Goal: Task Accomplishment & Management: Complete application form

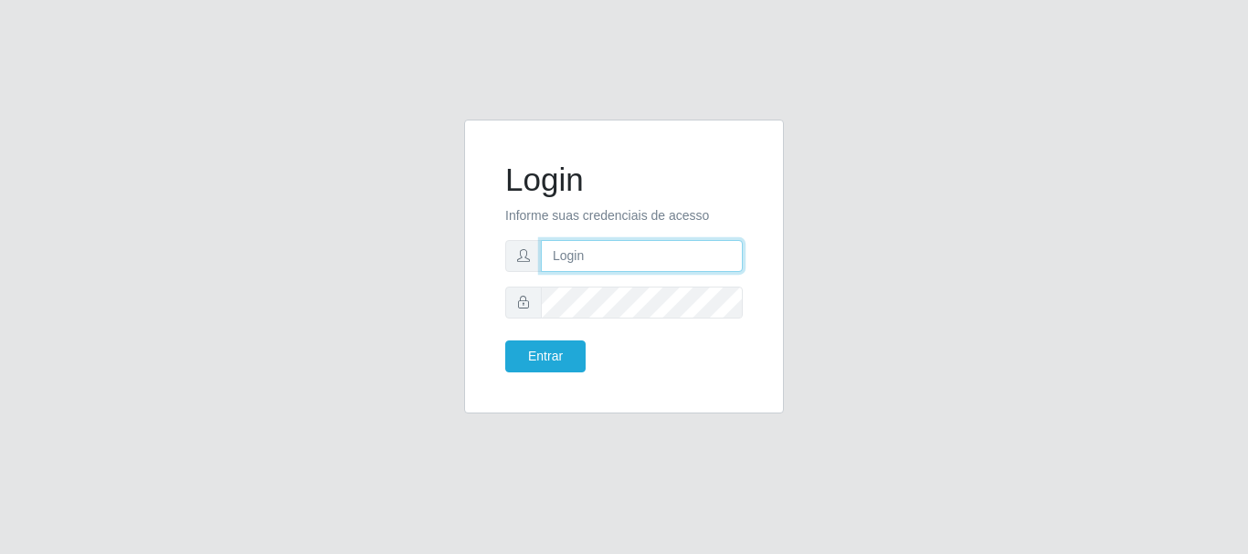
click at [645, 245] on input "text" at bounding box center [642, 256] width 202 height 32
click at [665, 256] on input "text" at bounding box center [642, 256] width 202 height 32
click at [408, 260] on div "Login Informe suas credenciais de acesso Entrar" at bounding box center [623, 278] width 1041 height 316
click at [674, 259] on input "text" at bounding box center [642, 256] width 202 height 32
type input "[EMAIL_ADDRESS][DOMAIN_NAME]"
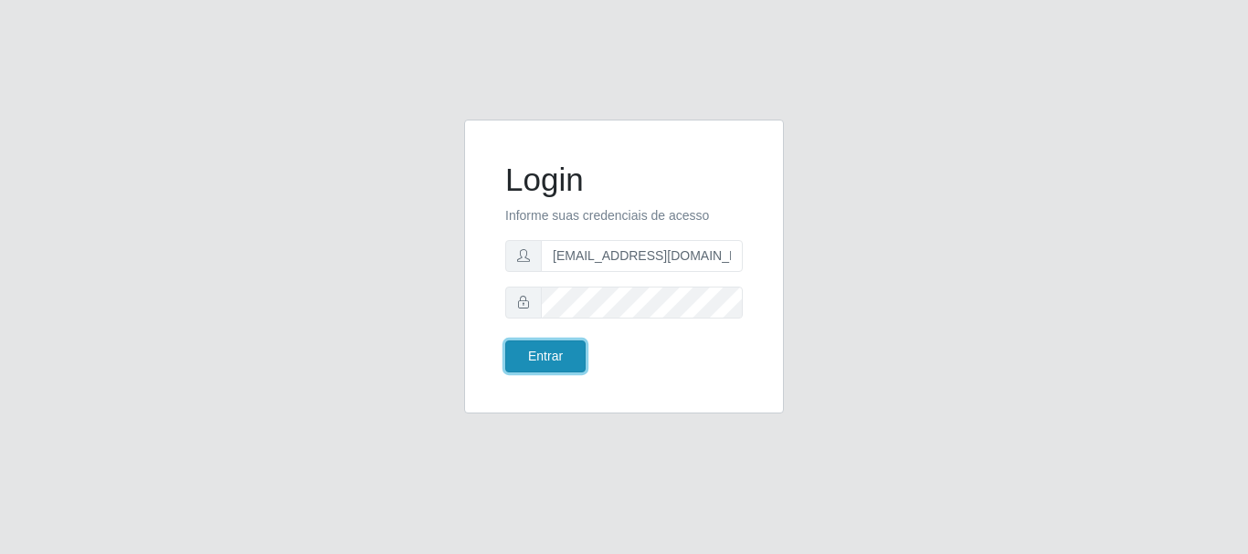
click at [522, 357] on button "Entrar" at bounding box center [545, 357] width 80 height 32
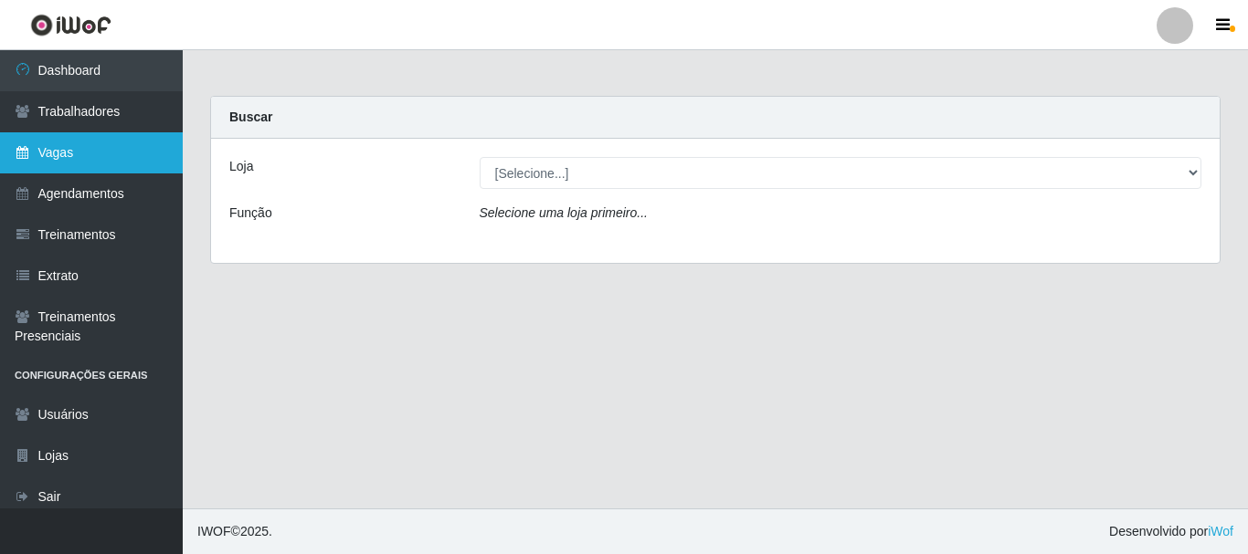
click at [39, 154] on link "Vagas" at bounding box center [91, 152] width 183 height 41
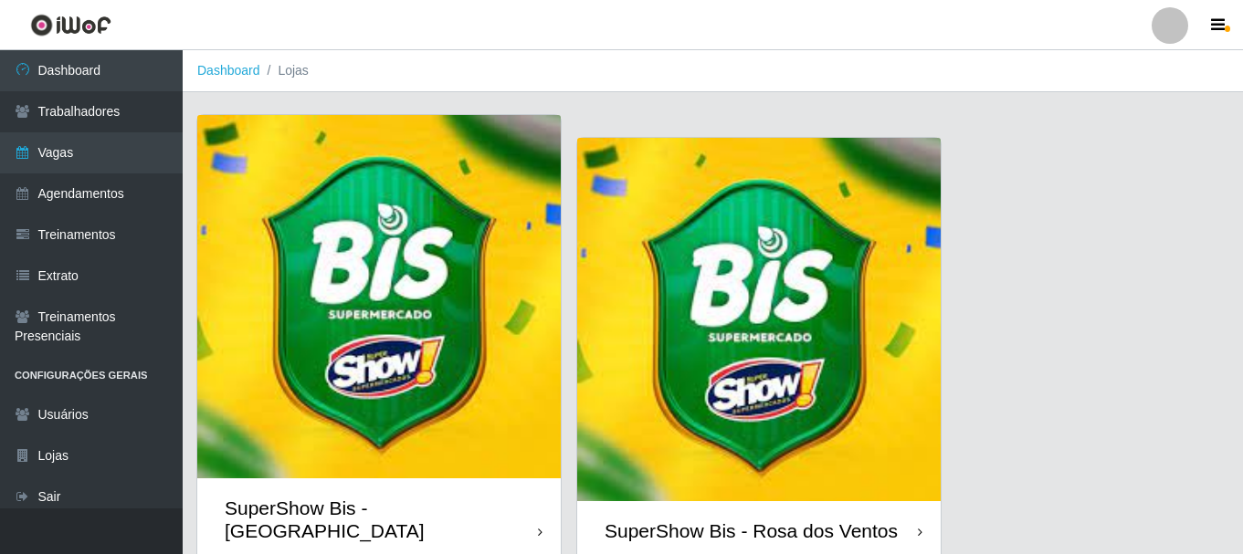
click at [700, 328] on img at bounding box center [759, 320] width 364 height 364
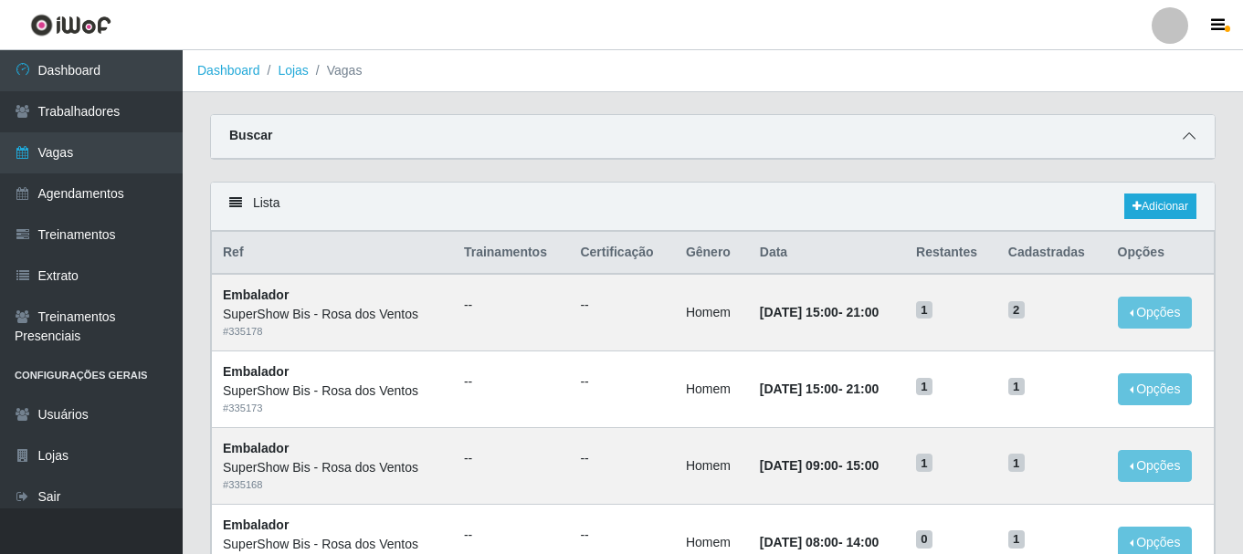
click at [1194, 137] on icon at bounding box center [1189, 136] width 13 height 13
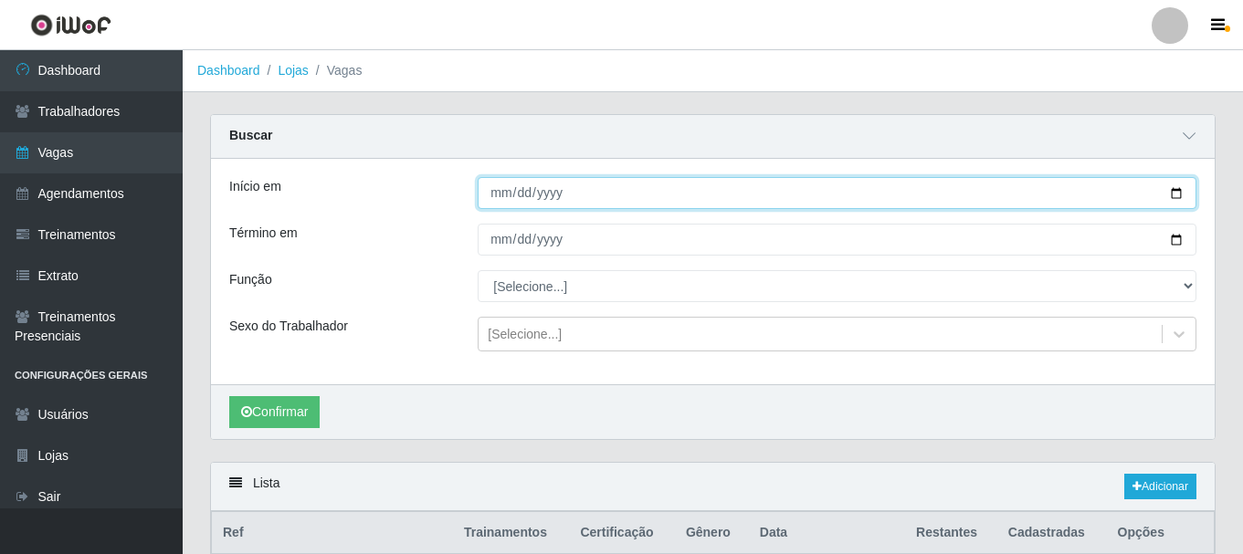
click at [491, 195] on input "Início em" at bounding box center [837, 193] width 719 height 32
type input "[DATE]"
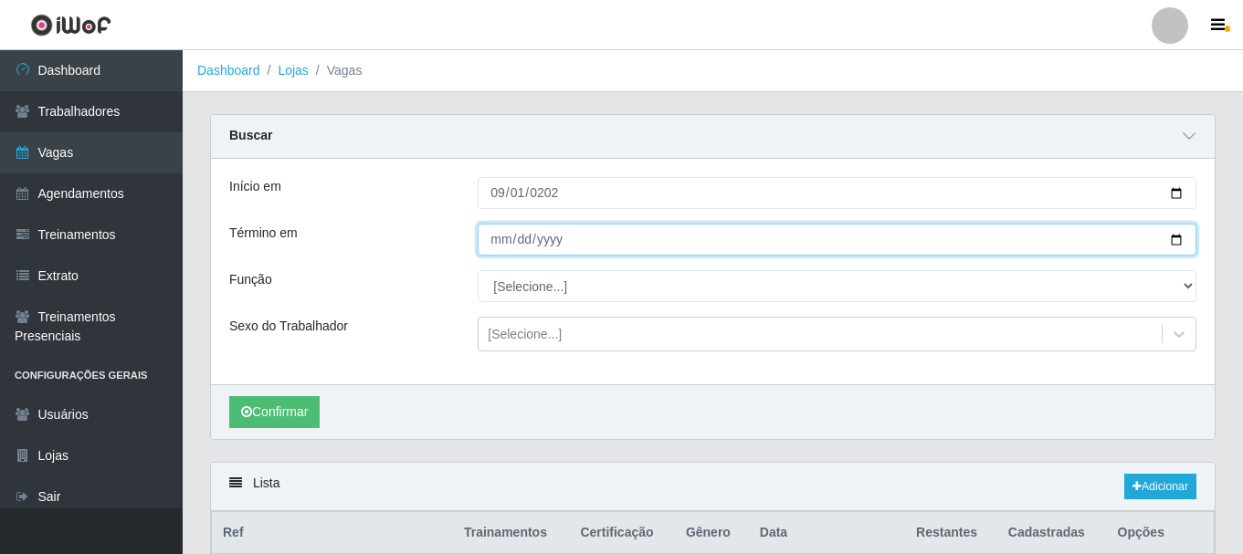
click at [484, 237] on input "Término em" at bounding box center [837, 240] width 719 height 32
click at [492, 237] on input "Término em" at bounding box center [837, 240] width 719 height 32
type input "[DATE]"
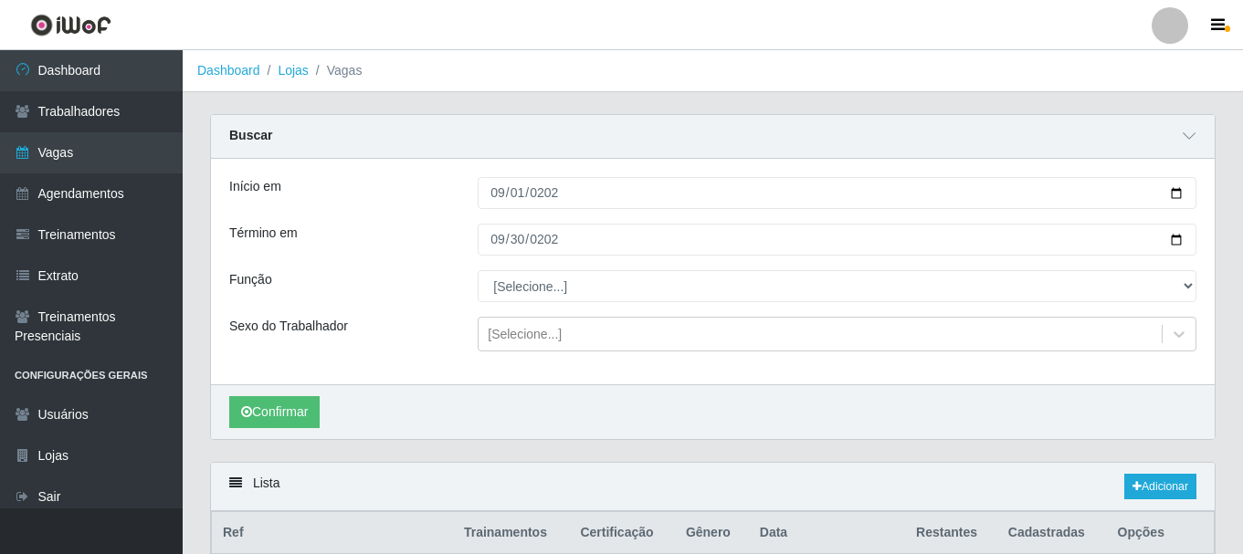
click at [431, 281] on div "Função" at bounding box center [340, 286] width 248 height 32
click at [291, 419] on button "Confirmar" at bounding box center [274, 412] width 90 height 32
click at [1158, 499] on link "Adicionar" at bounding box center [1160, 487] width 72 height 26
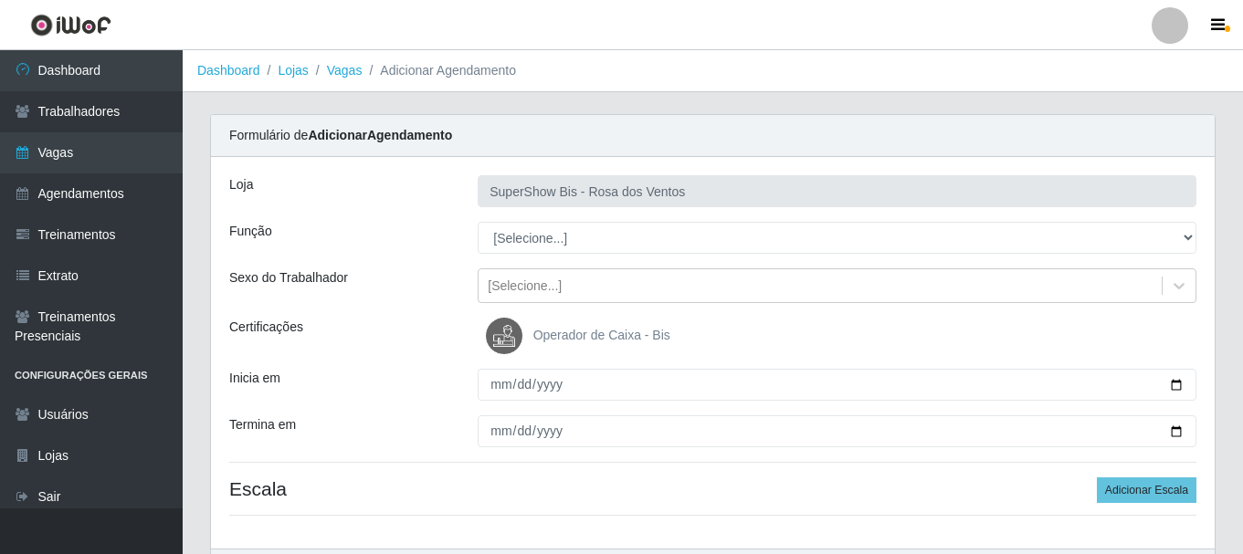
click at [519, 254] on div "Loja SuperShow Bis - Rosa dos Ventos Função [Selecione...] ASG ASG + ASG ++ Aux…" at bounding box center [713, 353] width 1004 height 392
click at [523, 253] on div "Loja SuperShow Bis - Rosa dos Ventos Função [Selecione...] ASG ASG + ASG ++ Aux…" at bounding box center [713, 353] width 1004 height 392
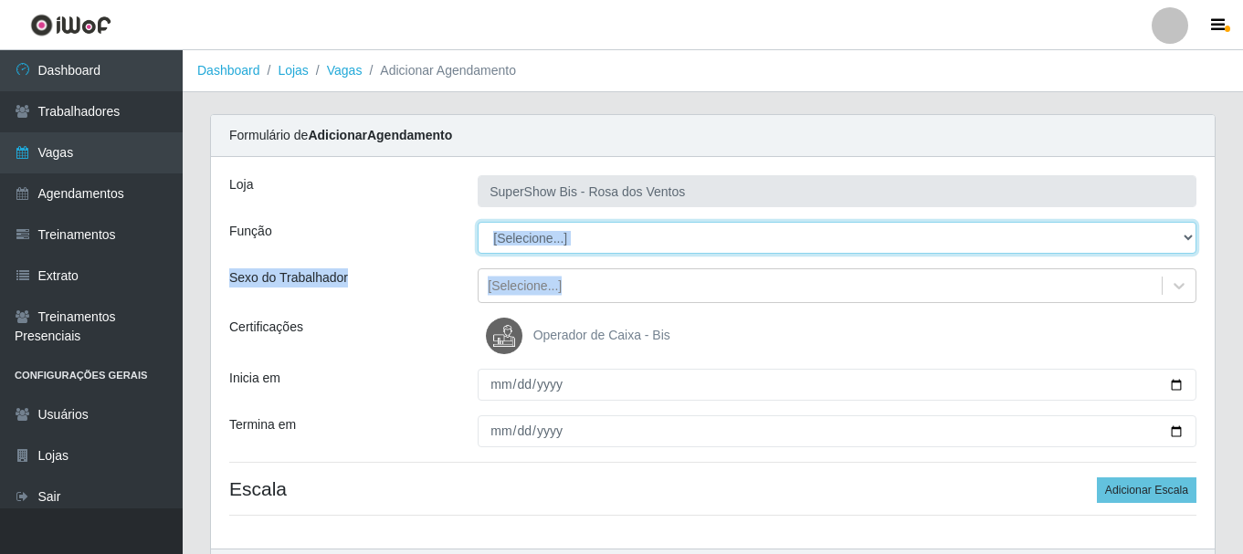
click at [534, 236] on select "[Selecione...] ASG ASG + ASG ++ Auxiliar de Cozinha Balconista de Açougue Balco…" at bounding box center [837, 238] width 719 height 32
select select "1"
click at [478, 222] on select "[Selecione...] ASG ASG + ASG ++ Auxiliar de Cozinha Balconista de Açougue Balco…" at bounding box center [837, 238] width 719 height 32
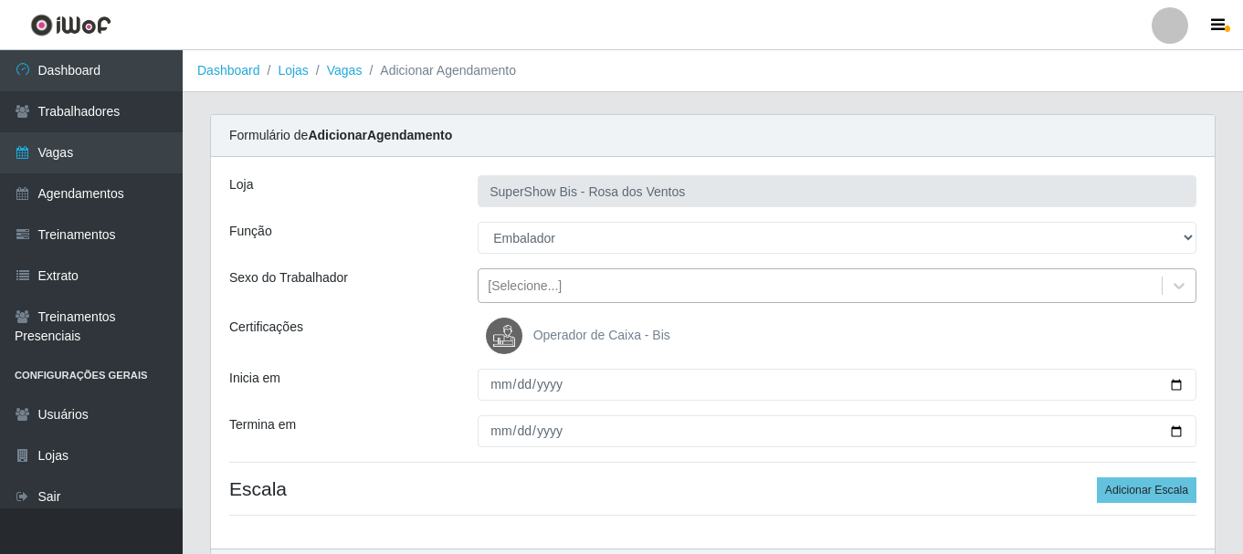
click at [537, 289] on div "[Selecione...]" at bounding box center [525, 286] width 74 height 19
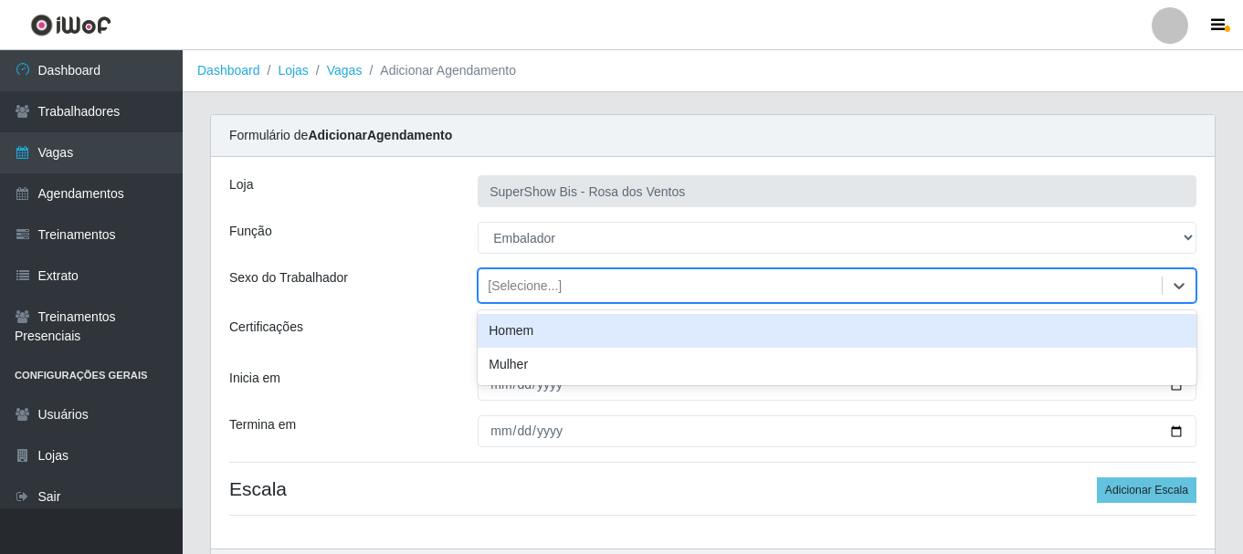
click at [528, 330] on div "Homem" at bounding box center [837, 331] width 719 height 34
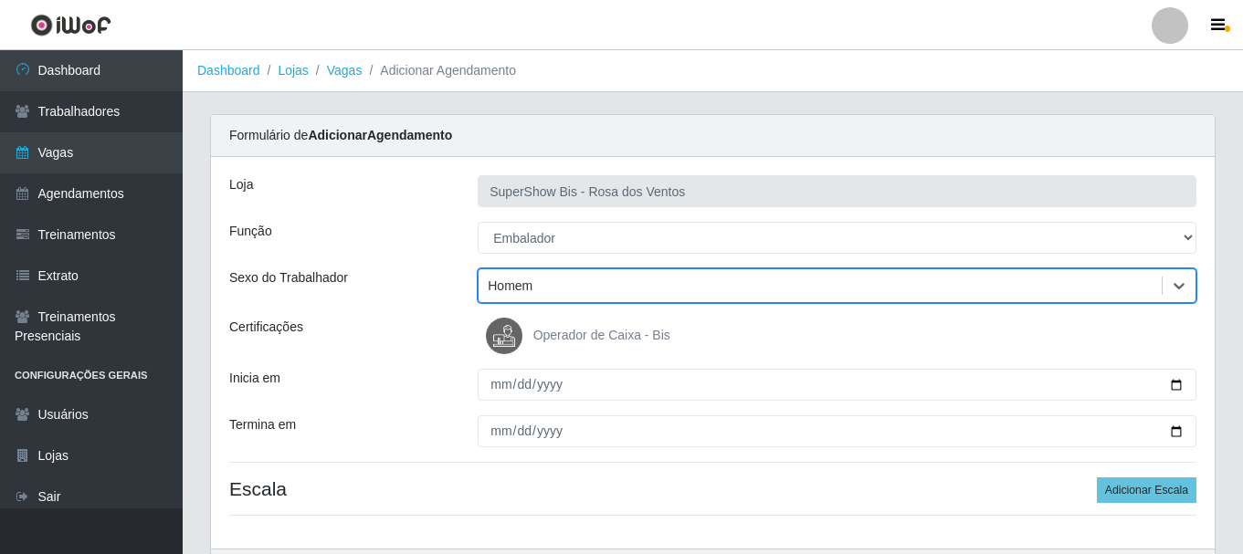
click at [496, 406] on div "Loja SuperShow Bis - Rosa dos Ventos Função [Selecione...] ASG ASG + ASG ++ Aux…" at bounding box center [713, 353] width 1004 height 392
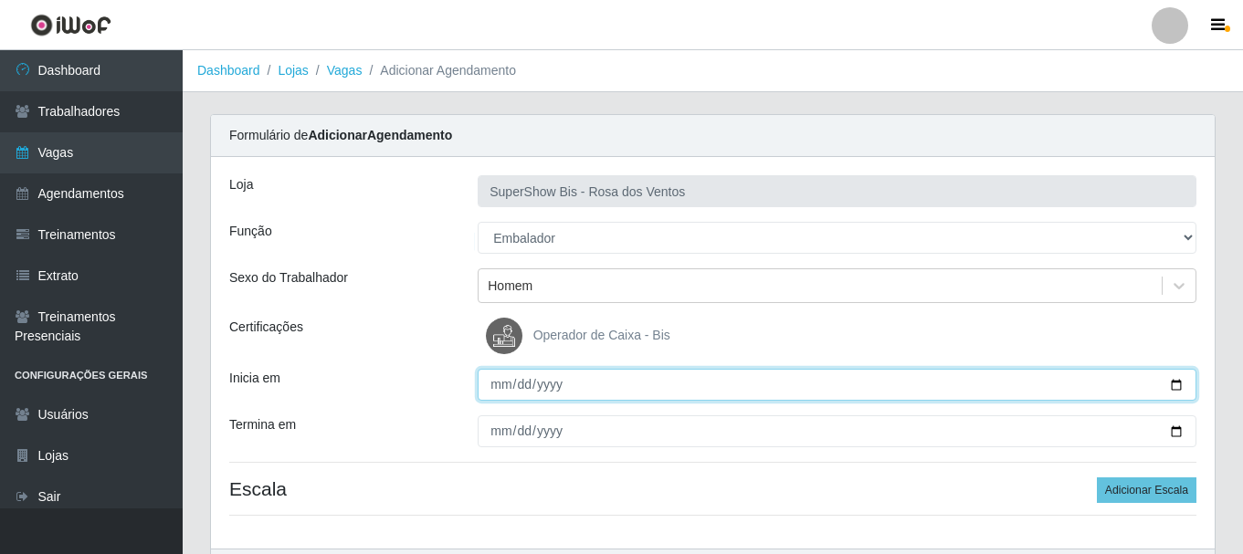
click at [495, 394] on input "Inicia em" at bounding box center [837, 385] width 719 height 32
type input "[DATE]"
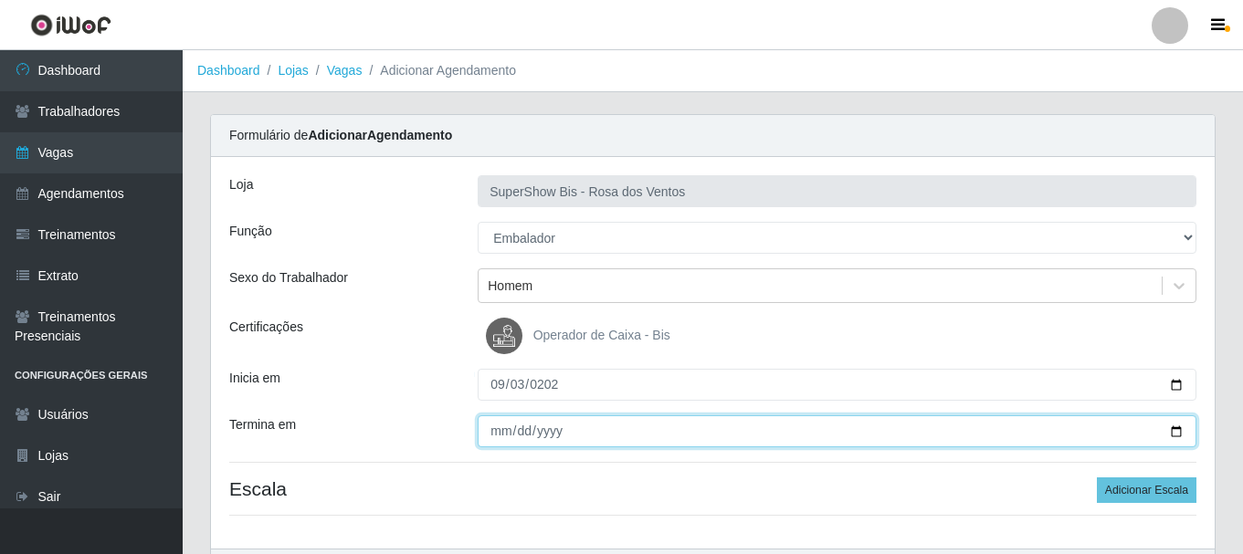
click at [493, 422] on input "Termina em" at bounding box center [837, 432] width 719 height 32
type input "[DATE]"
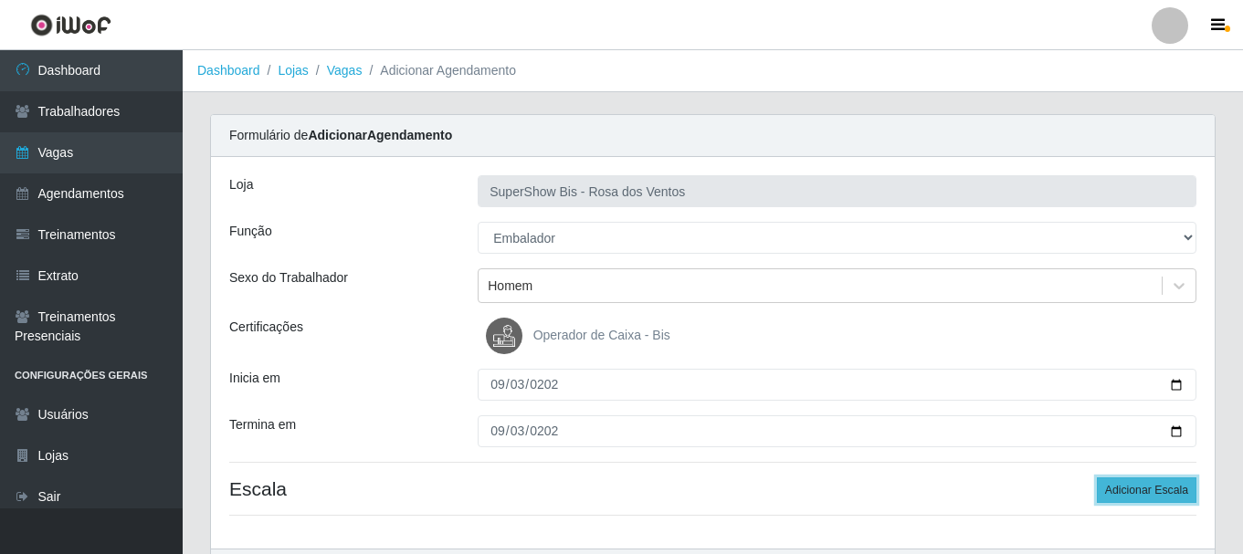
click at [1114, 491] on button "Adicionar Escala" at bounding box center [1147, 491] width 100 height 26
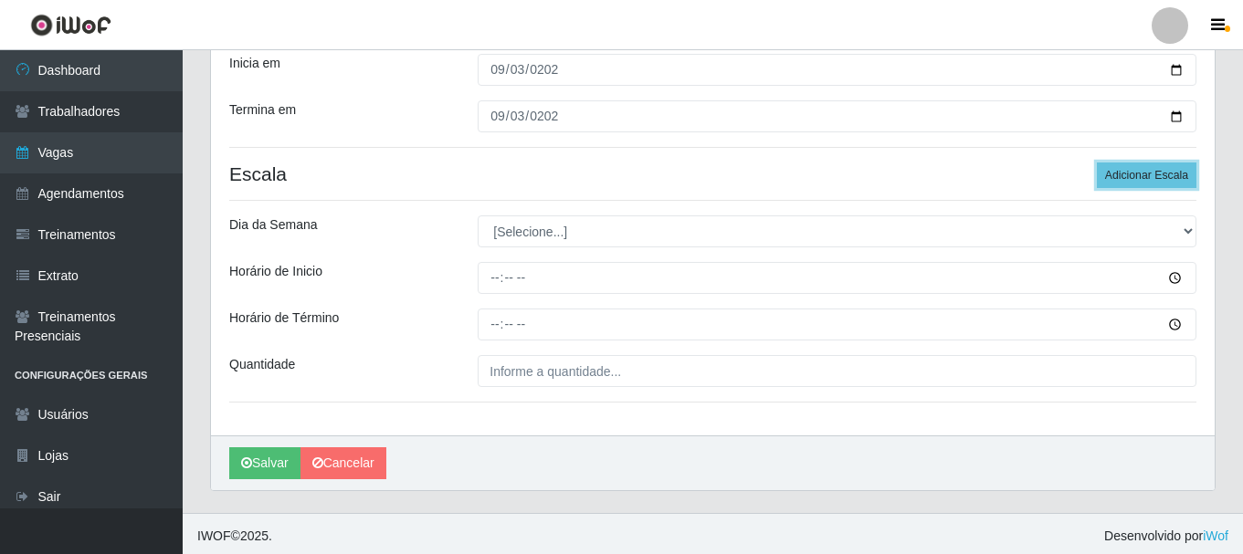
scroll to position [320, 0]
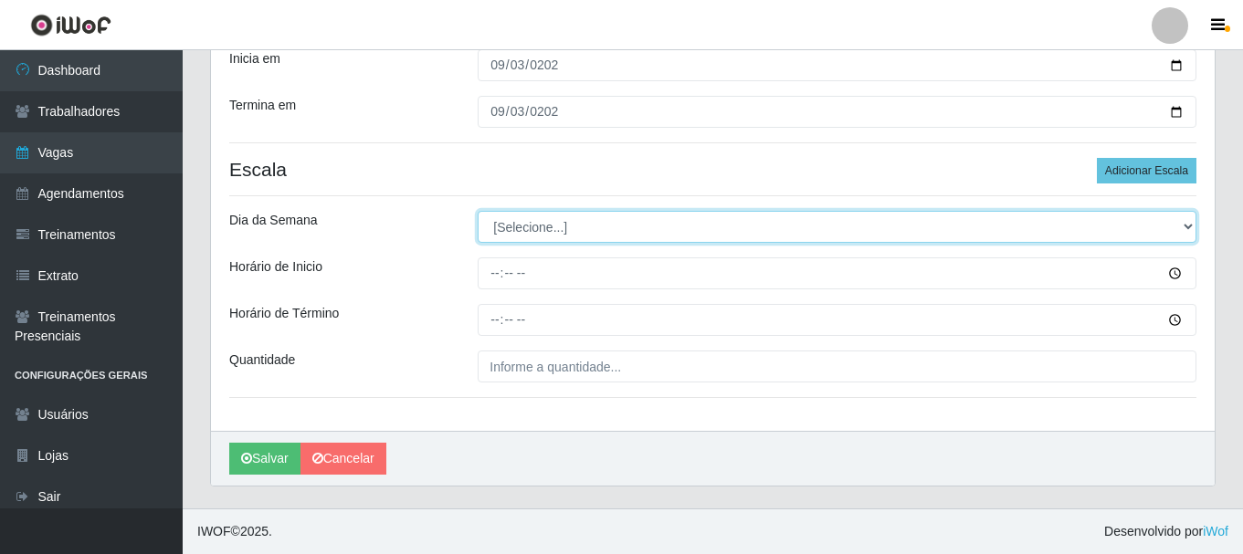
click at [539, 218] on select "[Selecione...] Segunda Terça Quarta Quinta Sexta Sábado Domingo" at bounding box center [837, 227] width 719 height 32
select select "3"
click at [478, 211] on select "[Selecione...] Segunda Terça Quarta Quinta Sexta Sábado Domingo" at bounding box center [837, 227] width 719 height 32
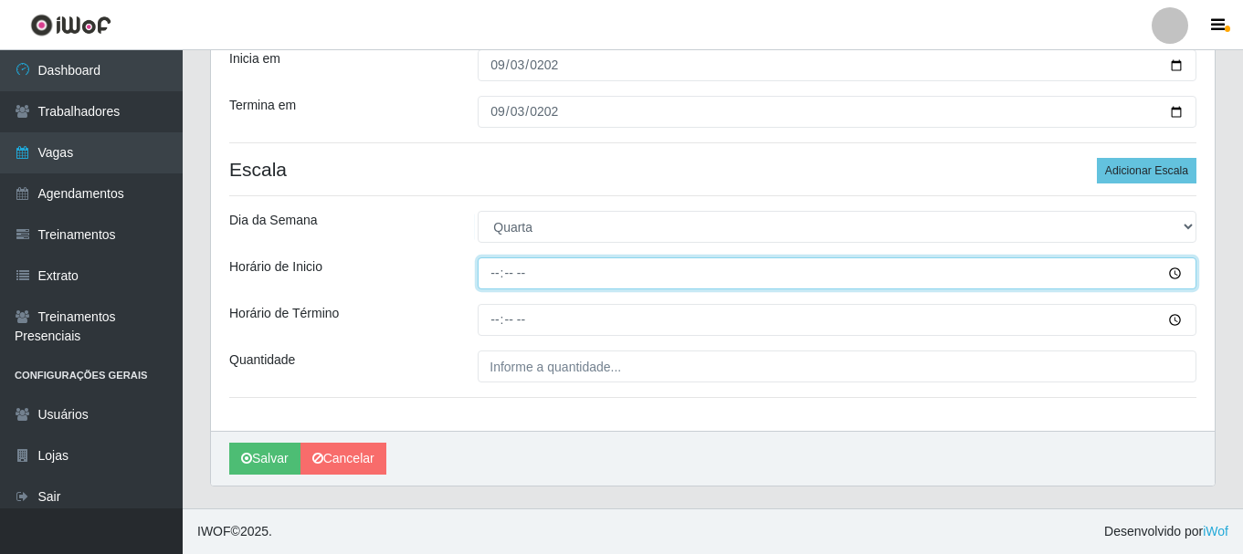
click at [500, 266] on input "Horário de Inicio" at bounding box center [837, 274] width 719 height 32
type input "15:00"
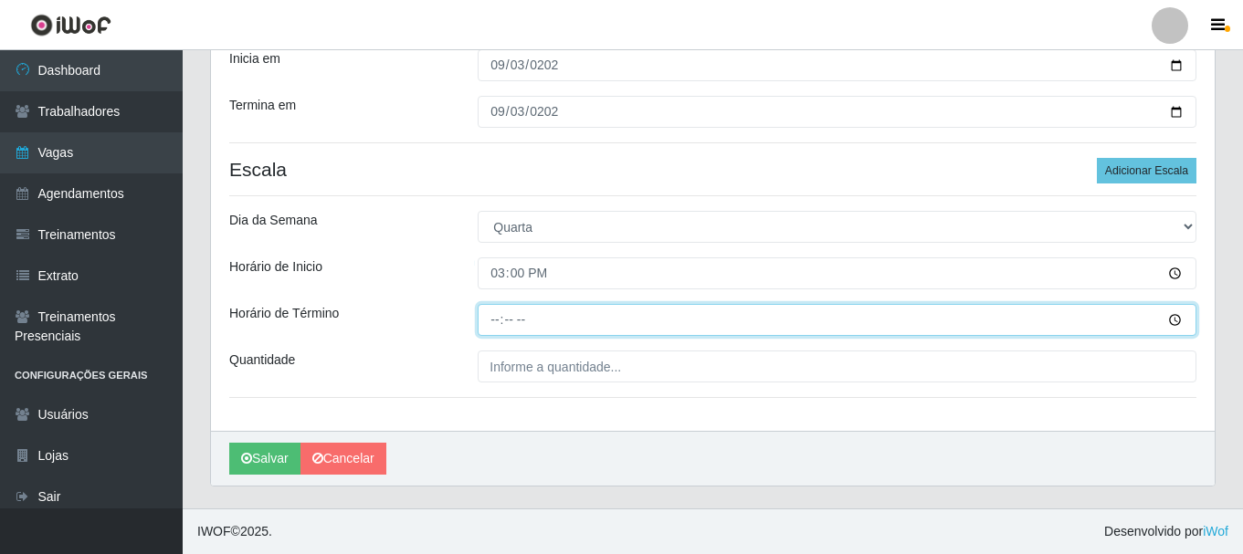
click at [499, 326] on input "Horário de Término" at bounding box center [837, 320] width 719 height 32
type input "21:00"
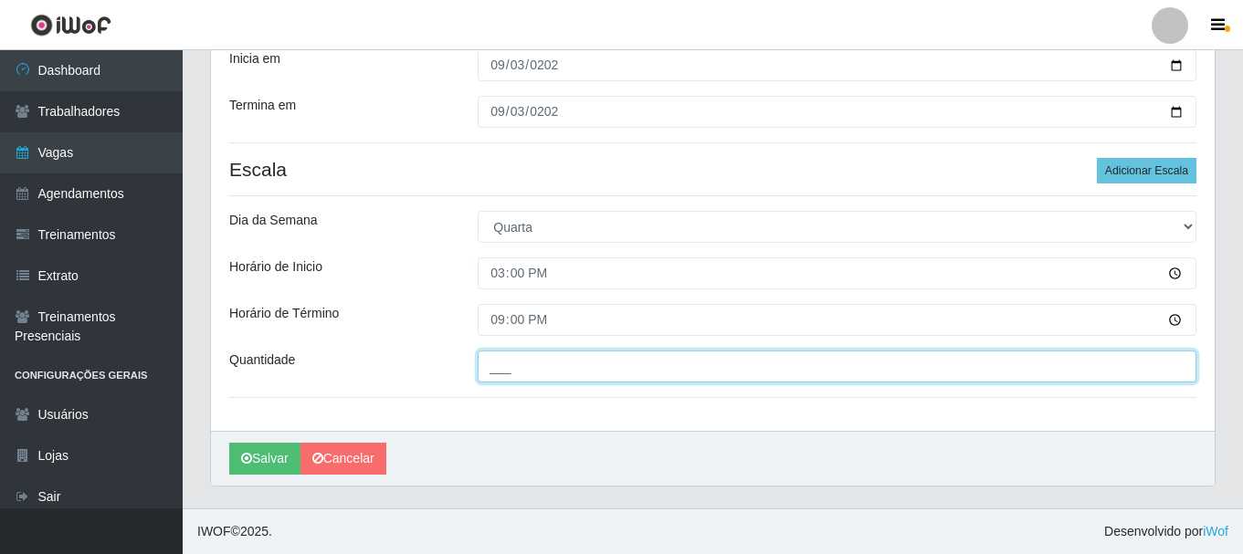
click at [493, 364] on input "___" at bounding box center [837, 367] width 719 height 32
type input "1__"
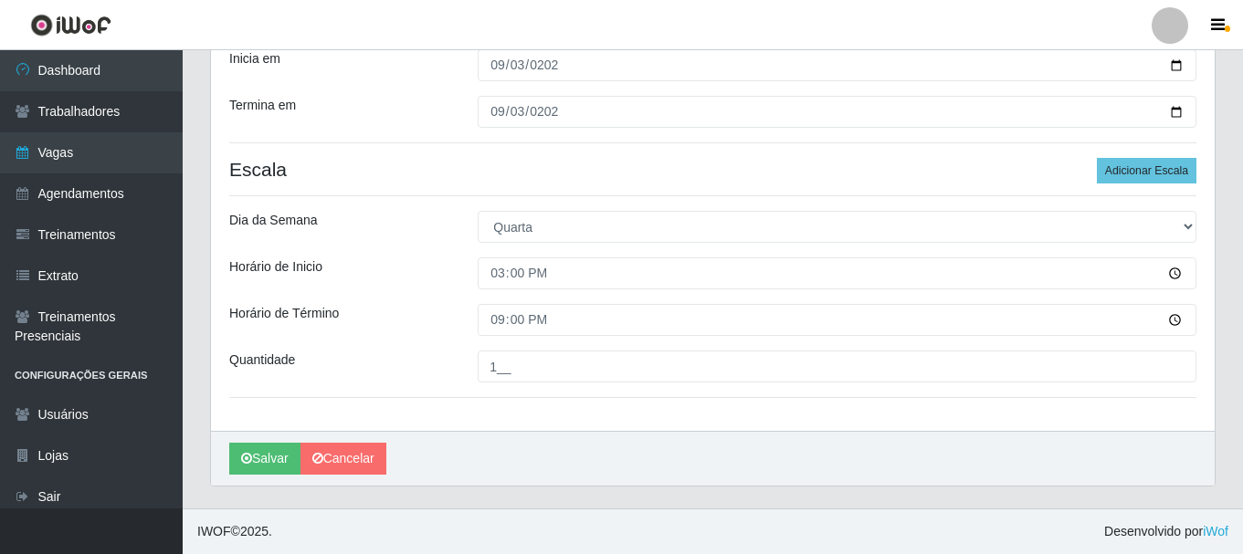
click at [453, 343] on div "Loja SuperShow Bis - Rosa dos Ventos Função [Selecione...] ASG ASG + ASG ++ Aux…" at bounding box center [713, 134] width 1004 height 594
click at [280, 457] on button "Salvar" at bounding box center [264, 459] width 71 height 32
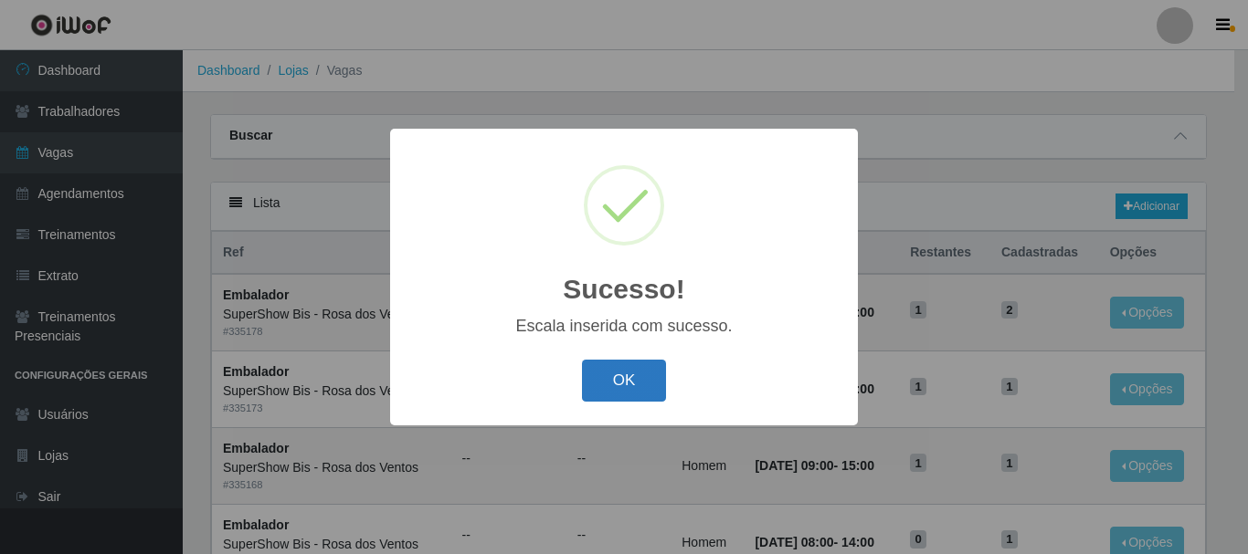
click at [607, 393] on button "OK" at bounding box center [624, 381] width 85 height 43
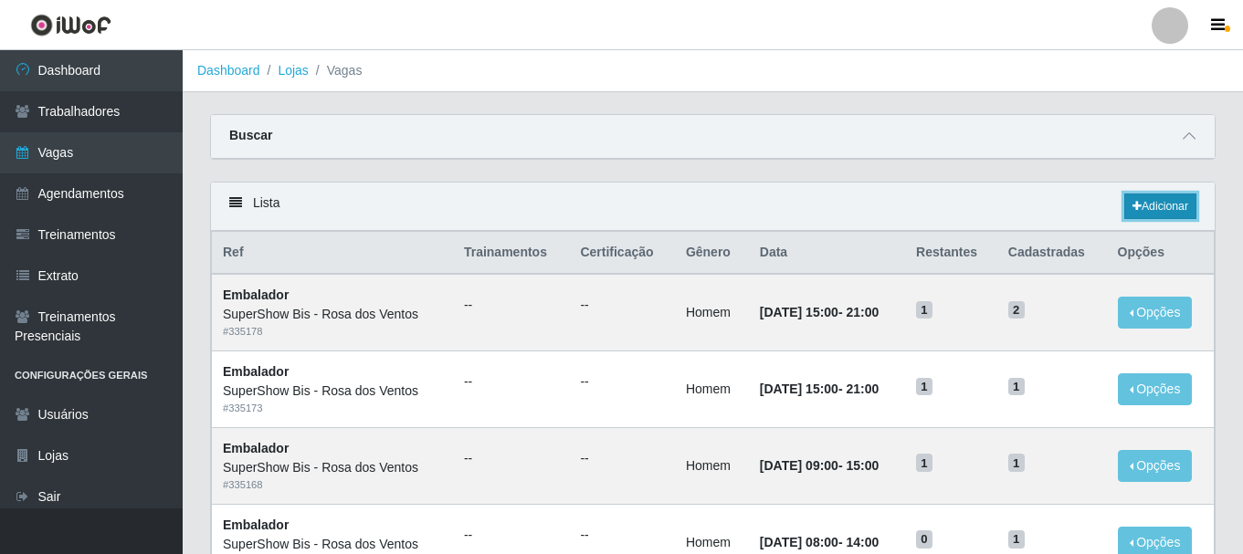
click at [1157, 213] on link "Adicionar" at bounding box center [1160, 207] width 72 height 26
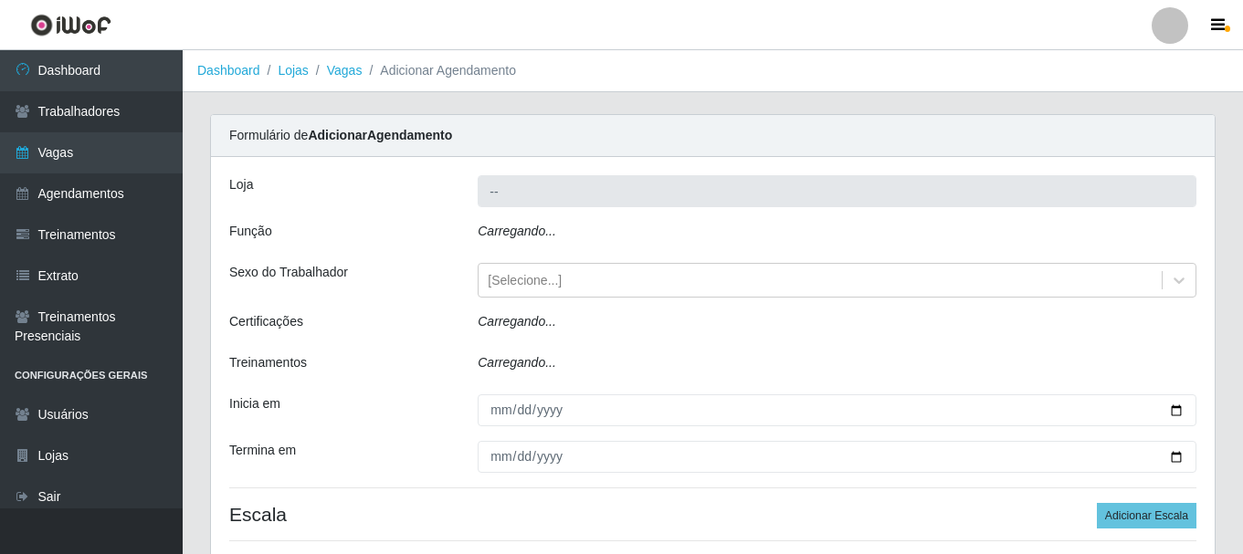
type input "SuperShow Bis - Rosa dos Ventos"
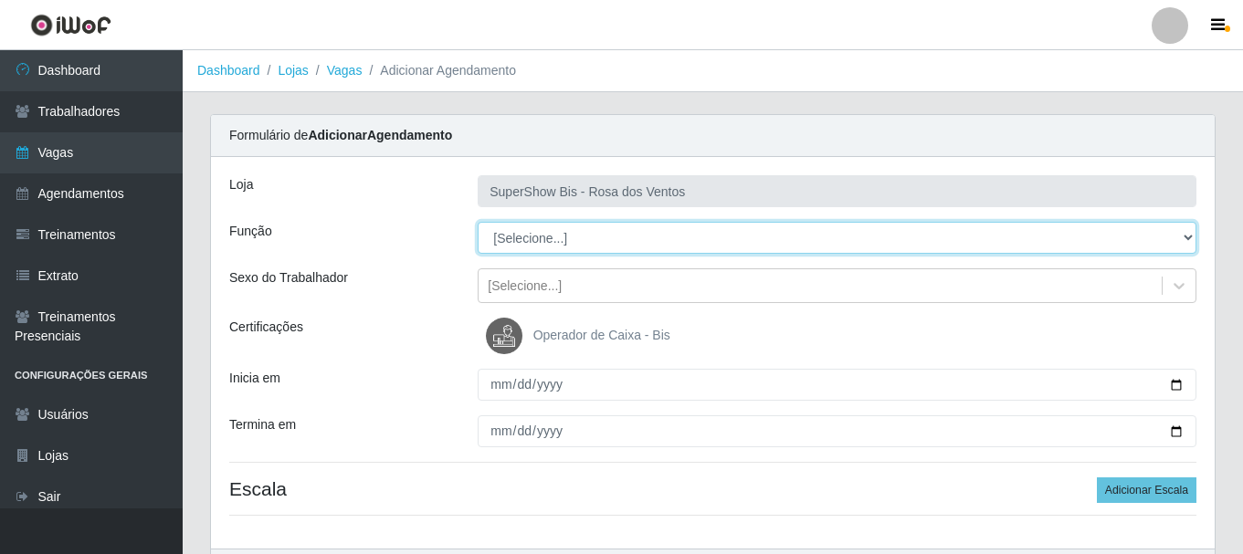
click at [491, 247] on select "[Selecione...] ASG ASG + ASG ++ Auxiliar de Cozinha Balconista de Açougue Balco…" at bounding box center [837, 238] width 719 height 32
select select "1"
click at [478, 222] on select "[Selecione...] ASG ASG + ASG ++ Auxiliar de Cozinha Balconista de Açougue Balco…" at bounding box center [837, 238] width 719 height 32
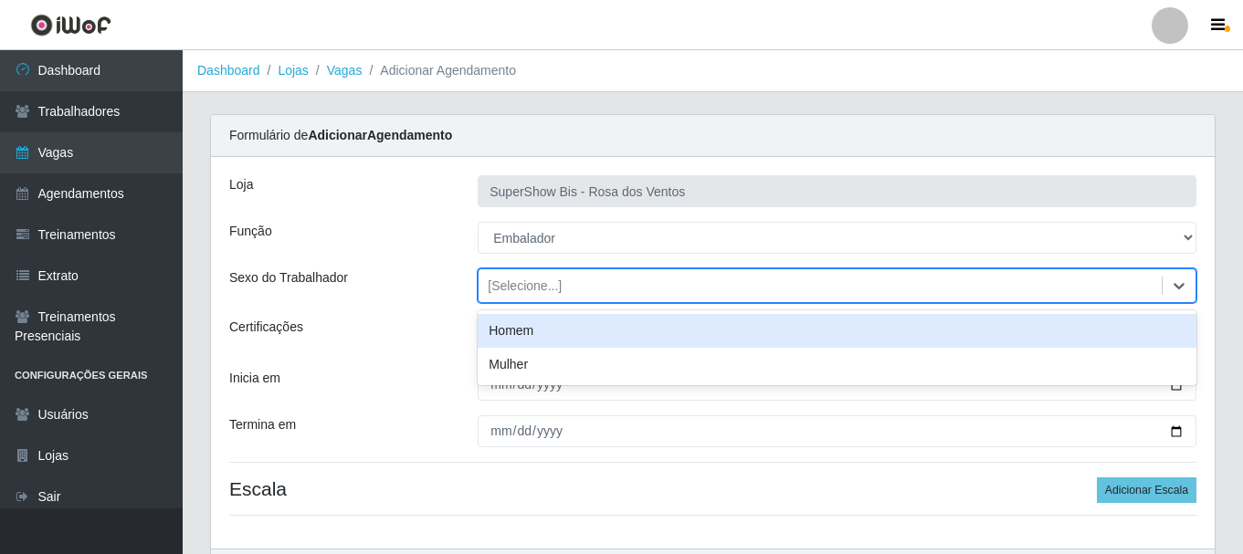
click at [533, 290] on div "[Selecione...]" at bounding box center [525, 286] width 74 height 19
click at [534, 339] on div "Homem" at bounding box center [837, 331] width 719 height 34
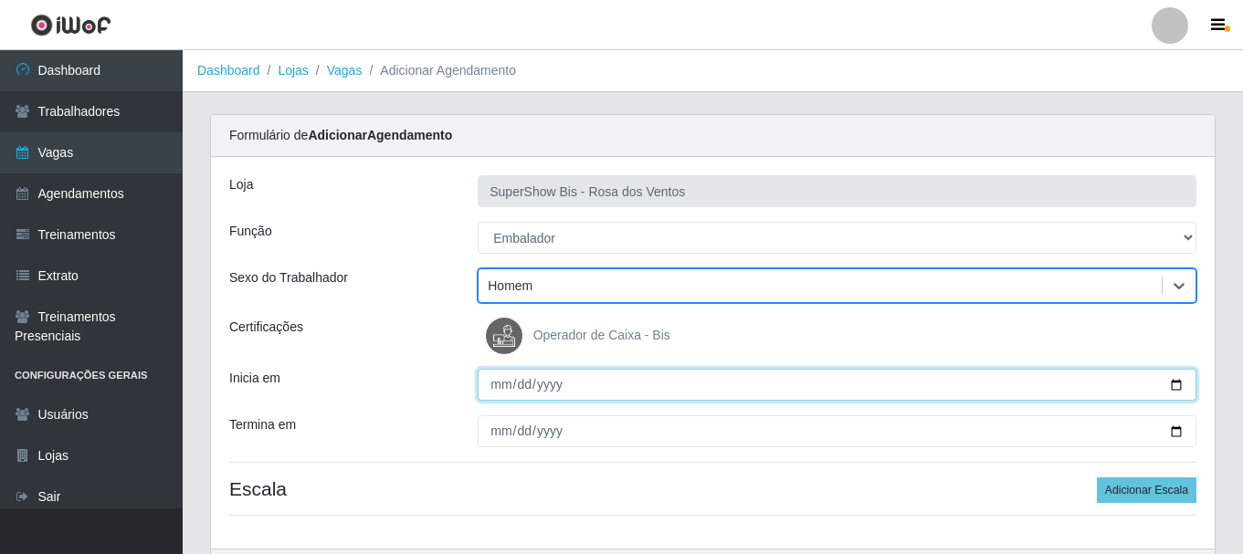
click at [498, 389] on input "Inicia em" at bounding box center [837, 385] width 719 height 32
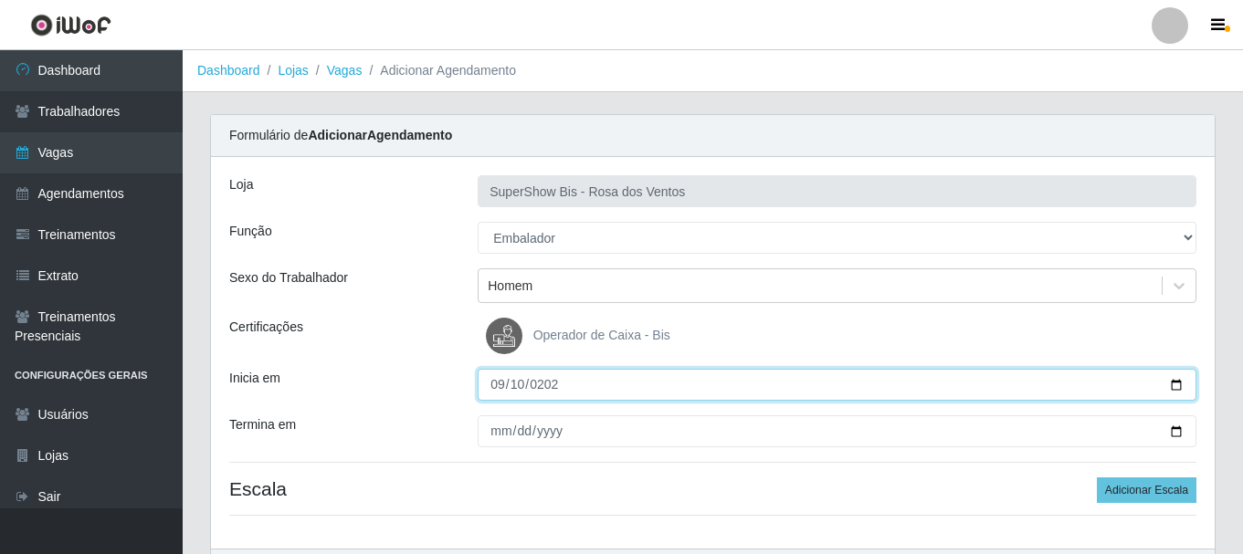
type input "[DATE]"
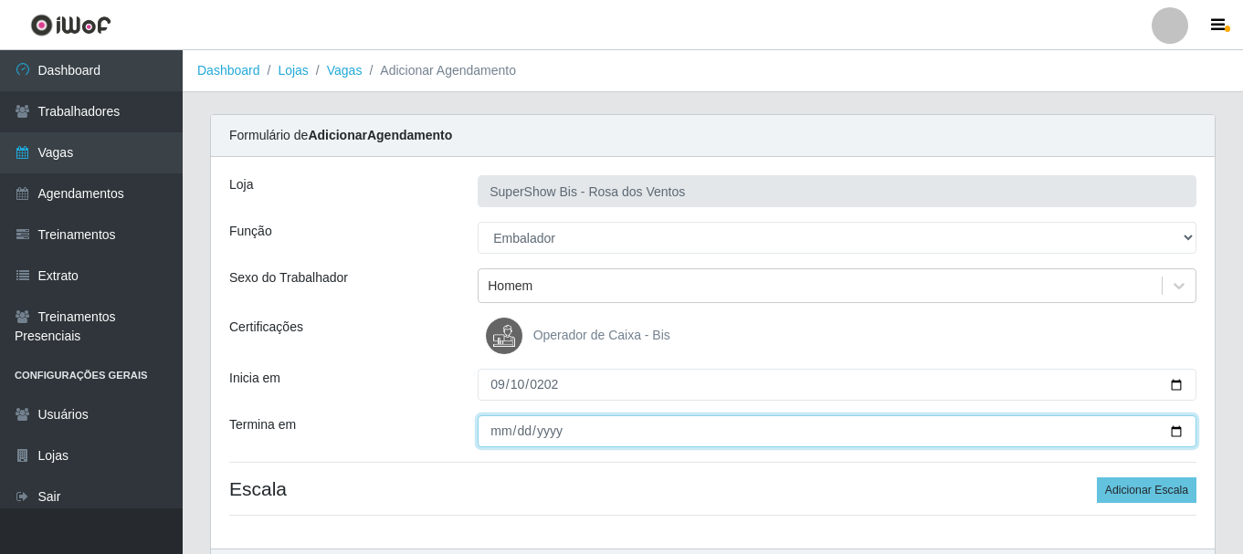
click at [500, 426] on input "Termina em" at bounding box center [837, 432] width 719 height 32
type input "0225-09-10"
click at [499, 426] on input "0225-09-10" at bounding box center [837, 432] width 719 height 32
click at [498, 430] on input "0005-02-20" at bounding box center [837, 432] width 719 height 32
type input "0005-02-10"
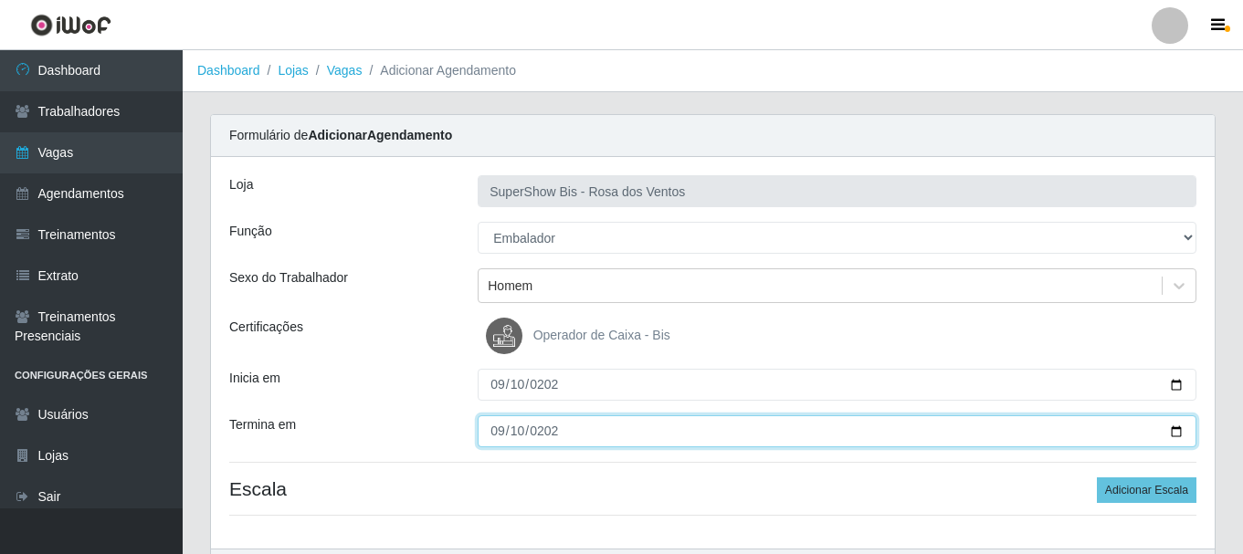
type input "[DATE]"
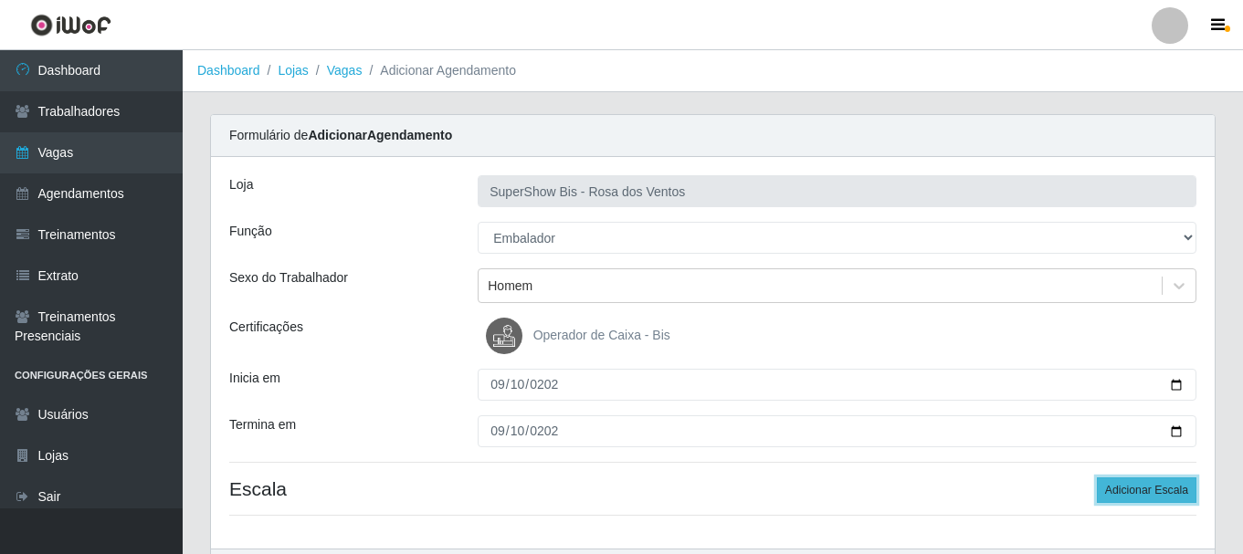
click at [1167, 497] on button "Adicionar Escala" at bounding box center [1147, 491] width 100 height 26
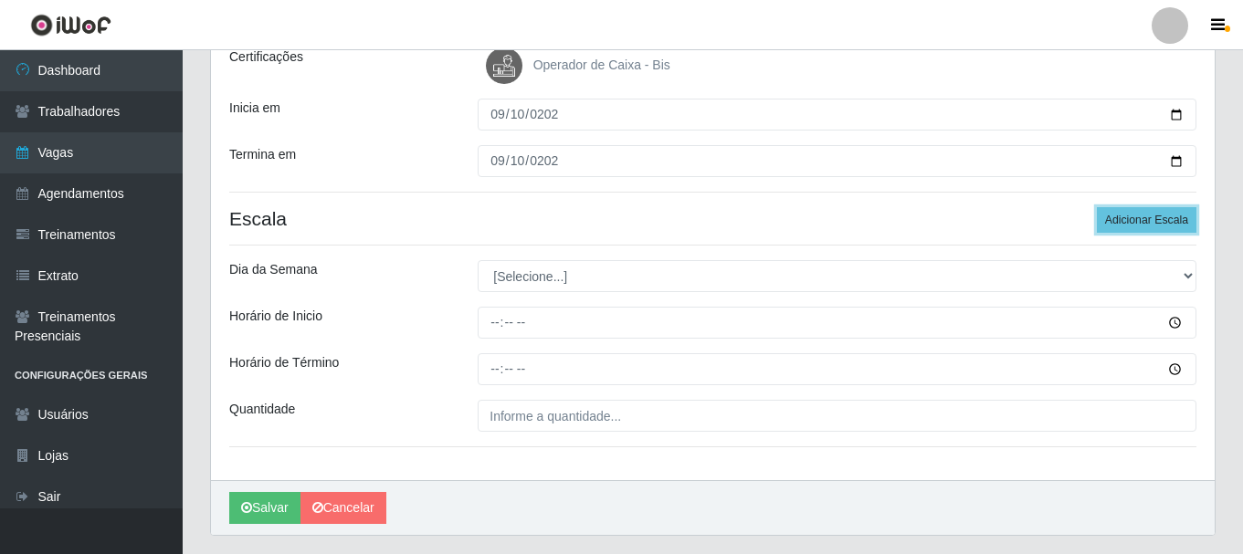
scroll to position [320, 0]
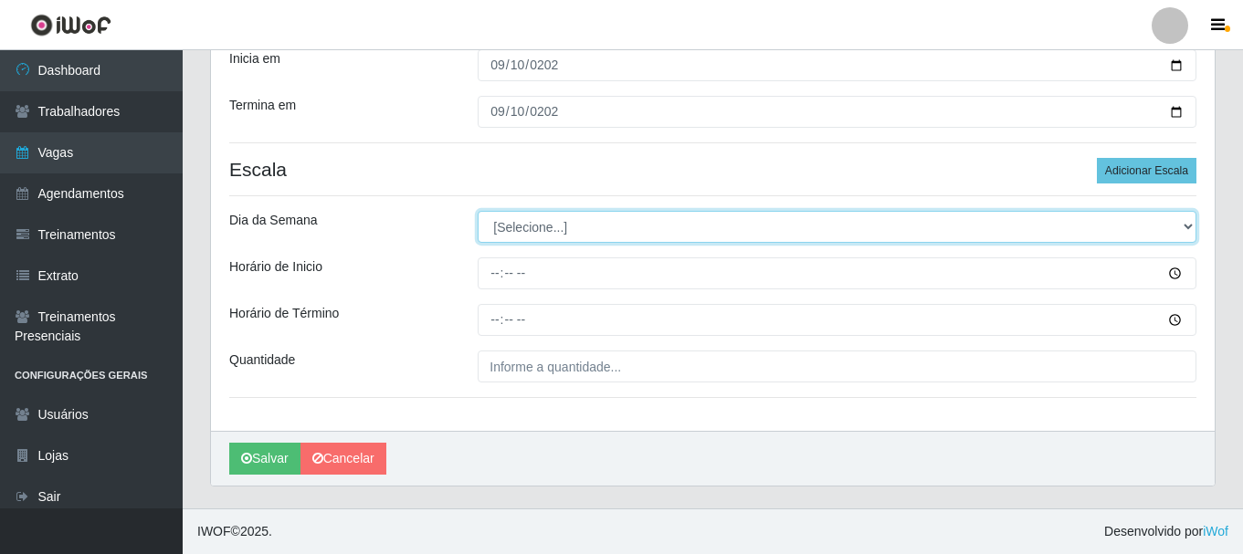
click at [533, 219] on select "[Selecione...] Segunda Terça Quarta Quinta Sexta Sábado Domingo" at bounding box center [837, 227] width 719 height 32
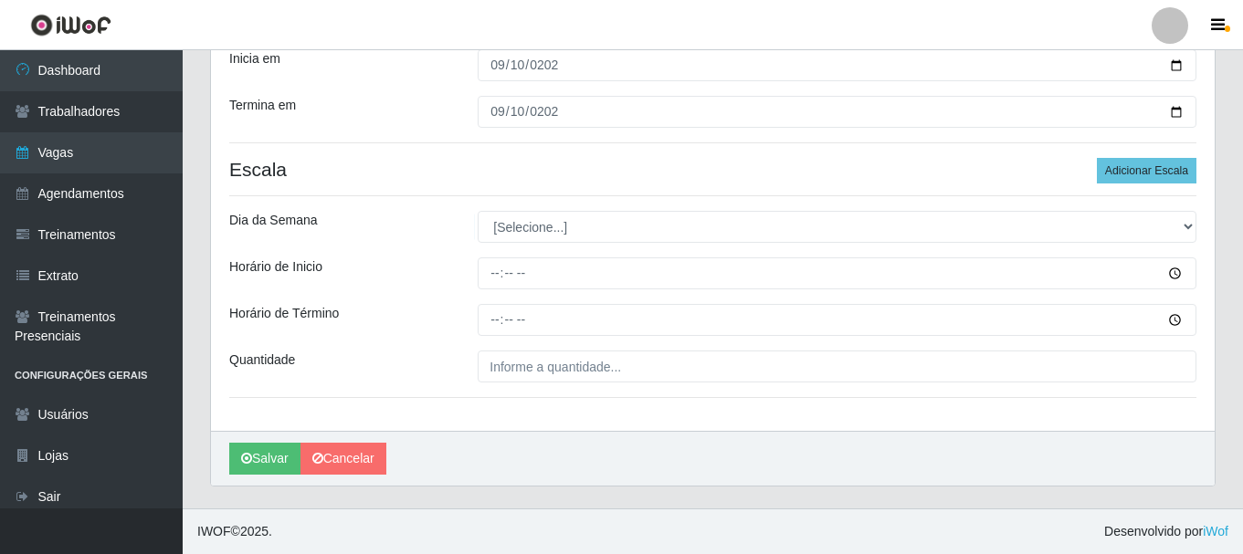
drag, startPoint x: 367, startPoint y: 232, endPoint x: 398, endPoint y: 232, distance: 31.1
click at [365, 232] on div "Dia da Semana" at bounding box center [340, 227] width 248 height 32
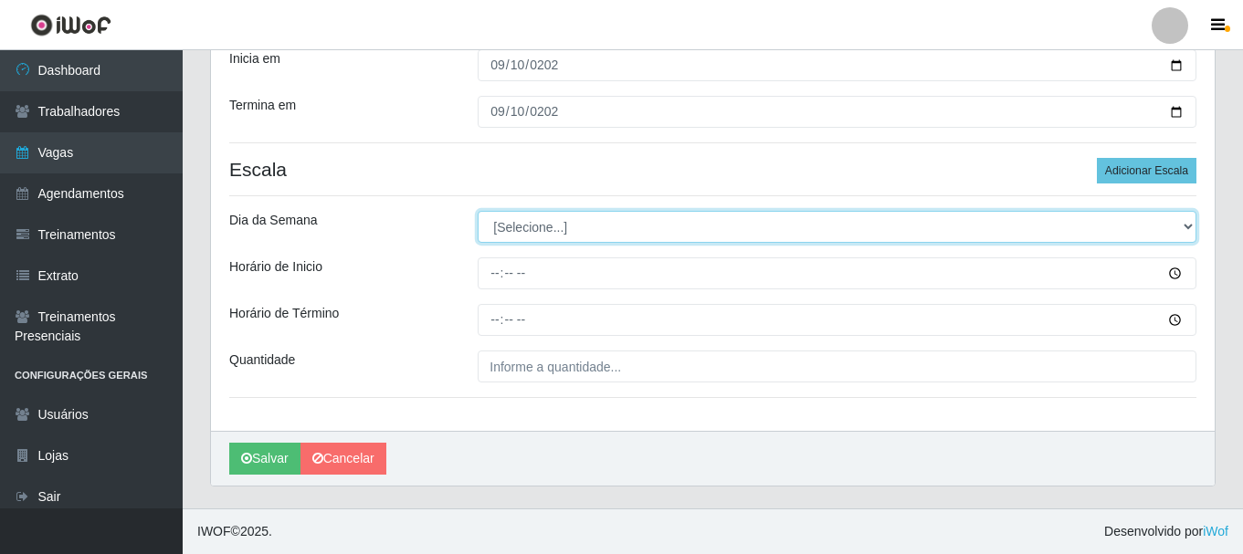
click at [492, 227] on select "[Selecione...] Segunda Terça Quarta Quinta Sexta Sábado Domingo" at bounding box center [837, 227] width 719 height 32
select select "3"
click at [478, 211] on select "[Selecione...] Segunda Terça Quarta Quinta Sexta Sábado Domingo" at bounding box center [837, 227] width 719 height 32
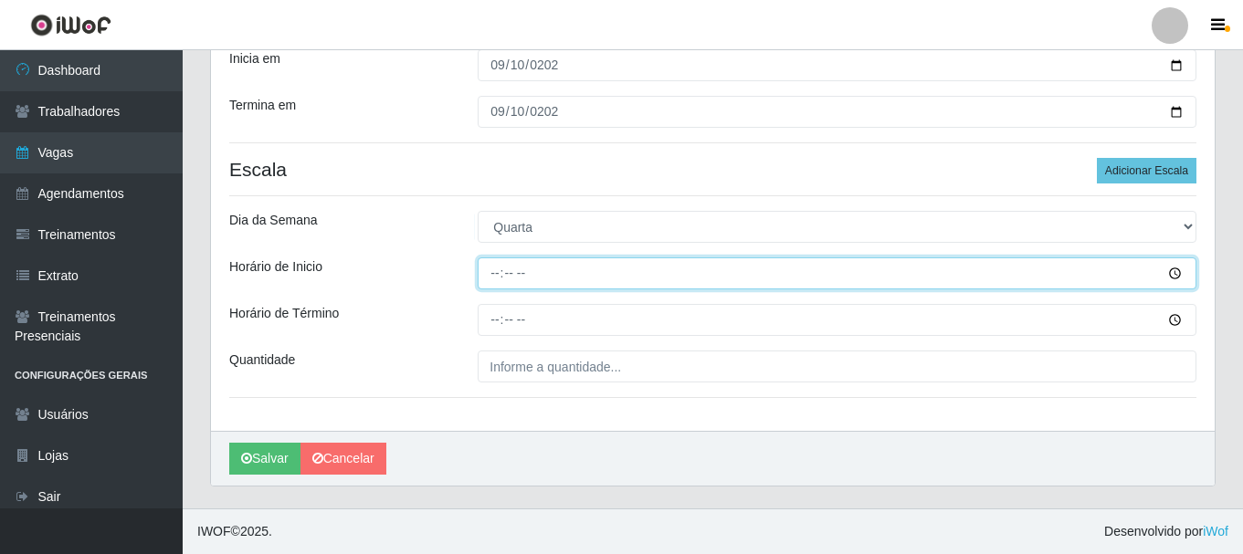
click at [490, 275] on input "Horário de Inicio" at bounding box center [837, 274] width 719 height 32
type input "15:00"
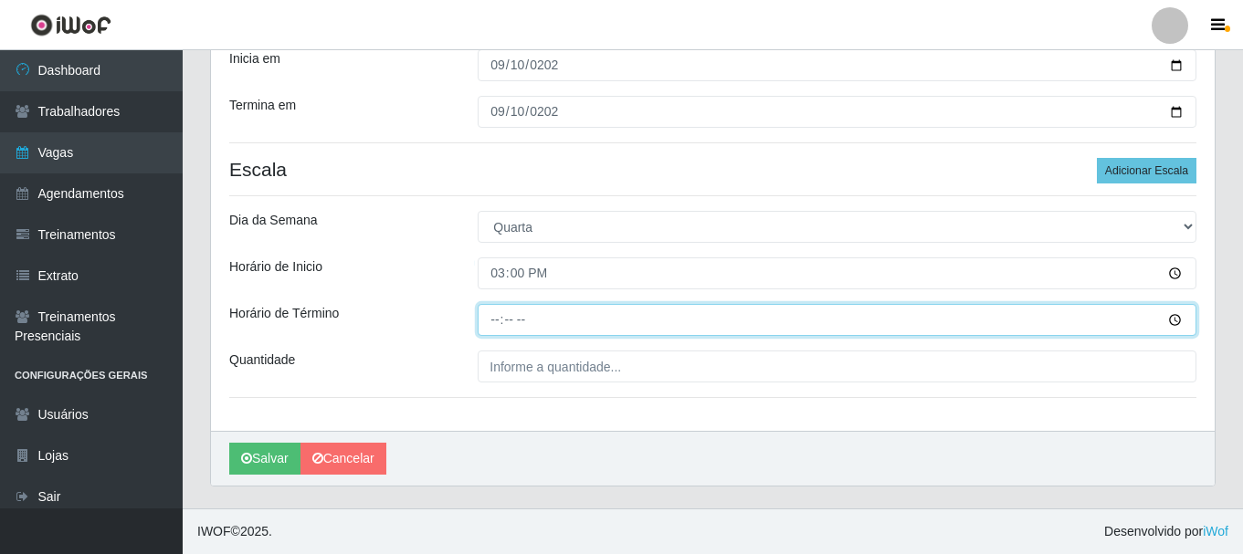
click at [491, 318] on input "Horário de Término" at bounding box center [837, 320] width 719 height 32
type input "21:00"
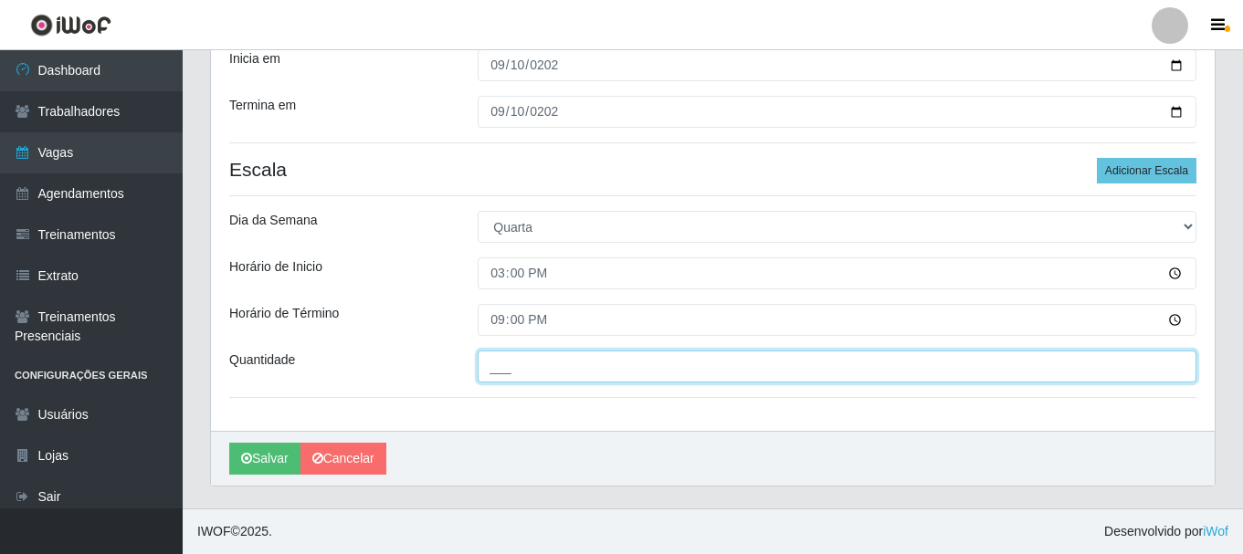
click at [491, 364] on input "___" at bounding box center [837, 367] width 719 height 32
type input "1__"
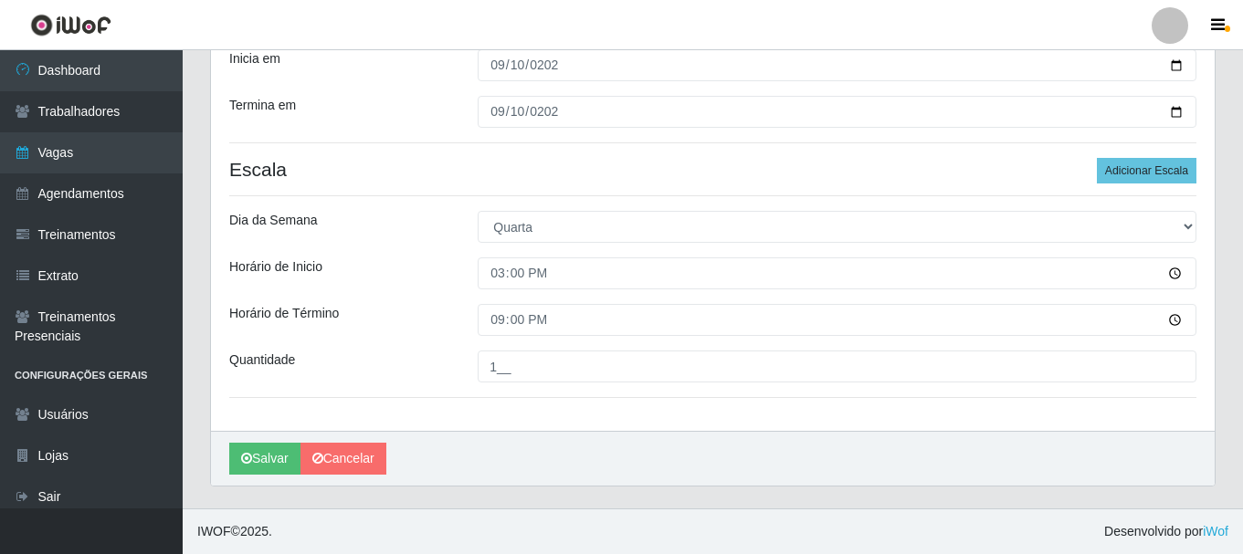
click at [424, 287] on div "Horário de Inicio" at bounding box center [340, 274] width 248 height 32
click at [238, 470] on button "Salvar" at bounding box center [264, 459] width 71 height 32
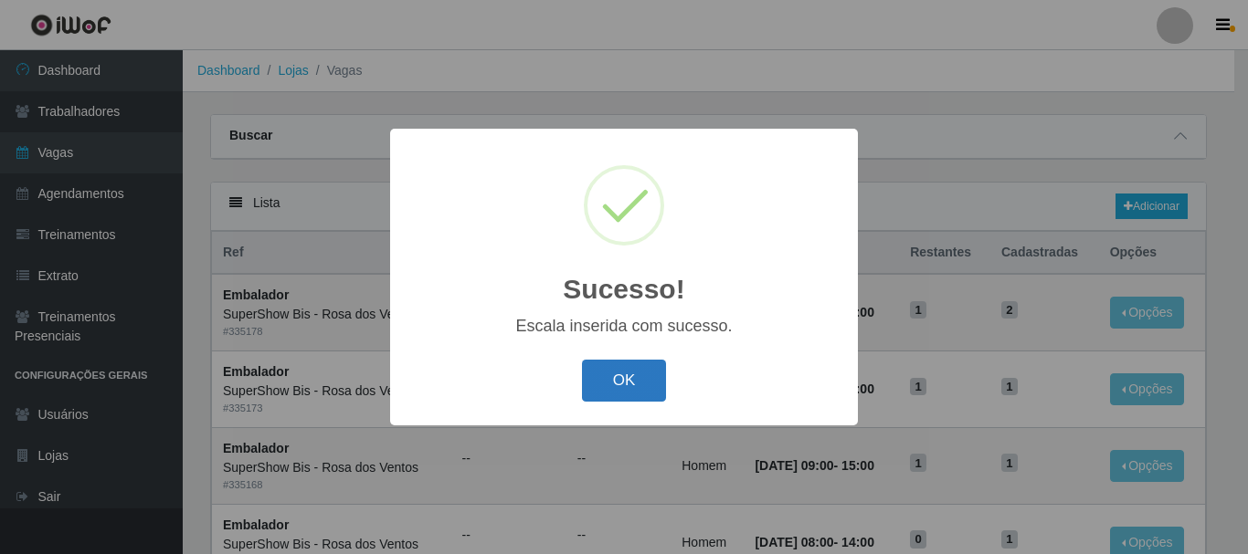
click at [615, 403] on button "OK" at bounding box center [624, 381] width 85 height 43
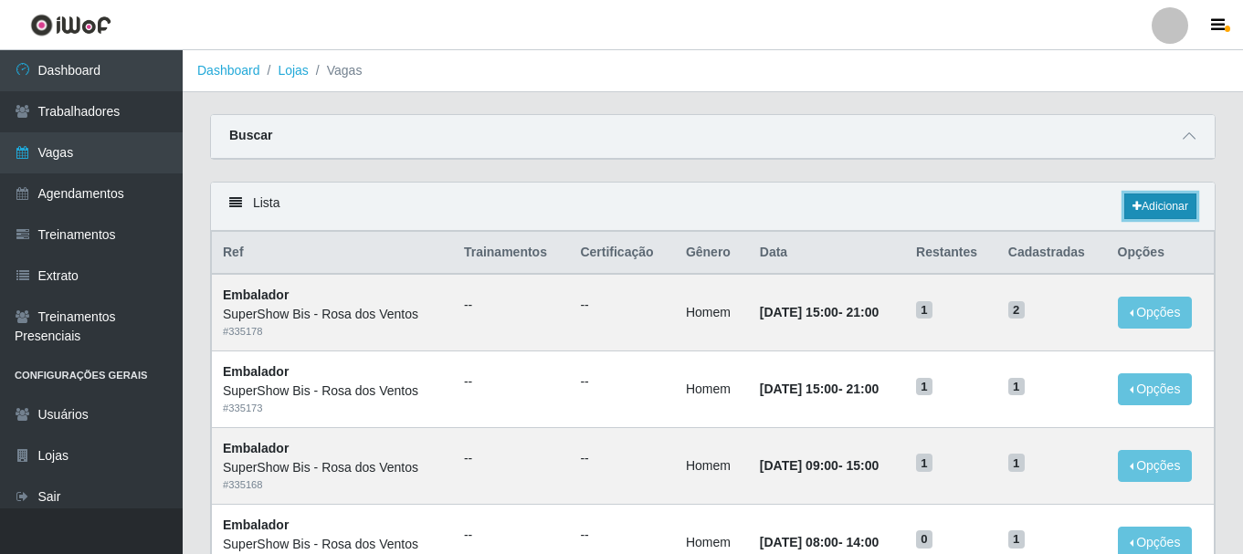
click at [1144, 209] on link "Adicionar" at bounding box center [1160, 207] width 72 height 26
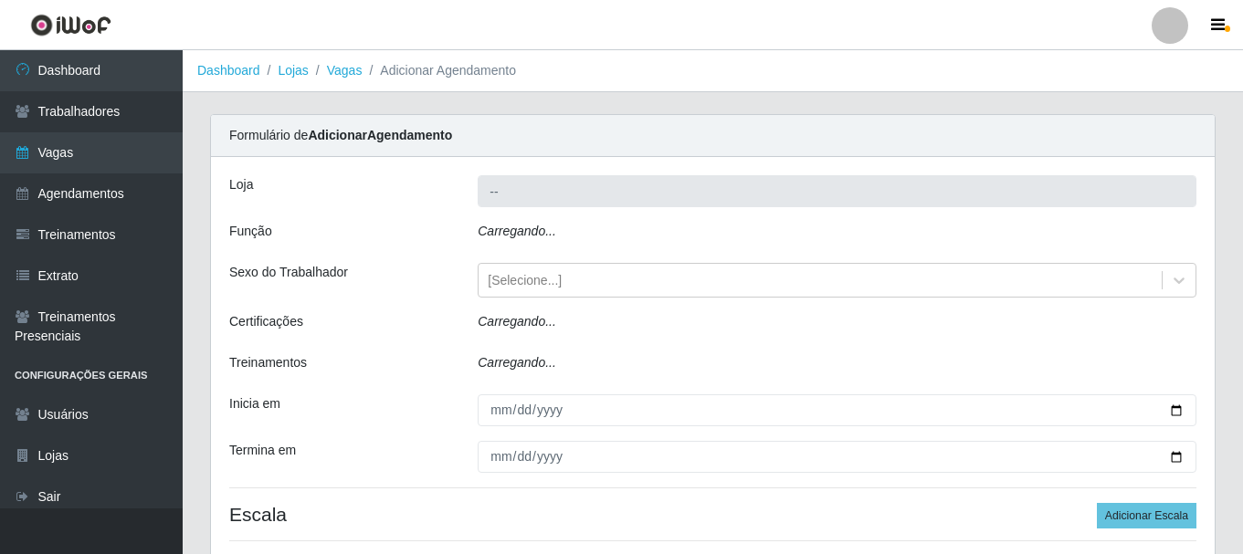
type input "SuperShow Bis - Rosa dos Ventos"
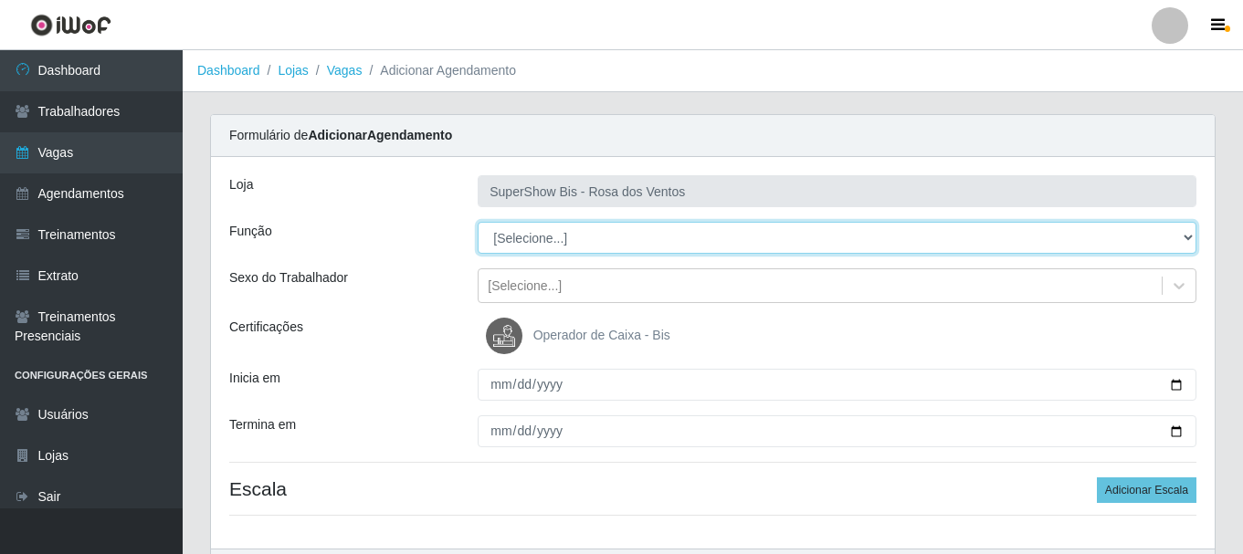
drag, startPoint x: 538, startPoint y: 231, endPoint x: 535, endPoint y: 241, distance: 10.4
click at [535, 241] on select "[Selecione...] ASG ASG + ASG ++ Auxiliar de Cozinha Balconista de Açougue Balco…" at bounding box center [837, 238] width 719 height 32
select select "1"
click at [478, 222] on select "[Selecione...] ASG ASG + ASG ++ Auxiliar de Cozinha Balconista de Açougue Balco…" at bounding box center [837, 238] width 719 height 32
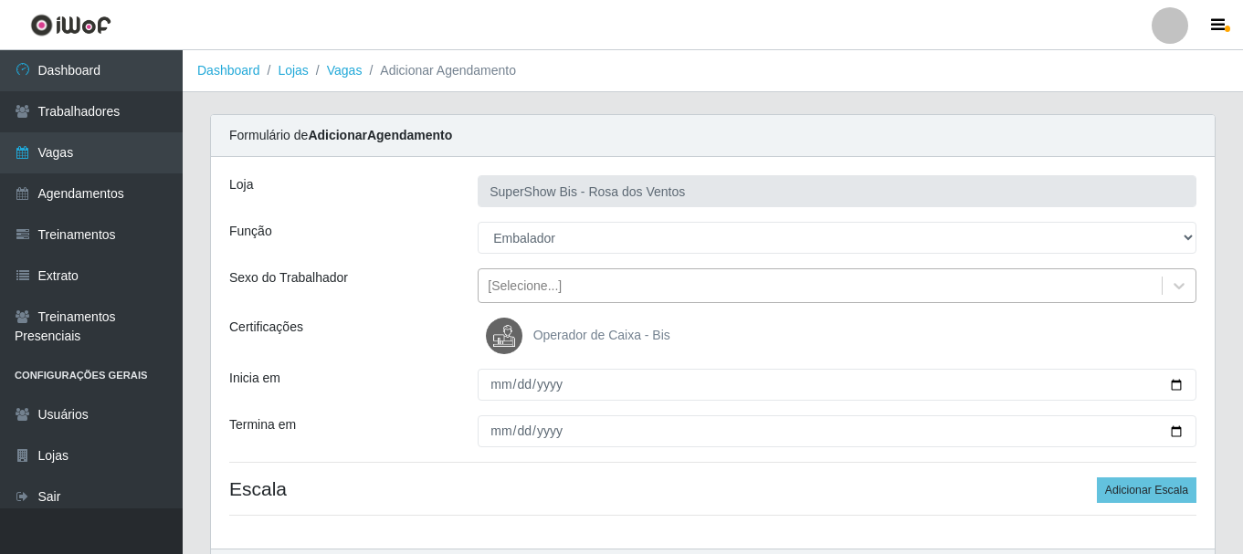
click at [554, 285] on div "[Selecione...]" at bounding box center [525, 286] width 74 height 19
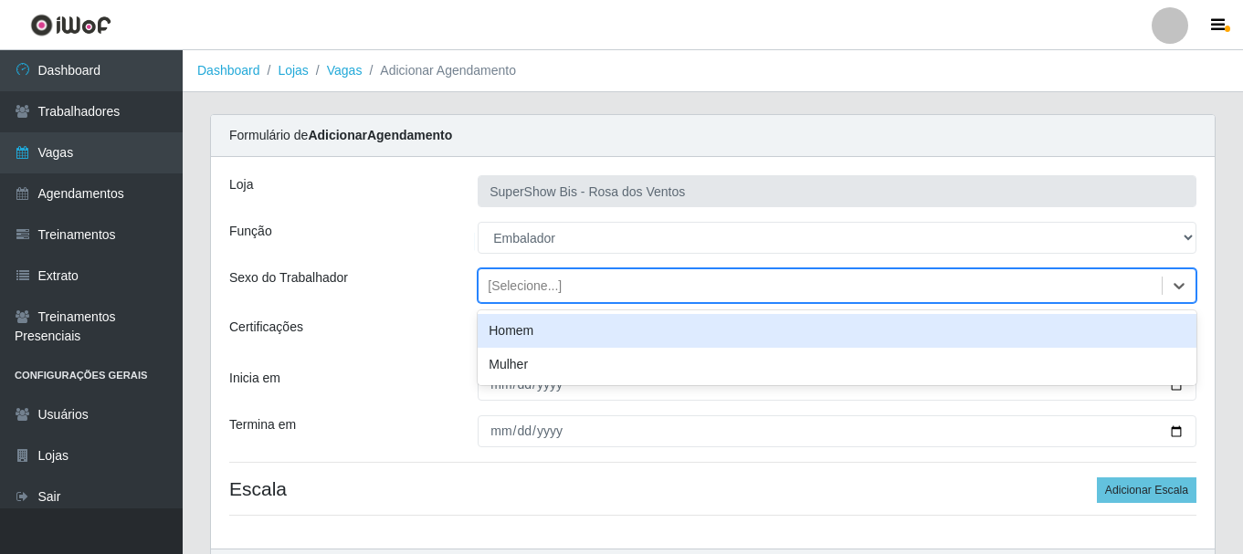
click at [550, 333] on div "Homem" at bounding box center [837, 331] width 719 height 34
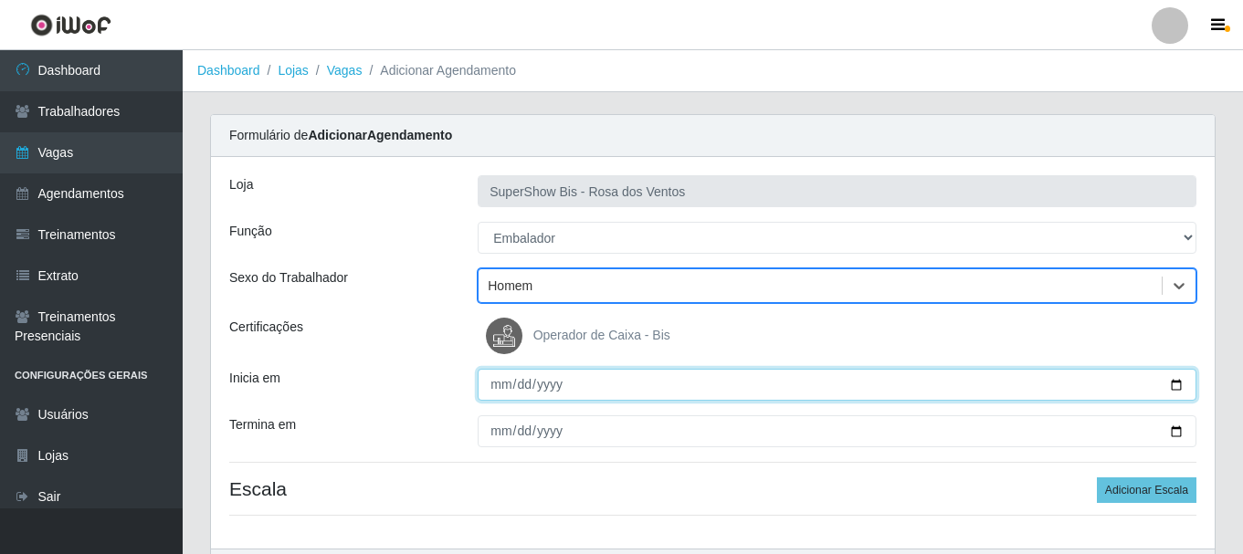
click at [492, 384] on input "Inicia em" at bounding box center [837, 385] width 719 height 32
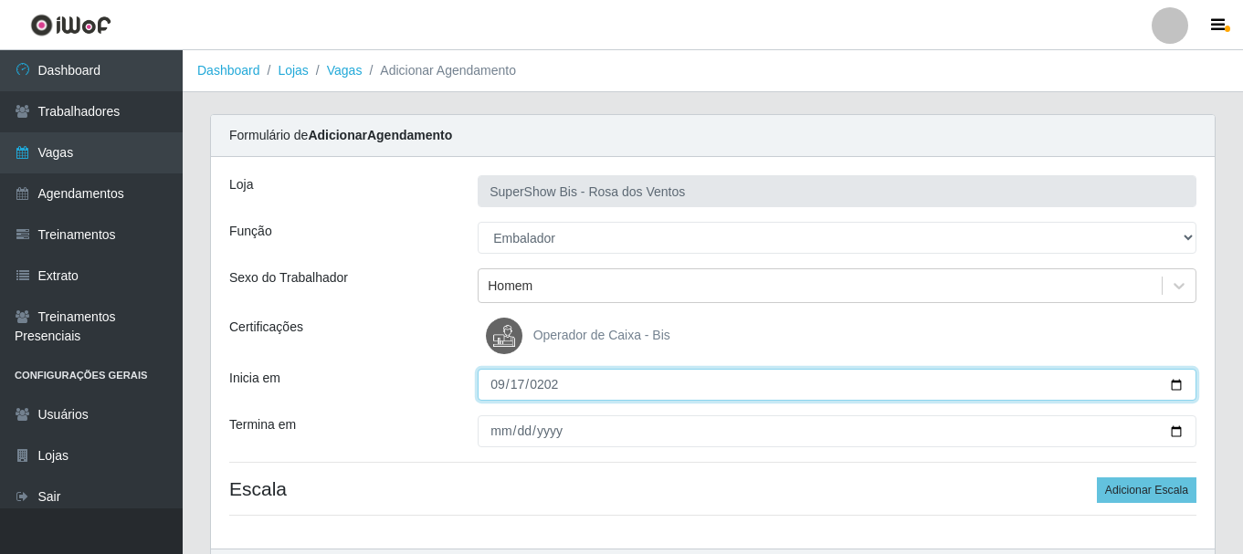
type input "[DATE]"
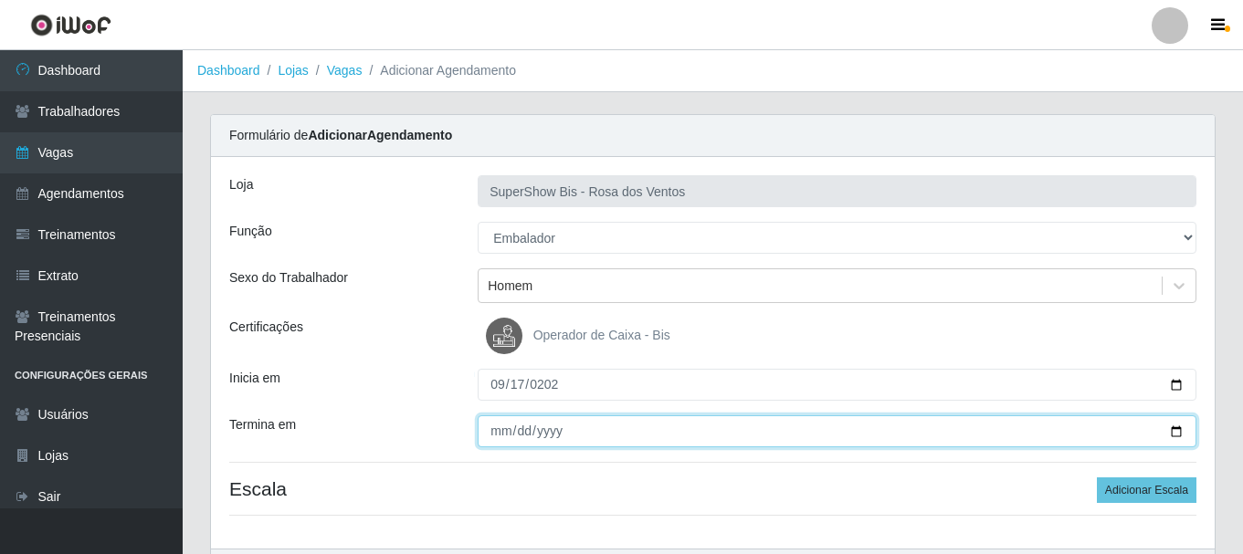
click at [480, 427] on input "Termina em" at bounding box center [837, 432] width 719 height 32
type input "[DATE]"
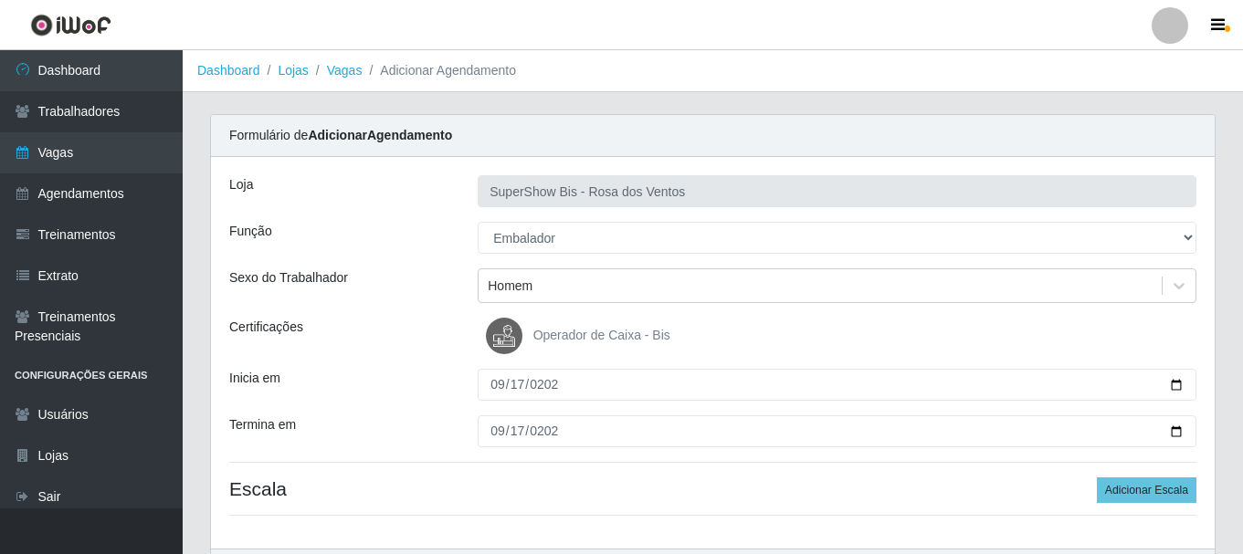
click at [672, 475] on div "Loja SuperShow Bis - Rosa dos Ventos Função [Selecione...] ASG ASG + ASG ++ Aux…" at bounding box center [713, 353] width 1004 height 392
click at [1144, 497] on button "Adicionar Escala" at bounding box center [1147, 491] width 100 height 26
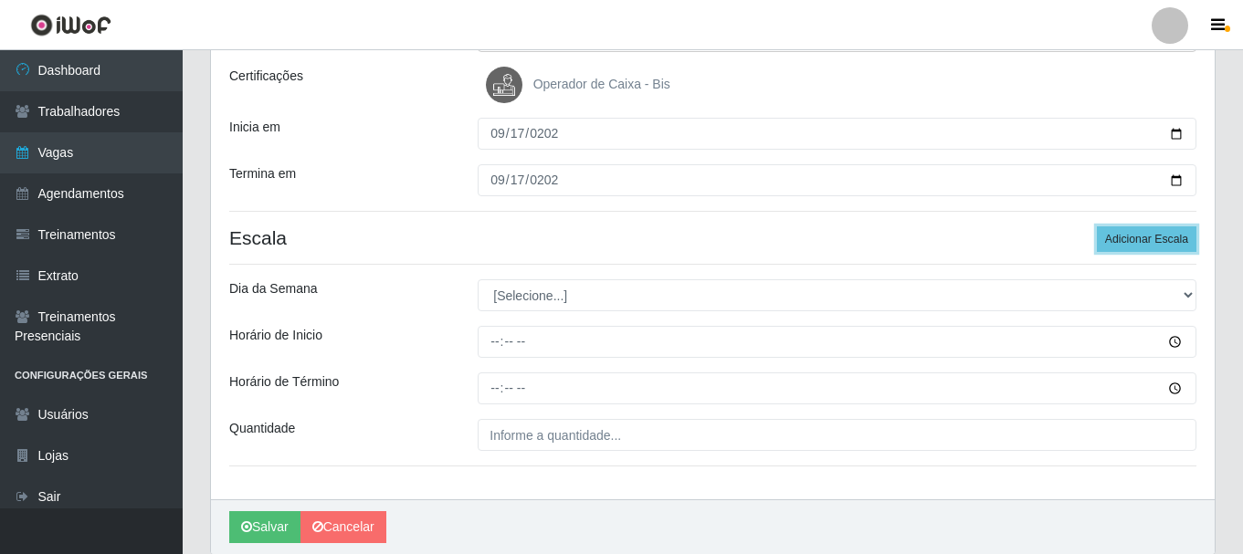
scroll to position [320, 0]
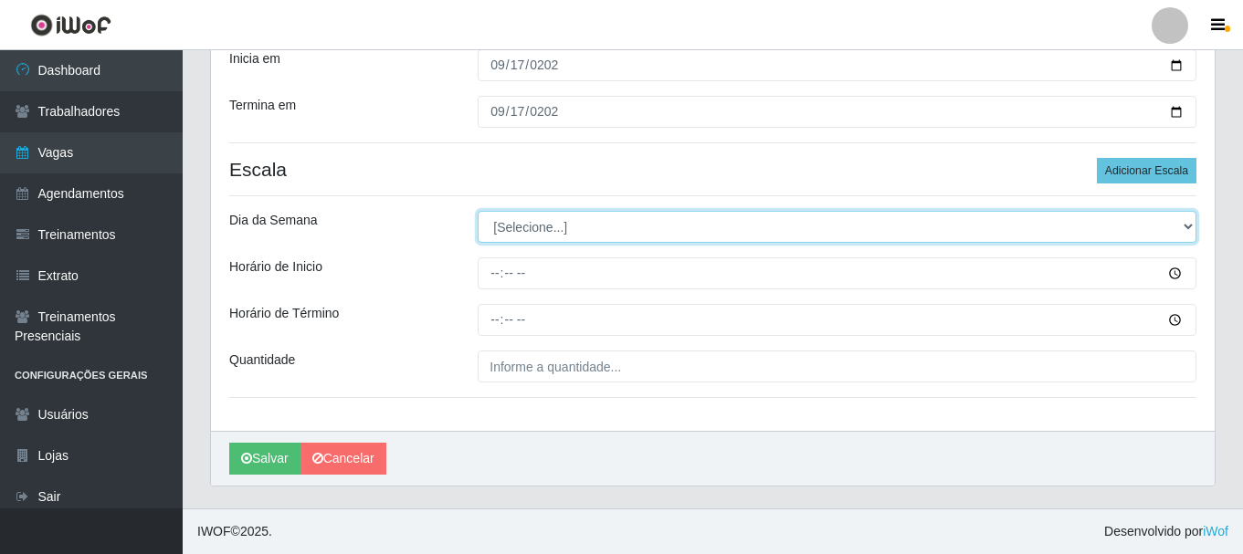
click at [562, 234] on select "[Selecione...] Segunda Terça Quarta Quinta Sexta Sábado Domingo" at bounding box center [837, 227] width 719 height 32
select select "3"
click at [478, 211] on select "[Selecione...] Segunda Terça Quarta Quinta Sexta Sábado Domingo" at bounding box center [837, 227] width 719 height 32
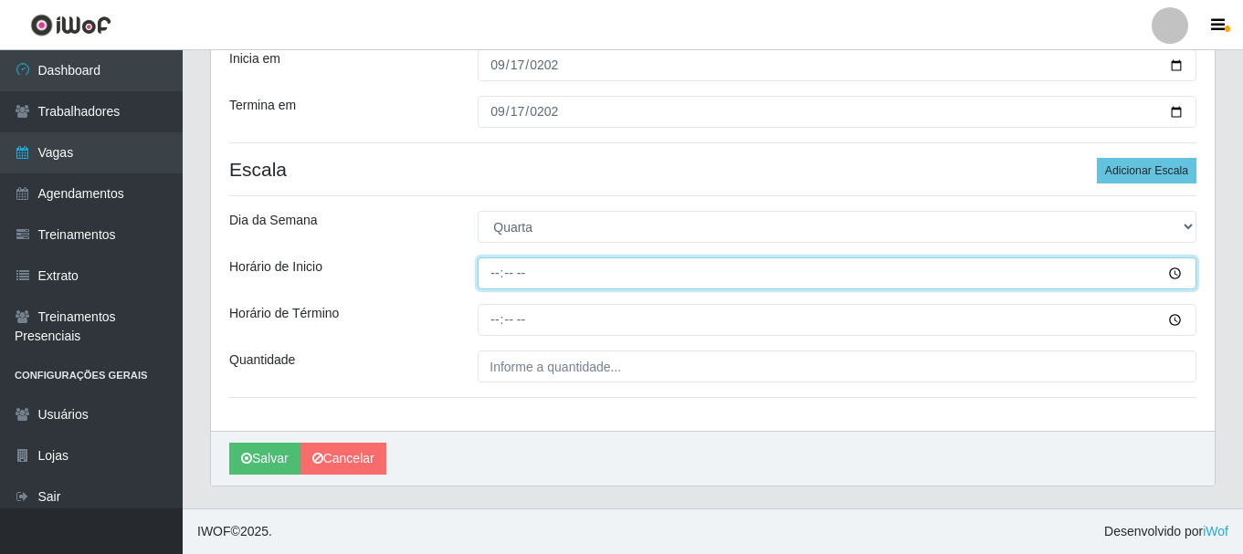
click at [491, 282] on input "Horário de Inicio" at bounding box center [837, 274] width 719 height 32
click at [498, 277] on input "17:59" at bounding box center [837, 274] width 719 height 32
type input "15:00"
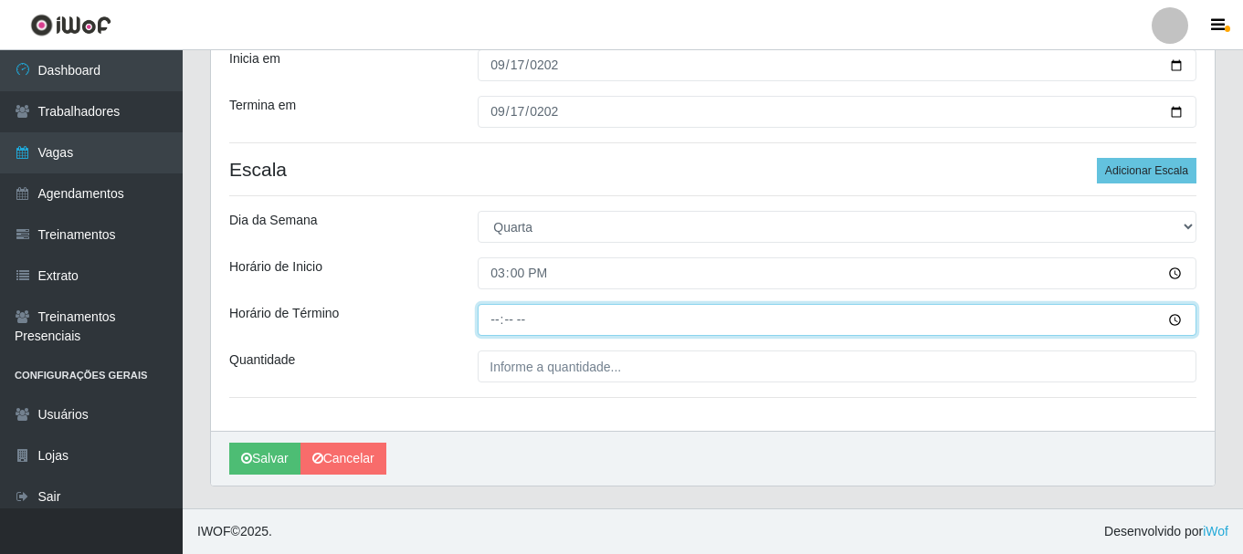
click at [498, 320] on input "Horário de Término" at bounding box center [837, 320] width 719 height 32
type input "21:00"
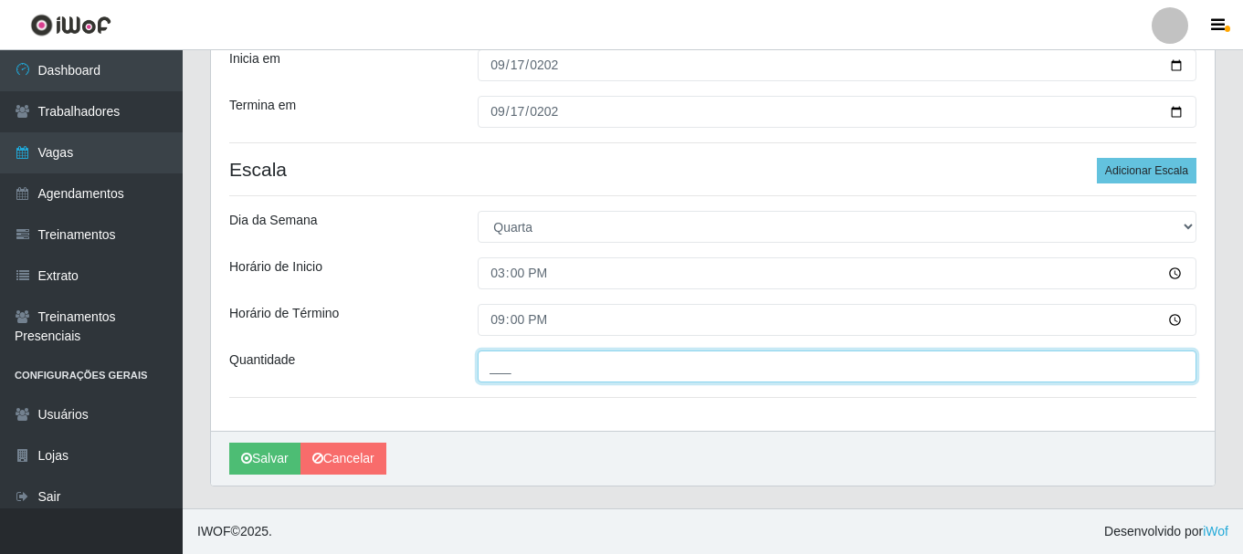
click at [512, 364] on input "___" at bounding box center [837, 367] width 719 height 32
type input "1__"
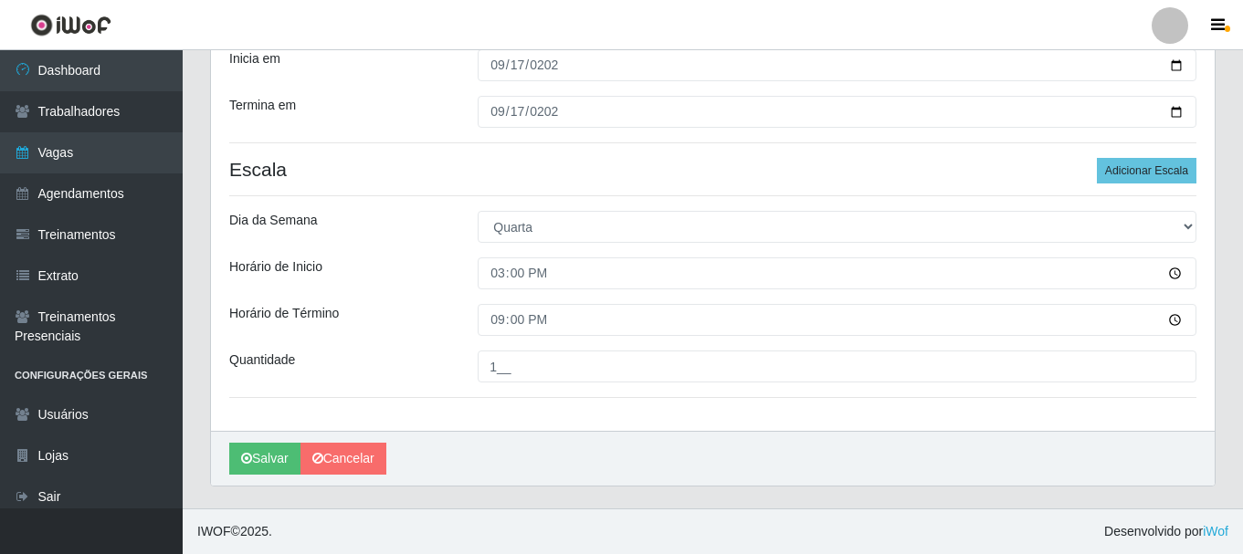
click at [358, 266] on div "Horário de Inicio" at bounding box center [340, 274] width 248 height 32
click at [368, 298] on div "Loja SuperShow Bis - Rosa dos Ventos Função [Selecione...] ASG ASG + ASG ++ Aux…" at bounding box center [713, 134] width 1004 height 594
click at [285, 454] on button "Salvar" at bounding box center [264, 459] width 71 height 32
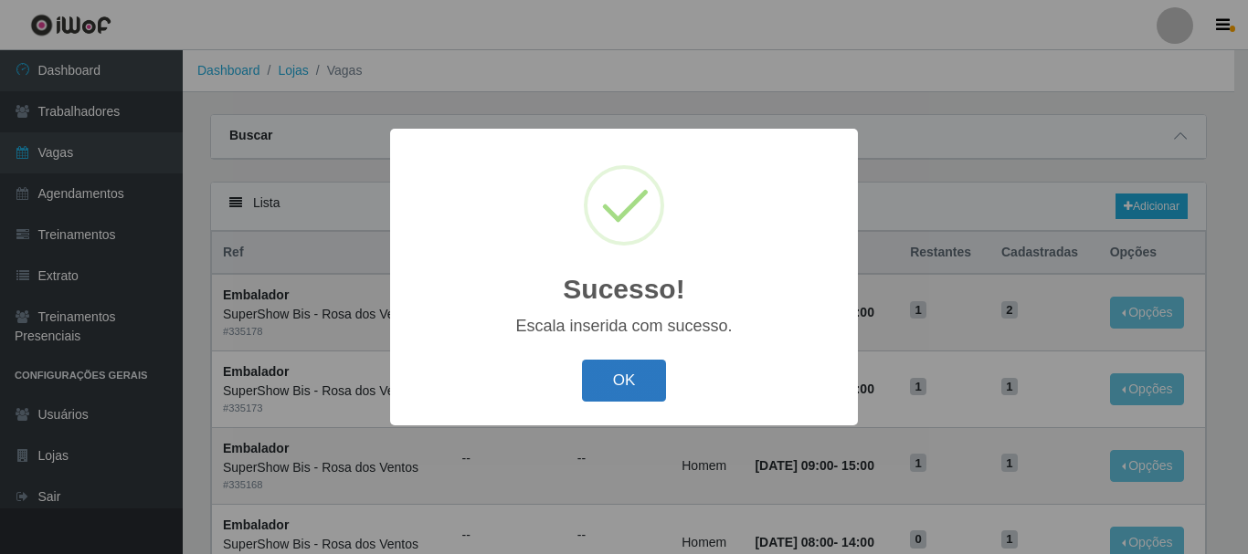
click at [612, 390] on button "OK" at bounding box center [624, 381] width 85 height 43
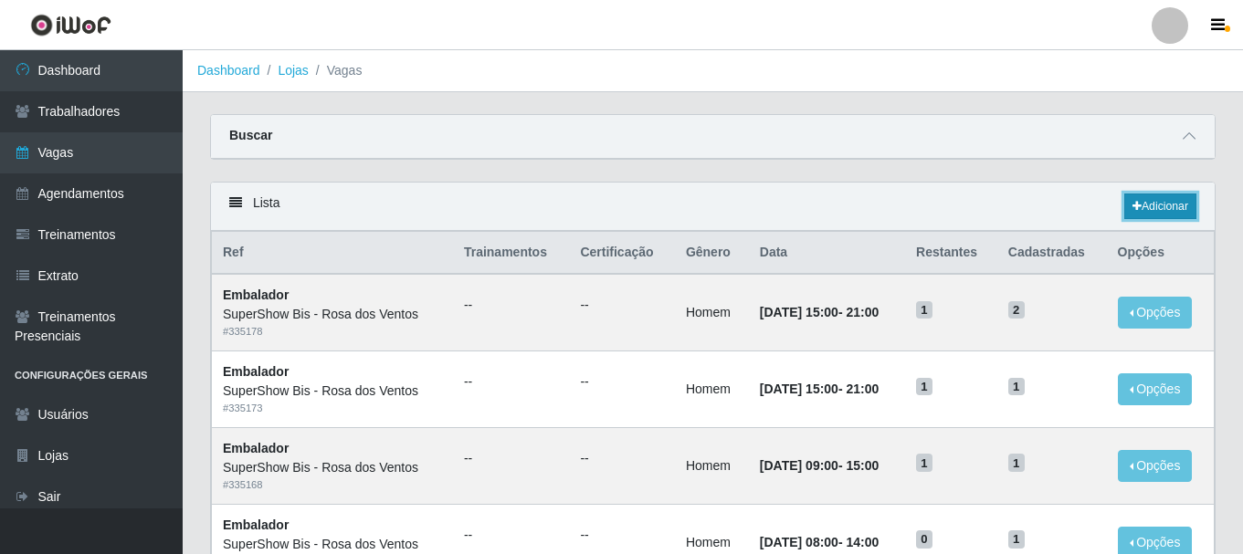
click at [1143, 212] on link "Adicionar" at bounding box center [1160, 207] width 72 height 26
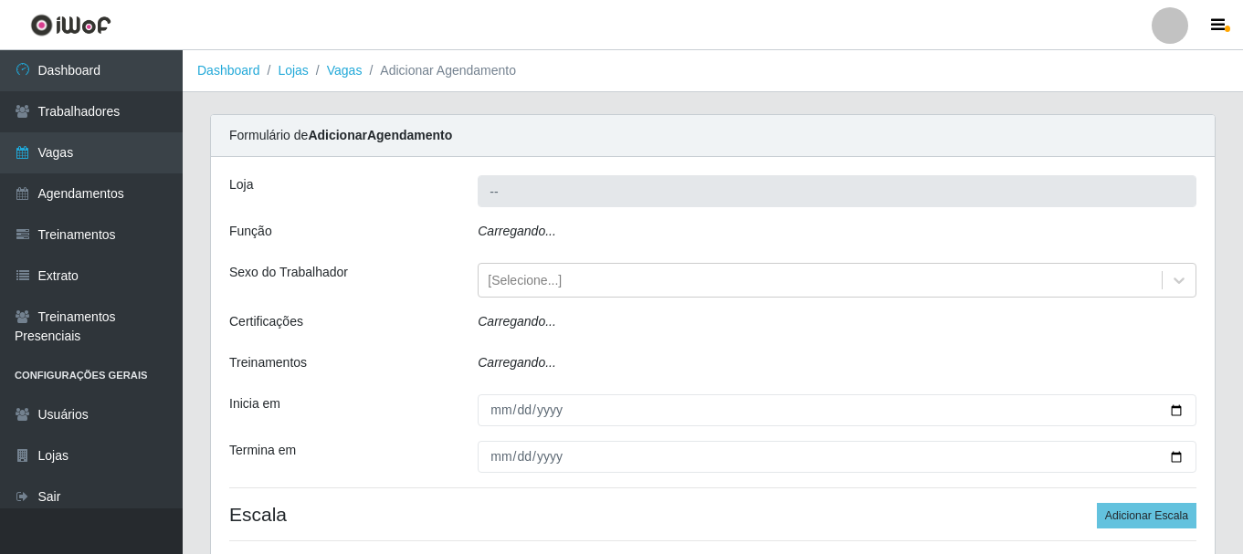
type input "SuperShow Bis - Rosa dos Ventos"
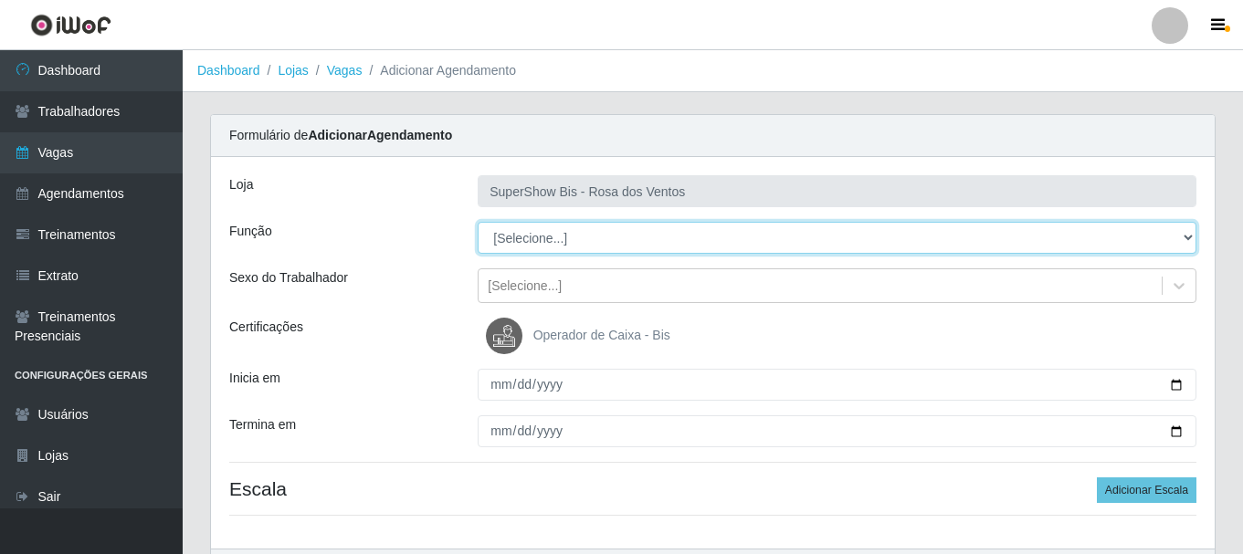
click at [575, 235] on select "[Selecione...] ASG ASG + ASG ++ Auxiliar de Cozinha Balconista de Açougue Balco…" at bounding box center [837, 238] width 719 height 32
select select "1"
click at [478, 222] on select "[Selecione...] ASG ASG + ASG ++ Auxiliar de Cozinha Balconista de Açougue Balco…" at bounding box center [837, 238] width 719 height 32
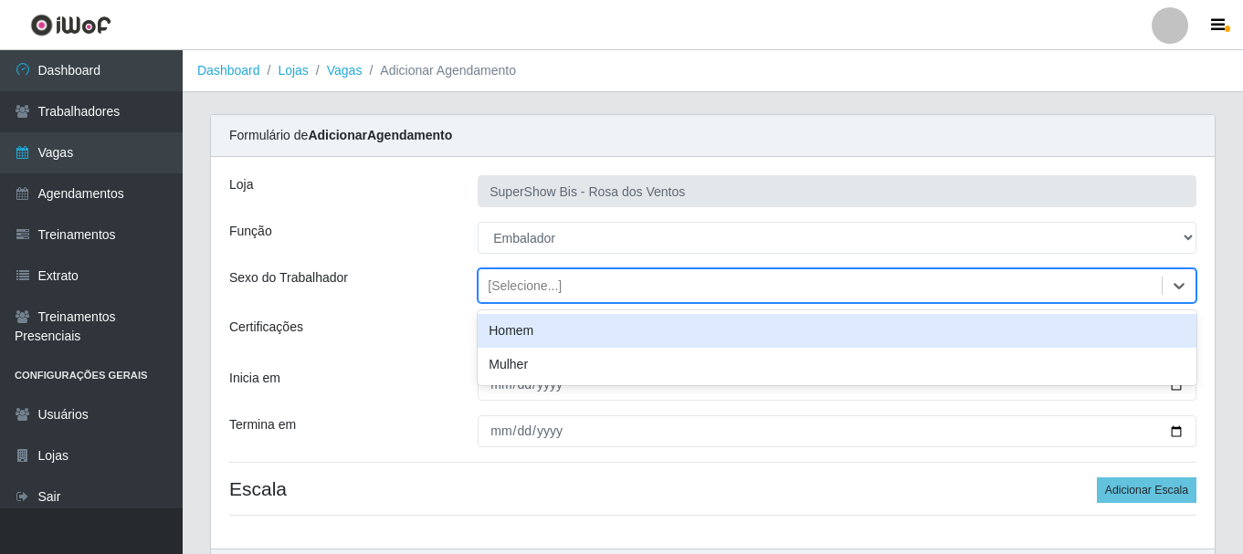
click at [538, 283] on div "[Selecione...]" at bounding box center [525, 286] width 74 height 19
click at [538, 329] on div "Homem" at bounding box center [837, 331] width 719 height 34
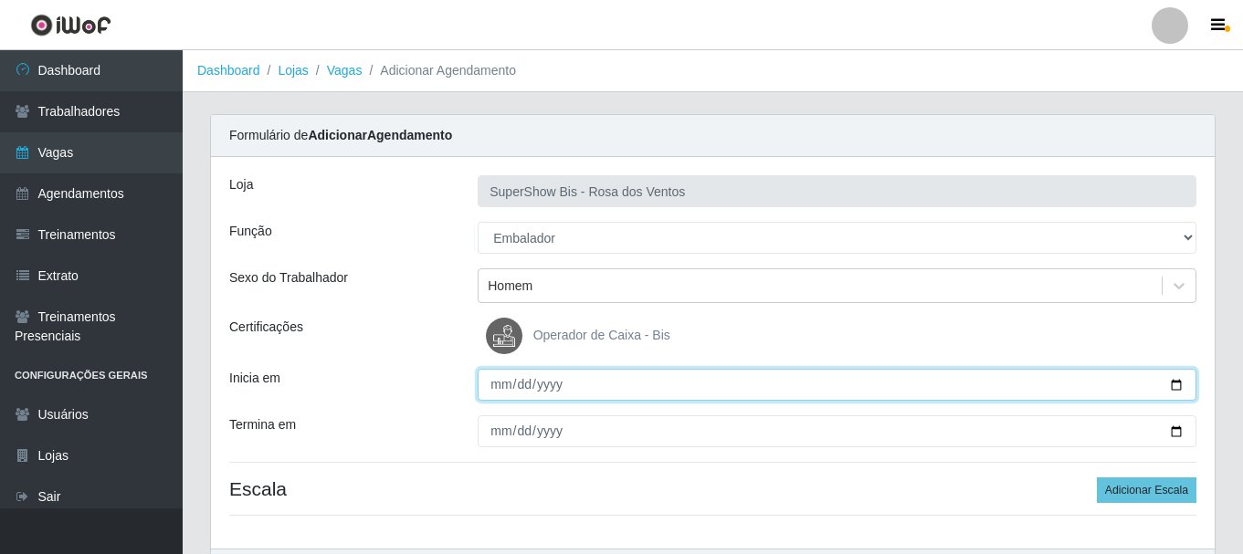
click at [494, 388] on input "Inicia em" at bounding box center [837, 385] width 719 height 32
type input "[DATE]"
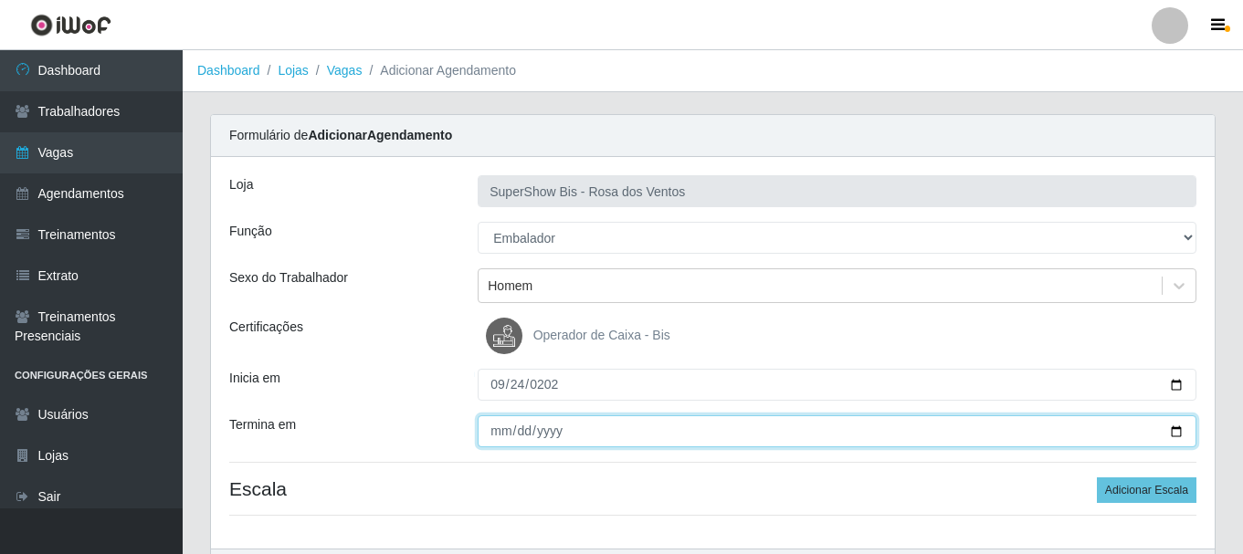
click at [502, 436] on input "Termina em" at bounding box center [837, 432] width 719 height 32
type input "[DATE]"
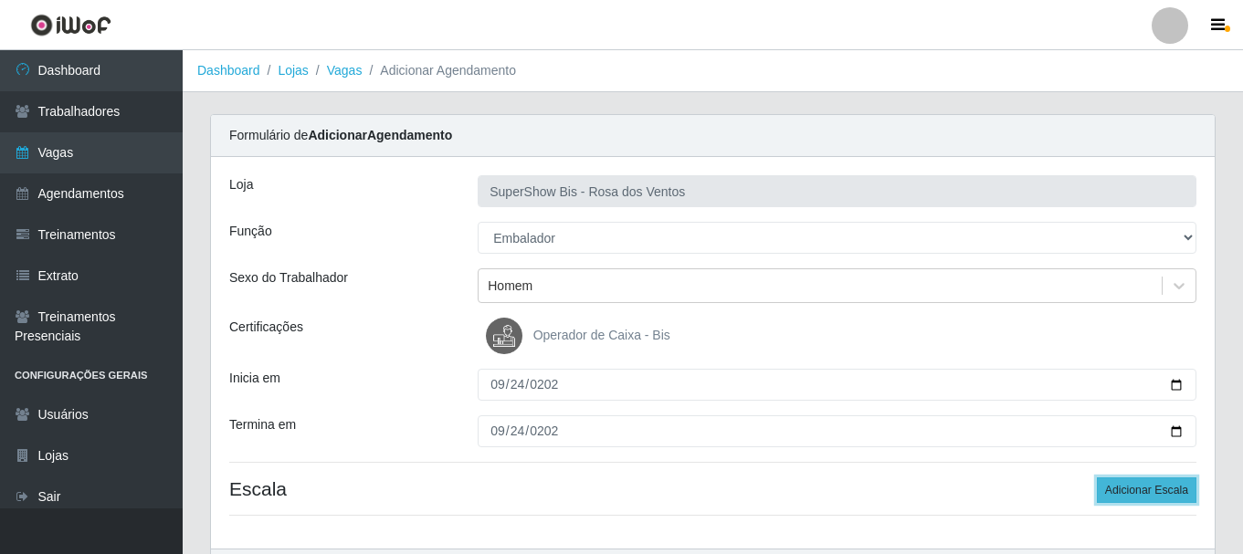
click at [1153, 491] on button "Adicionar Escala" at bounding box center [1147, 491] width 100 height 26
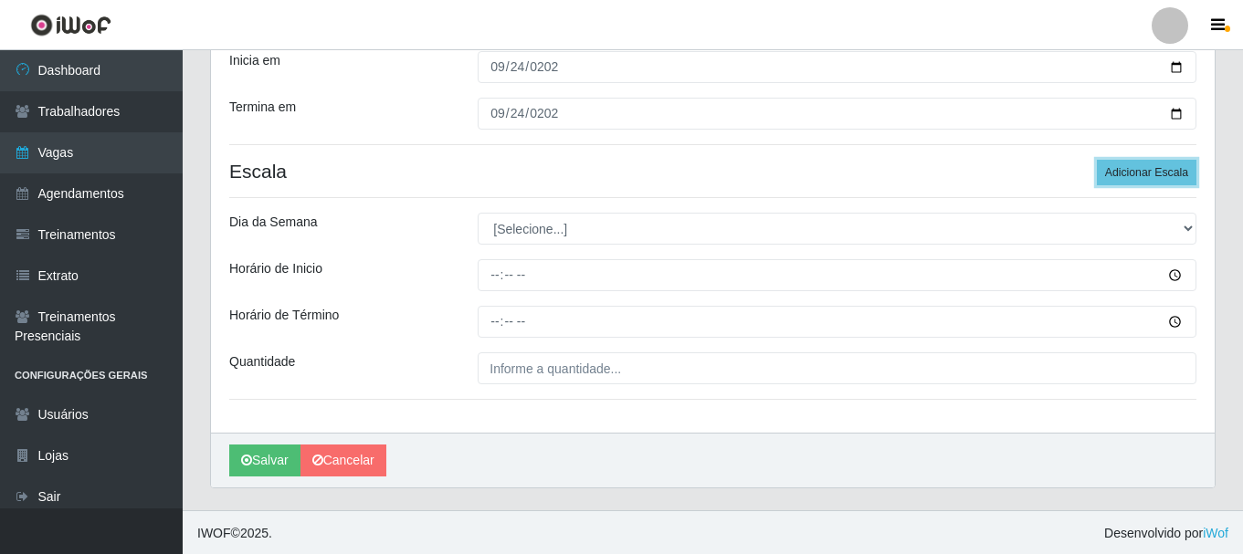
scroll to position [320, 0]
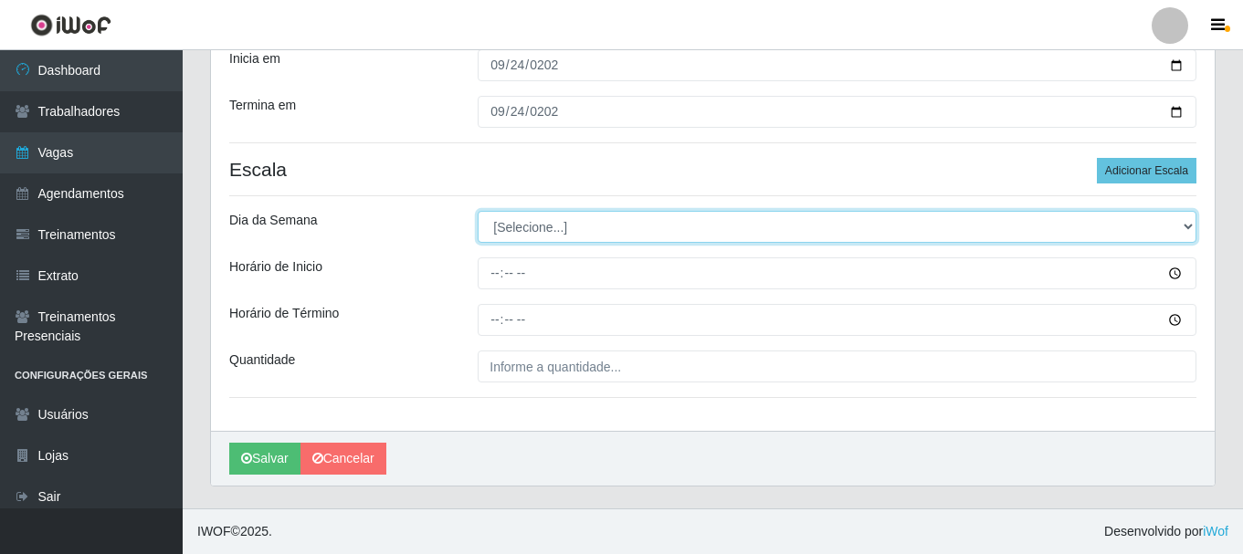
click at [536, 230] on select "[Selecione...] Segunda Terça Quarta Quinta Sexta Sábado Domingo" at bounding box center [837, 227] width 719 height 32
select select "3"
click at [478, 211] on select "[Selecione...] Segunda Terça Quarta Quinta Sexta Sábado Domingo" at bounding box center [837, 227] width 719 height 32
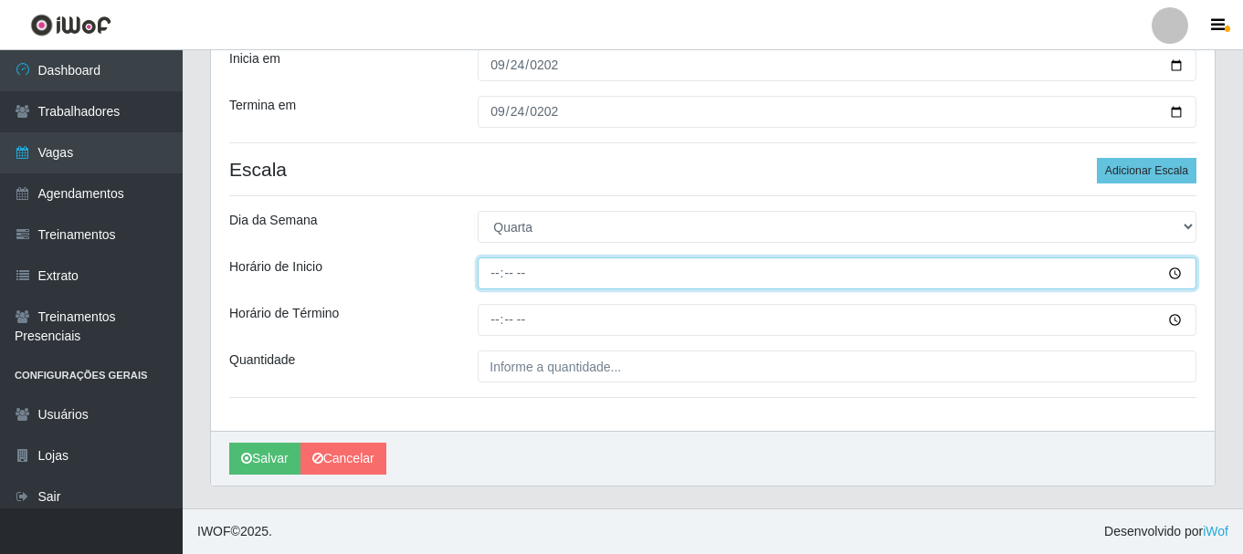
click at [491, 270] on input "Horário de Inicio" at bounding box center [837, 274] width 719 height 32
type input "15:00"
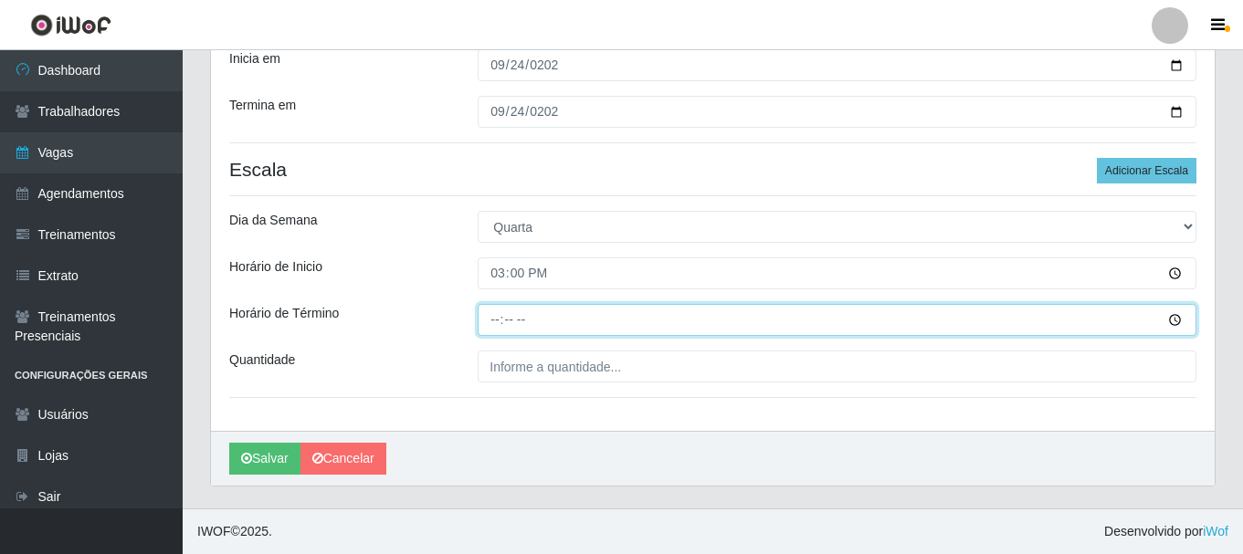
click at [494, 320] on input "Horário de Término" at bounding box center [837, 320] width 719 height 32
type input "21:00"
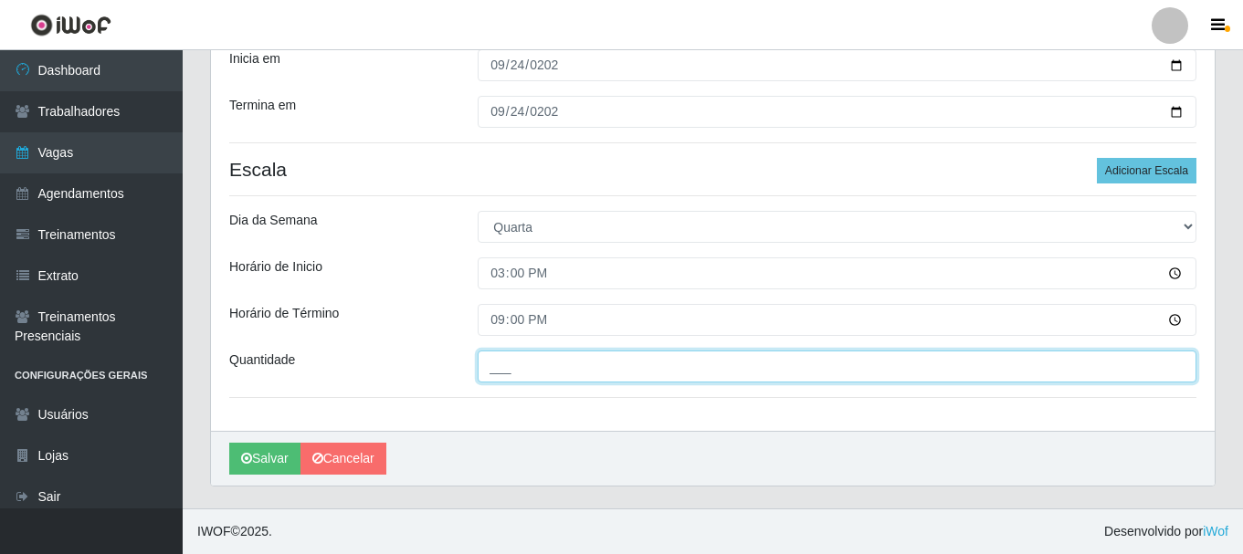
click at [504, 364] on input "___" at bounding box center [837, 367] width 719 height 32
type input "1__"
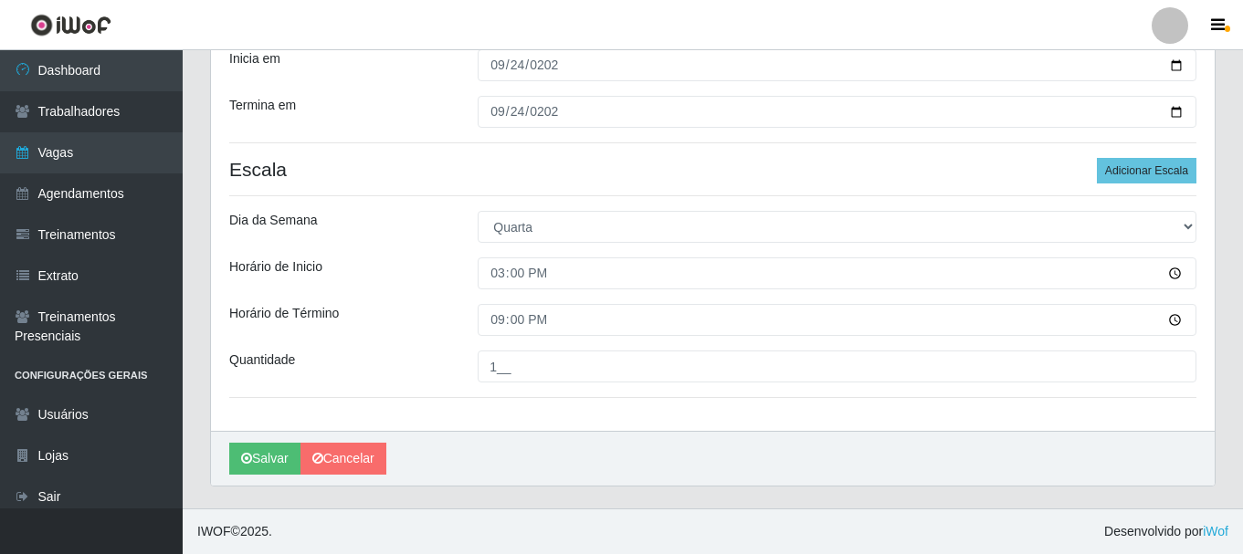
click at [444, 303] on div "Loja SuperShow Bis - Rosa dos Ventos Função [Selecione...] ASG ASG + ASG ++ Aux…" at bounding box center [713, 134] width 1004 height 594
click at [256, 454] on button "Salvar" at bounding box center [264, 459] width 71 height 32
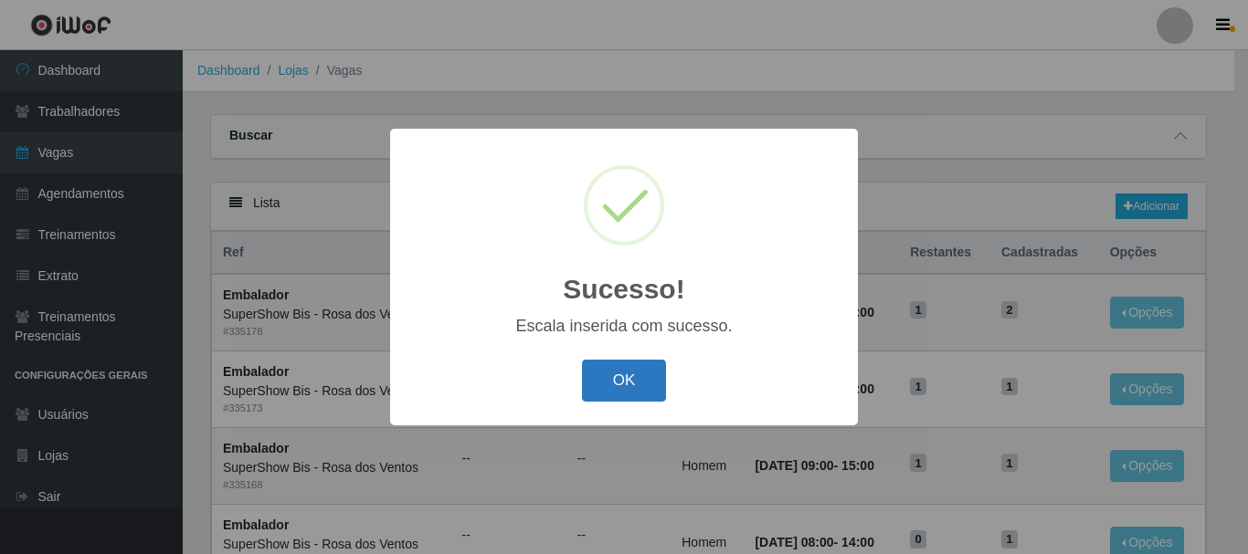
click at [635, 390] on button "OK" at bounding box center [624, 381] width 85 height 43
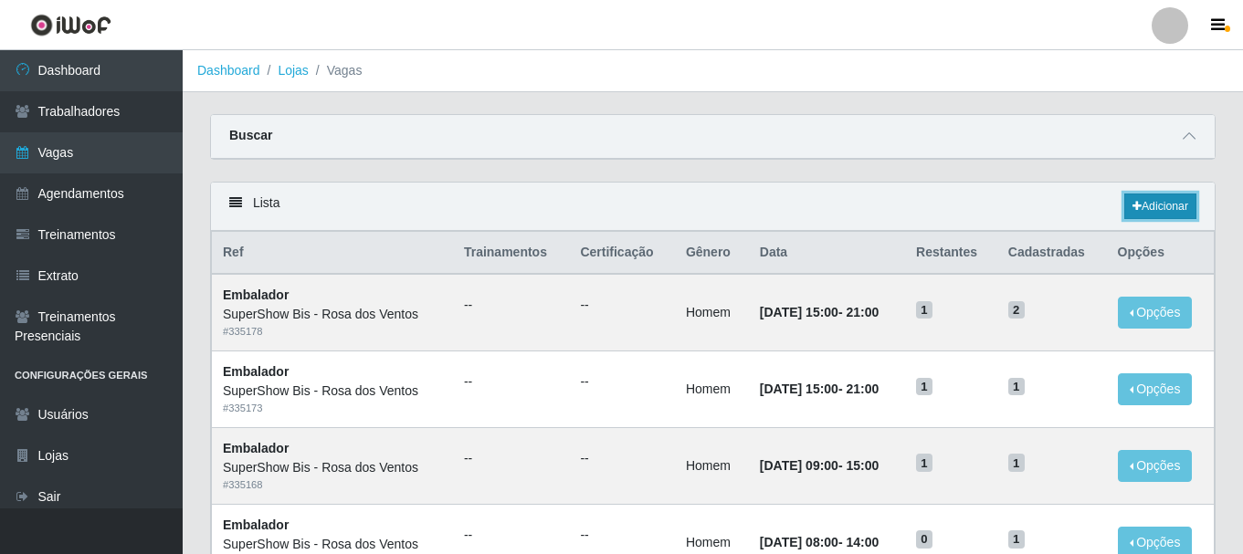
click at [1158, 210] on link "Adicionar" at bounding box center [1160, 207] width 72 height 26
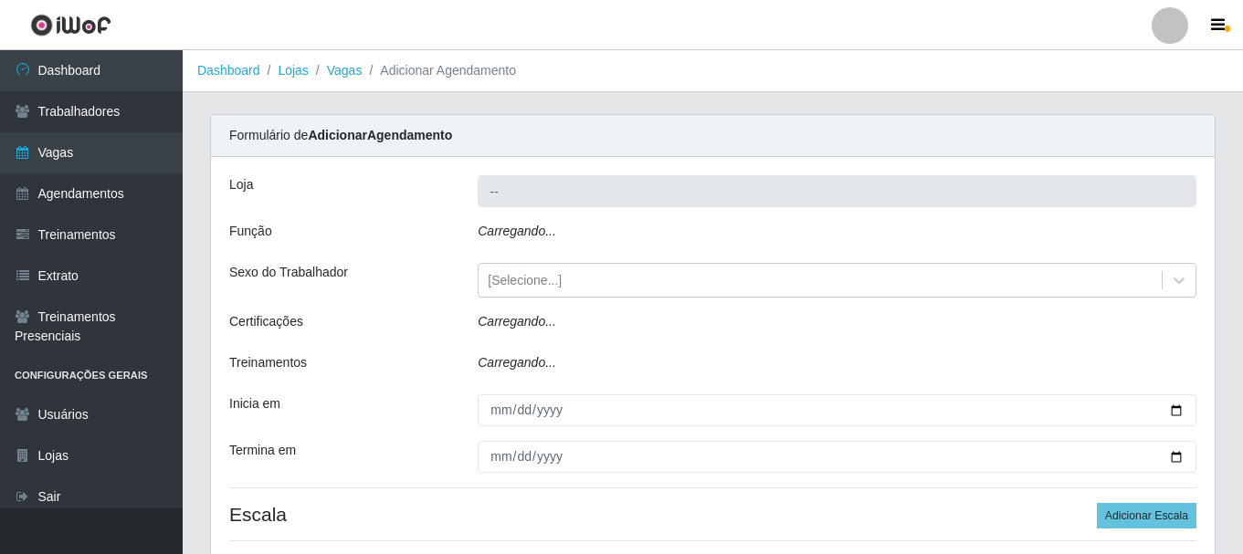
type input "SuperShow Bis - Rosa dos Ventos"
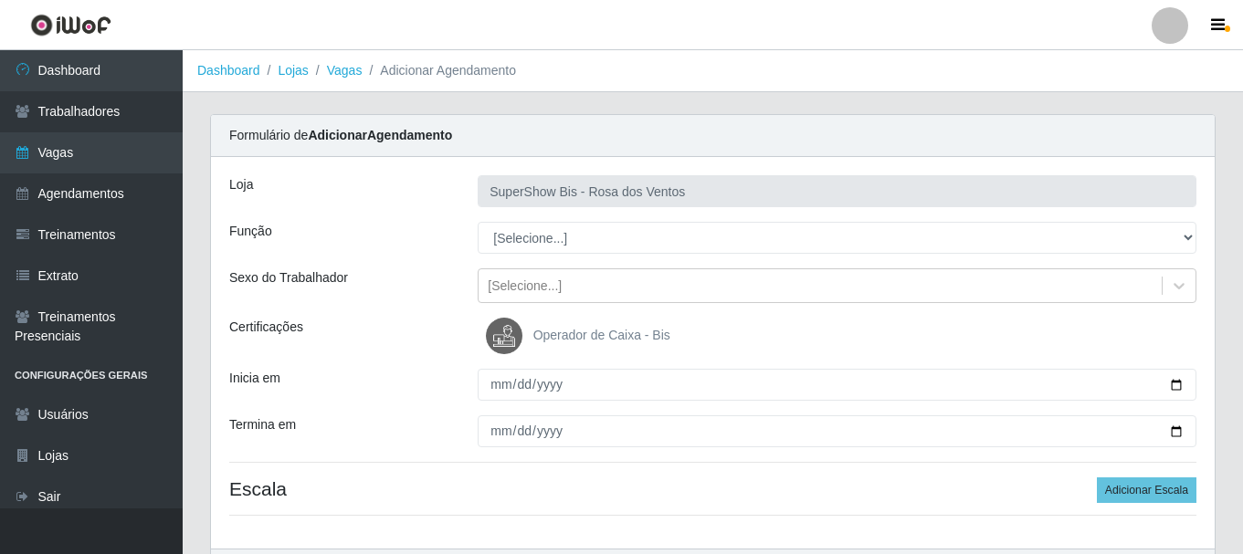
click at [555, 230] on select "[Selecione...] ASG ASG + ASG ++ Auxiliar de Cozinha Balconista de Açougue Balco…" at bounding box center [837, 238] width 719 height 32
select select "1"
click at [478, 222] on select "[Selecione...] ASG ASG + ASG ++ Auxiliar de Cozinha Balconista de Açougue Balco…" at bounding box center [837, 238] width 719 height 32
click at [557, 303] on div "Loja SuperShow Bis - Rosa dos Ventos Função [Selecione...] ASG ASG + ASG ++ Aux…" at bounding box center [713, 353] width 1004 height 392
click at [561, 290] on div "[Selecione...]" at bounding box center [820, 286] width 683 height 30
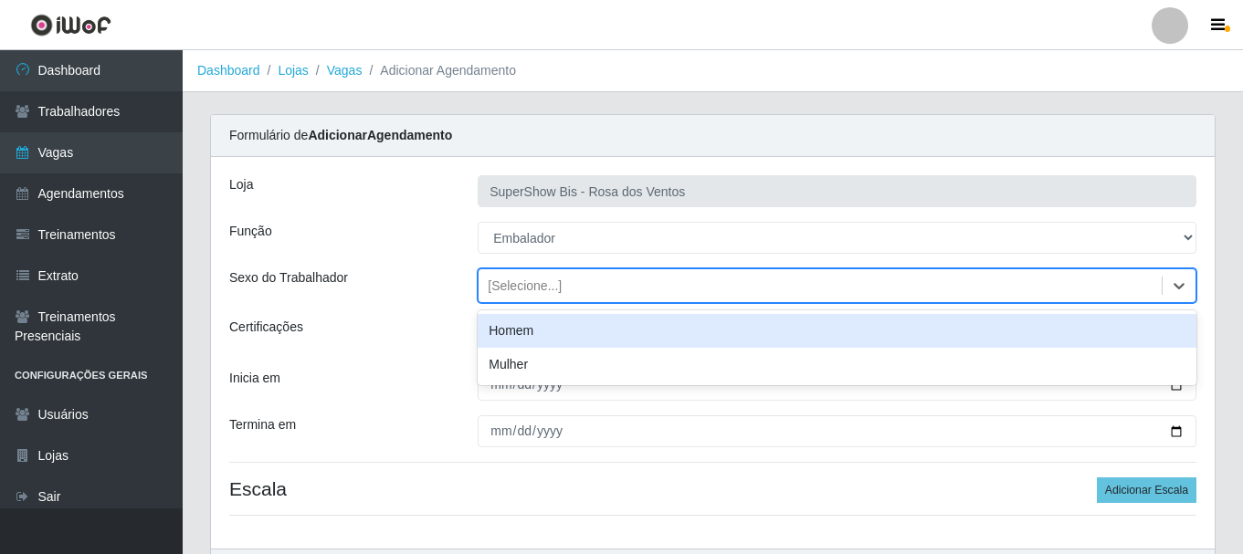
click at [558, 337] on div "Homem" at bounding box center [837, 331] width 719 height 34
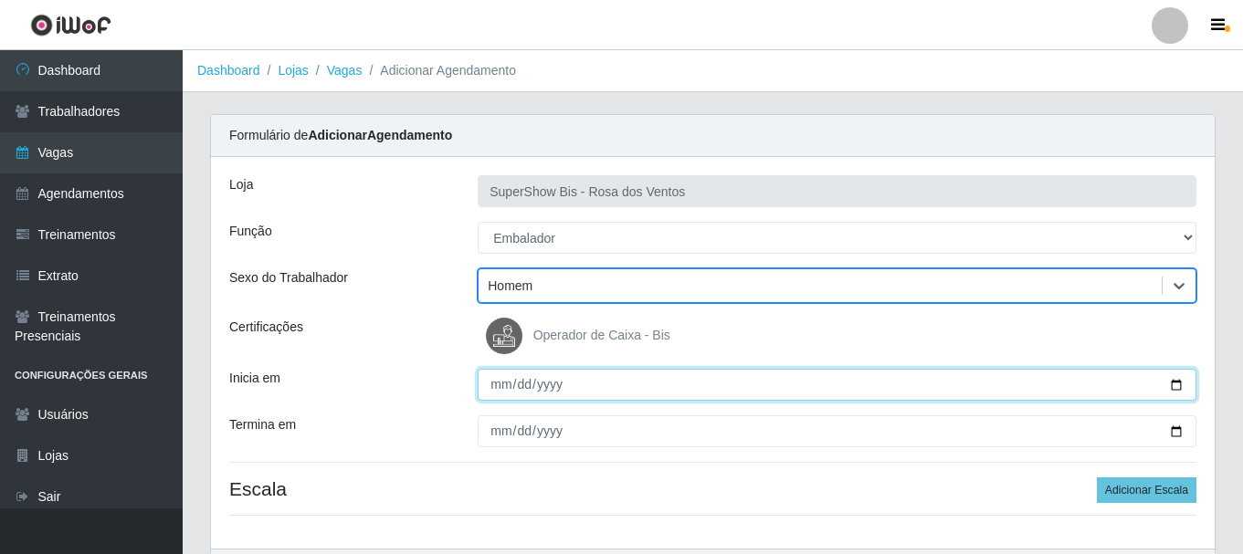
click at [502, 396] on input "Inicia em" at bounding box center [837, 385] width 719 height 32
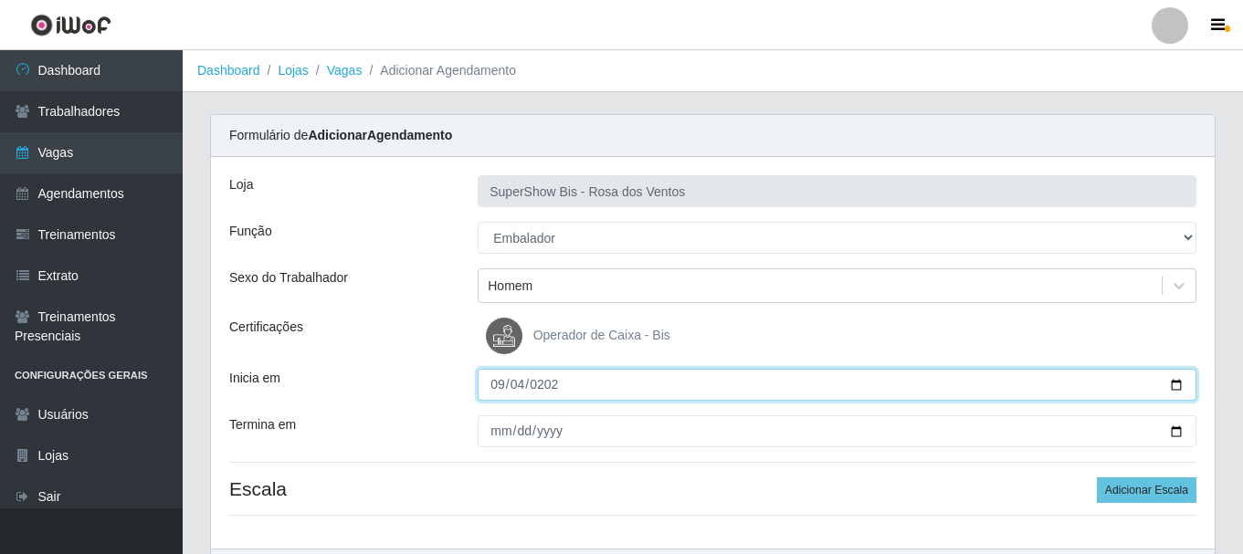
type input "[DATE]"
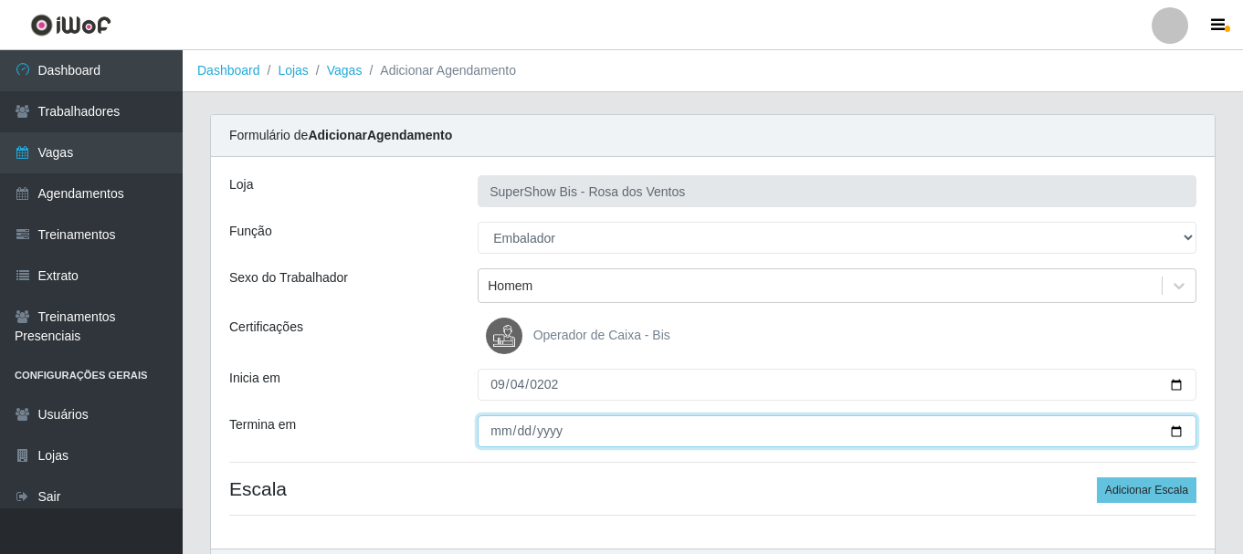
click at [503, 438] on input "Termina em" at bounding box center [837, 432] width 719 height 32
type input "[DATE]"
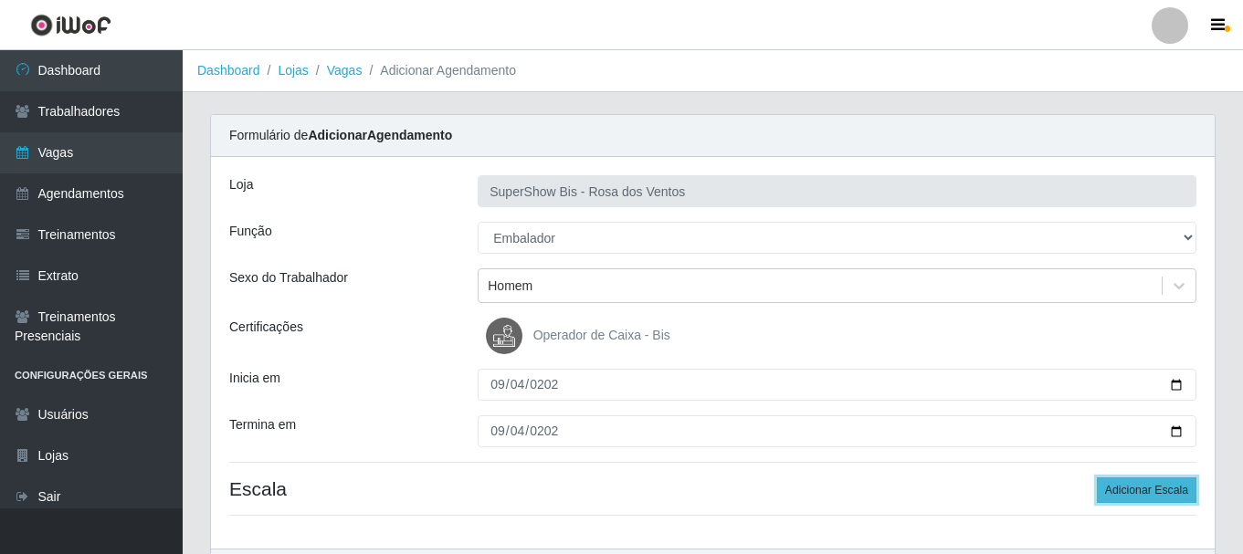
click at [1106, 501] on button "Adicionar Escala" at bounding box center [1147, 491] width 100 height 26
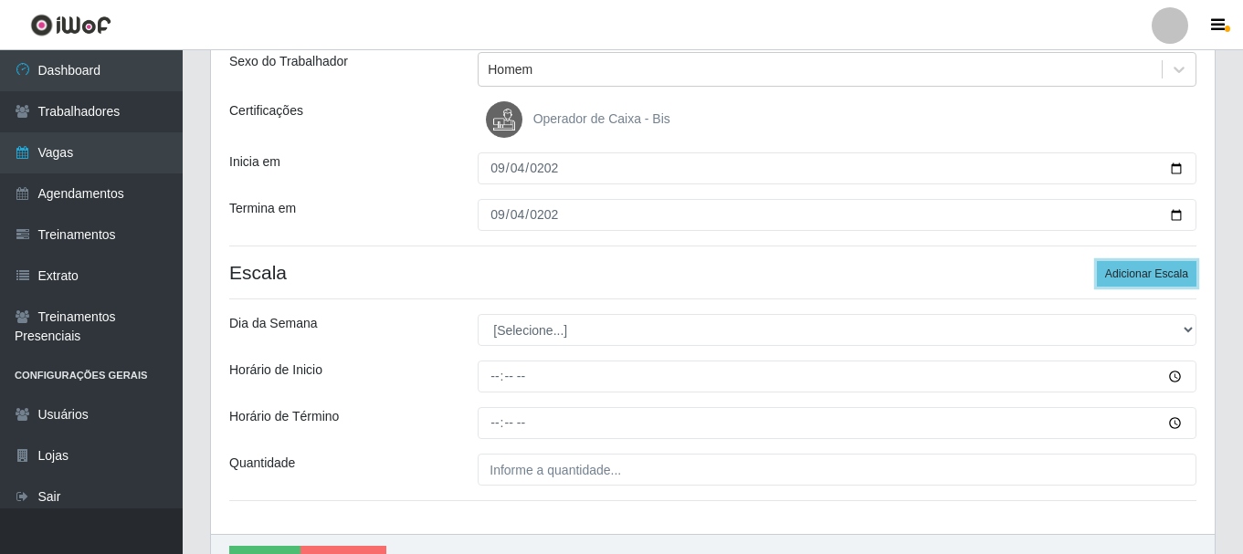
scroll to position [274, 0]
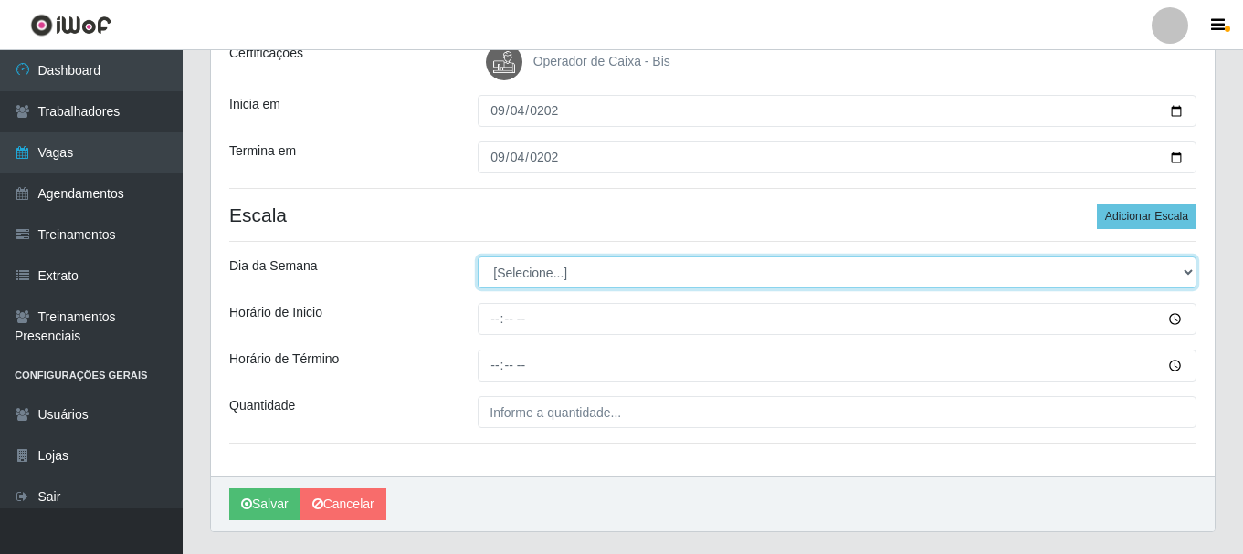
click at [506, 279] on select "[Selecione...] Segunda Terça Quarta Quinta Sexta Sábado Domingo" at bounding box center [837, 273] width 719 height 32
select select "4"
click at [478, 257] on select "[Selecione...] Segunda Terça Quarta Quinta Sexta Sábado Domingo" at bounding box center [837, 273] width 719 height 32
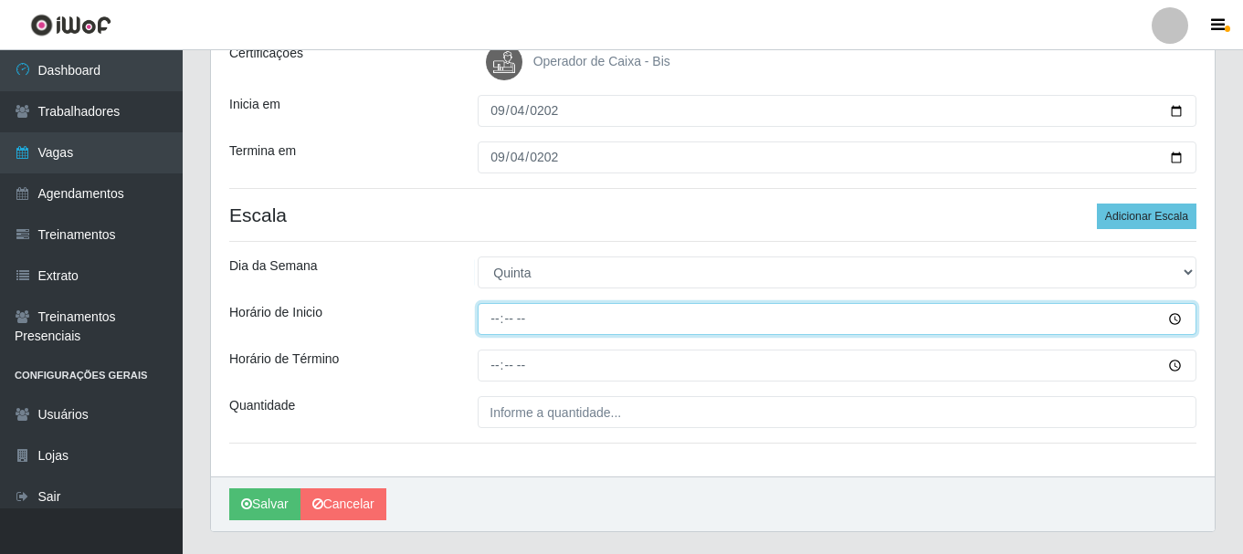
click at [499, 312] on input "Horário de Inicio" at bounding box center [837, 319] width 719 height 32
type input "15:00"
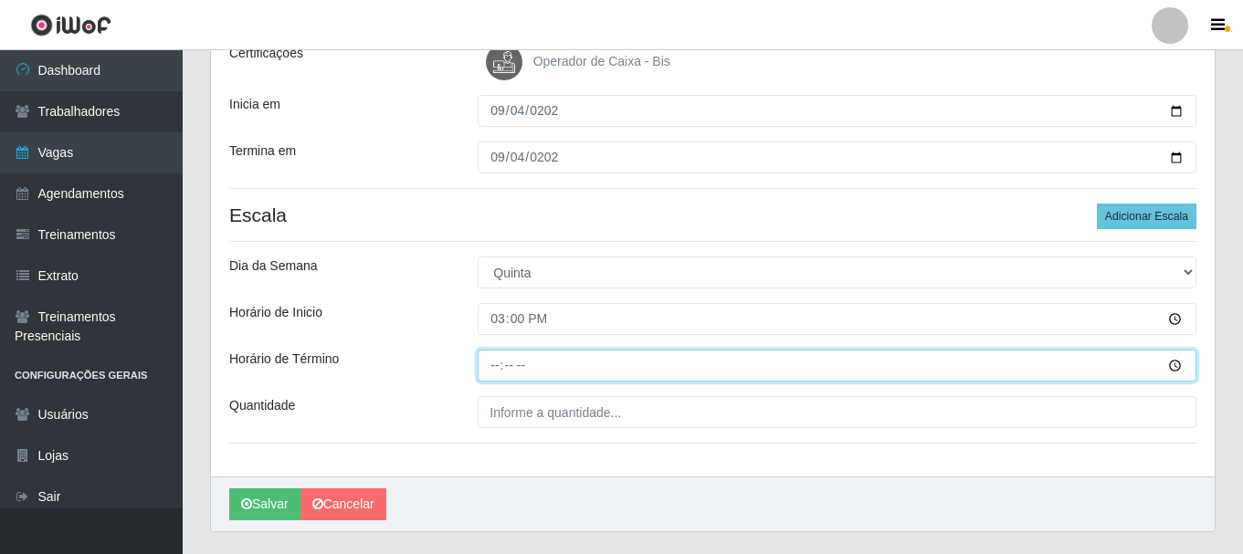
click at [486, 363] on input "Horário de Término" at bounding box center [837, 366] width 719 height 32
type input "21:00"
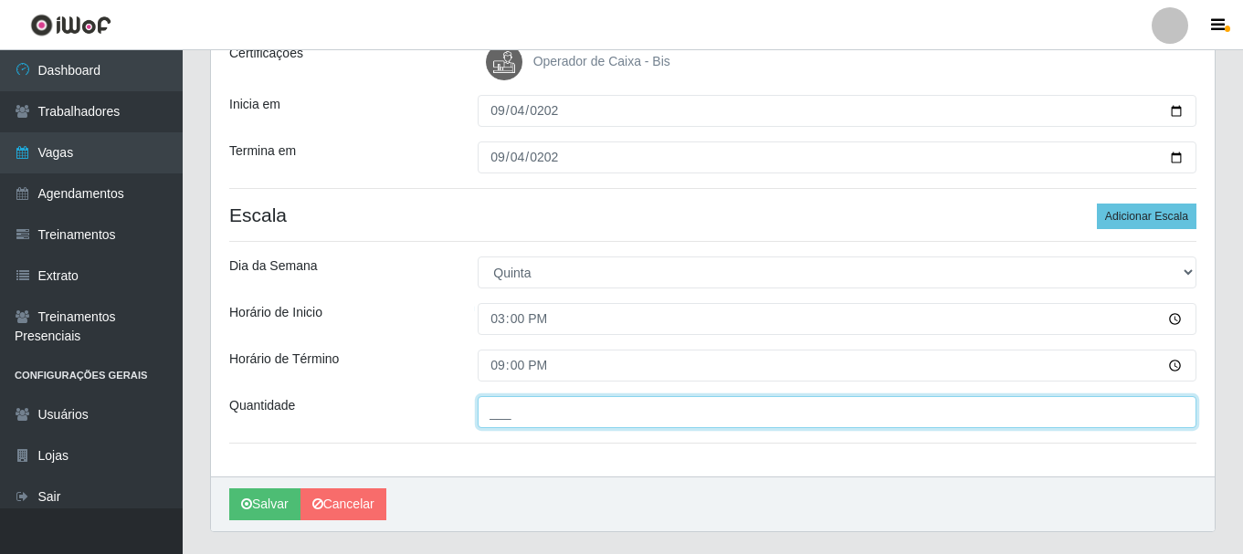
click at [502, 419] on input "___" at bounding box center [837, 412] width 719 height 32
type input "1__"
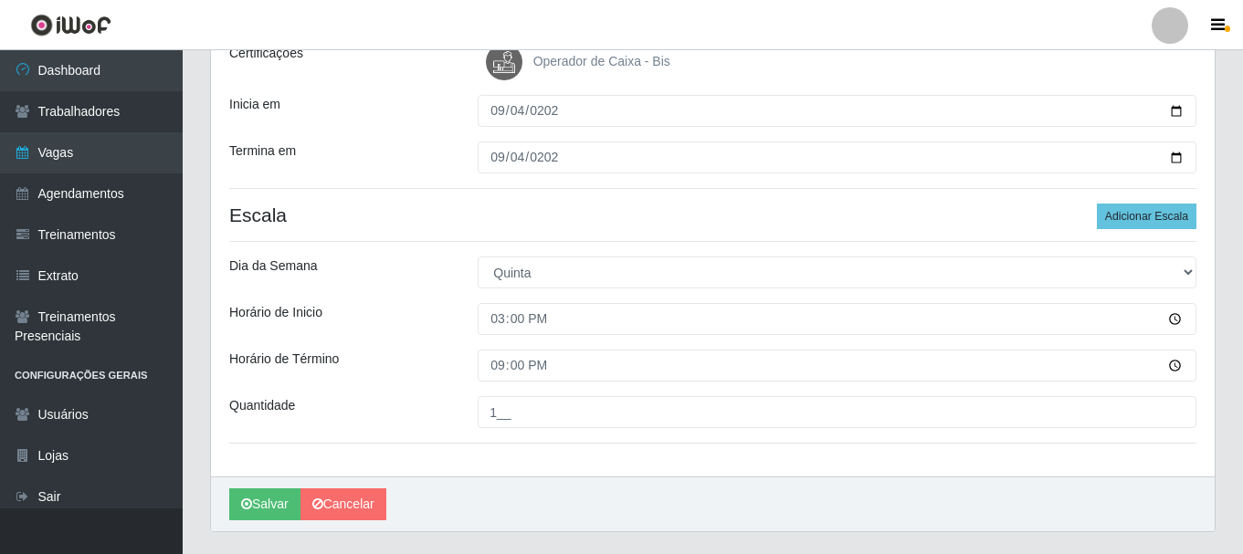
click at [417, 412] on div "Quantidade" at bounding box center [340, 412] width 248 height 32
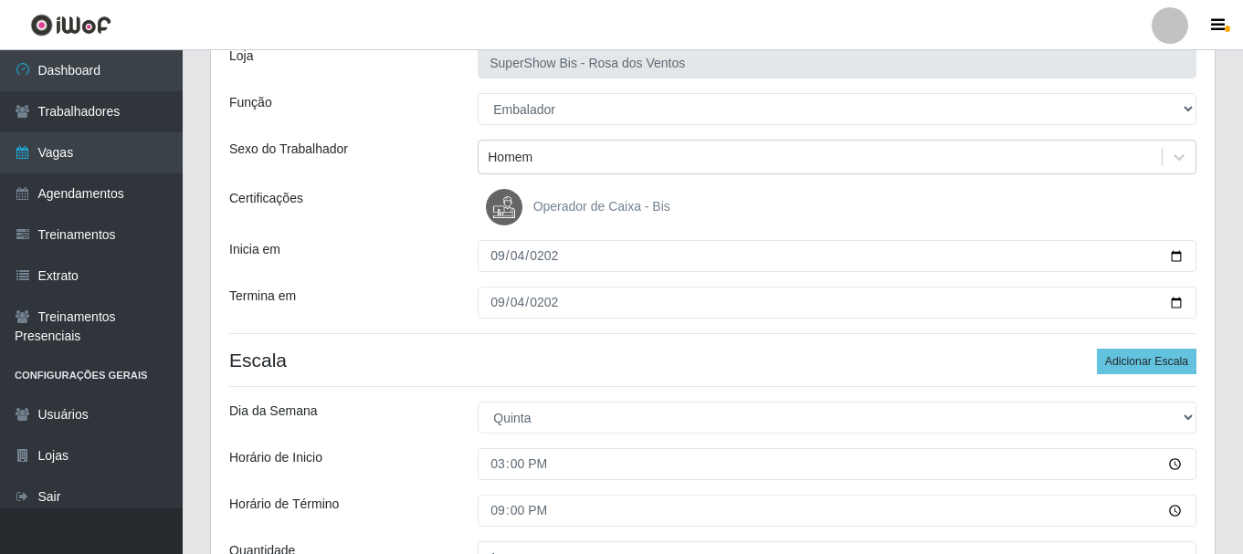
scroll to position [320, 0]
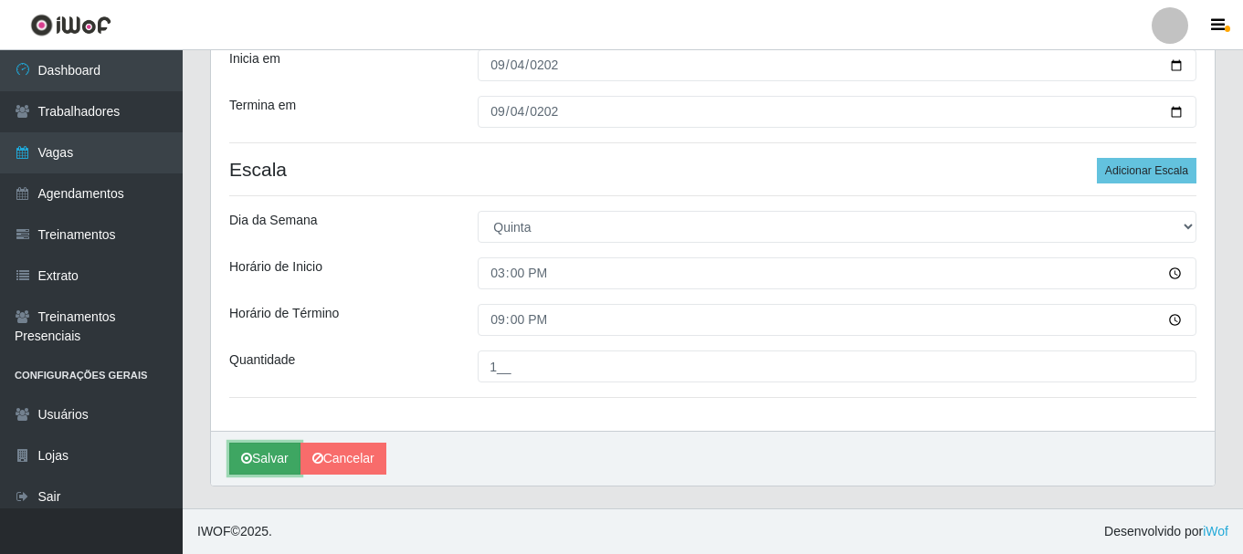
click at [234, 465] on button "Salvar" at bounding box center [264, 459] width 71 height 32
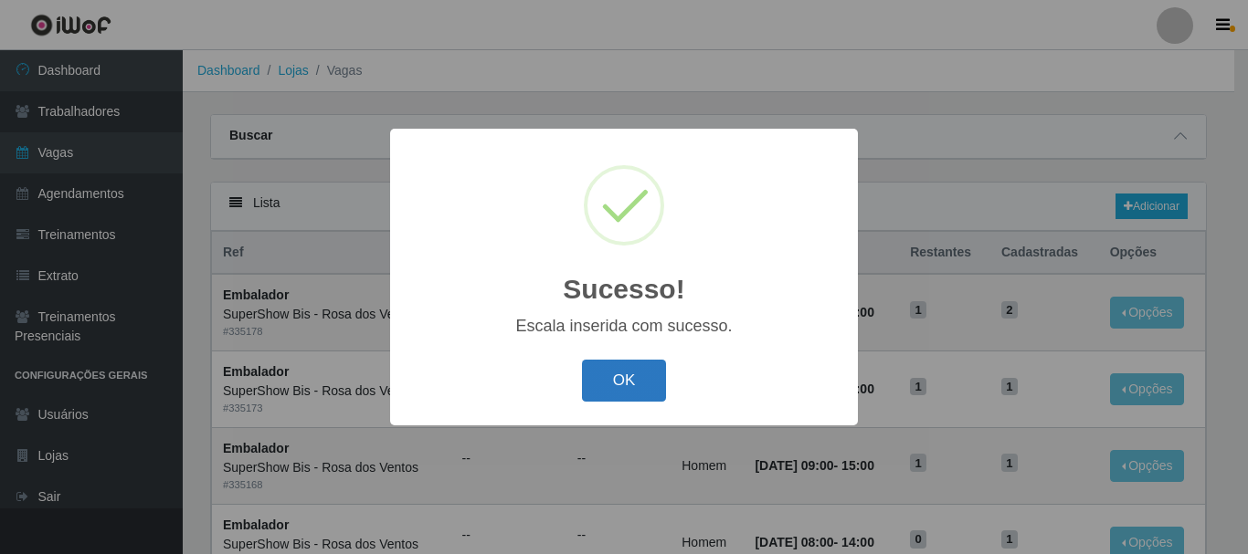
click at [633, 379] on button "OK" at bounding box center [624, 381] width 85 height 43
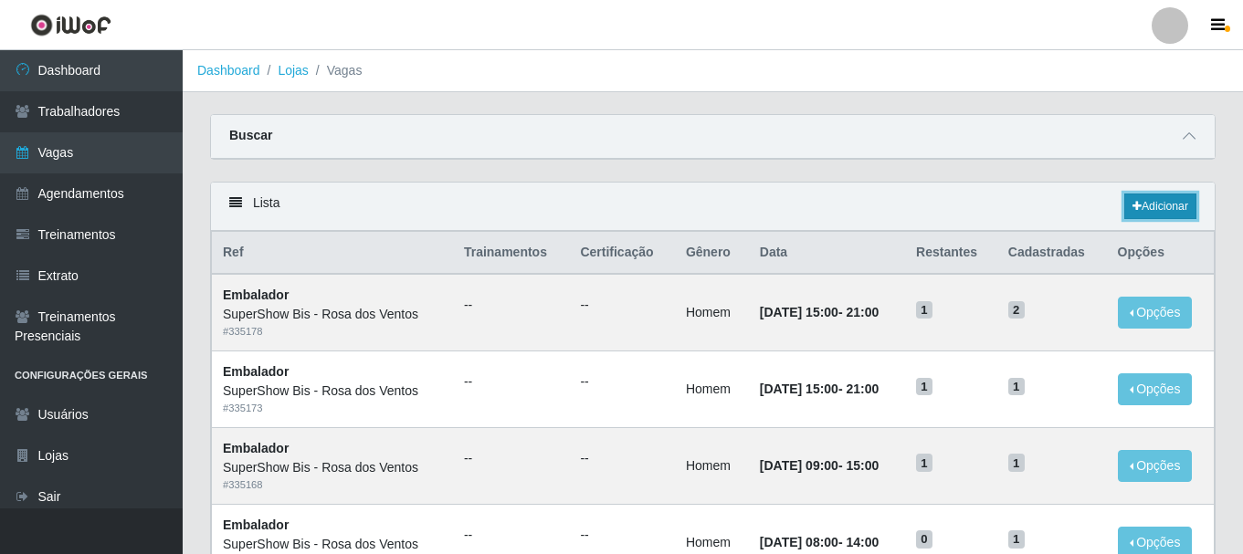
click at [1174, 216] on link "Adicionar" at bounding box center [1160, 207] width 72 height 26
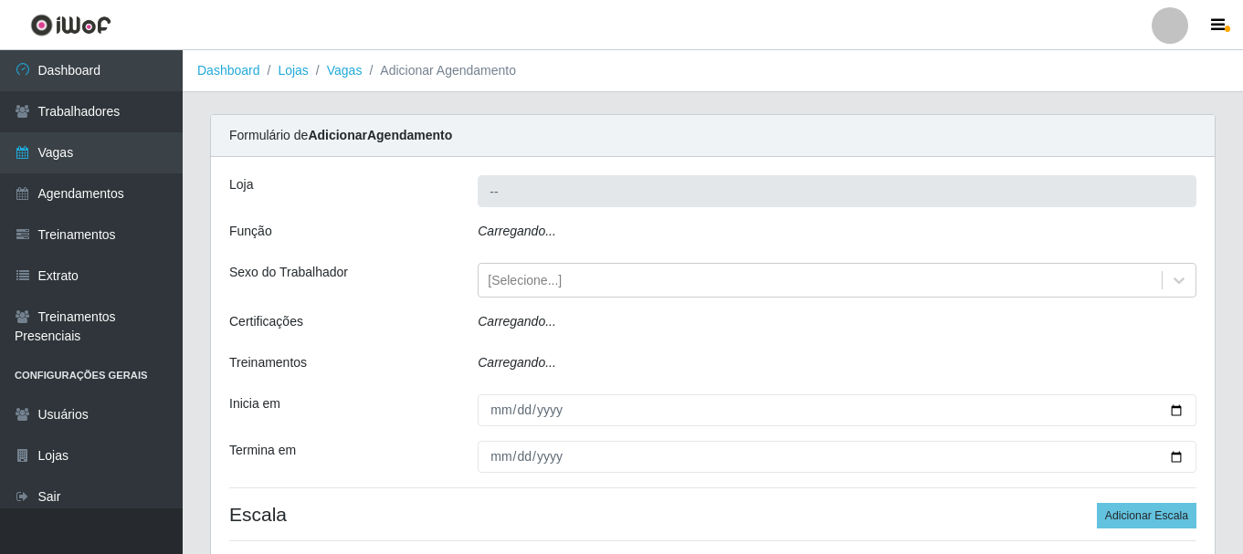
type input "SuperShow Bis - Rosa dos Ventos"
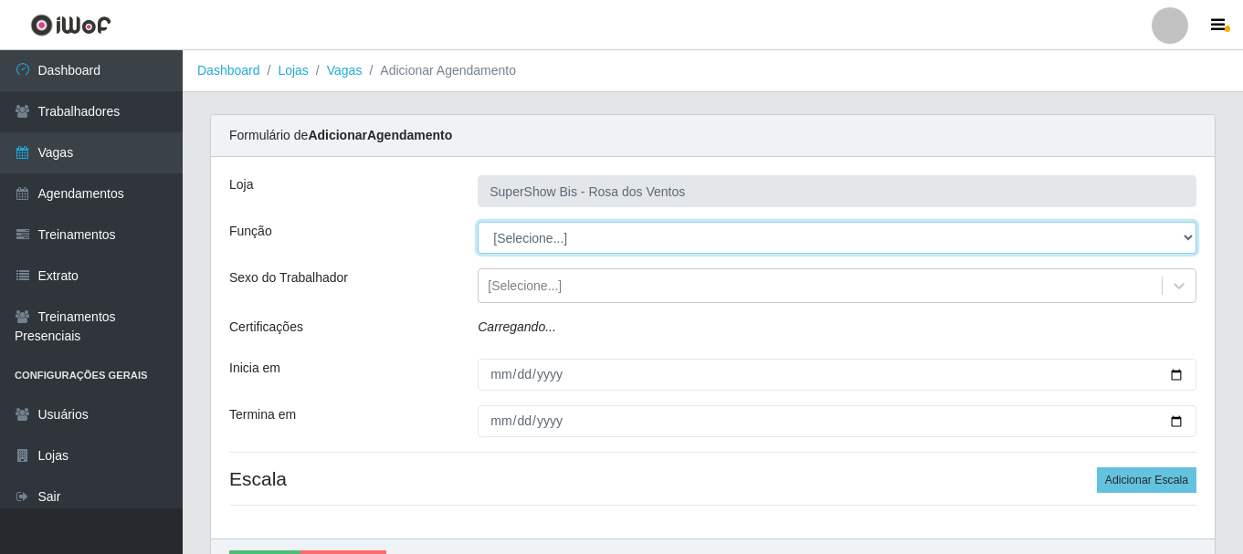
click at [498, 244] on select "[Selecione...] ASG ASG + ASG ++ Auxiliar de Cozinha Balconista de Açougue Balco…" at bounding box center [837, 238] width 719 height 32
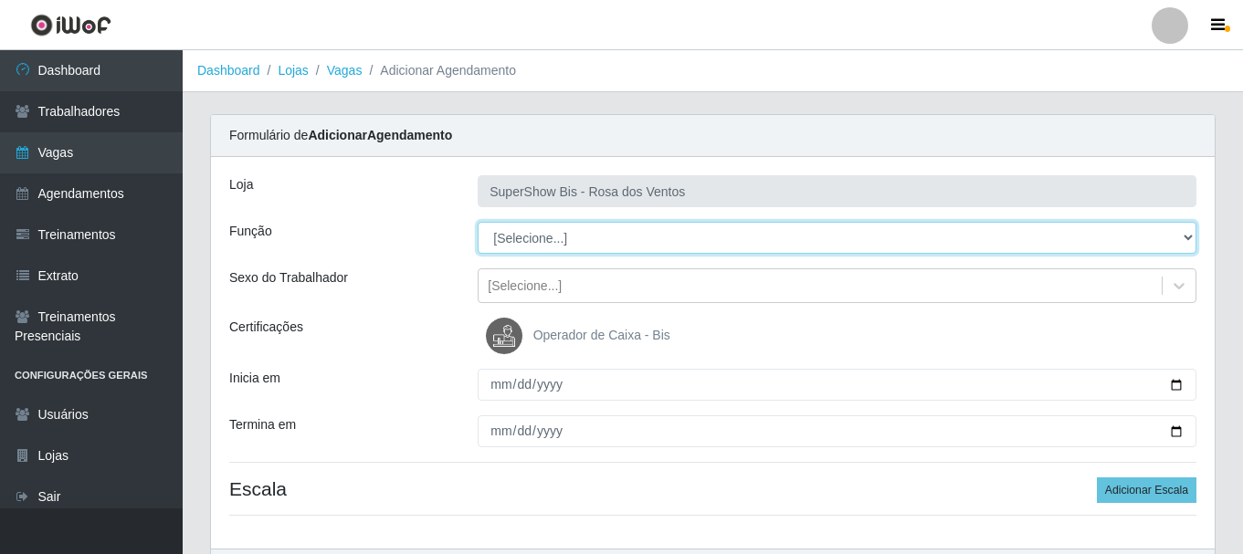
select select "1"
click at [478, 222] on select "[Selecione...] ASG ASG + ASG ++ Auxiliar de Cozinha Balconista de Açougue Balco…" at bounding box center [837, 238] width 719 height 32
click at [530, 239] on select "[Selecione...] ASG ASG + ASG ++ Auxiliar de Cozinha Balconista de Açougue Balco…" at bounding box center [837, 238] width 719 height 32
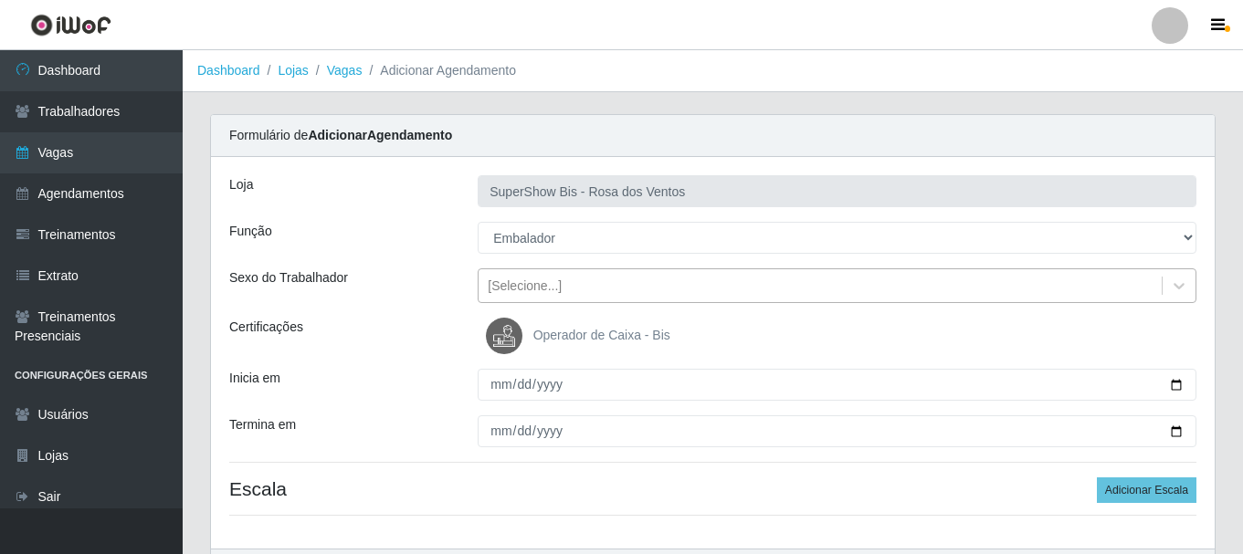
click at [532, 287] on div "[Selecione...]" at bounding box center [525, 286] width 74 height 19
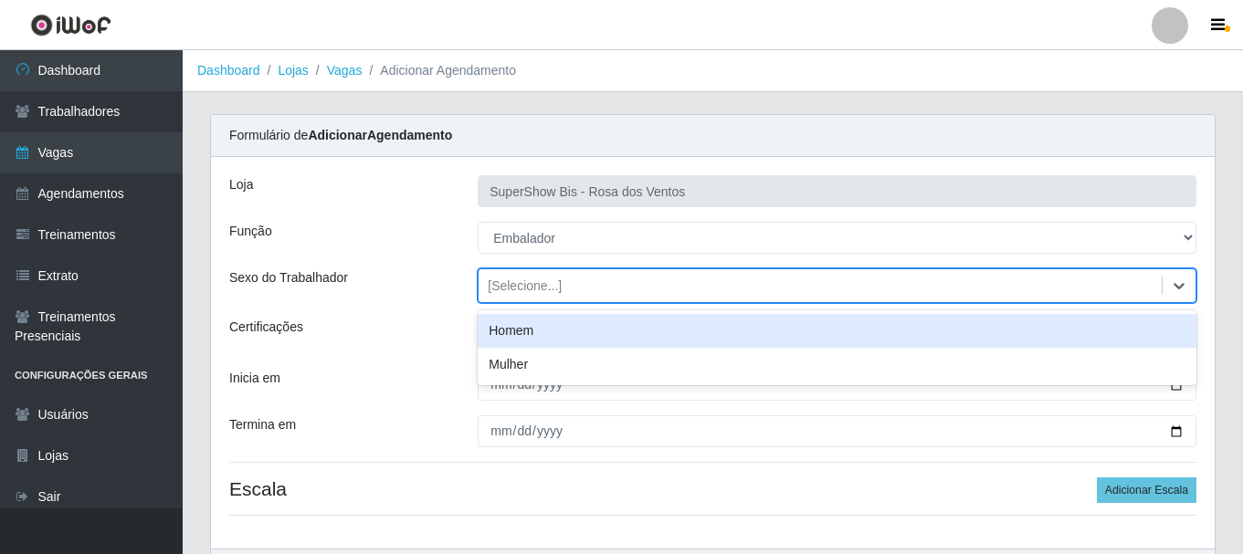
click at [528, 332] on div "Homem" at bounding box center [837, 331] width 719 height 34
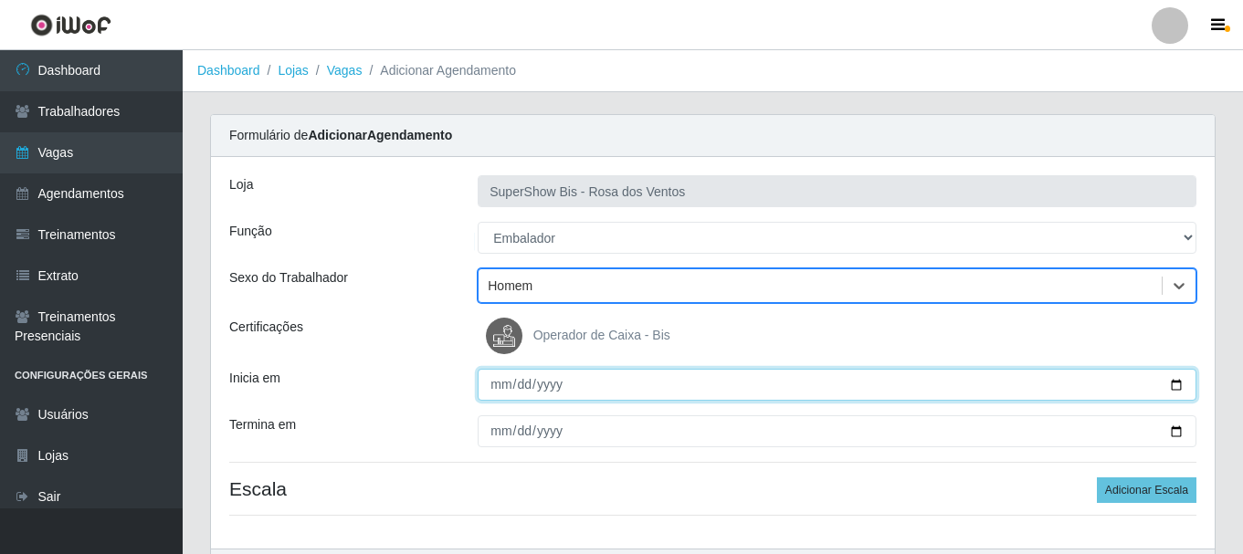
click at [502, 385] on input "Inicia em" at bounding box center [837, 385] width 719 height 32
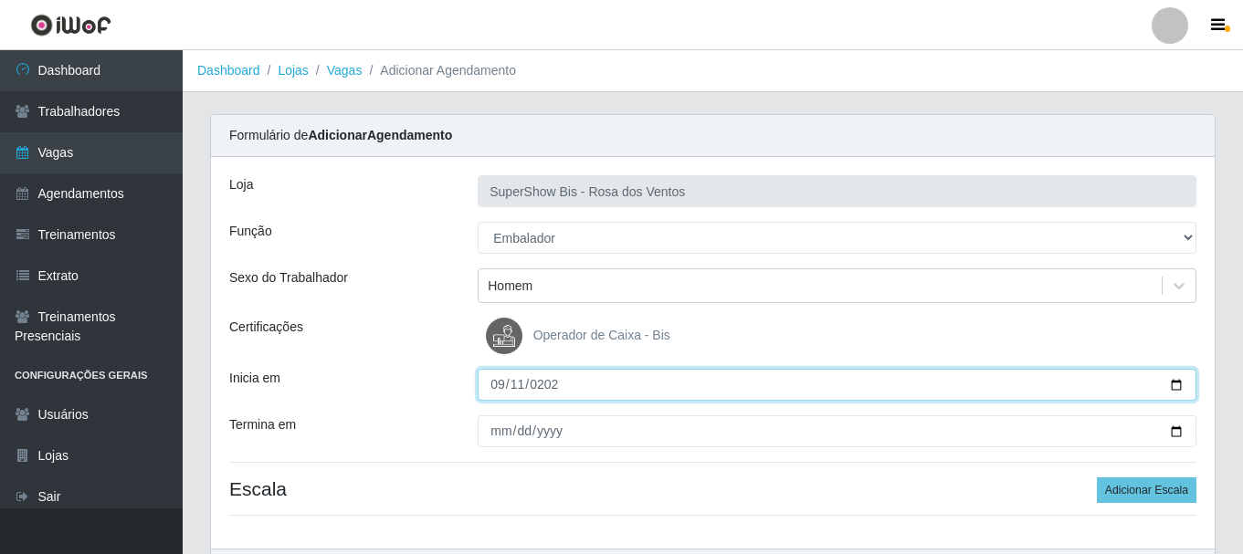
type input "[DATE]"
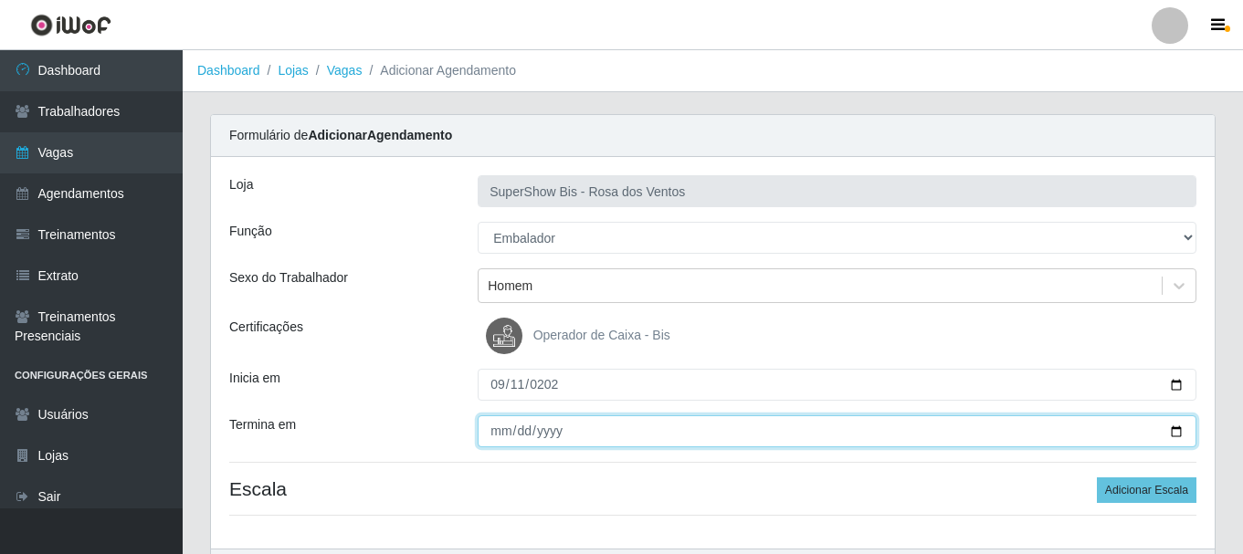
click at [491, 441] on input "Termina em" at bounding box center [837, 432] width 719 height 32
type input "[DATE]"
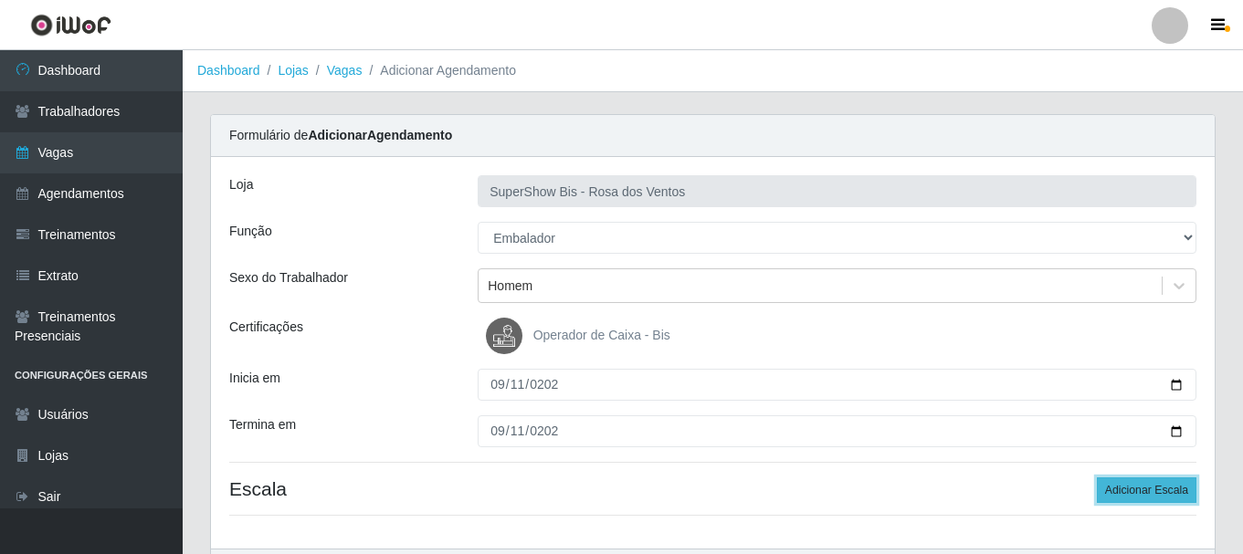
click at [1142, 501] on button "Adicionar Escala" at bounding box center [1147, 491] width 100 height 26
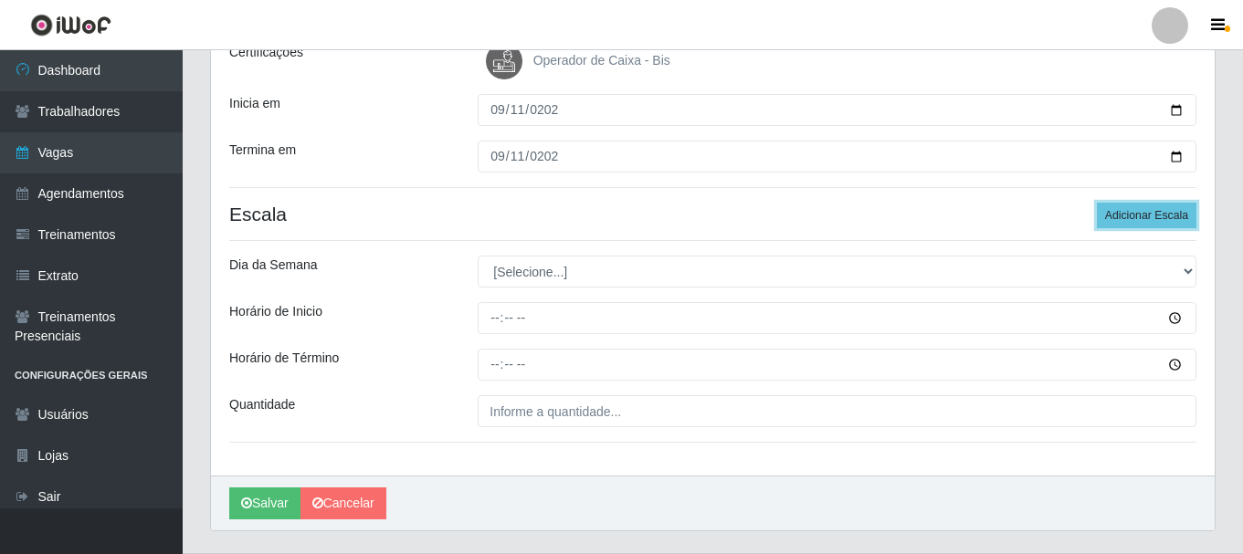
scroll to position [320, 0]
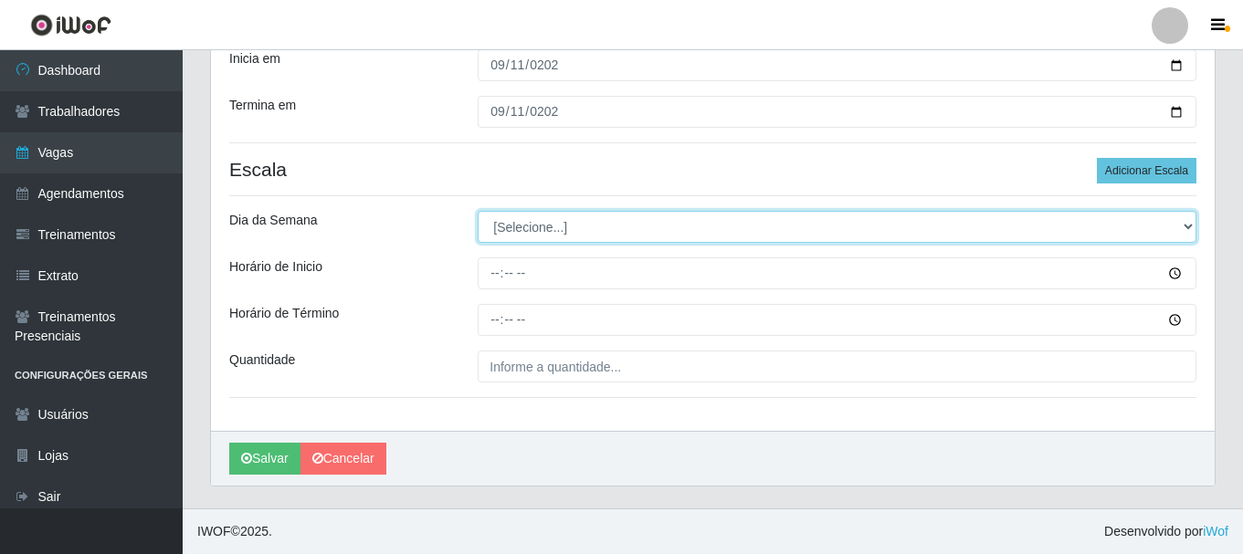
click at [517, 226] on select "[Selecione...] Segunda Terça Quarta Quinta Sexta Sábado Domingo" at bounding box center [837, 227] width 719 height 32
select select "4"
click at [478, 211] on select "[Selecione...] Segunda Terça Quarta Quinta Sexta Sábado Domingo" at bounding box center [837, 227] width 719 height 32
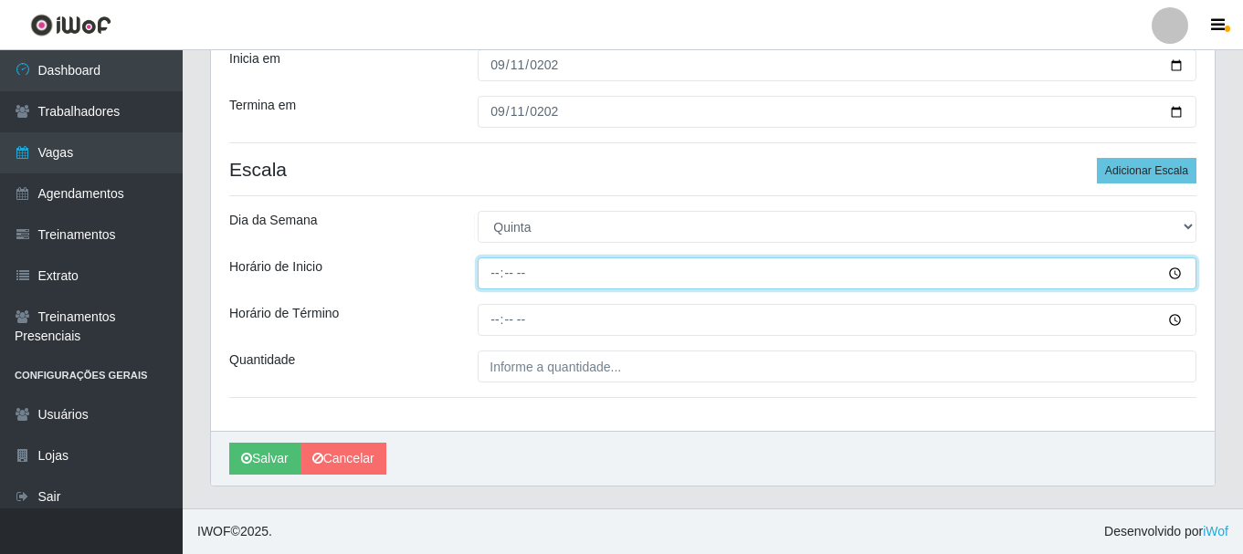
click at [488, 283] on input "Horário de Inicio" at bounding box center [837, 274] width 719 height 32
type input "15:00"
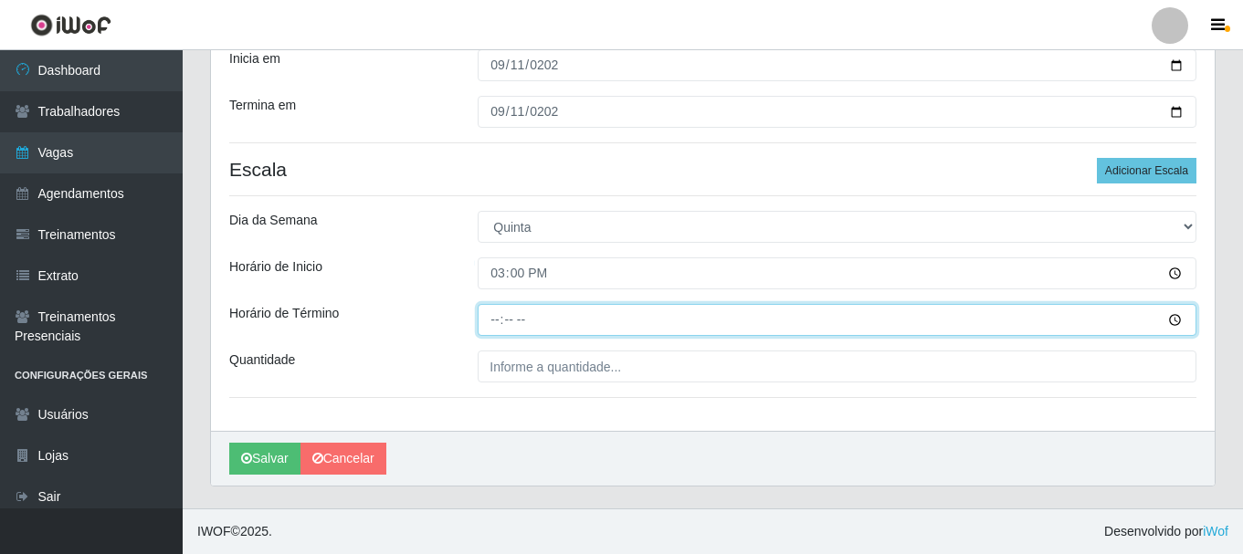
click at [483, 331] on input "Horário de Término" at bounding box center [837, 320] width 719 height 32
type input "21:00"
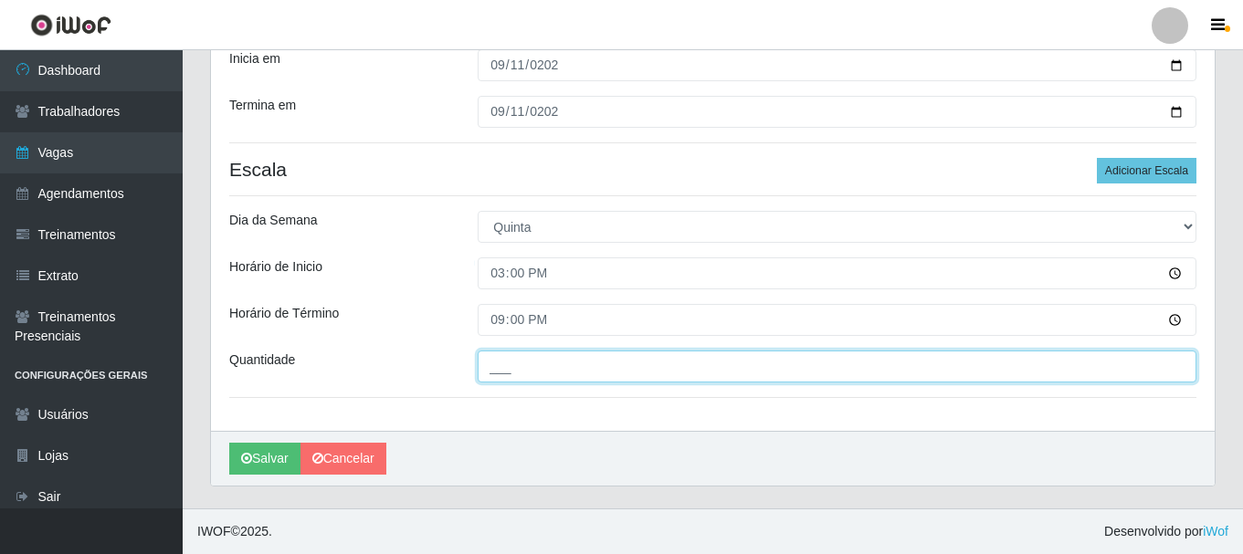
click at [483, 360] on input "___" at bounding box center [837, 367] width 719 height 32
type input "1__"
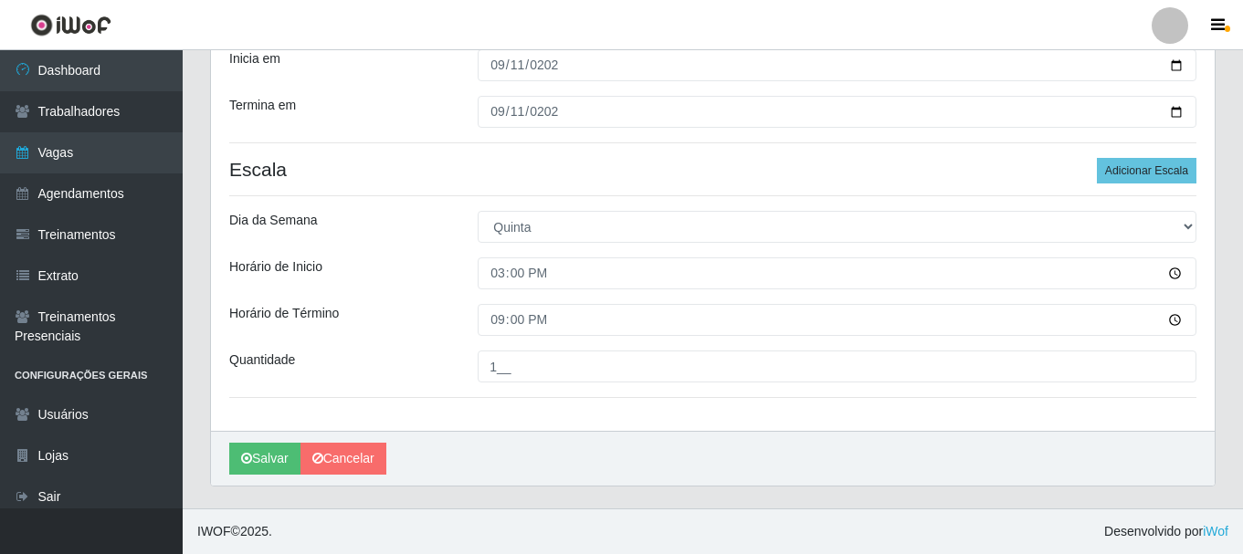
click at [432, 328] on div "Horário de Término" at bounding box center [340, 320] width 248 height 32
click at [281, 452] on button "Salvar" at bounding box center [264, 459] width 71 height 32
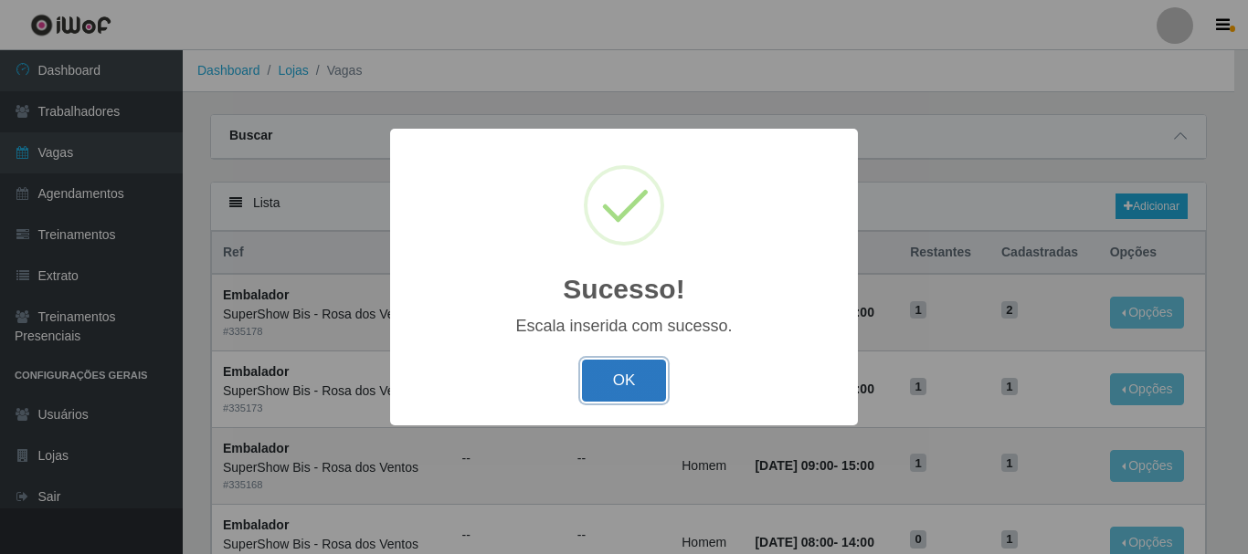
click at [612, 369] on button "OK" at bounding box center [624, 381] width 85 height 43
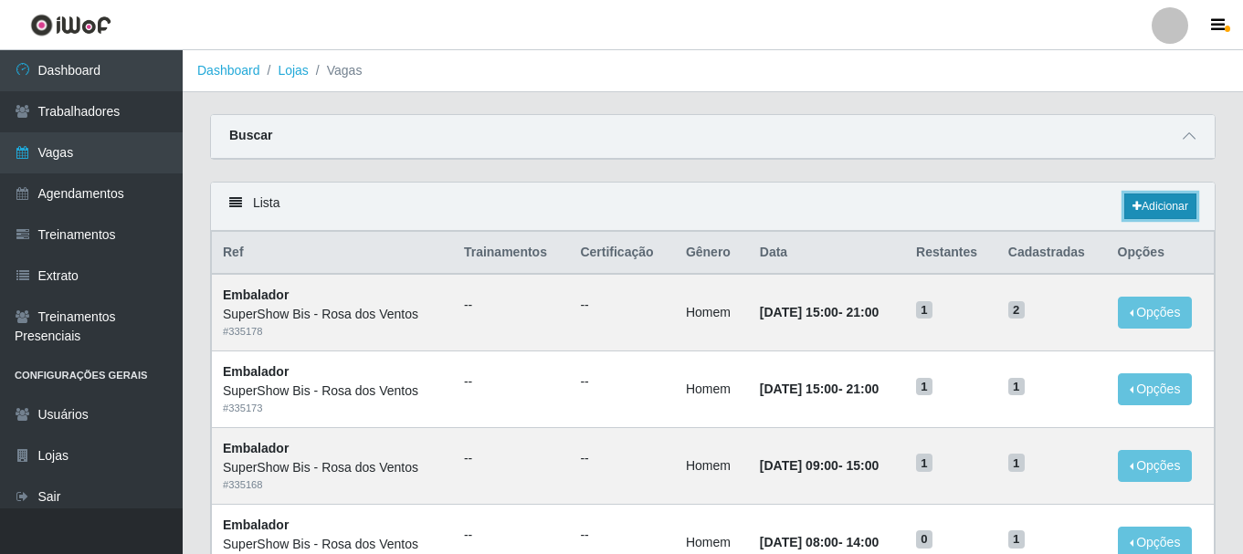
click at [1146, 206] on link "Adicionar" at bounding box center [1160, 207] width 72 height 26
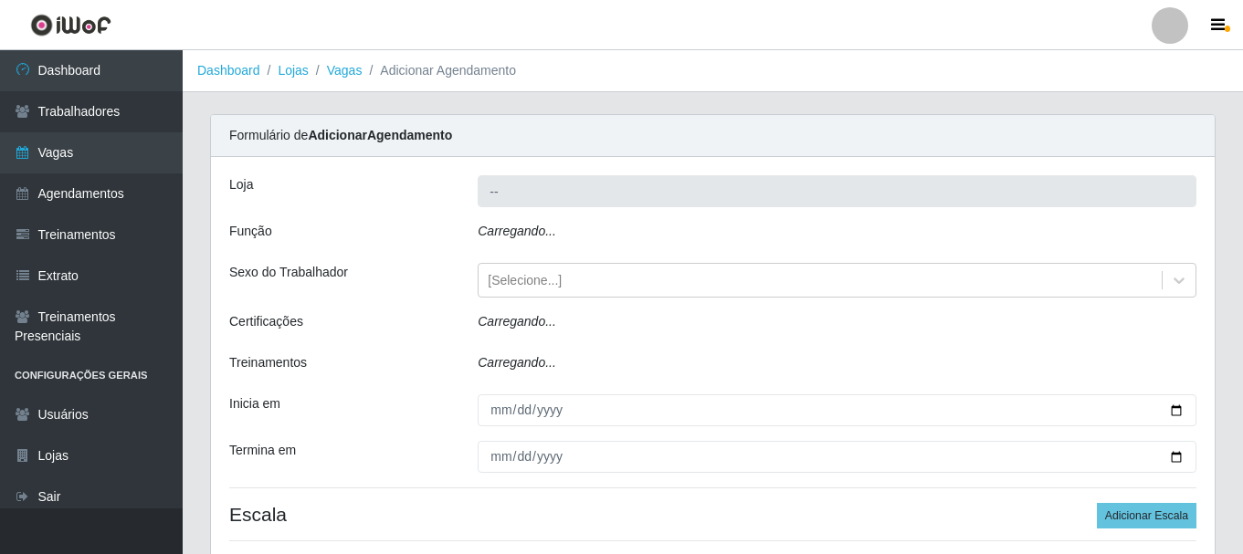
type input "SuperShow Bis - Rosa dos Ventos"
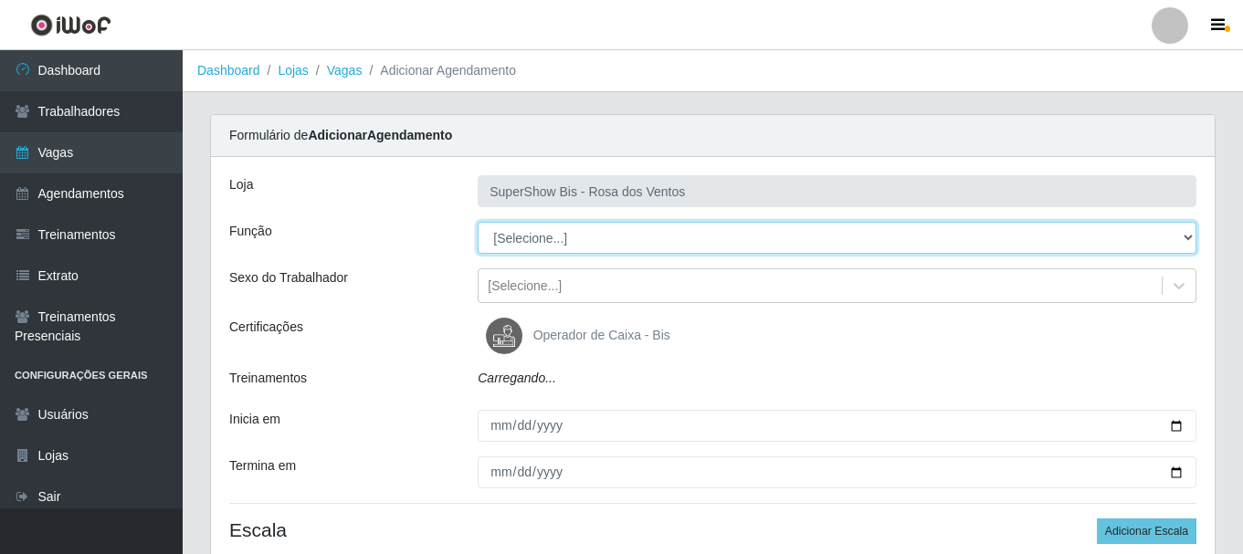
click at [540, 240] on select "[Selecione...] ASG ASG + ASG ++ Auxiliar de Cozinha Balconista de Açougue Balco…" at bounding box center [837, 238] width 719 height 32
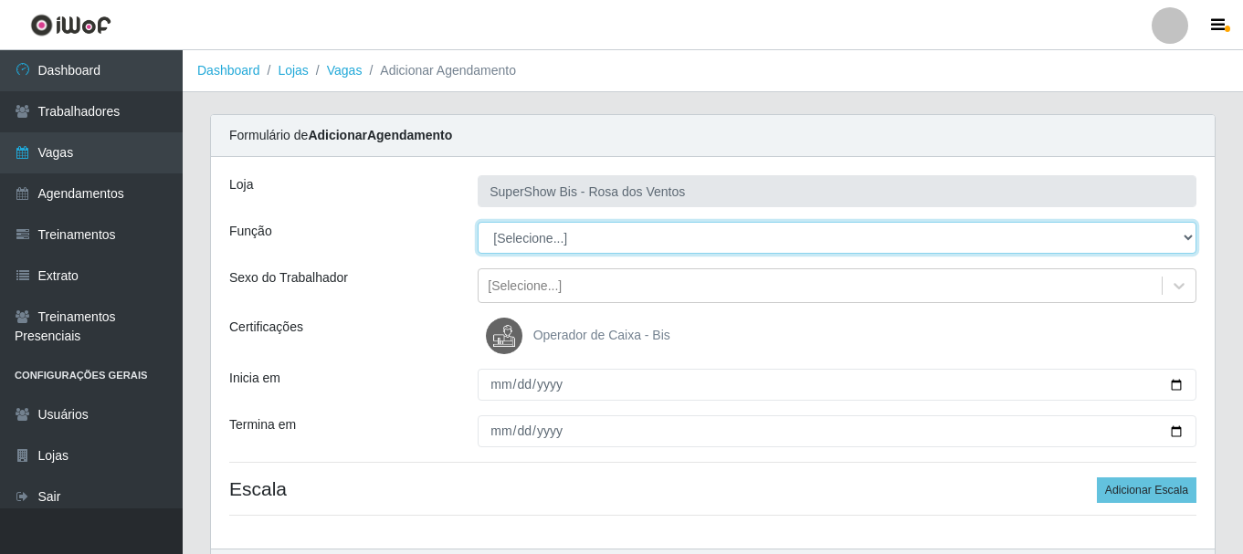
select select "1"
click at [478, 222] on select "[Selecione...] ASG ASG + ASG ++ Auxiliar de Cozinha Balconista de Açougue Balco…" at bounding box center [837, 238] width 719 height 32
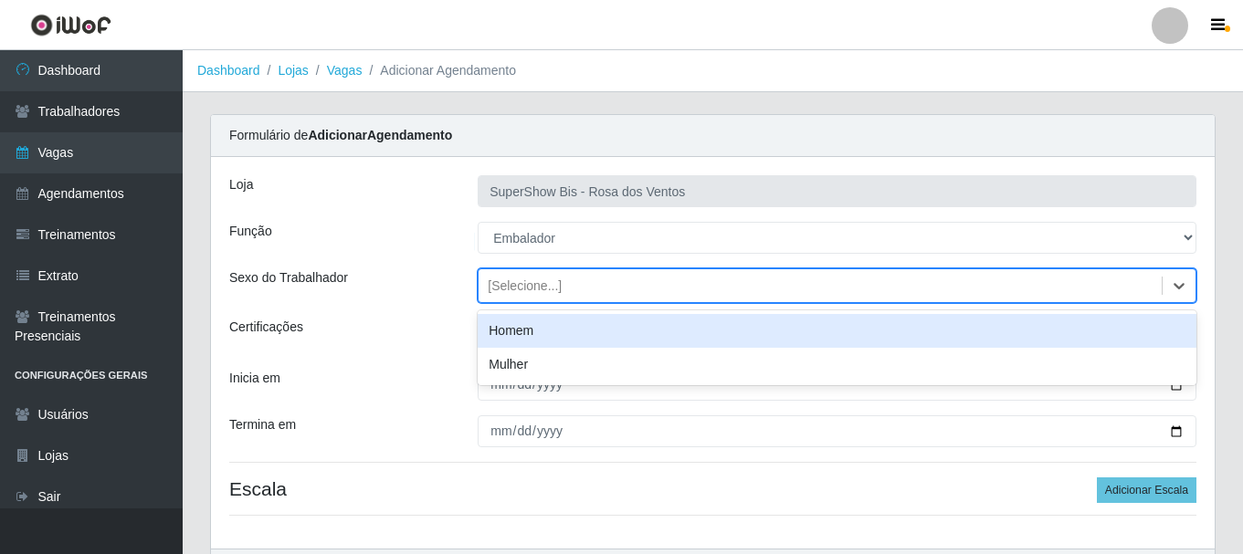
click at [554, 277] on div "[Selecione...]" at bounding box center [525, 286] width 74 height 19
click at [547, 325] on div "Homem" at bounding box center [837, 331] width 719 height 34
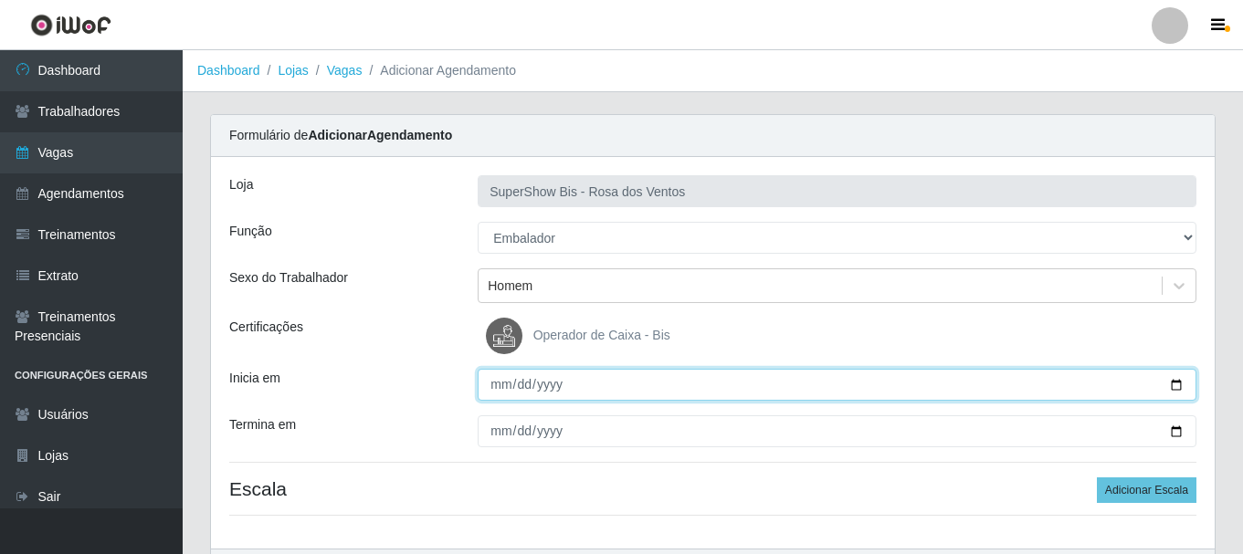
click at [488, 385] on input "Inicia em" at bounding box center [837, 385] width 719 height 32
type input "[DATE]"
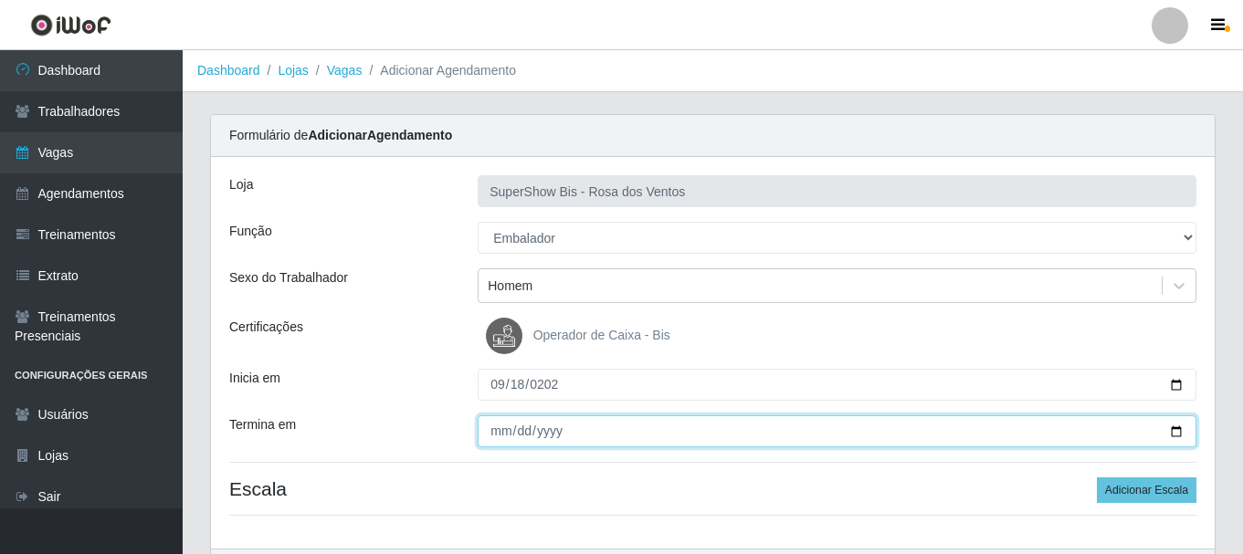
click at [500, 444] on input "Termina em" at bounding box center [837, 432] width 719 height 32
type input "[DATE]"
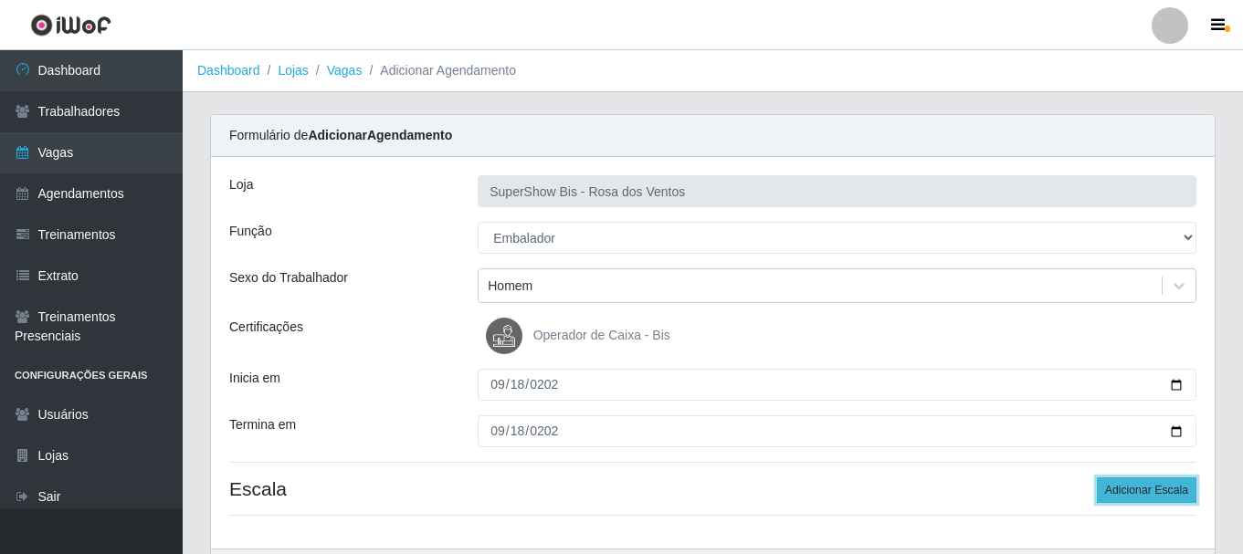
click at [1142, 493] on button "Adicionar Escala" at bounding box center [1147, 491] width 100 height 26
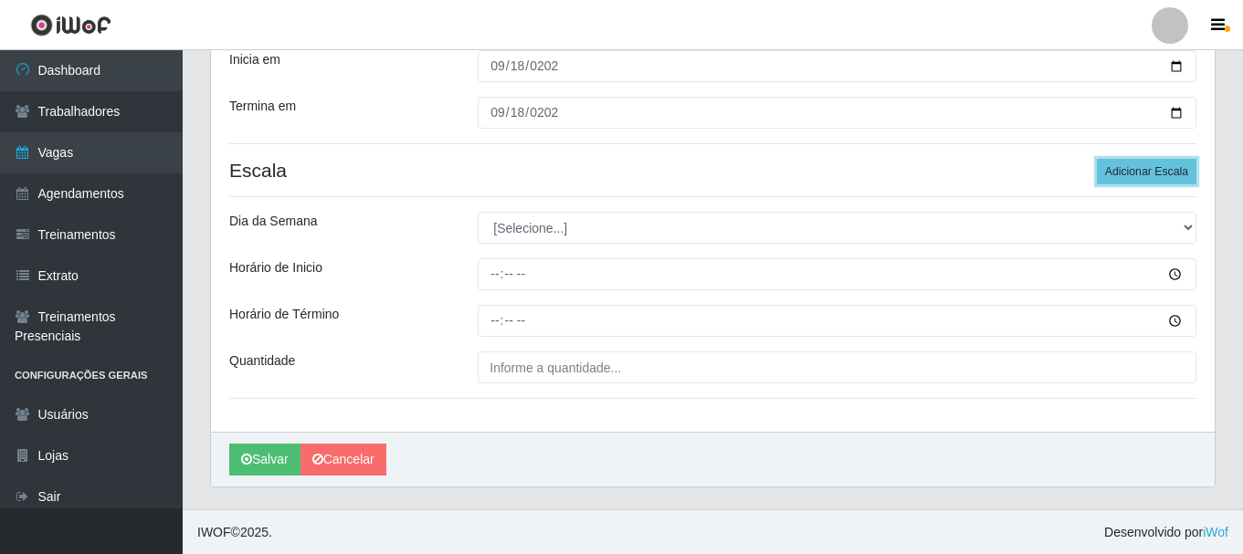
scroll to position [320, 0]
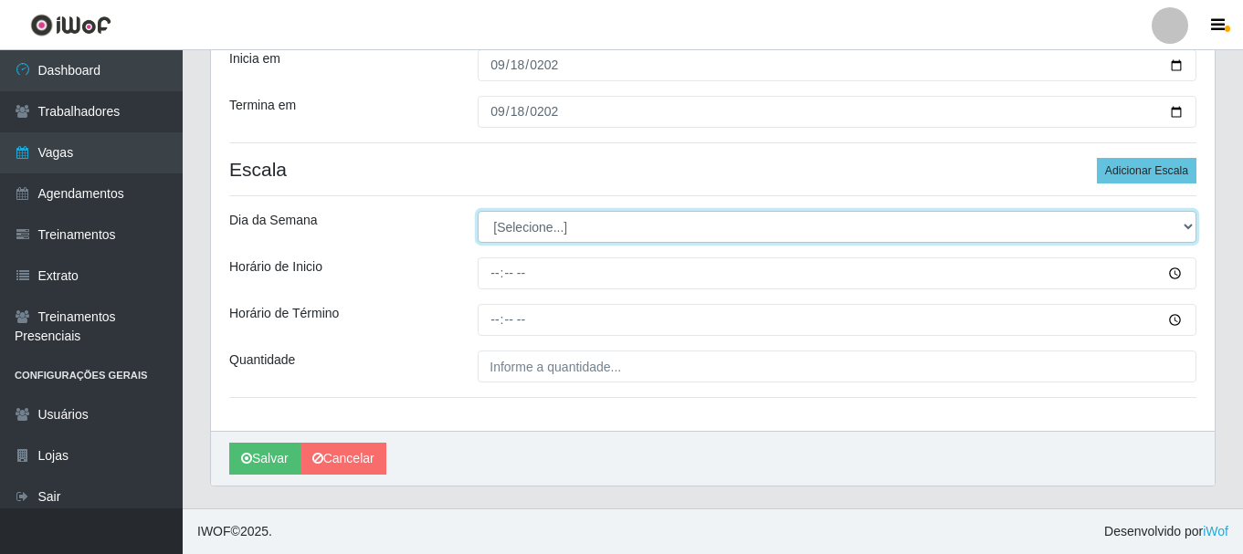
click at [549, 224] on select "[Selecione...] Segunda Terça Quarta Quinta Sexta Sábado Domingo" at bounding box center [837, 227] width 719 height 32
select select "4"
click at [478, 211] on select "[Selecione...] Segunda Terça Quarta Quinta Sexta Sábado Domingo" at bounding box center [837, 227] width 719 height 32
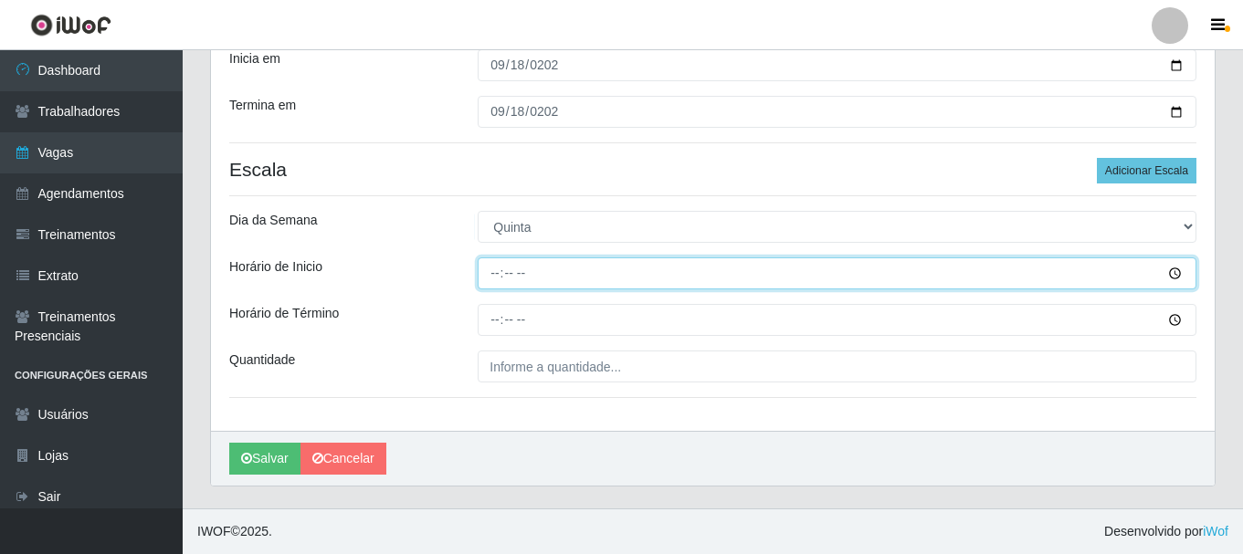
click at [503, 285] on input "Horário de Inicio" at bounding box center [837, 274] width 719 height 32
type input "15:00"
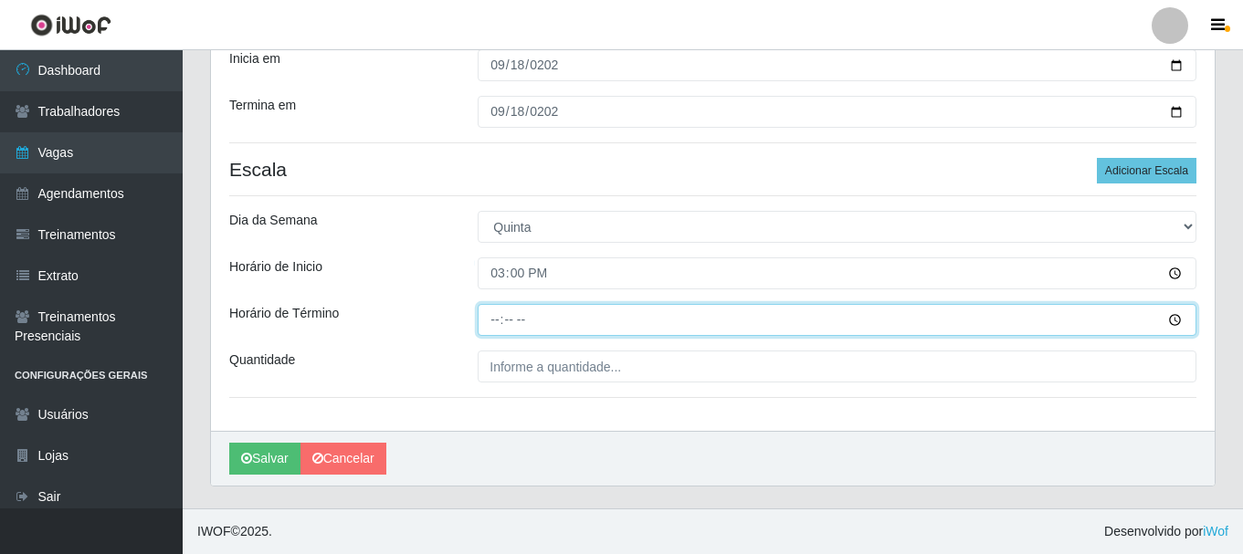
click at [492, 317] on input "Horário de Término" at bounding box center [837, 320] width 719 height 32
click at [492, 317] on input "22:10" at bounding box center [837, 320] width 719 height 32
type input "21:00"
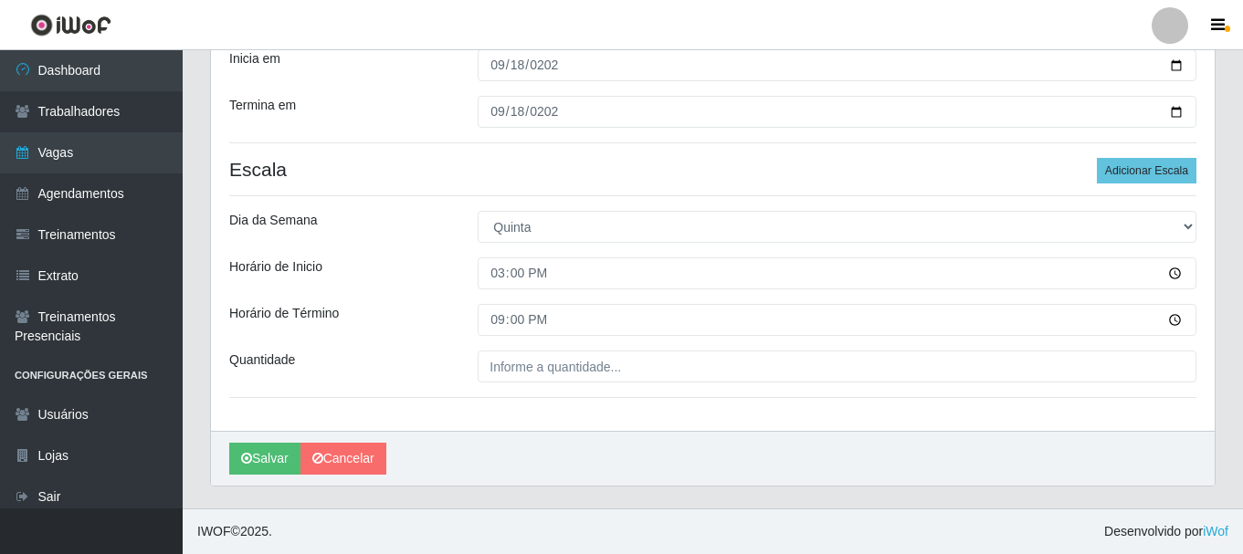
click at [515, 389] on div "Loja SuperShow Bis - Rosa dos Ventos Função [Selecione...] ASG ASG + ASG ++ Aux…" at bounding box center [713, 134] width 1004 height 594
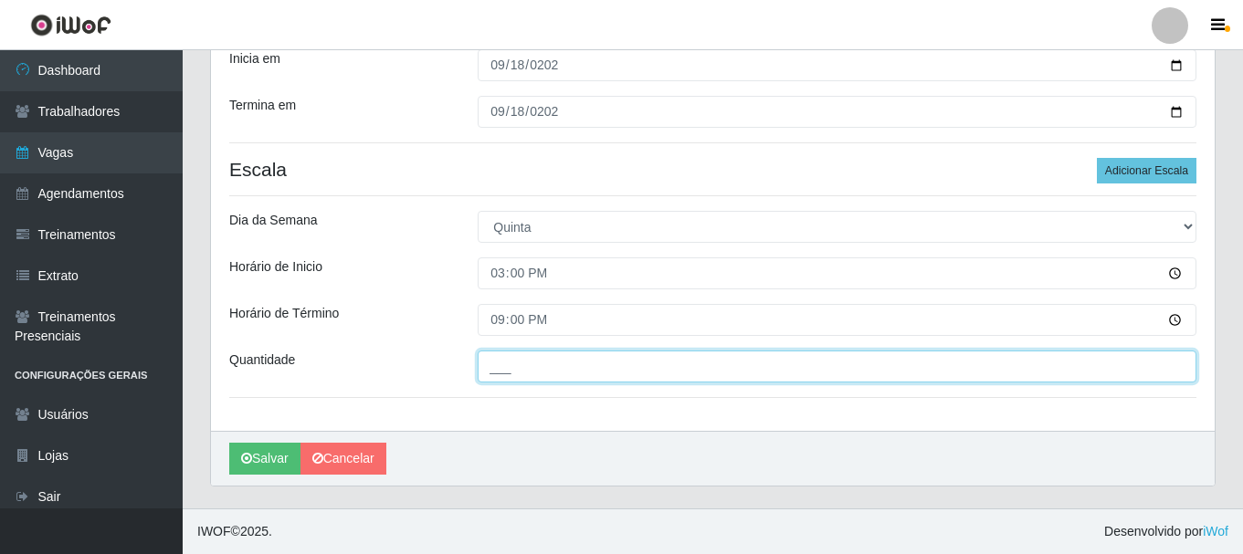
click at [514, 373] on input "___" at bounding box center [837, 367] width 719 height 32
type input "1__"
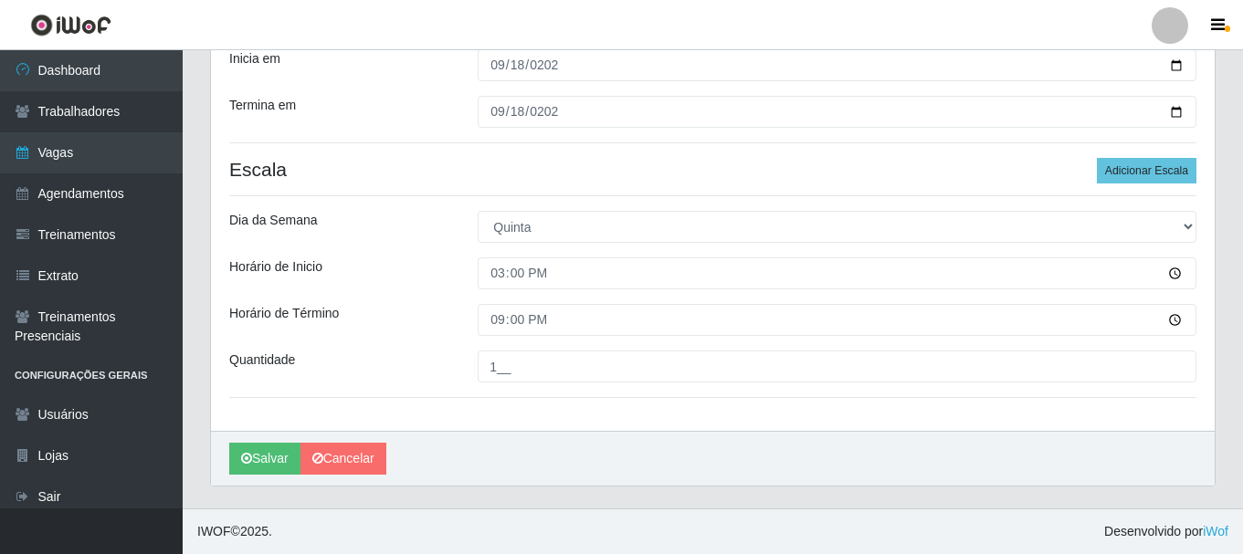
click at [391, 310] on div "Horário de Término" at bounding box center [340, 320] width 248 height 32
click at [278, 458] on button "Salvar" at bounding box center [264, 459] width 71 height 32
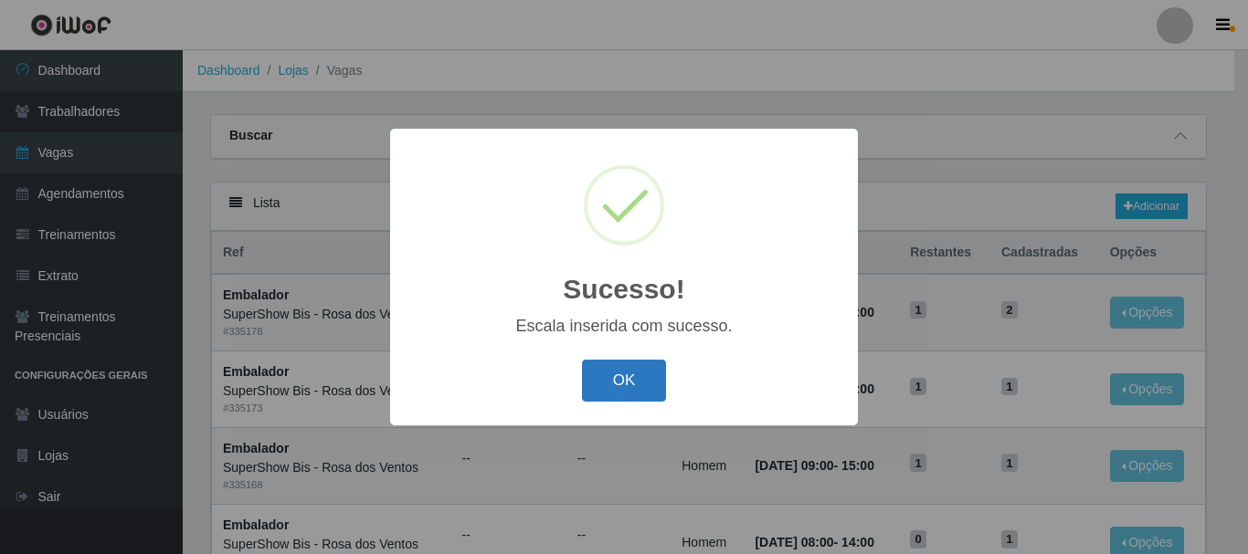
click at [653, 396] on button "OK" at bounding box center [624, 381] width 85 height 43
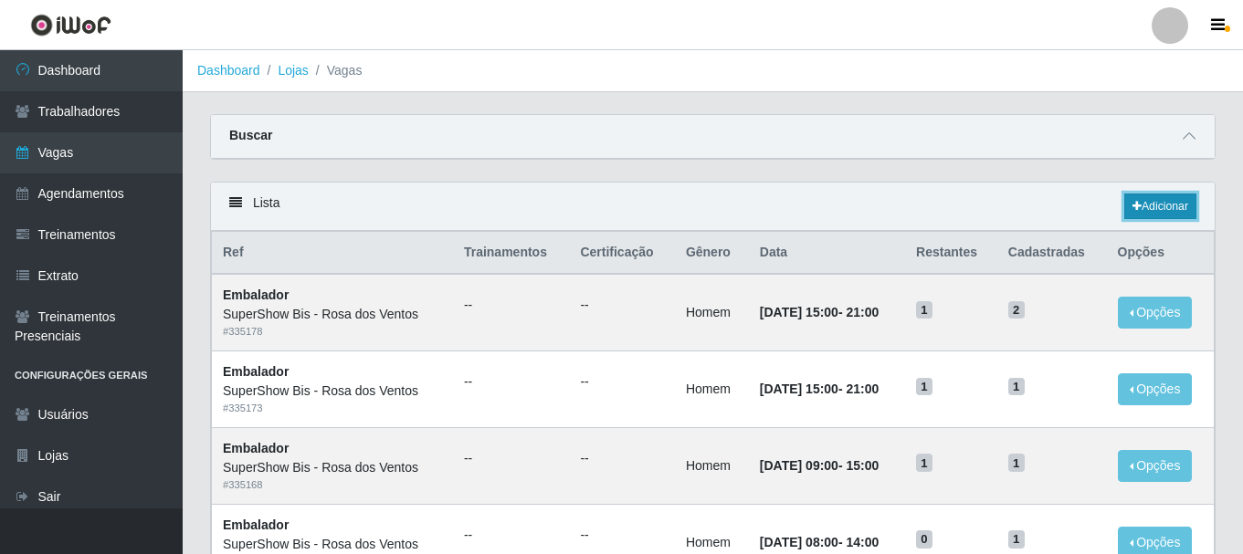
click at [1154, 219] on link "Adicionar" at bounding box center [1160, 207] width 72 height 26
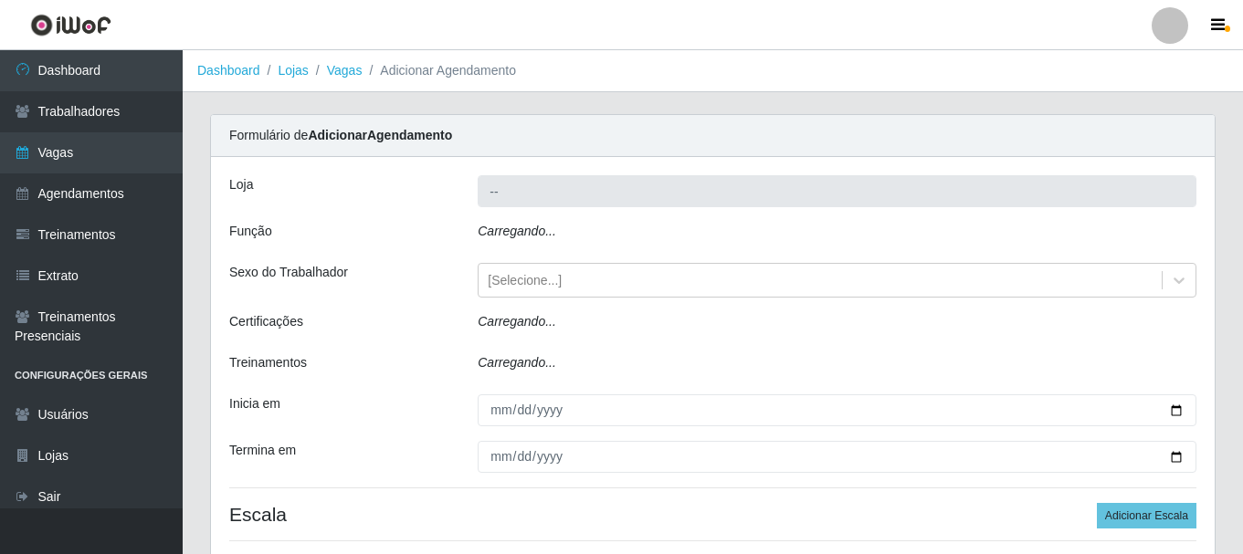
type input "SuperShow Bis - Rosa dos Ventos"
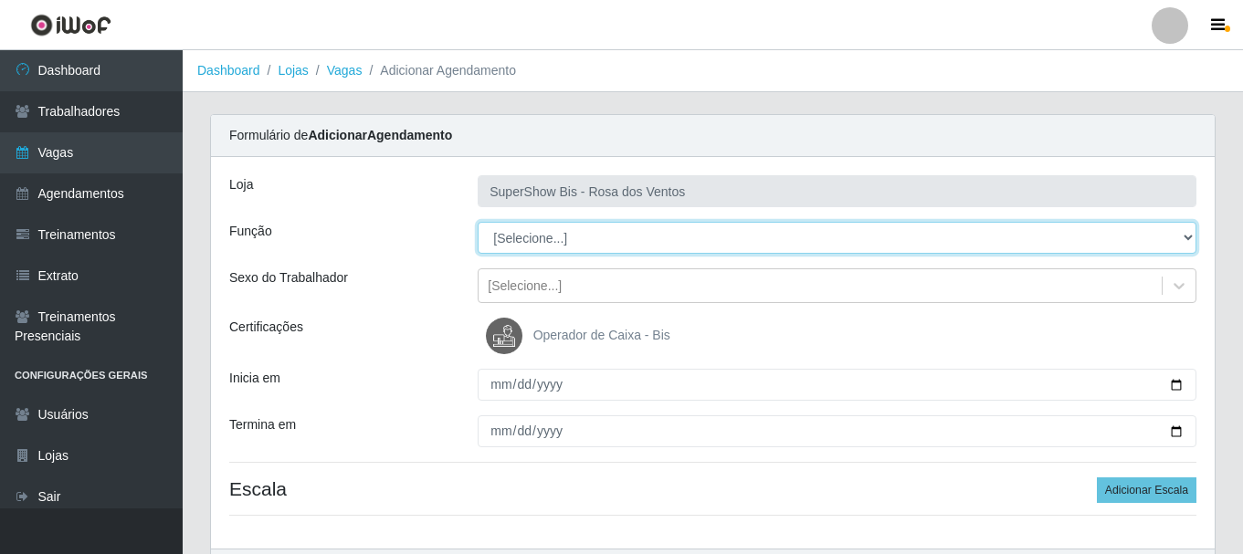
click at [605, 238] on select "[Selecione...] ASG ASG + ASG ++ Auxiliar de Cozinha Balconista de Açougue Balco…" at bounding box center [837, 238] width 719 height 32
select select "1"
click at [478, 222] on select "[Selecione...] ASG ASG + ASG ++ Auxiliar de Cozinha Balconista de Açougue Balco…" at bounding box center [837, 238] width 719 height 32
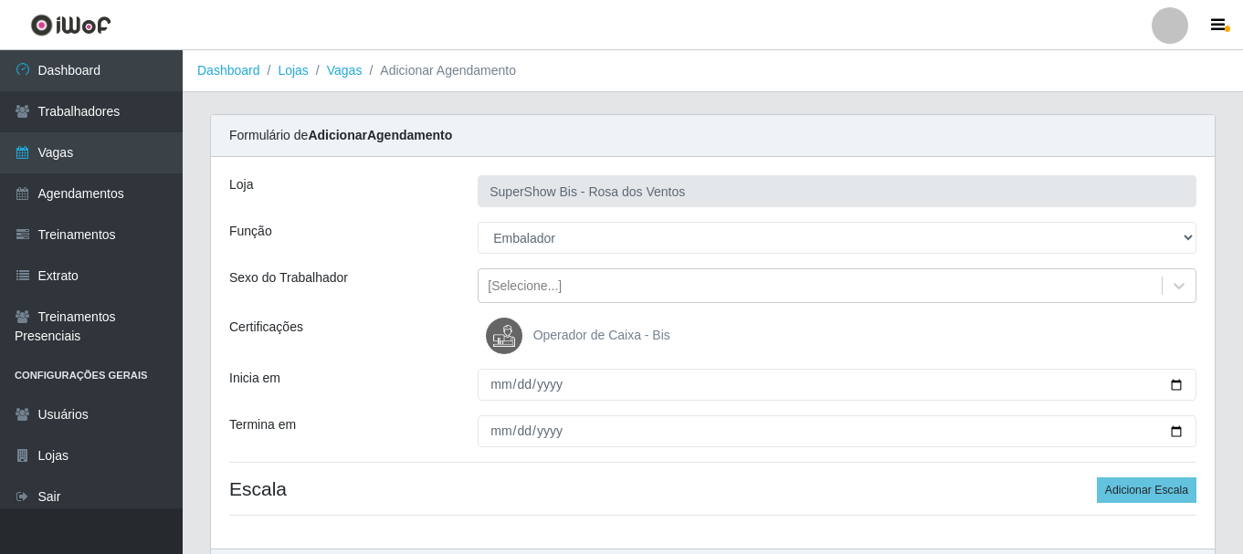
click at [512, 314] on div "Loja SuperShow Bis - Rosa dos Ventos Função [Selecione...] ASG ASG + ASG ++ Aux…" at bounding box center [713, 353] width 1004 height 392
click at [515, 299] on div "[Selecione...]" at bounding box center [820, 286] width 683 height 30
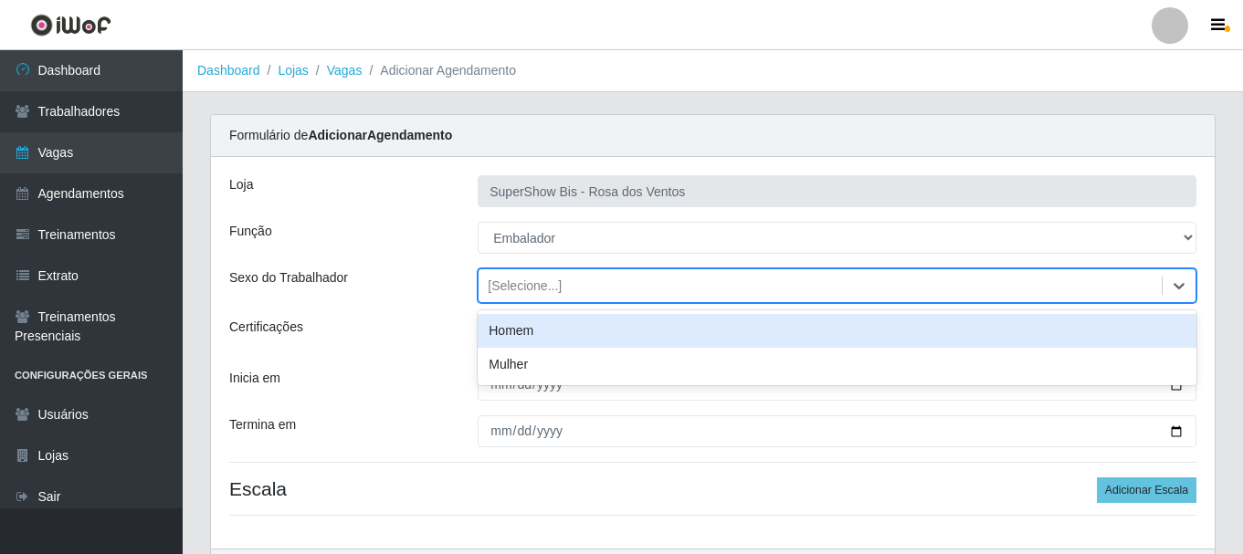
click at [521, 326] on div "Homem" at bounding box center [837, 331] width 719 height 34
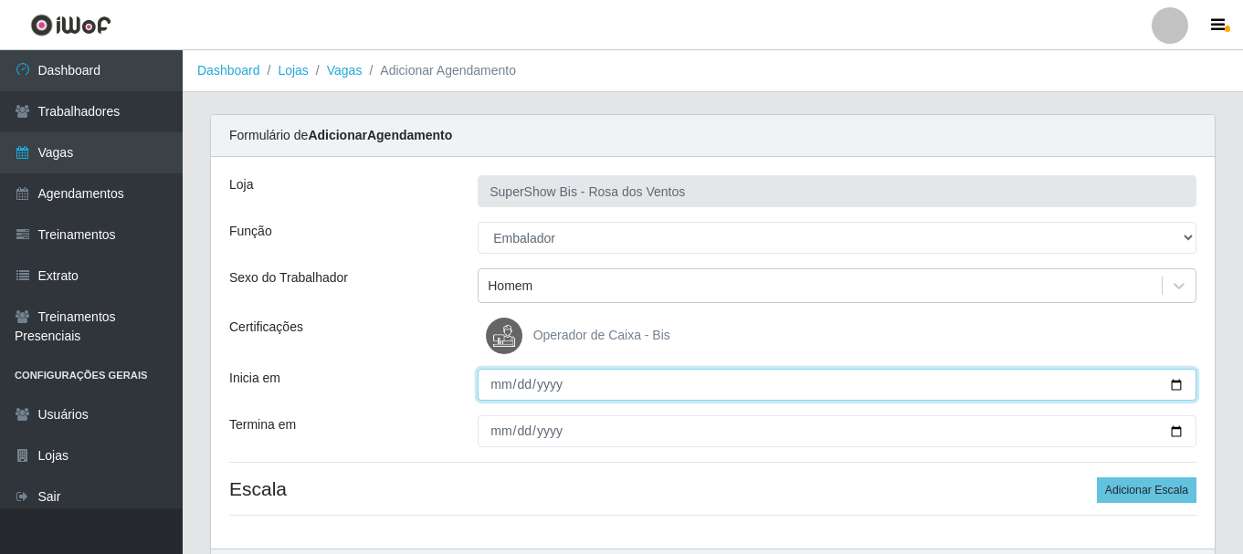
click at [490, 385] on input "Inicia em" at bounding box center [837, 385] width 719 height 32
type input "[DATE]"
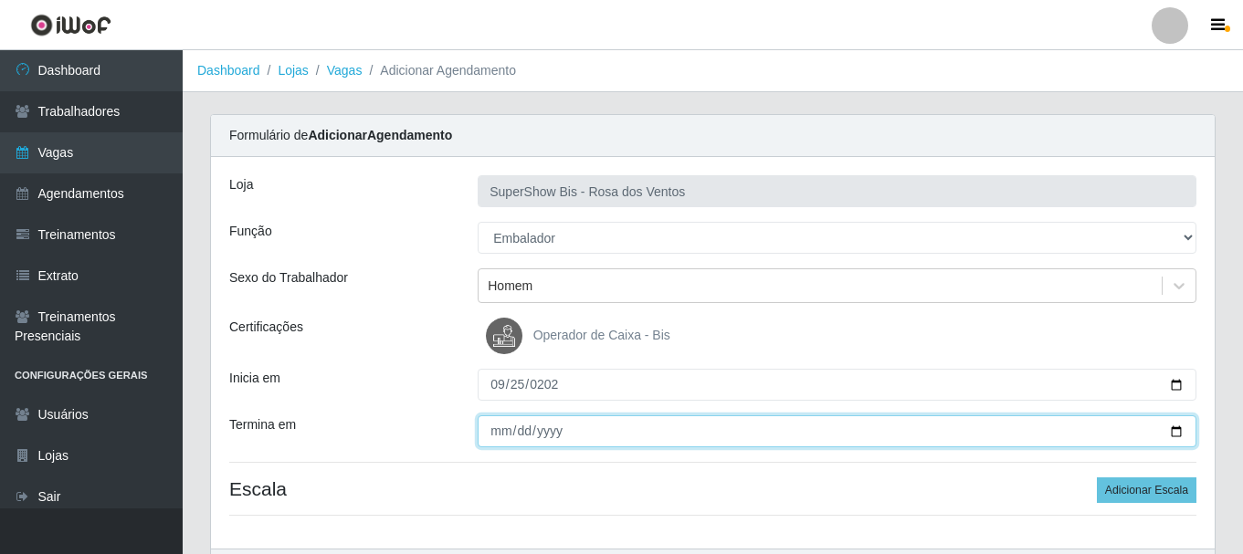
click at [497, 427] on input "Termina em" at bounding box center [837, 432] width 719 height 32
type input "[DATE]"
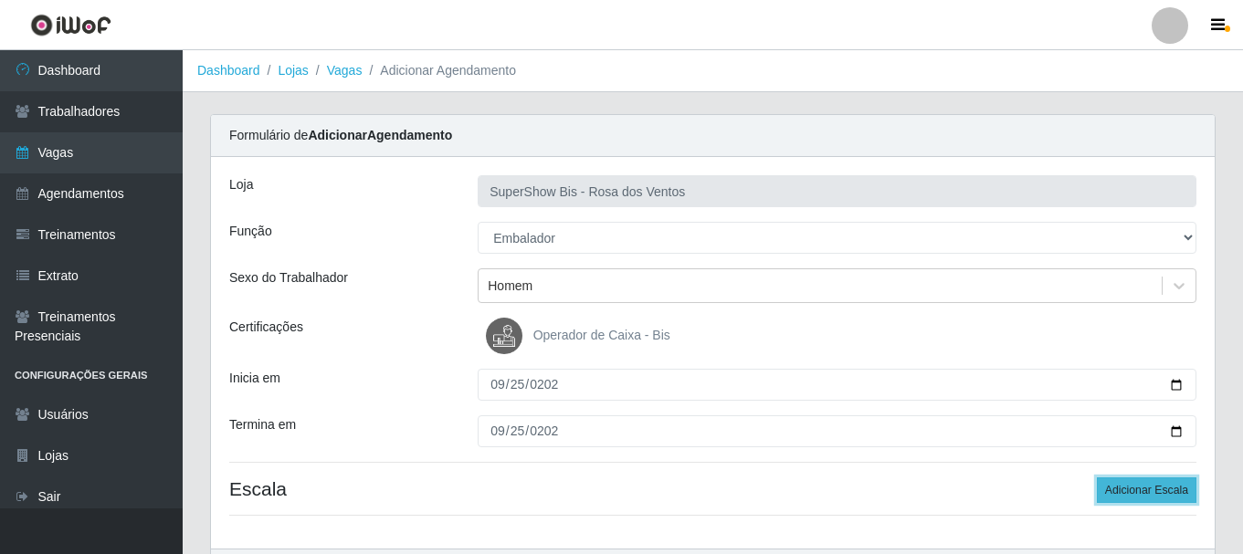
click at [1133, 486] on button "Adicionar Escala" at bounding box center [1147, 491] width 100 height 26
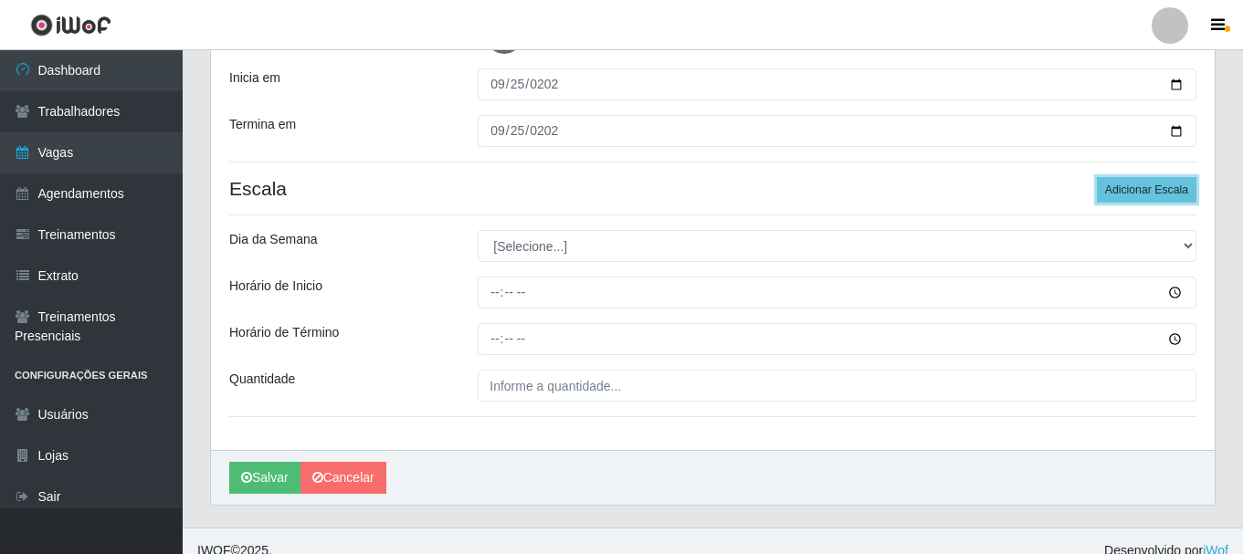
scroll to position [320, 0]
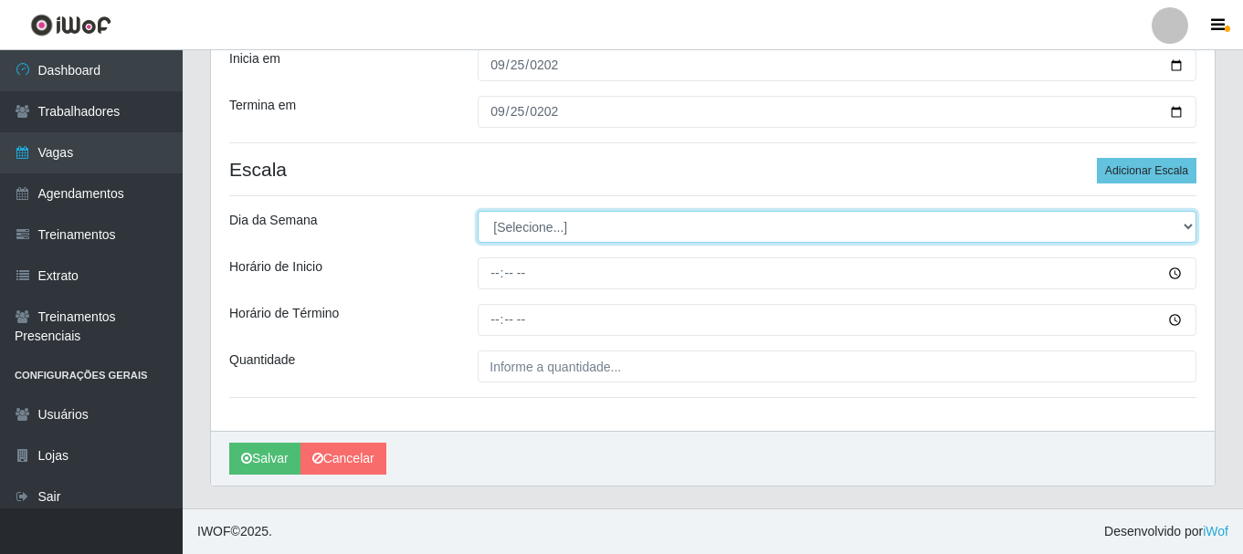
click at [578, 233] on select "[Selecione...] Segunda Terça Quarta Quinta Sexta Sábado Domingo" at bounding box center [837, 227] width 719 height 32
select select "4"
click at [478, 211] on select "[Selecione...] Segunda Terça Quarta Quinta Sexta Sábado Domingo" at bounding box center [837, 227] width 719 height 32
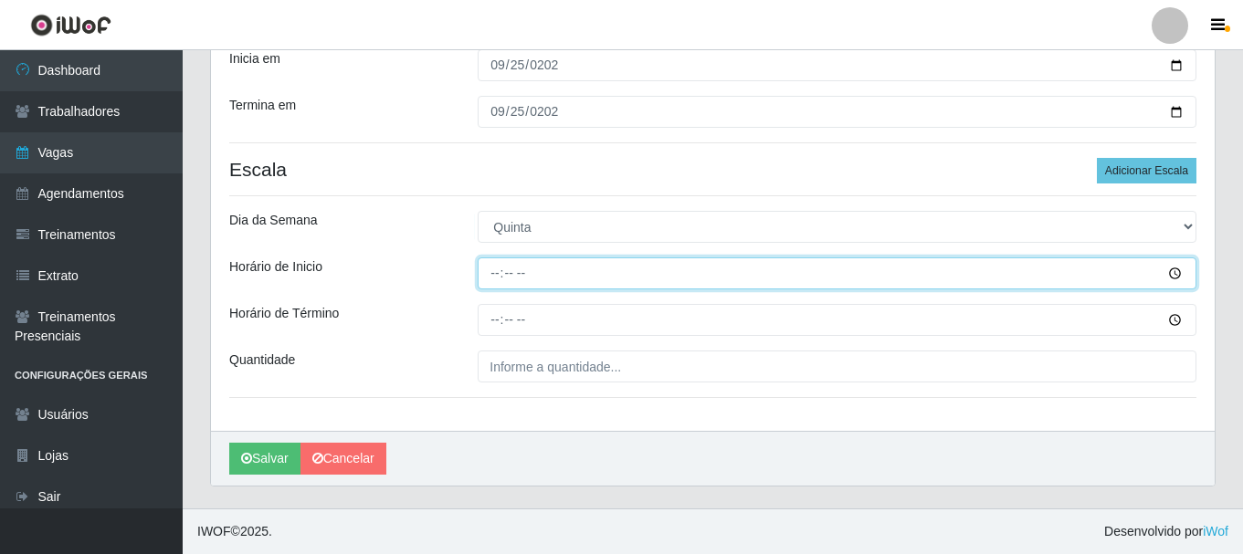
click at [496, 277] on input "Horário de Inicio" at bounding box center [837, 274] width 719 height 32
type input "15:00"
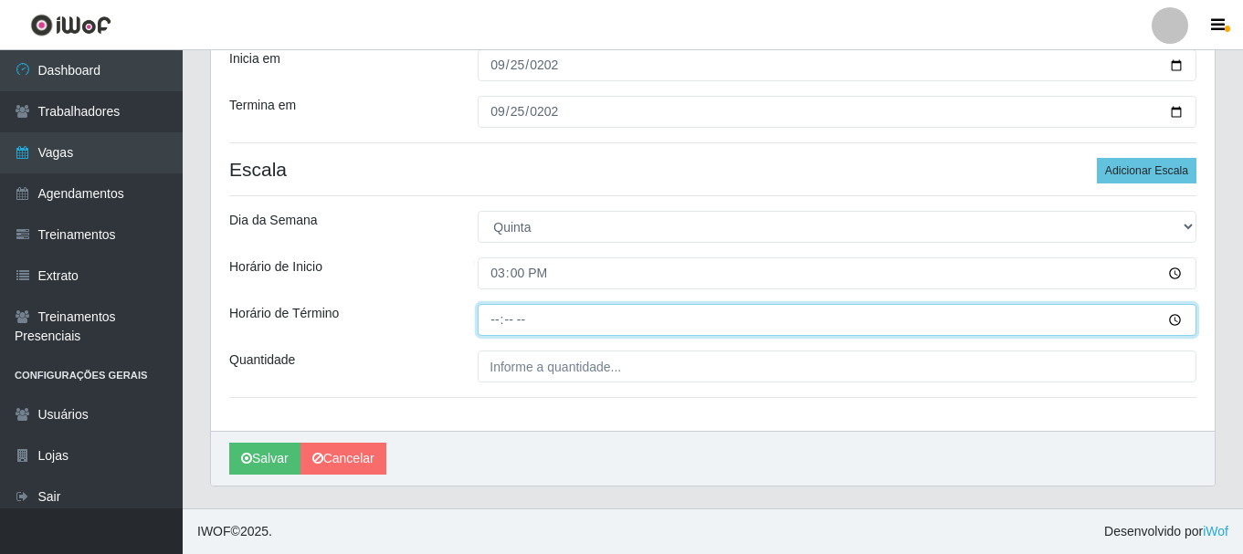
click at [494, 314] on input "Horário de Término" at bounding box center [837, 320] width 719 height 32
type input "21:00"
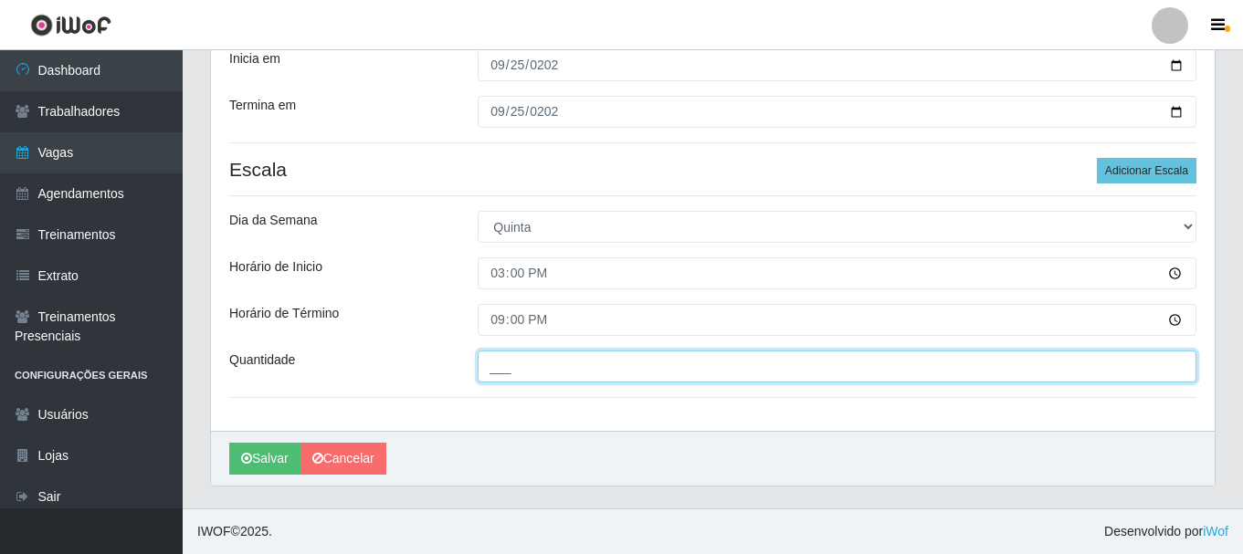
click at [497, 371] on input "___" at bounding box center [837, 367] width 719 height 32
type input "1__"
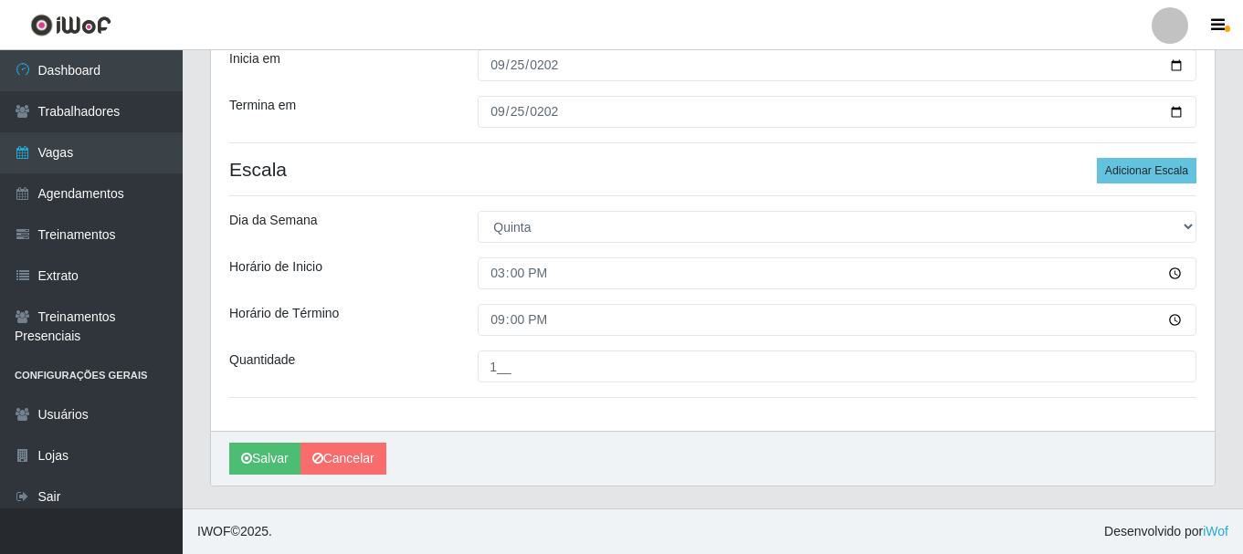
click at [452, 301] on div "Loja SuperShow Bis - Rosa dos Ventos Função [Selecione...] ASG ASG + ASG ++ Aux…" at bounding box center [713, 134] width 1004 height 594
click at [269, 462] on button "Salvar" at bounding box center [264, 459] width 71 height 32
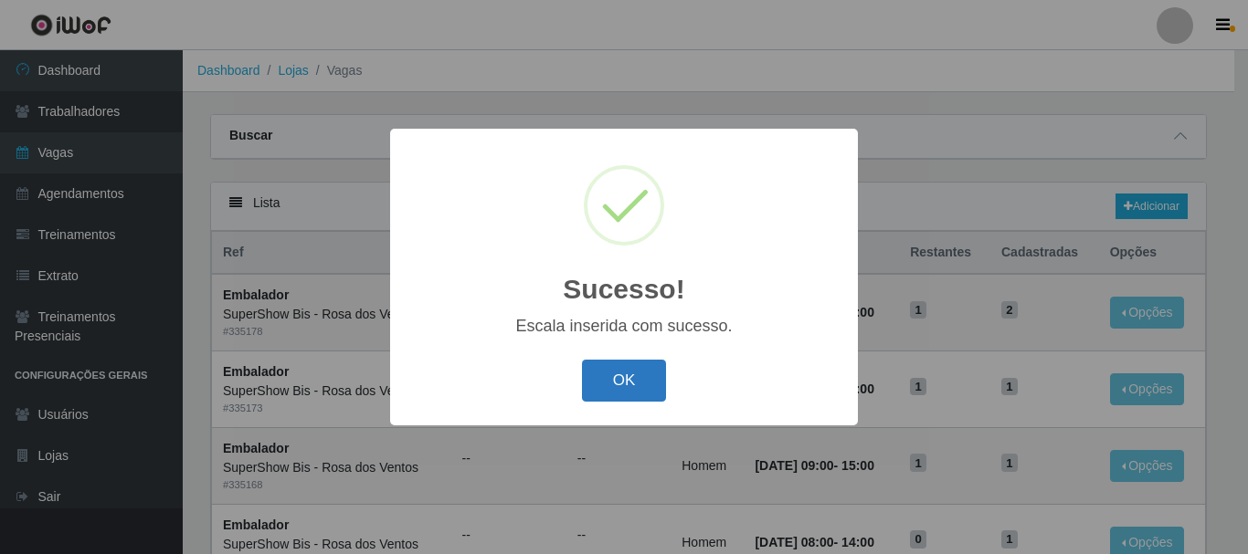
click at [611, 387] on button "OK" at bounding box center [624, 381] width 85 height 43
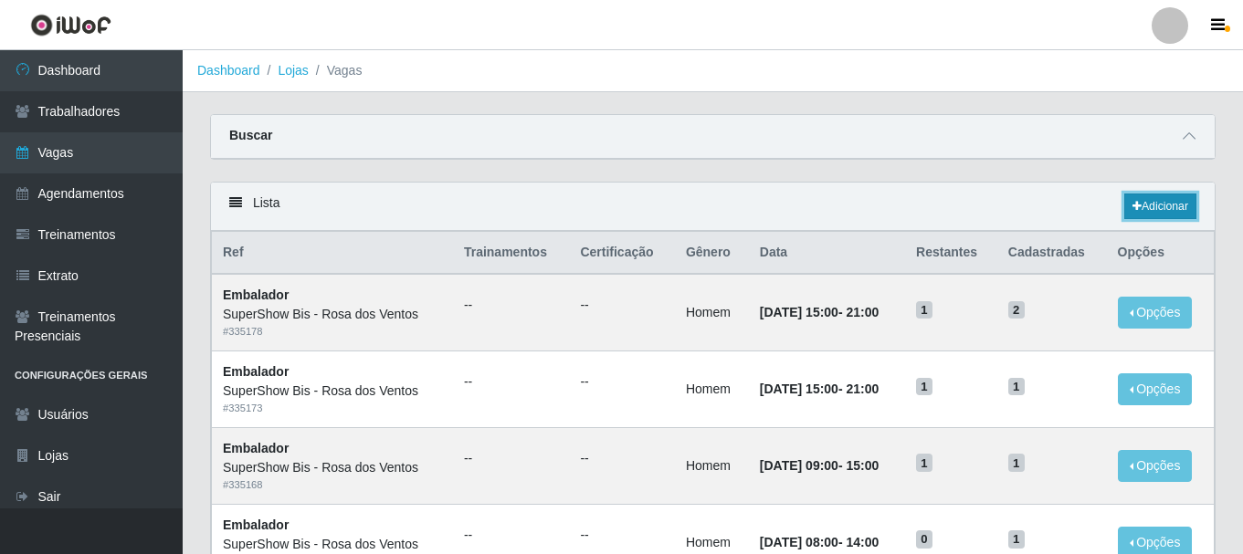
click at [1142, 195] on link "Adicionar" at bounding box center [1160, 207] width 72 height 26
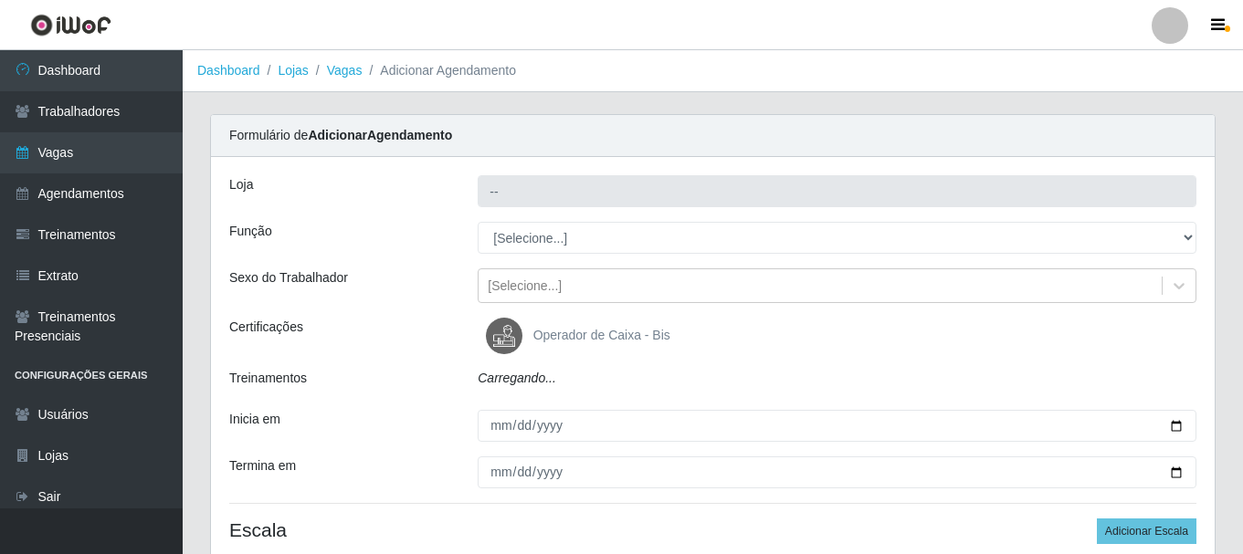
type input "SuperShow Bis - Rosa dos Ventos"
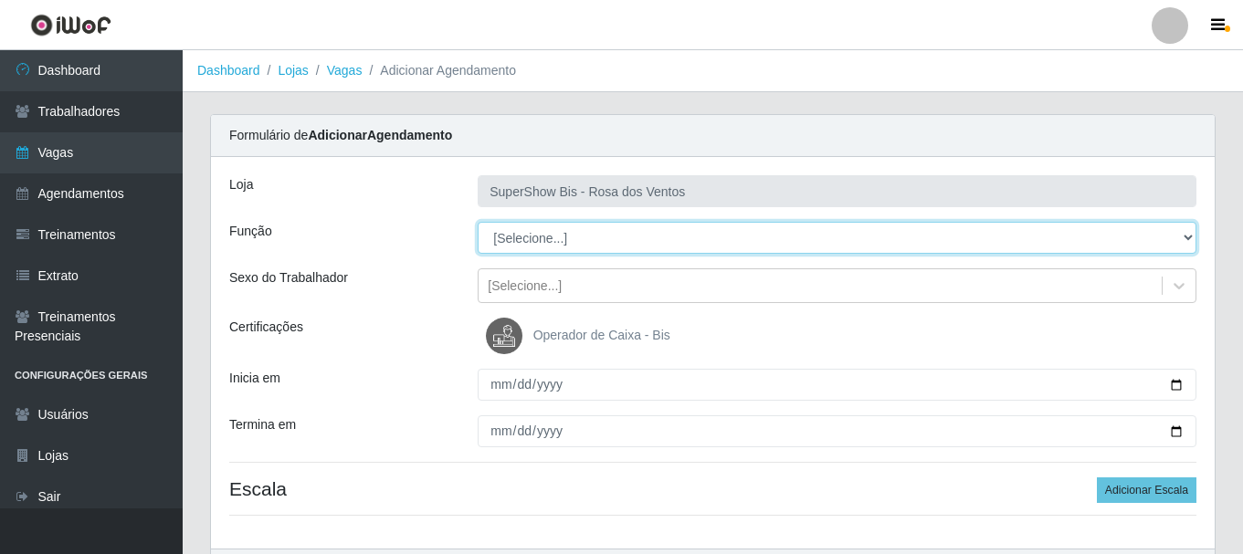
click at [541, 241] on select "[Selecione...] ASG ASG + ASG ++ Auxiliar de Cozinha Balconista de Açougue Balco…" at bounding box center [837, 238] width 719 height 32
select select "1"
click at [478, 222] on select "[Selecione...] ASG ASG + ASG ++ Auxiliar de Cozinha Balconista de Açougue Balco…" at bounding box center [837, 238] width 719 height 32
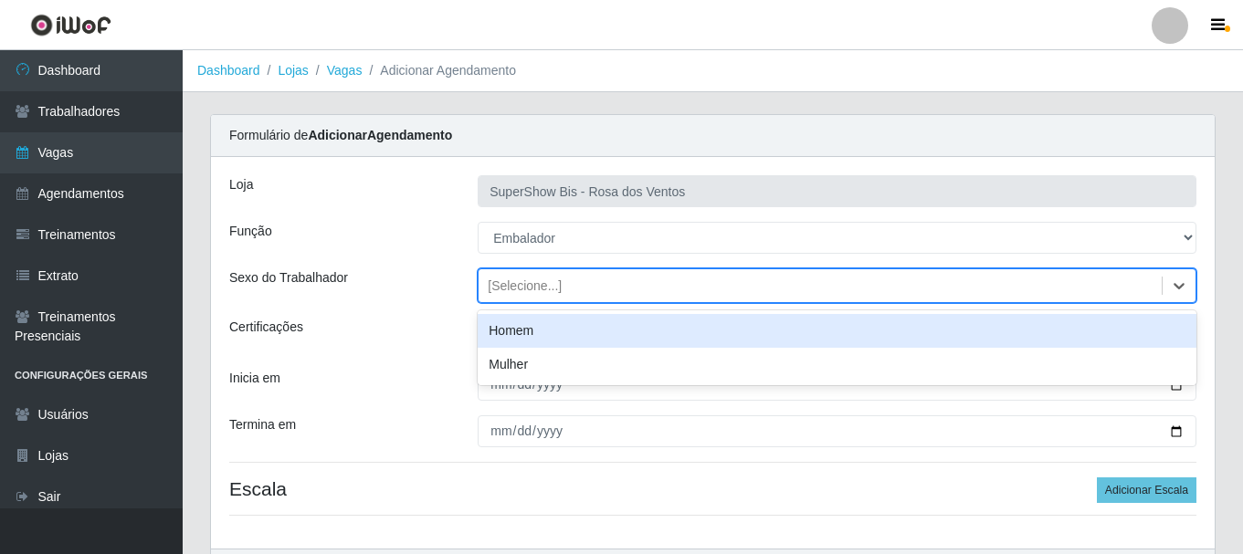
click at [512, 294] on div "[Selecione...]" at bounding box center [525, 286] width 74 height 19
click at [505, 322] on div "Homem" at bounding box center [837, 331] width 719 height 34
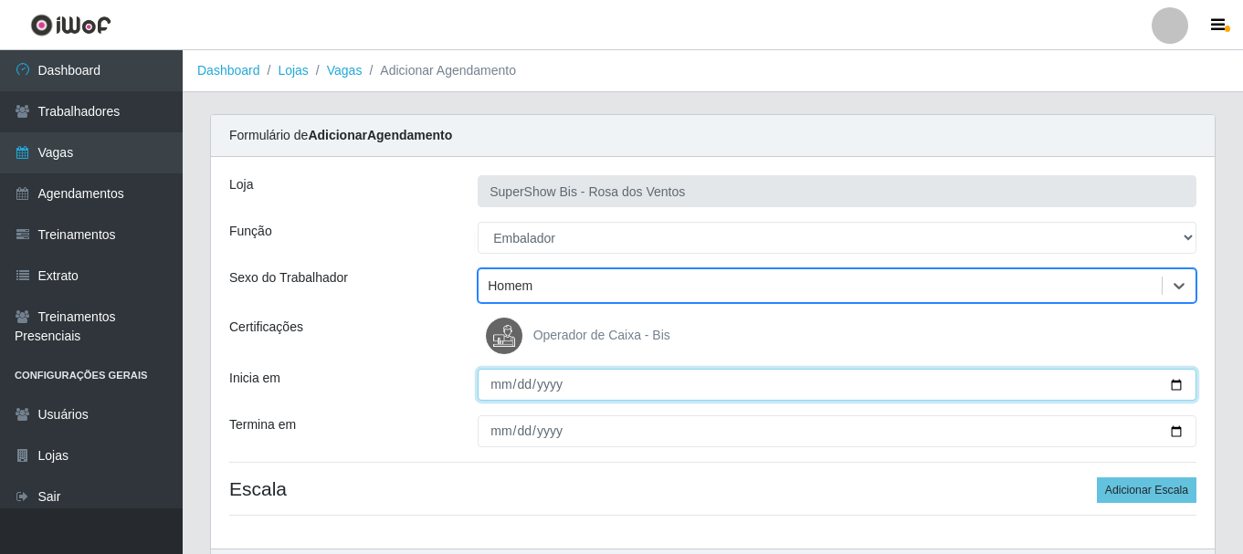
click at [491, 372] on input "Inicia em" at bounding box center [837, 385] width 719 height 32
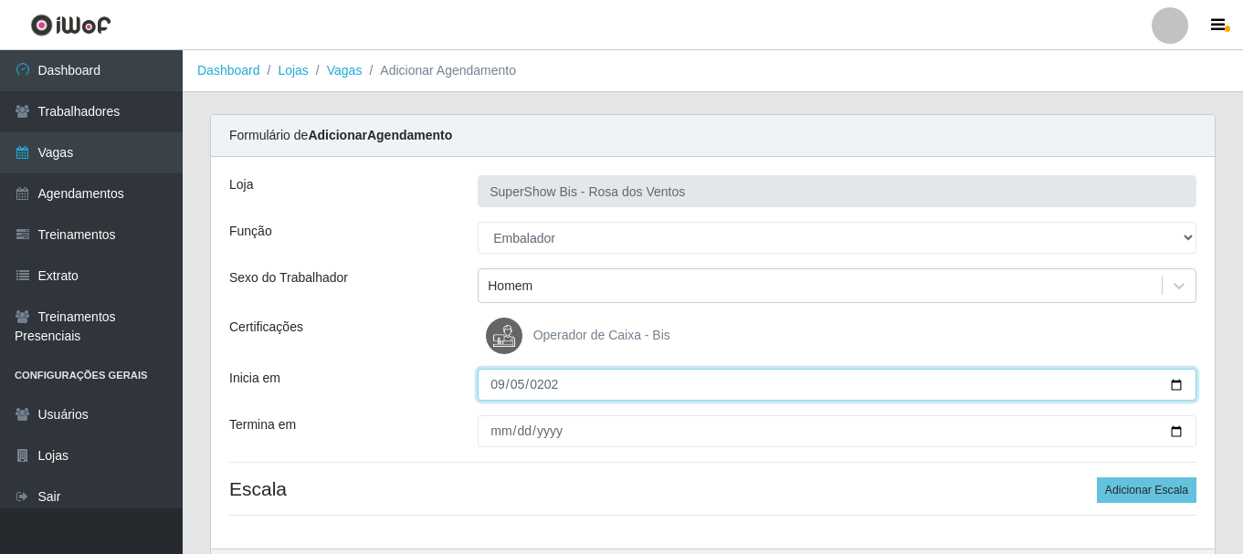
type input "[DATE]"
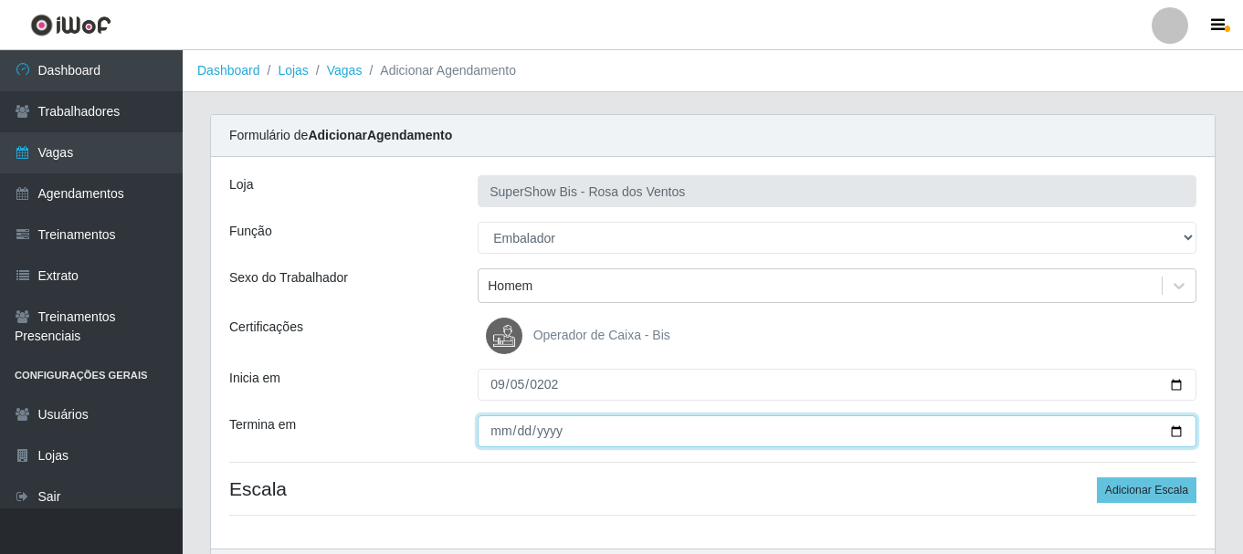
click at [493, 439] on input "Termina em" at bounding box center [837, 432] width 719 height 32
type input "[DATE]"
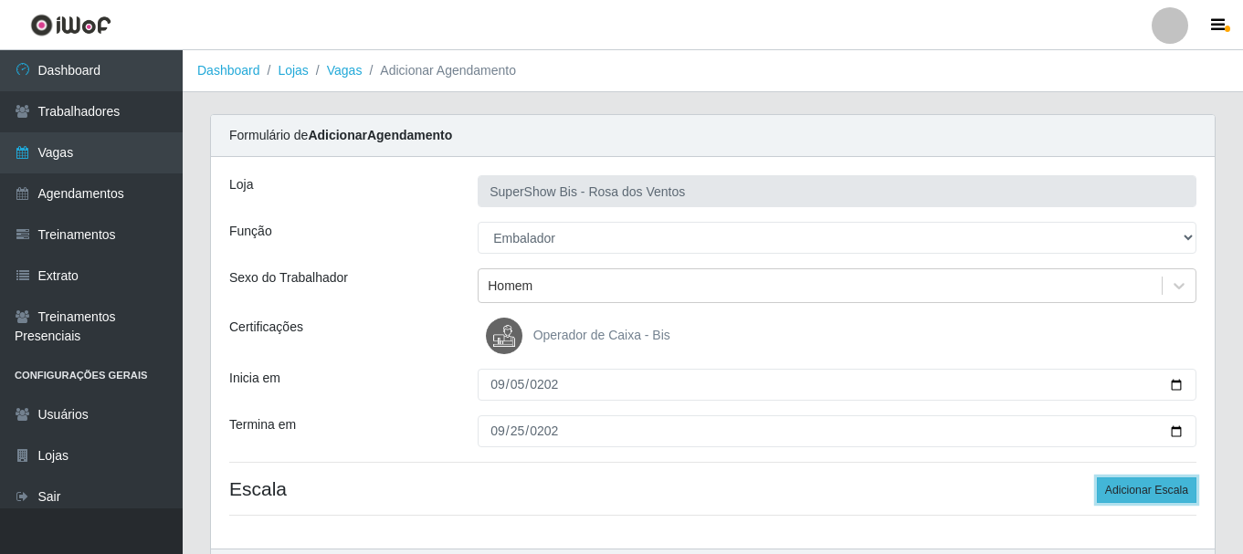
click at [1139, 491] on button "Adicionar Escala" at bounding box center [1147, 491] width 100 height 26
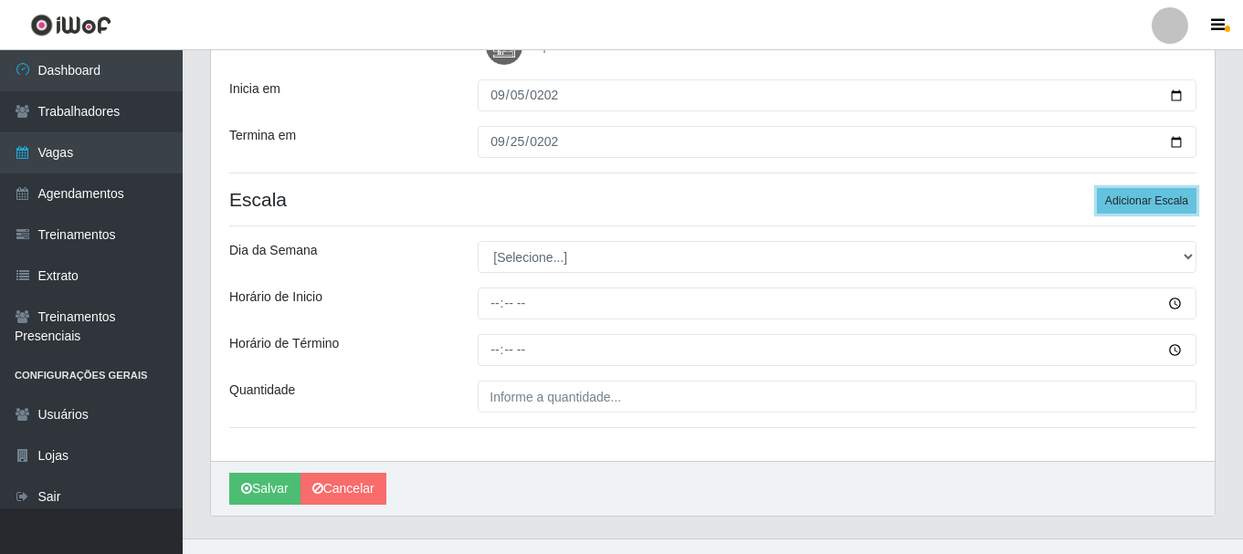
scroll to position [320, 0]
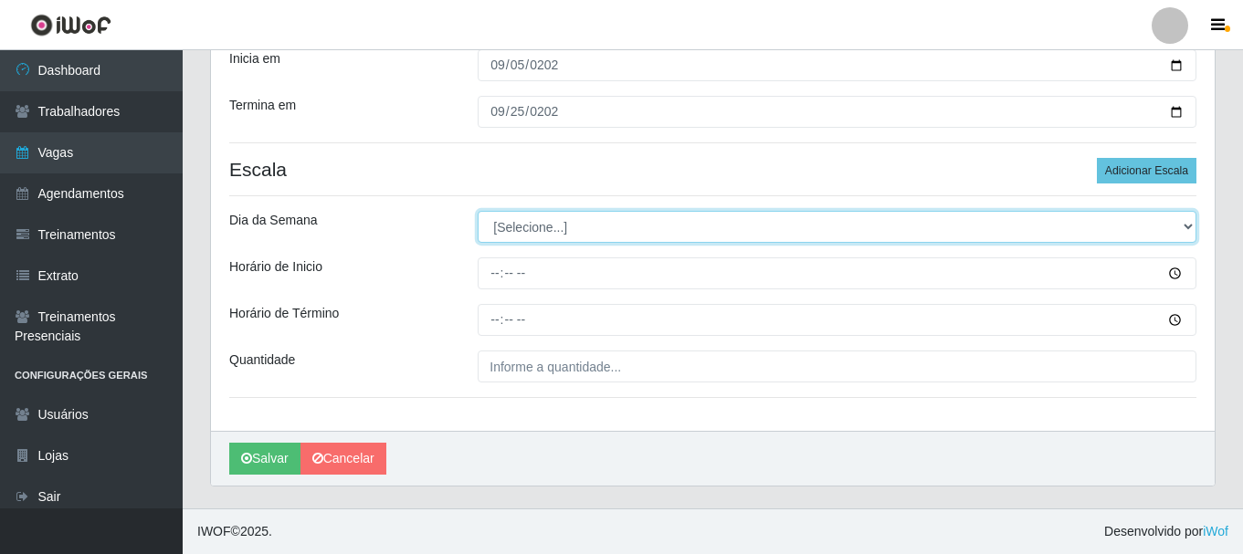
click at [538, 230] on select "[Selecione...] Segunda Terça Quarta Quinta Sexta Sábado Domingo" at bounding box center [837, 227] width 719 height 32
select select "5"
click at [478, 211] on select "[Selecione...] Segunda Terça Quarta Quinta Sexta Sábado Domingo" at bounding box center [837, 227] width 719 height 32
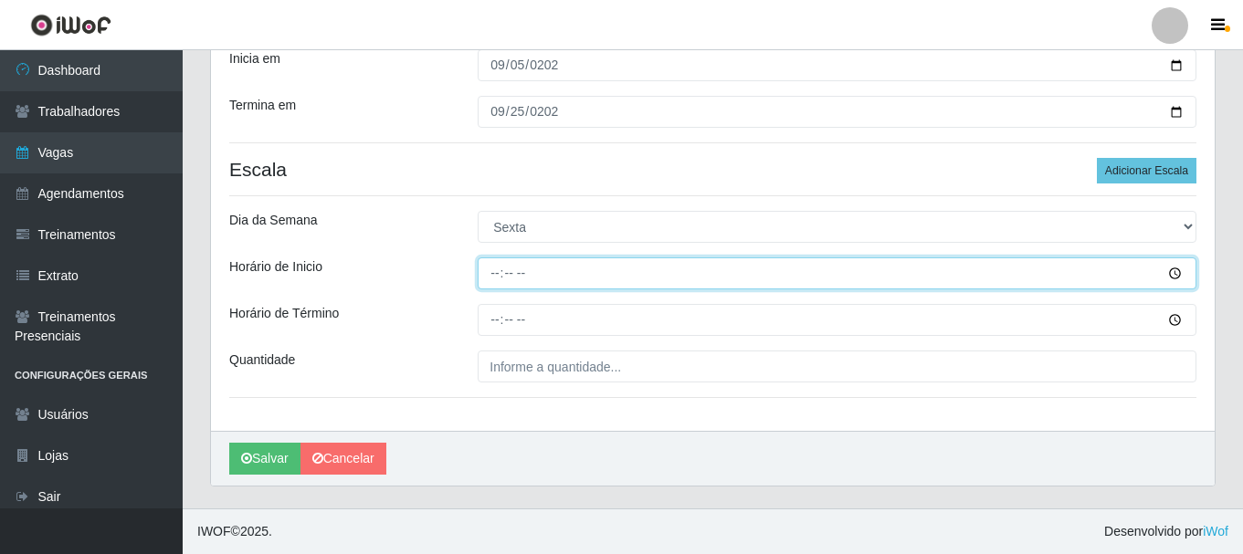
click at [501, 285] on input "Horário de Inicio" at bounding box center [837, 274] width 719 height 32
type input "15:00"
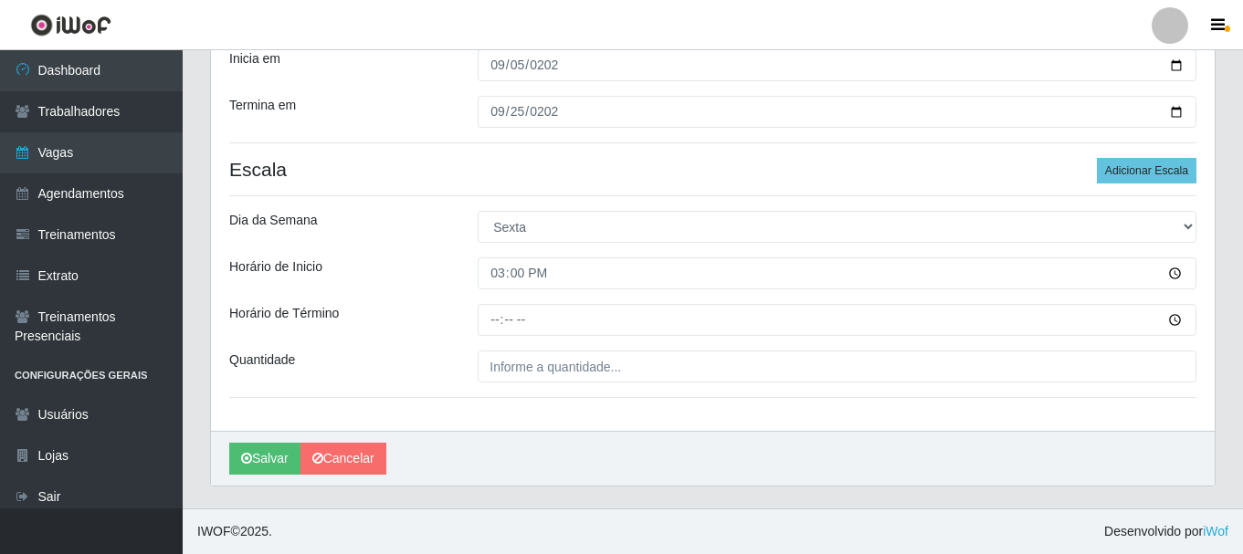
click at [499, 342] on div "Loja SuperShow Bis - Rosa dos Ventos Função [Selecione...] ASG ASG + ASG ++ Aux…" at bounding box center [713, 134] width 1004 height 594
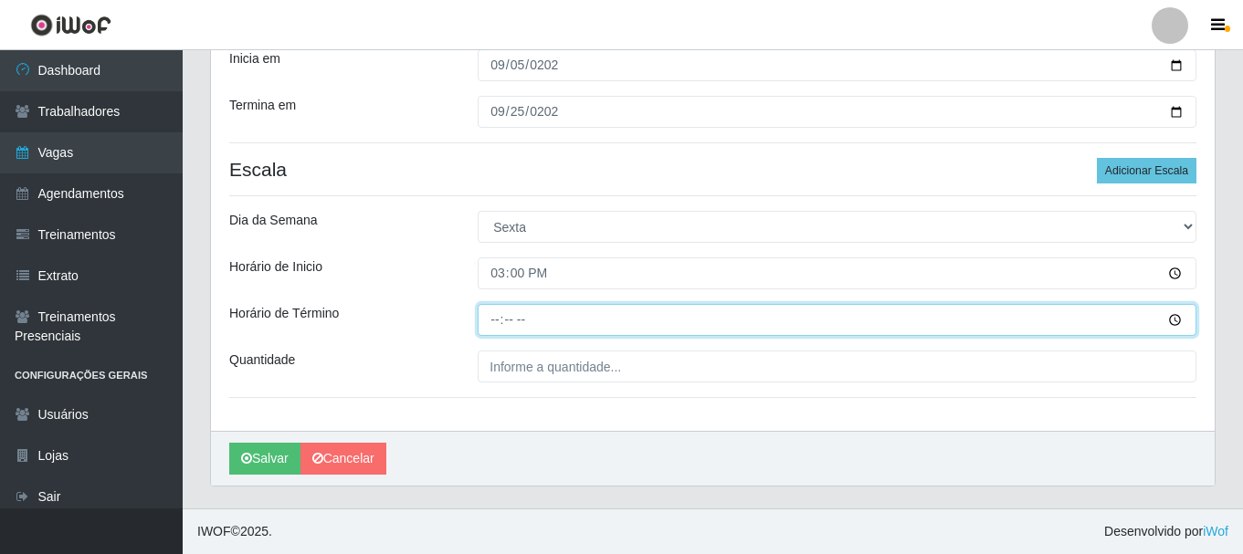
click at [495, 325] on input "Horário de Término" at bounding box center [837, 320] width 719 height 32
type input "21:00"
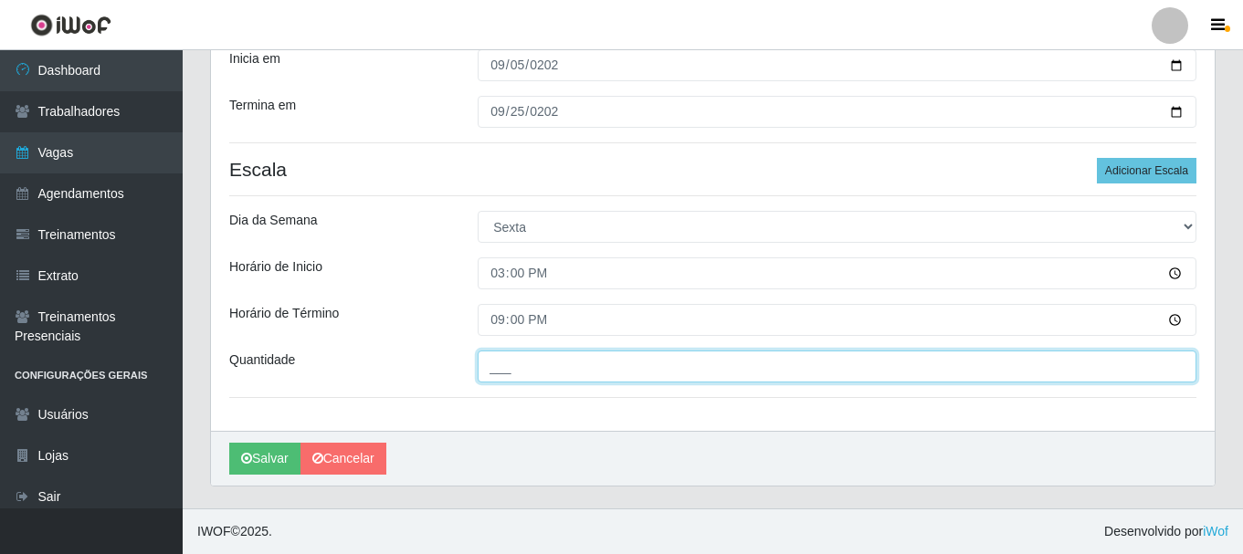
click at [501, 359] on input "___" at bounding box center [837, 367] width 719 height 32
type input "1__"
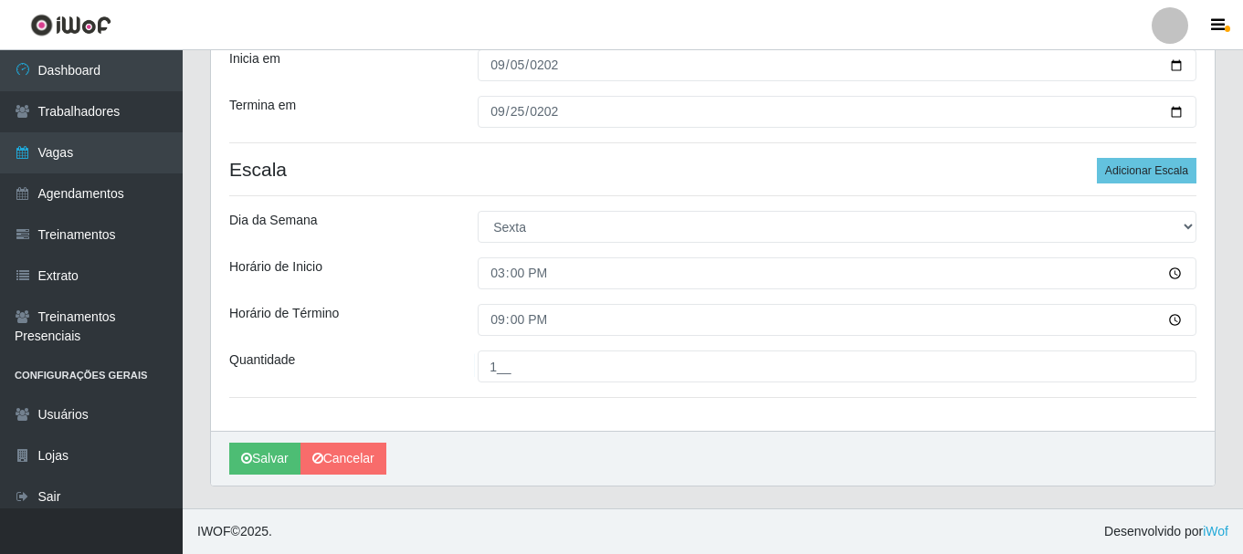
click at [378, 284] on div "Horário de Inicio" at bounding box center [340, 274] width 248 height 32
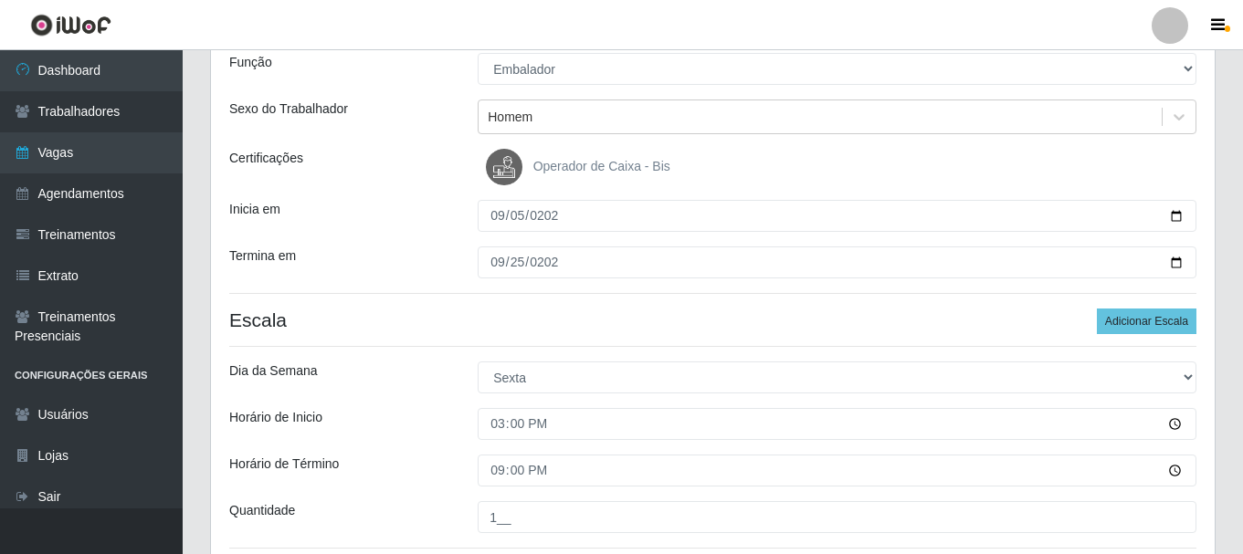
scroll to position [137, 0]
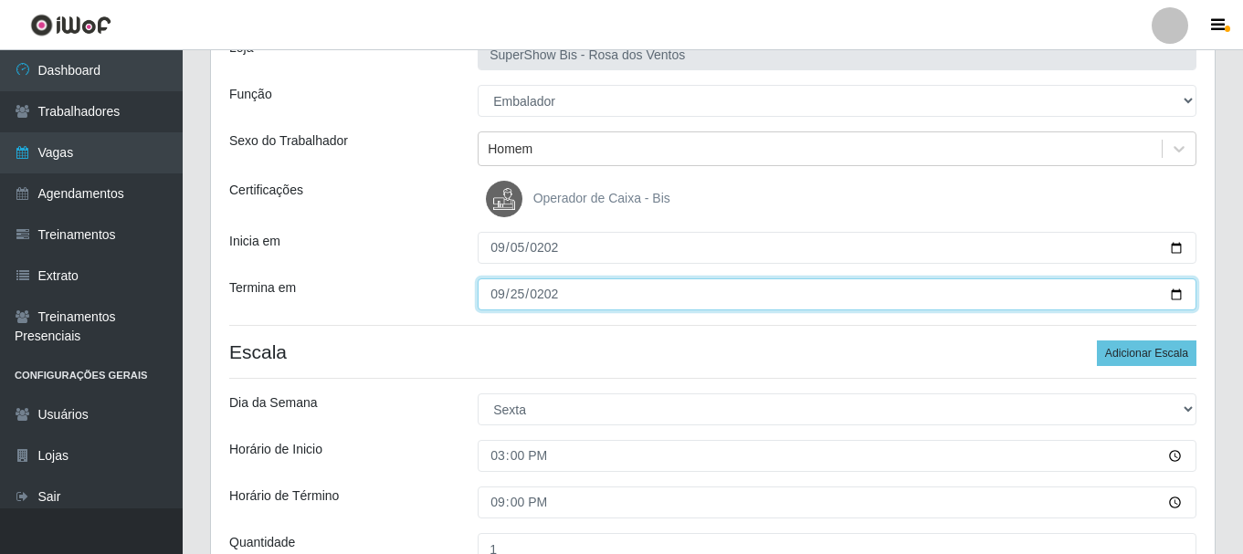
click at [502, 291] on input "[DATE]" at bounding box center [837, 295] width 719 height 32
type input "[DATE]"
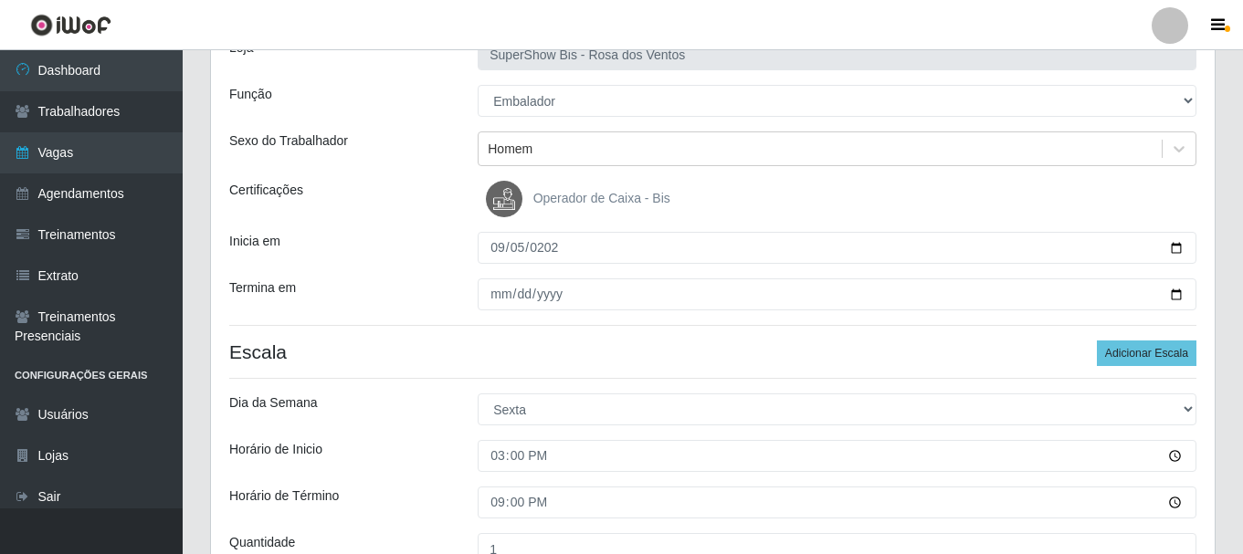
click at [458, 282] on div "Termina em" at bounding box center [340, 295] width 248 height 32
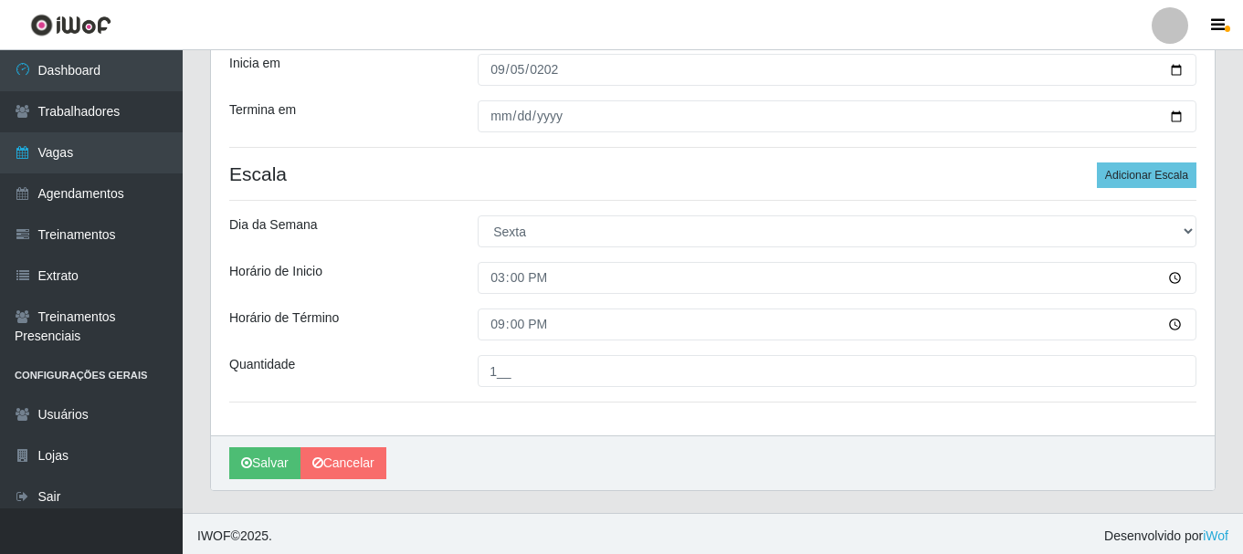
scroll to position [320, 0]
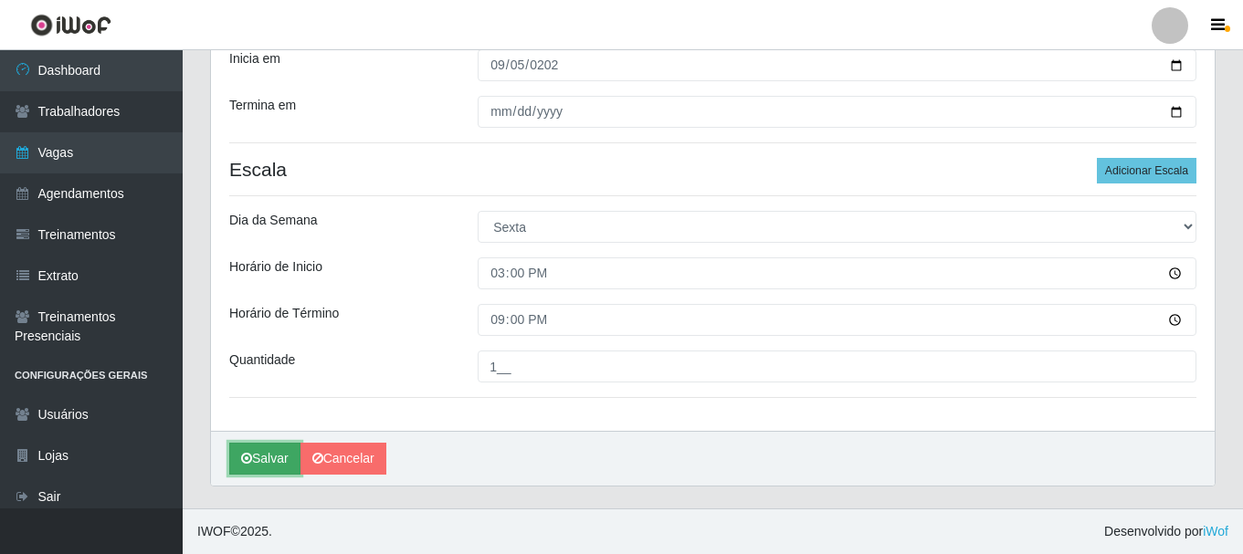
click at [280, 453] on button "Salvar" at bounding box center [264, 459] width 71 height 32
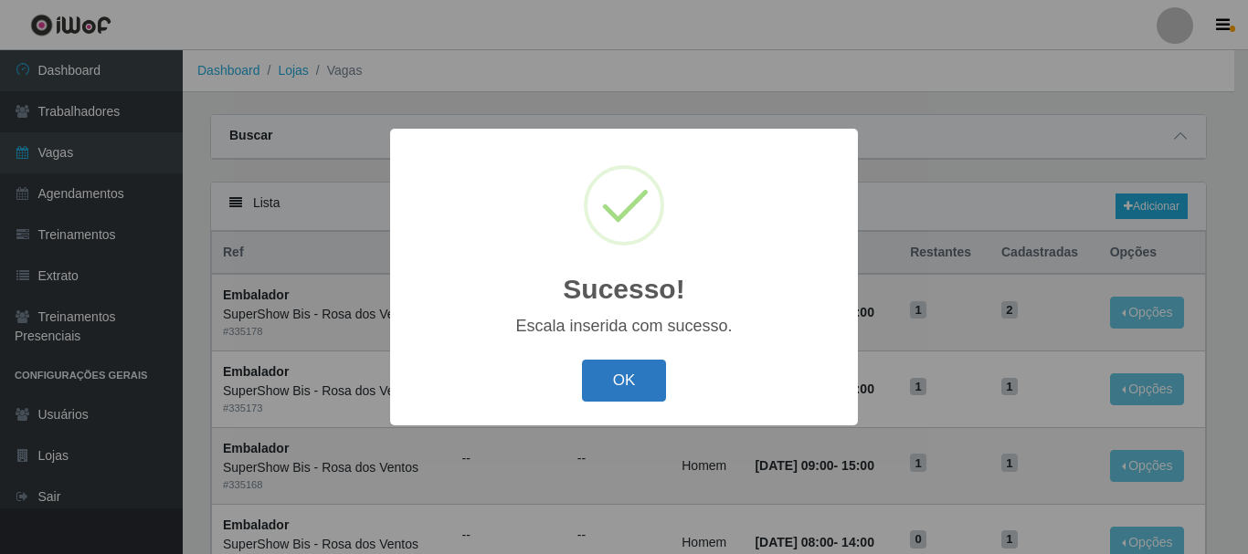
click at [644, 388] on button "OK" at bounding box center [624, 381] width 85 height 43
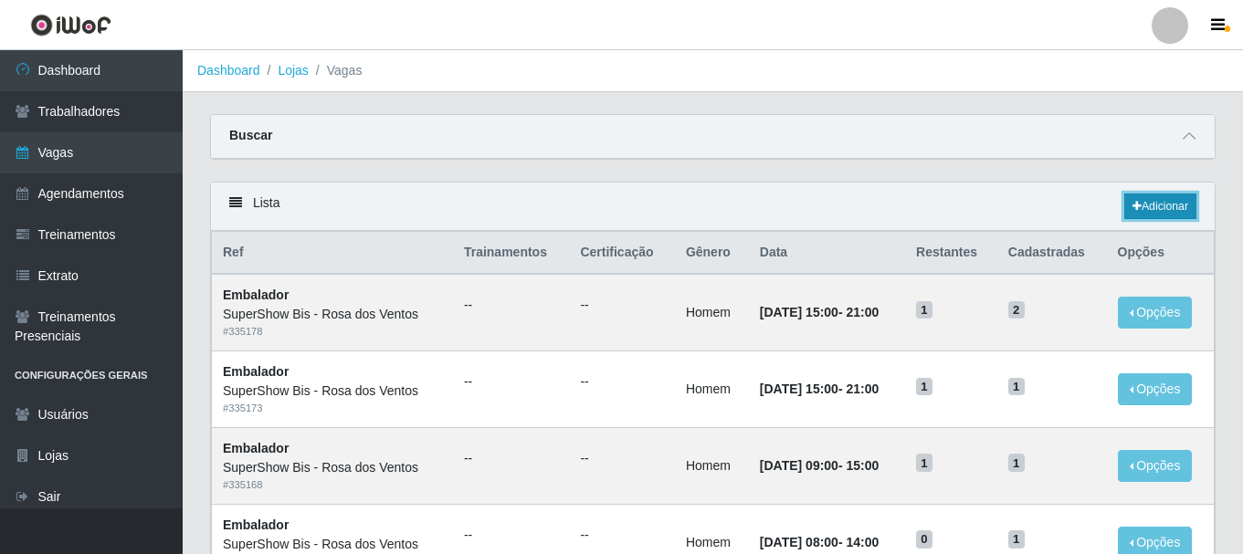
click at [1140, 203] on link "Adicionar" at bounding box center [1160, 207] width 72 height 26
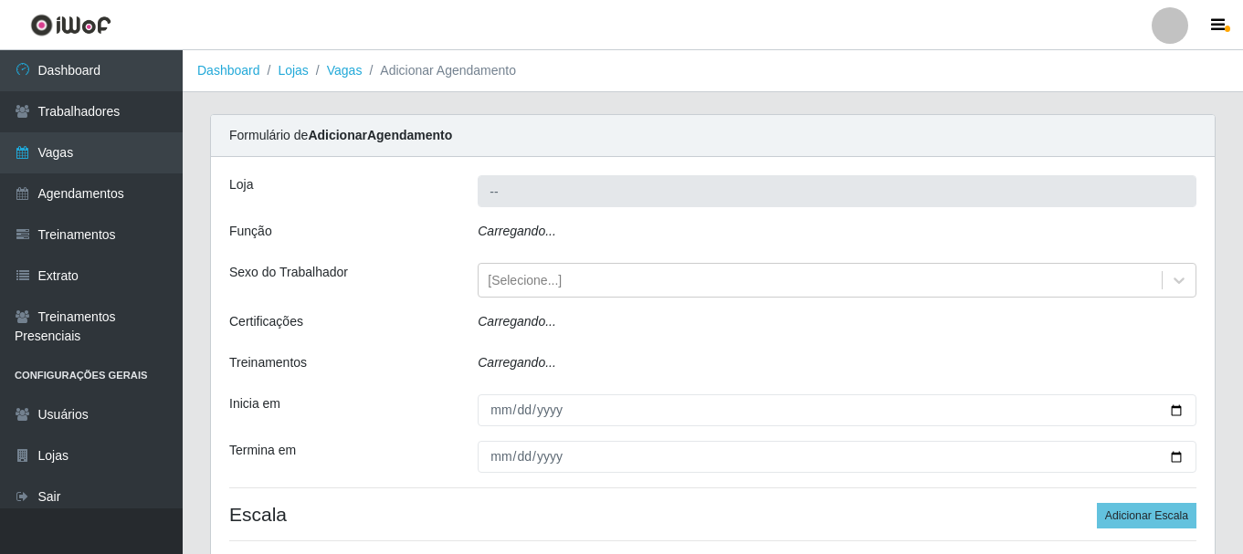
type input "SuperShow Bis - Rosa dos Ventos"
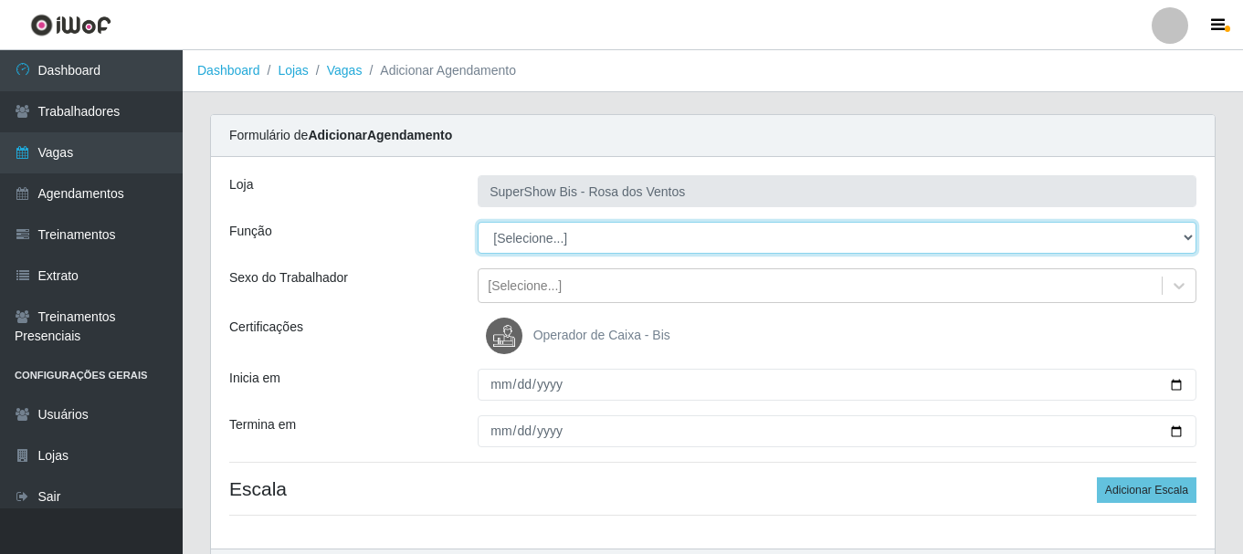
click at [585, 243] on select "[Selecione...] ASG ASG + ASG ++ Auxiliar de Cozinha Balconista de Açougue Balco…" at bounding box center [837, 238] width 719 height 32
select select "1"
click at [478, 222] on select "[Selecione...] ASG ASG + ASG ++ Auxiliar de Cozinha Balconista de Açougue Balco…" at bounding box center [837, 238] width 719 height 32
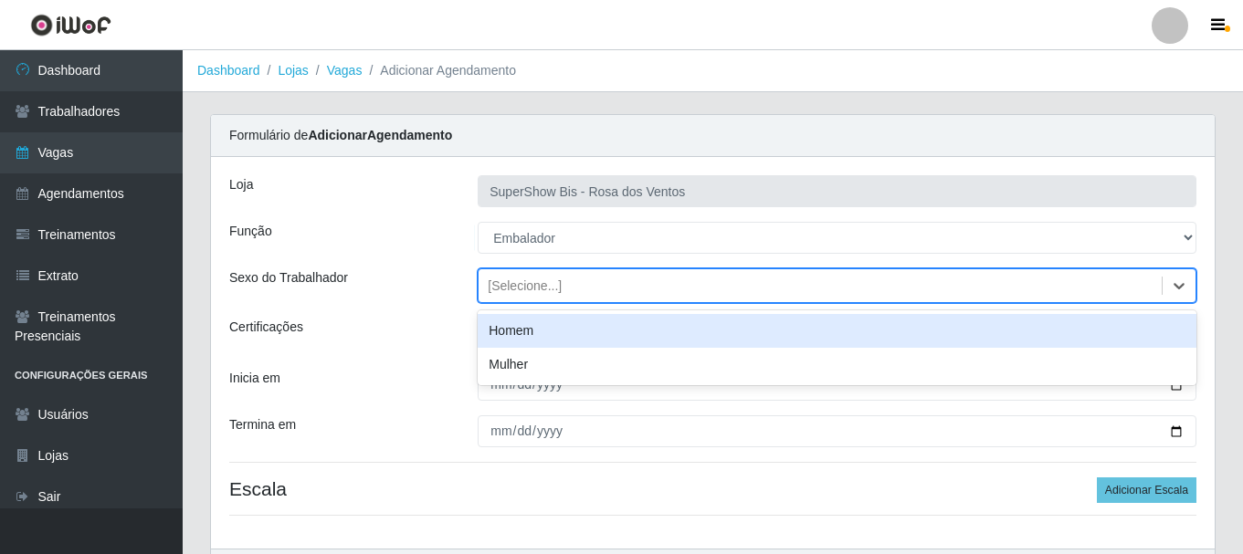
click at [531, 299] on div "[Selecione...]" at bounding box center [820, 286] width 683 height 30
click at [525, 334] on div "Homem" at bounding box center [837, 331] width 719 height 34
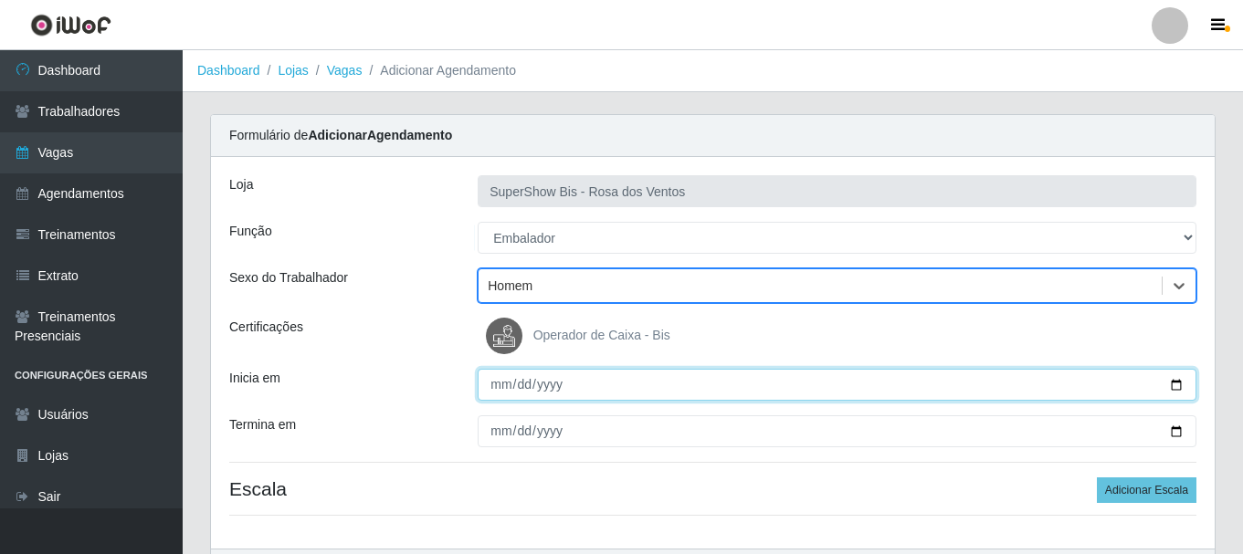
click at [492, 385] on input "Inicia em" at bounding box center [837, 385] width 719 height 32
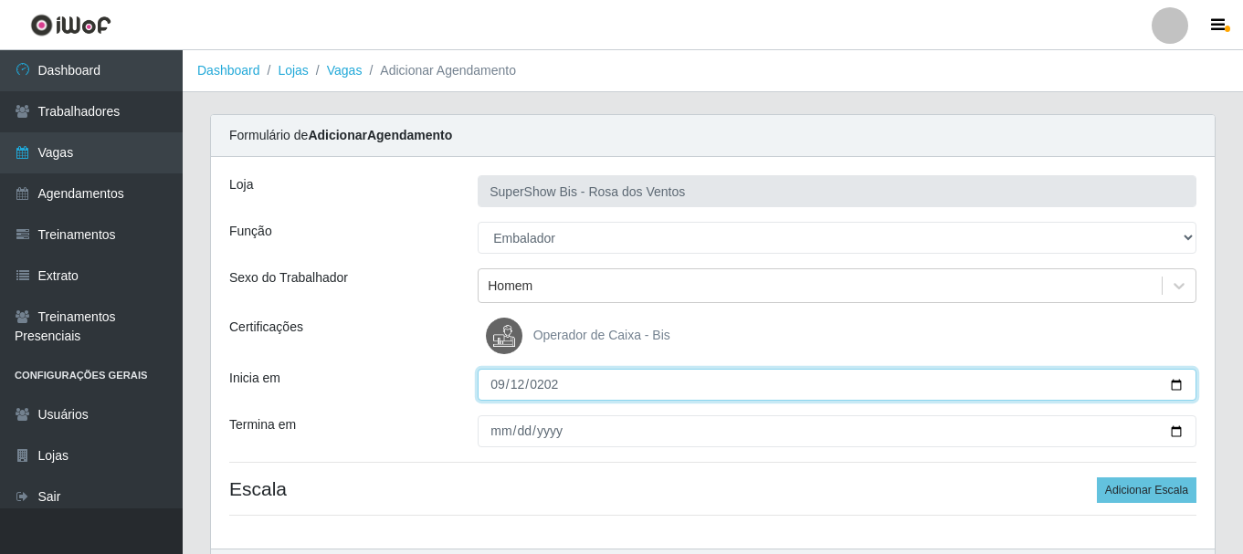
type input "[DATE]"
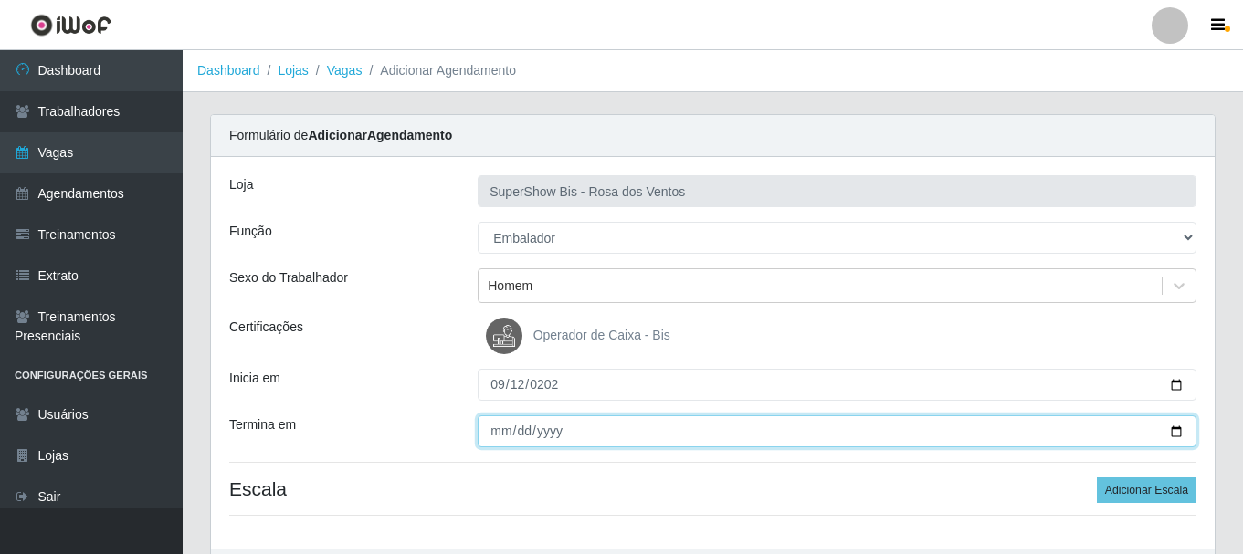
click at [500, 435] on input "Termina em" at bounding box center [837, 432] width 719 height 32
type input "[DATE]"
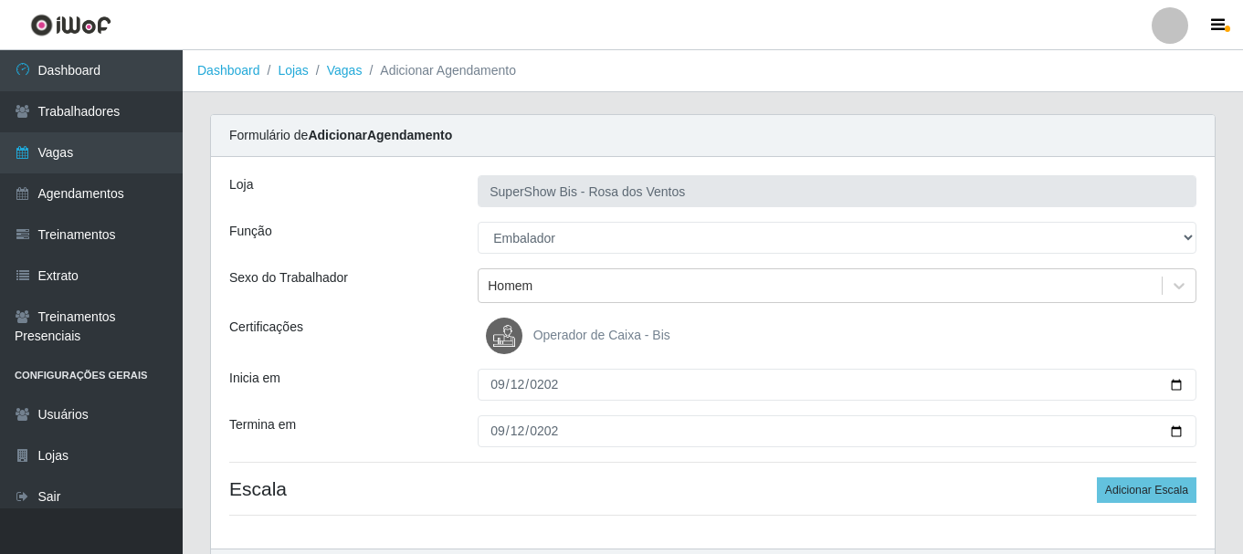
click at [1194, 505] on div "Loja SuperShow Bis - Rosa dos Ventos Função [Selecione...] ASG ASG + ASG ++ Aux…" at bounding box center [713, 353] width 1004 height 392
click at [1178, 495] on button "Adicionar Escala" at bounding box center [1147, 491] width 100 height 26
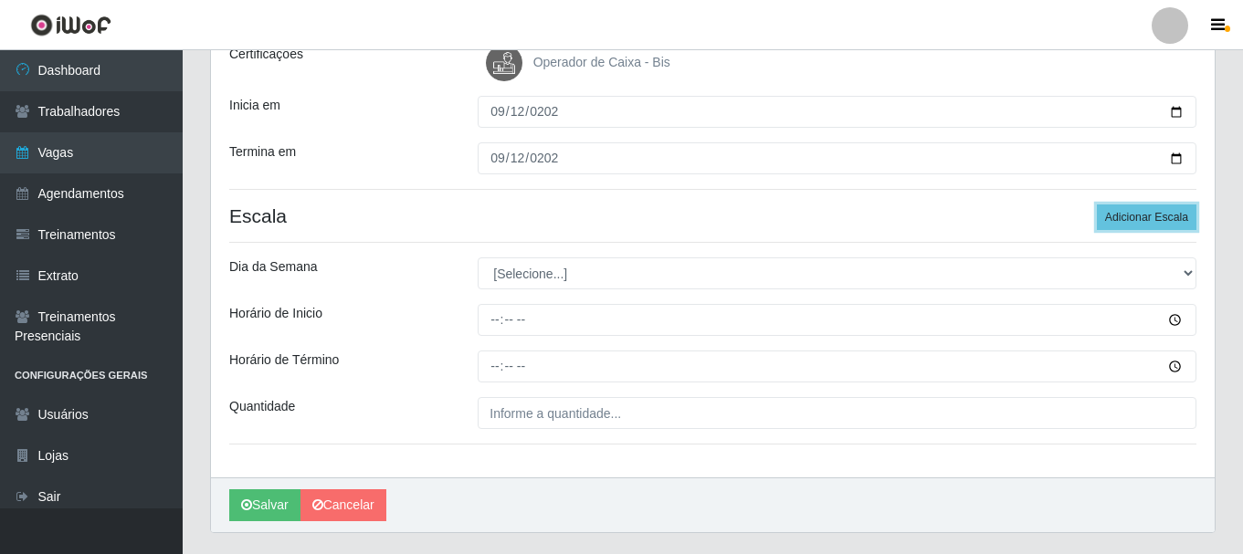
scroll to position [274, 0]
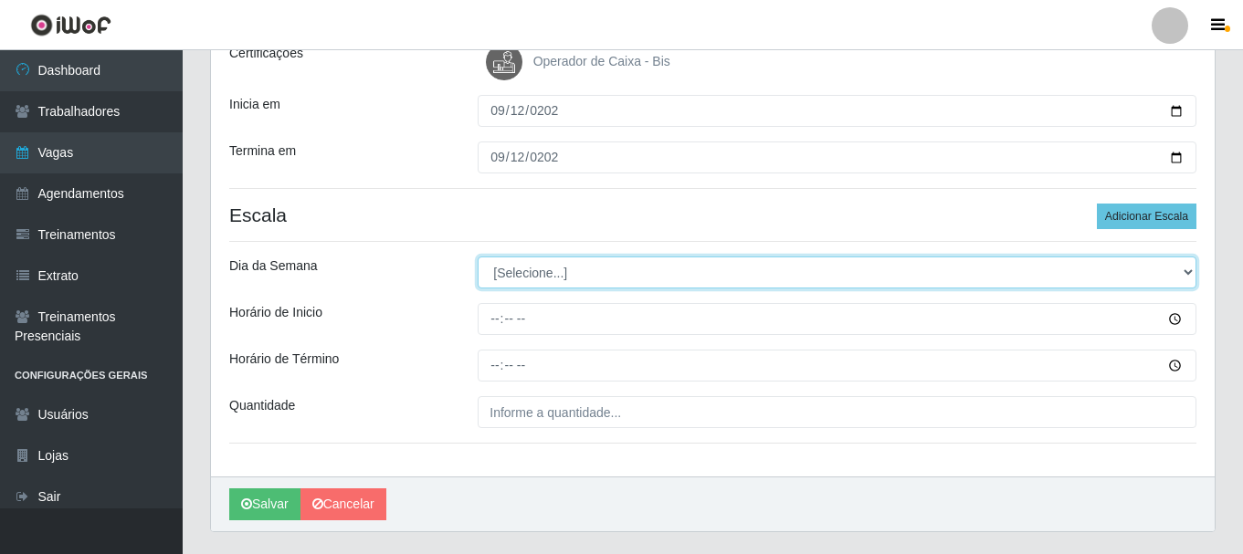
click at [573, 284] on select "[Selecione...] Segunda Terça Quarta Quinta Sexta Sábado Domingo" at bounding box center [837, 273] width 719 height 32
select select "5"
click at [478, 257] on select "[Selecione...] Segunda Terça Quarta Quinta Sexta Sábado Domingo" at bounding box center [837, 273] width 719 height 32
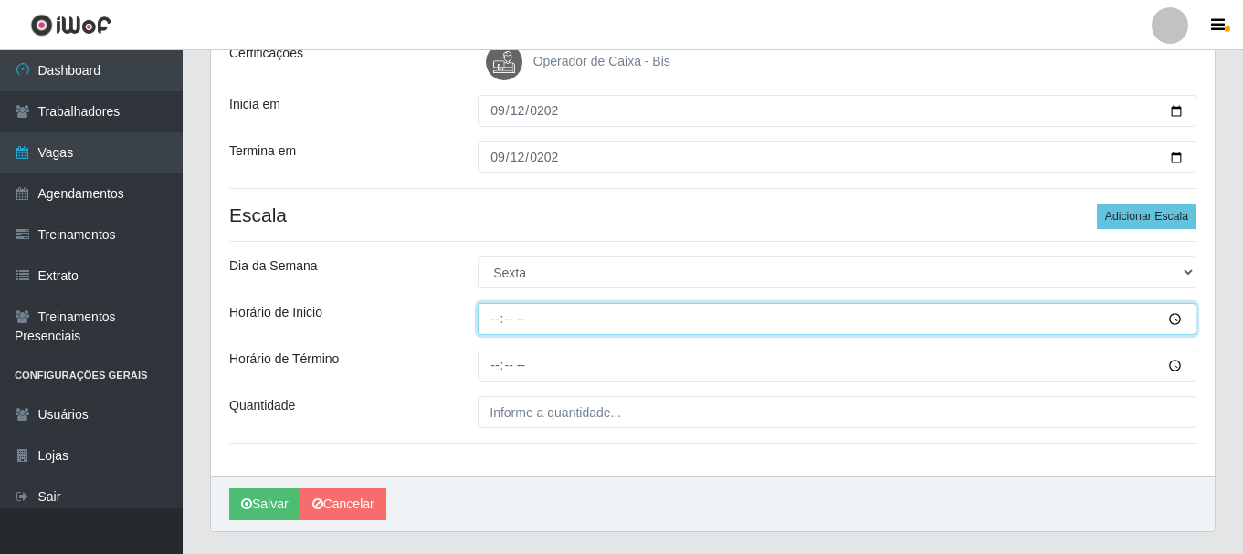
click at [491, 326] on input "Horário de Inicio" at bounding box center [837, 319] width 719 height 32
type input "15:00"
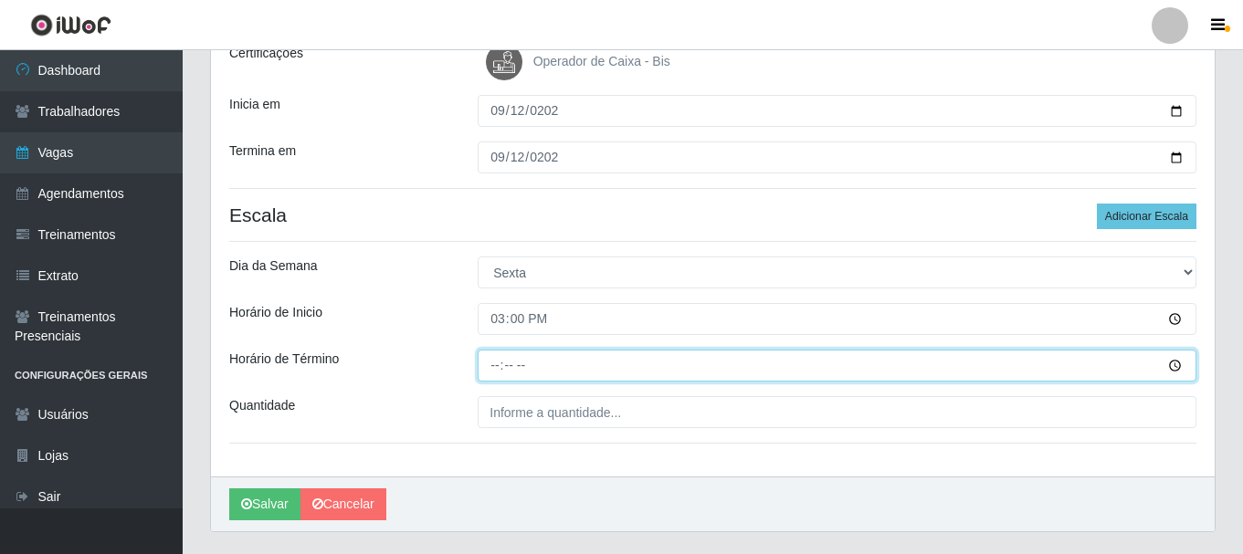
click at [487, 357] on input "Horário de Término" at bounding box center [837, 366] width 719 height 32
type input "21:00"
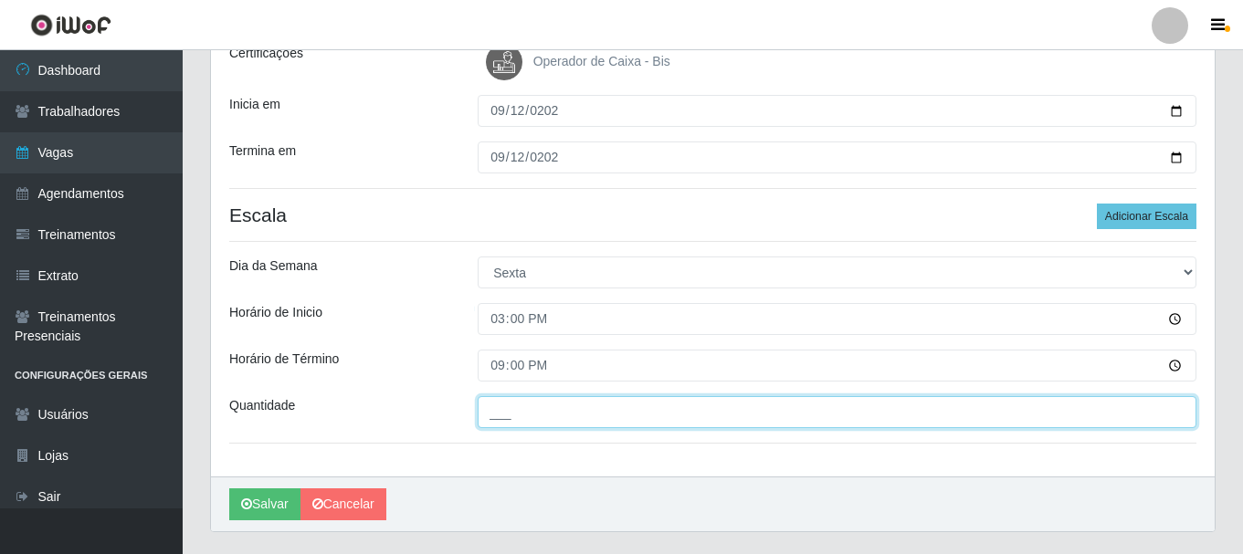
click at [487, 406] on input "___" at bounding box center [837, 412] width 719 height 32
type input "1__"
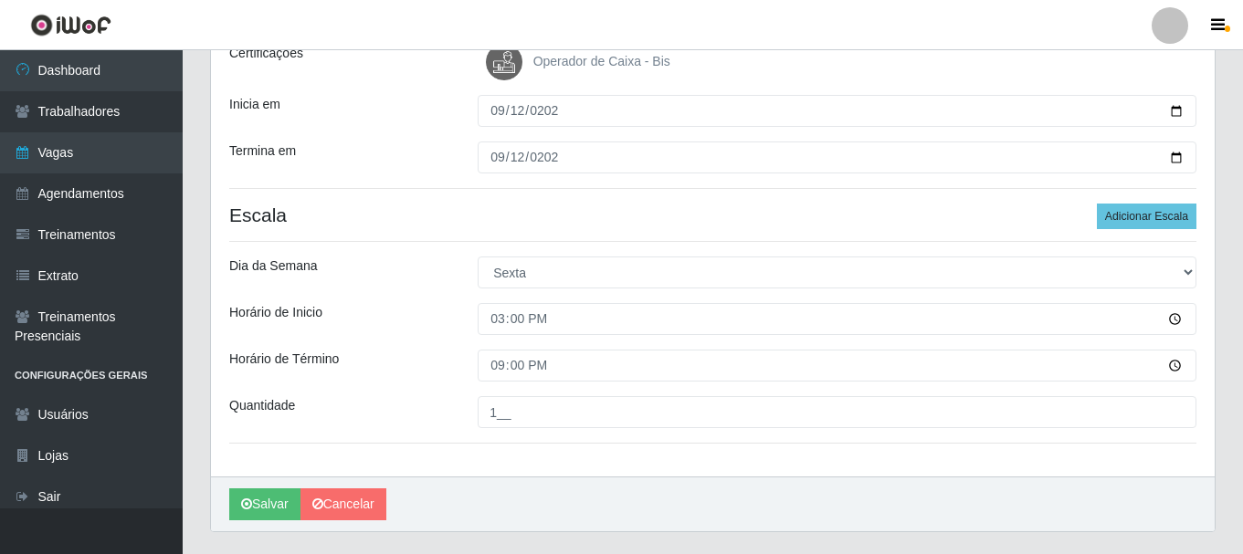
click at [437, 390] on div "Loja SuperShow Bis - Rosa dos Ventos Função [Selecione...] ASG ASG + ASG ++ Aux…" at bounding box center [713, 180] width 1004 height 594
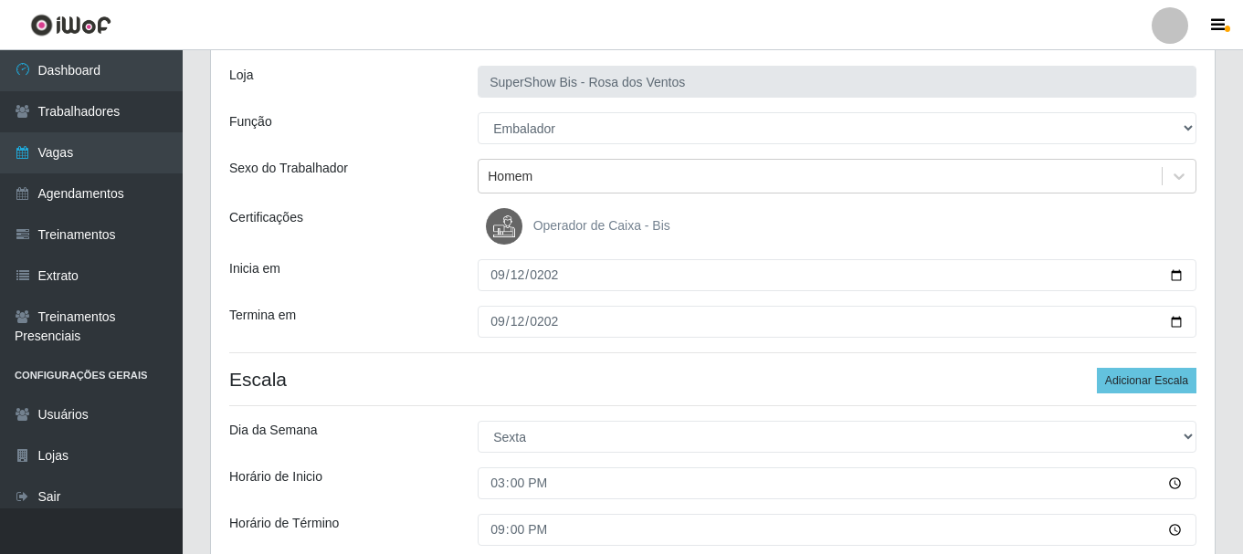
scroll to position [320, 0]
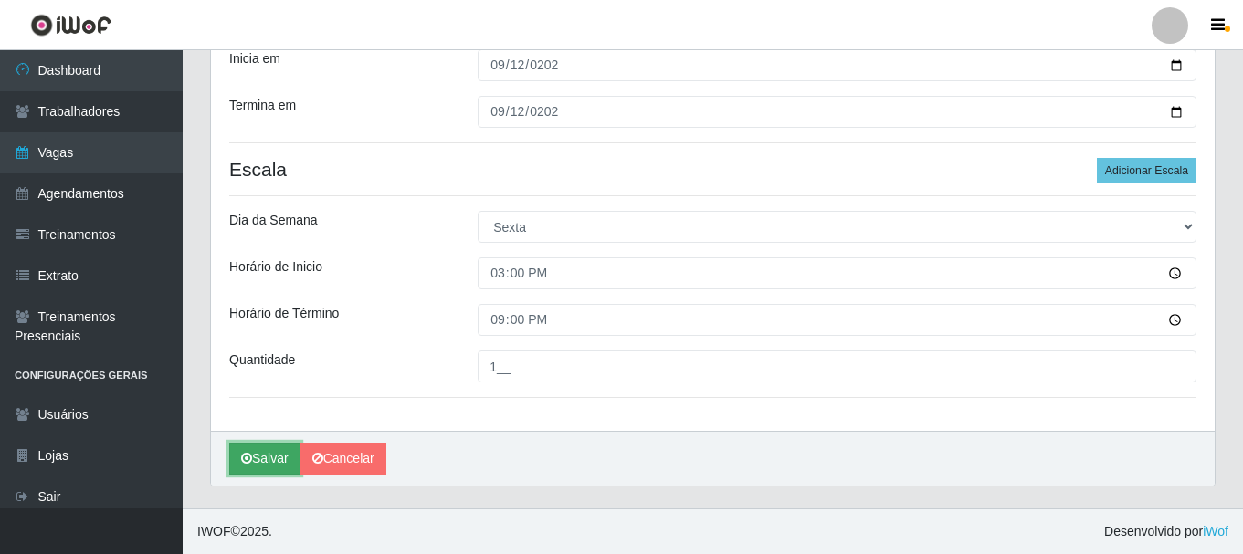
click at [283, 459] on button "Salvar" at bounding box center [264, 459] width 71 height 32
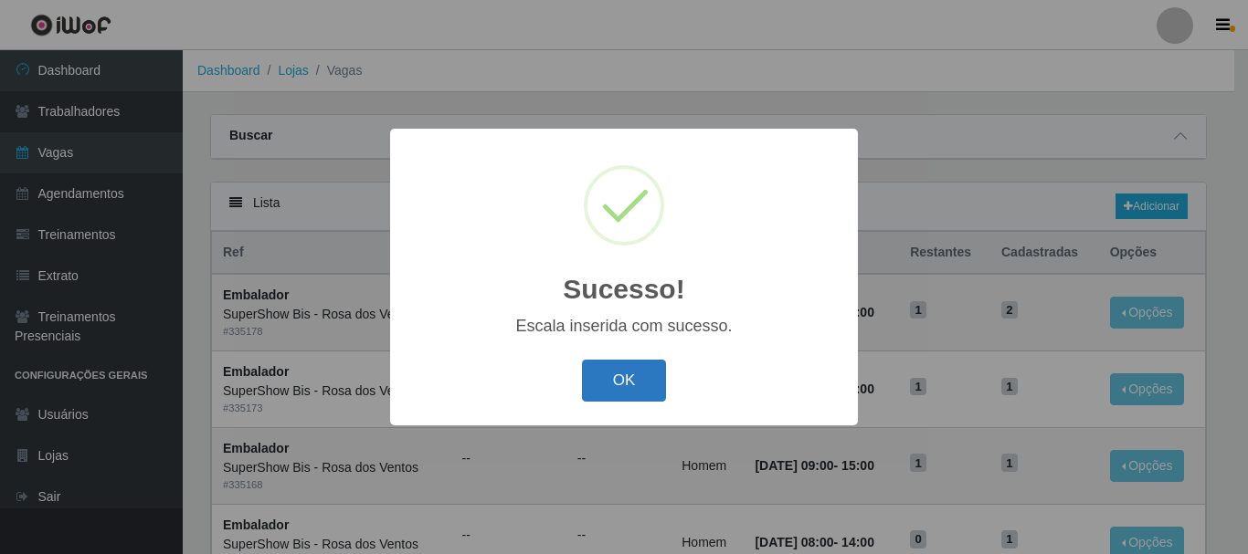
click at [618, 385] on button "OK" at bounding box center [624, 381] width 85 height 43
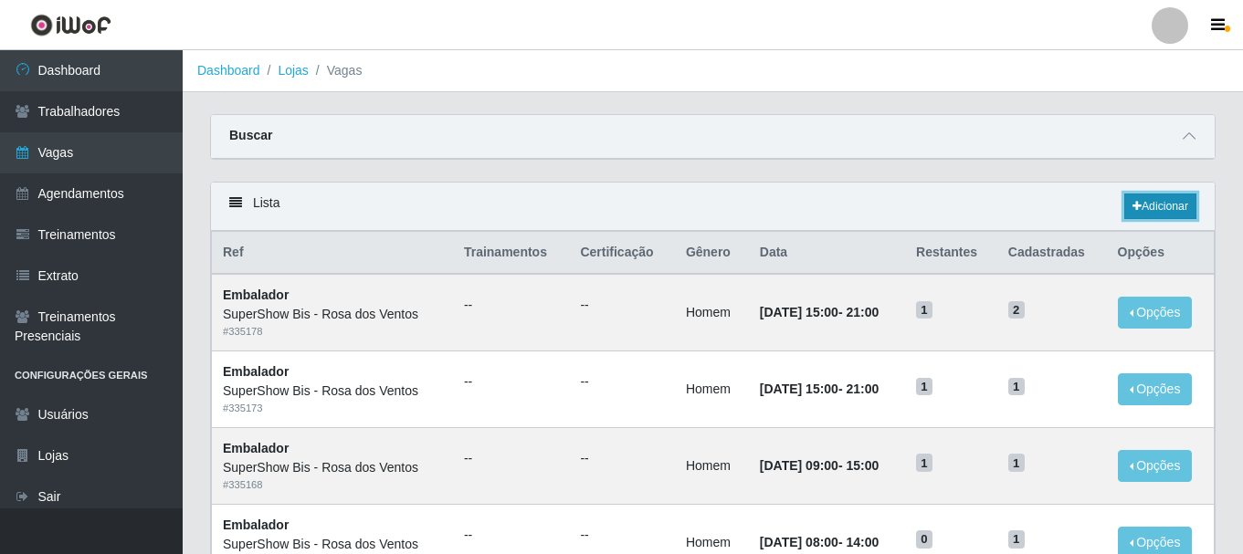
click at [1164, 210] on link "Adicionar" at bounding box center [1160, 207] width 72 height 26
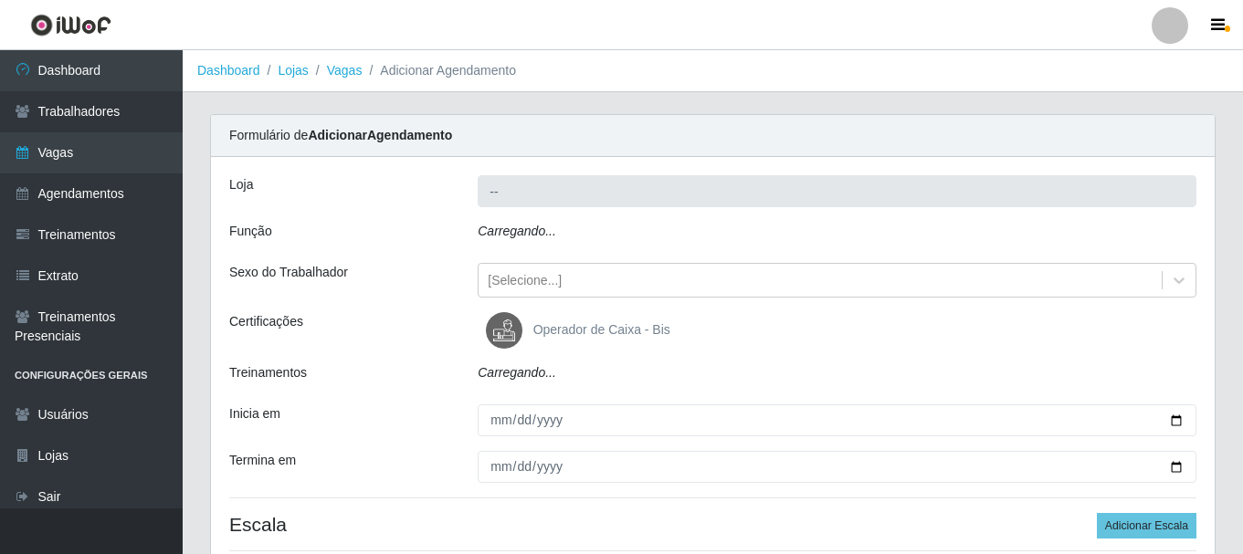
type input "SuperShow Bis - Rosa dos Ventos"
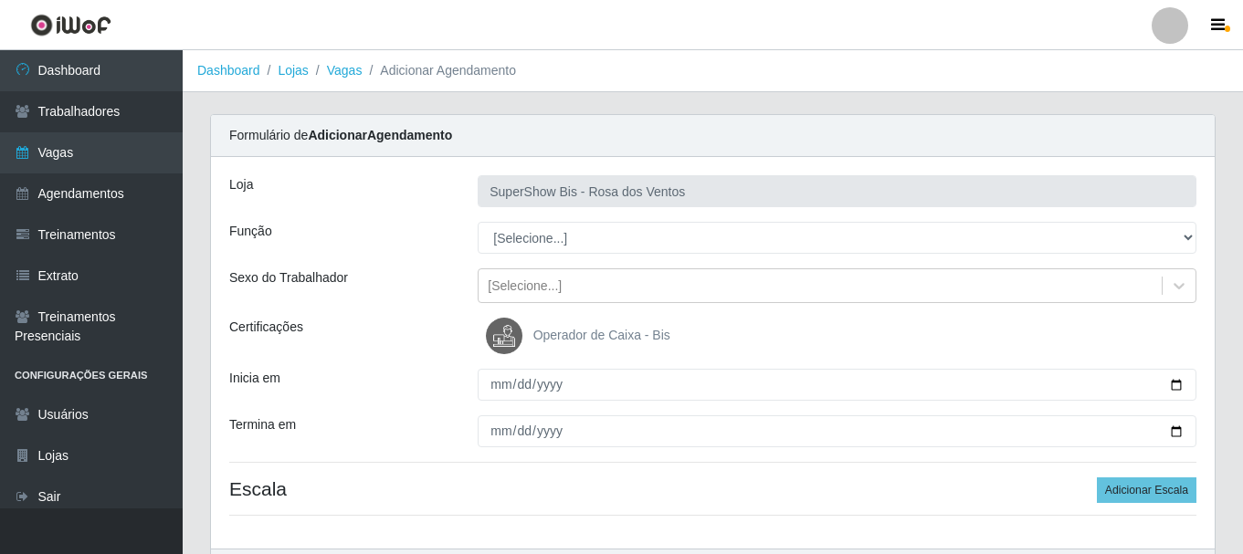
select select "1"
click at [478, 222] on select "[Selecione...] ASG ASG + ASG ++ Auxiliar de Cozinha Balconista de Açougue Balco…" at bounding box center [837, 238] width 719 height 32
click at [549, 280] on div "[Selecione...]" at bounding box center [525, 286] width 74 height 19
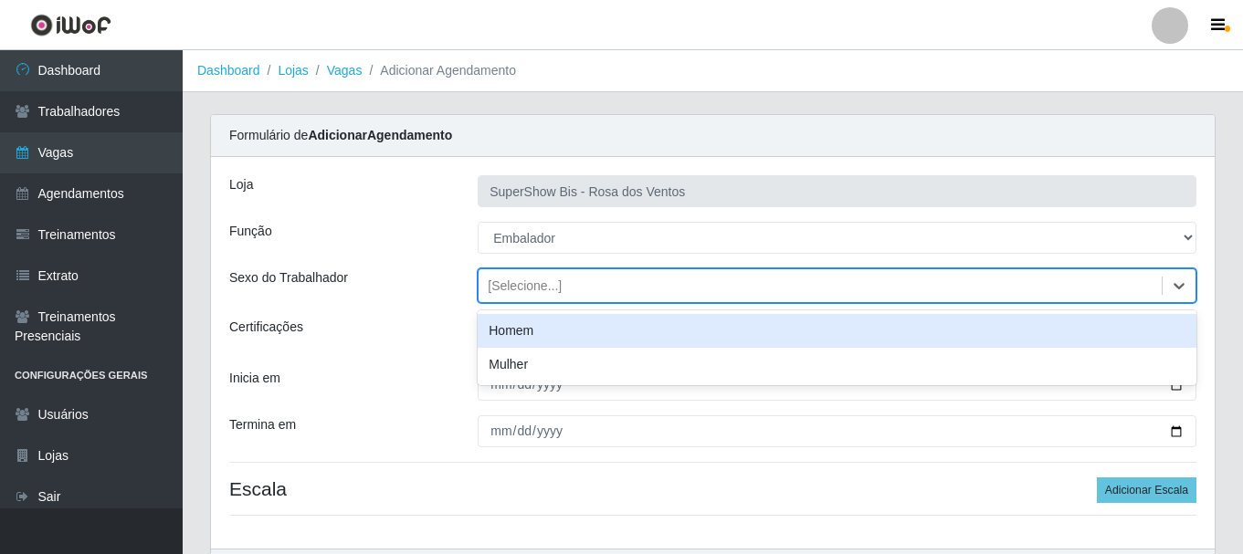
click at [550, 324] on div "Homem" at bounding box center [837, 331] width 719 height 34
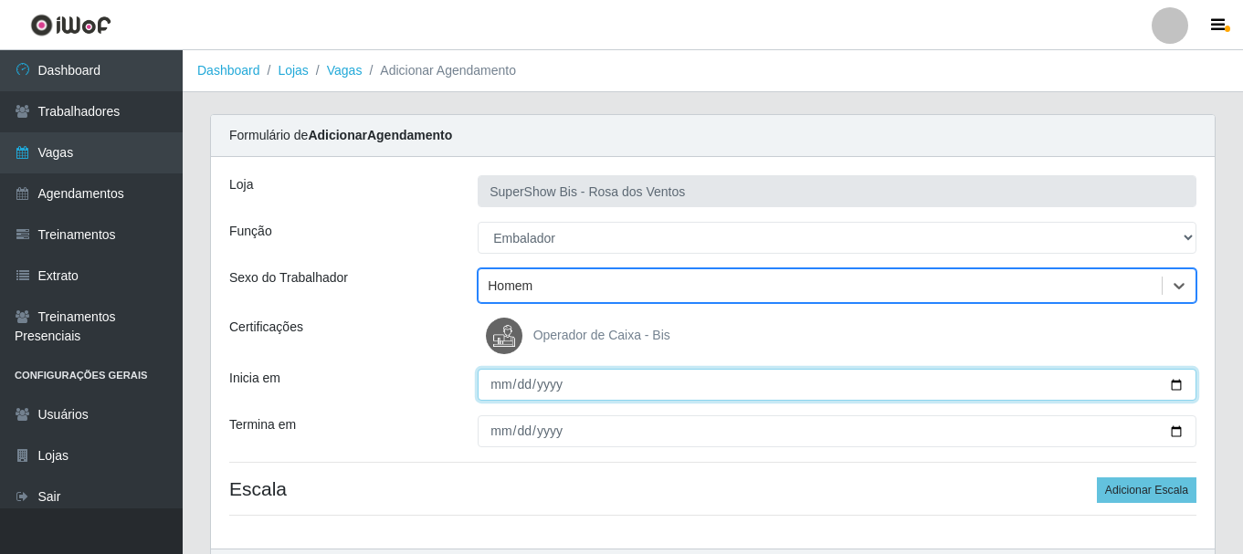
click at [498, 375] on input "Inicia em" at bounding box center [837, 385] width 719 height 32
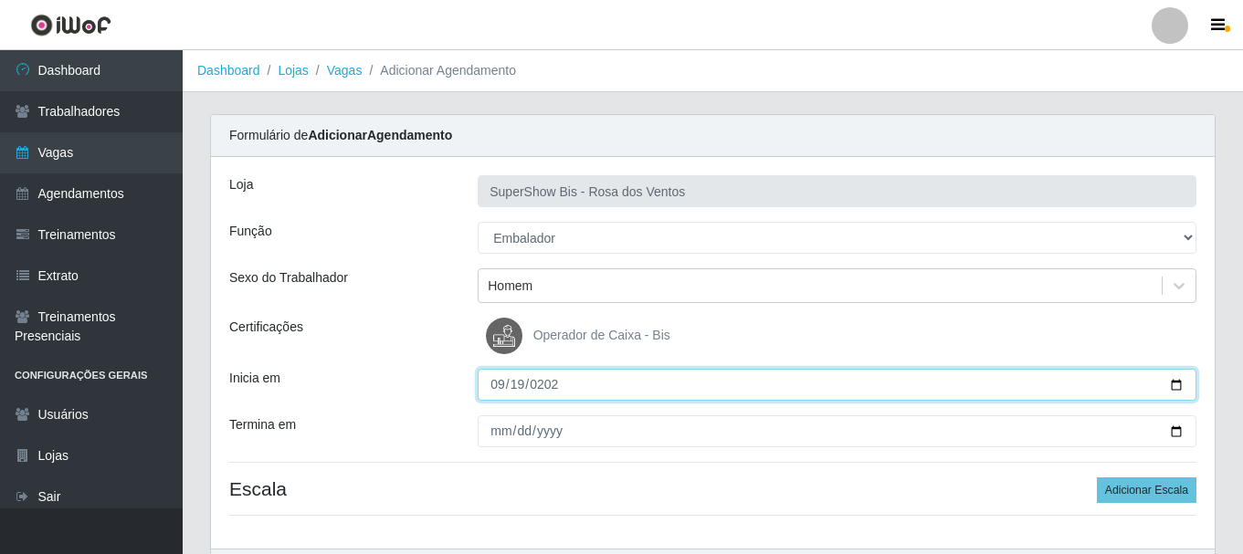
type input "[DATE]"
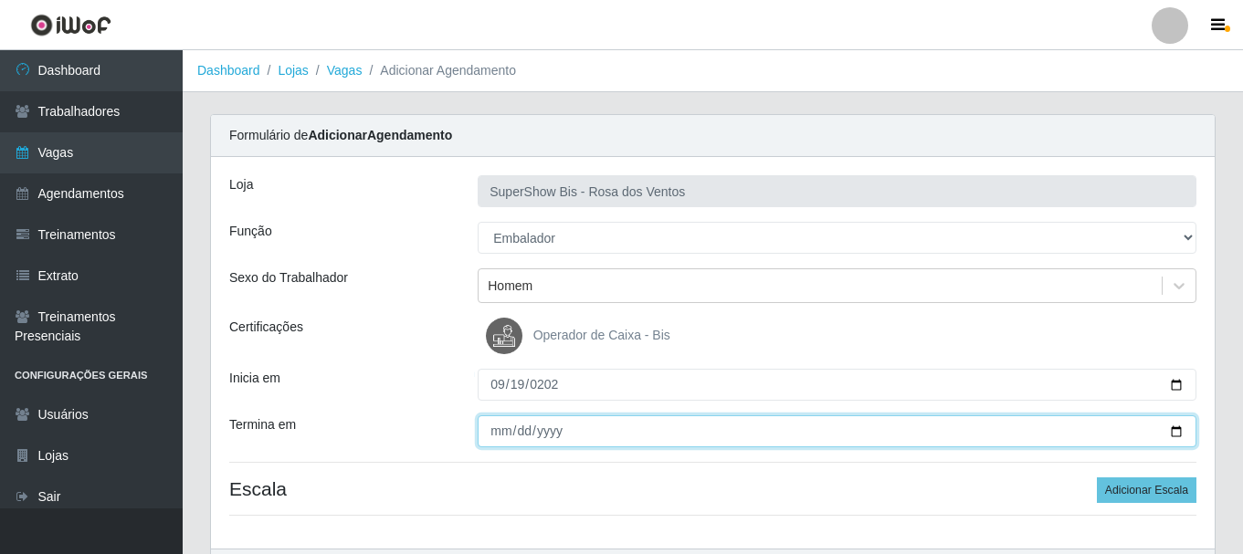
click at [496, 439] on input "Termina em" at bounding box center [837, 432] width 719 height 32
type input "[DATE]"
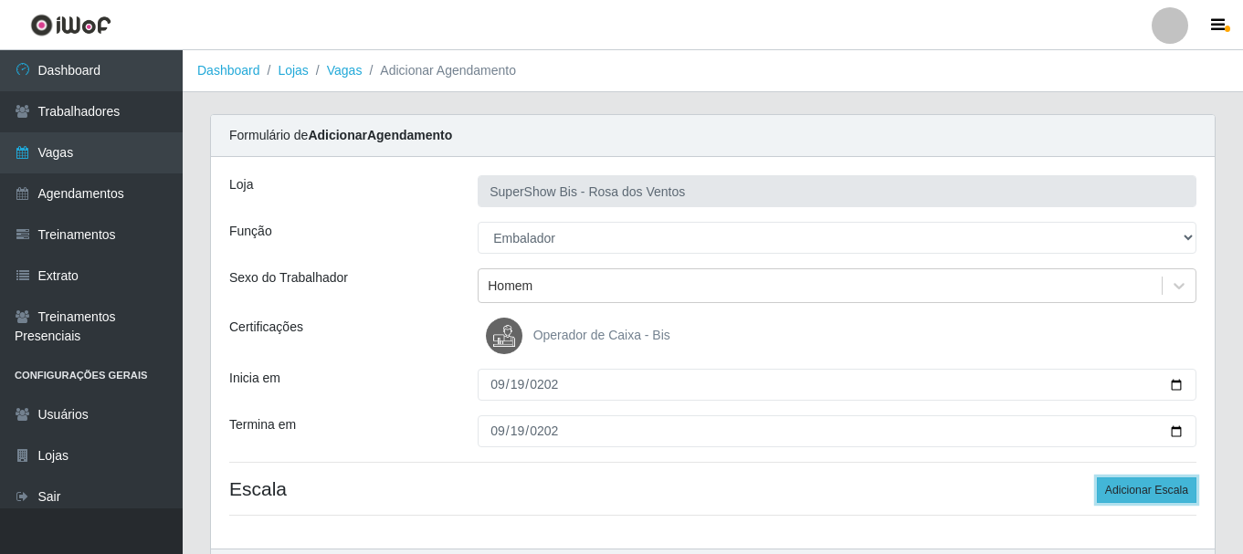
click at [1114, 485] on button "Adicionar Escala" at bounding box center [1147, 491] width 100 height 26
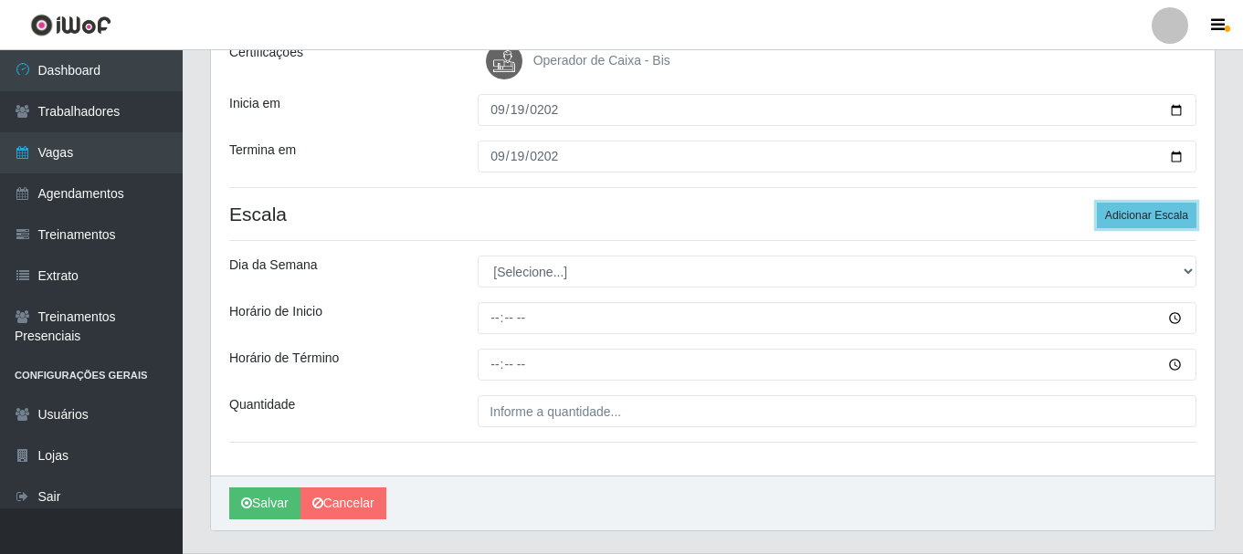
scroll to position [320, 0]
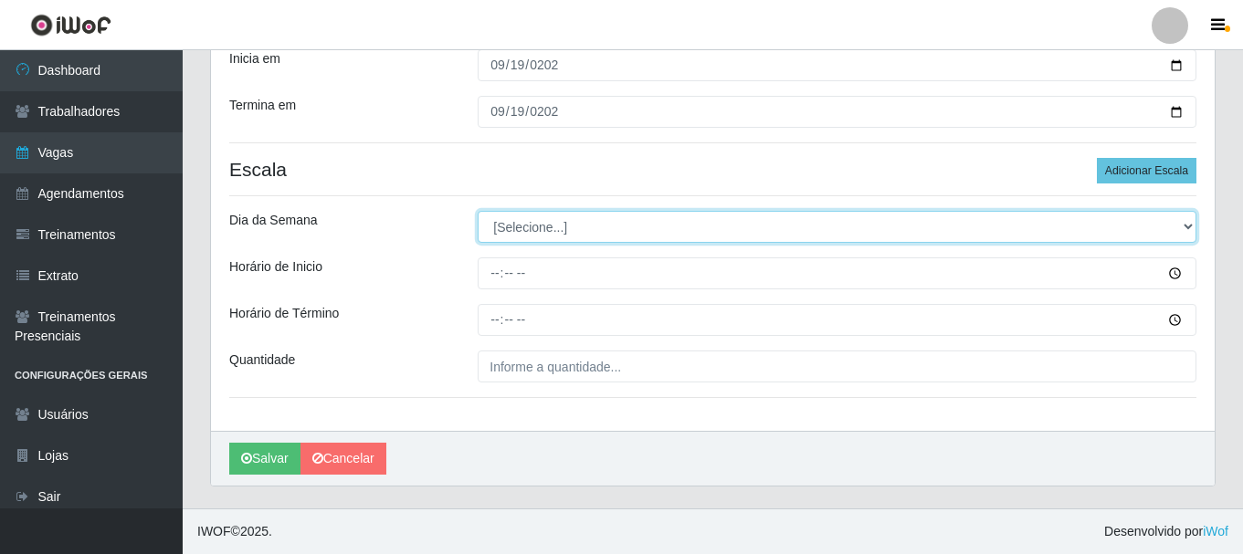
click at [522, 236] on select "[Selecione...] Segunda Terça Quarta Quinta Sexta Sábado Domingo" at bounding box center [837, 227] width 719 height 32
select select "5"
click at [478, 211] on select "[Selecione...] Segunda Terça Quarta Quinta Sexta Sábado Domingo" at bounding box center [837, 227] width 719 height 32
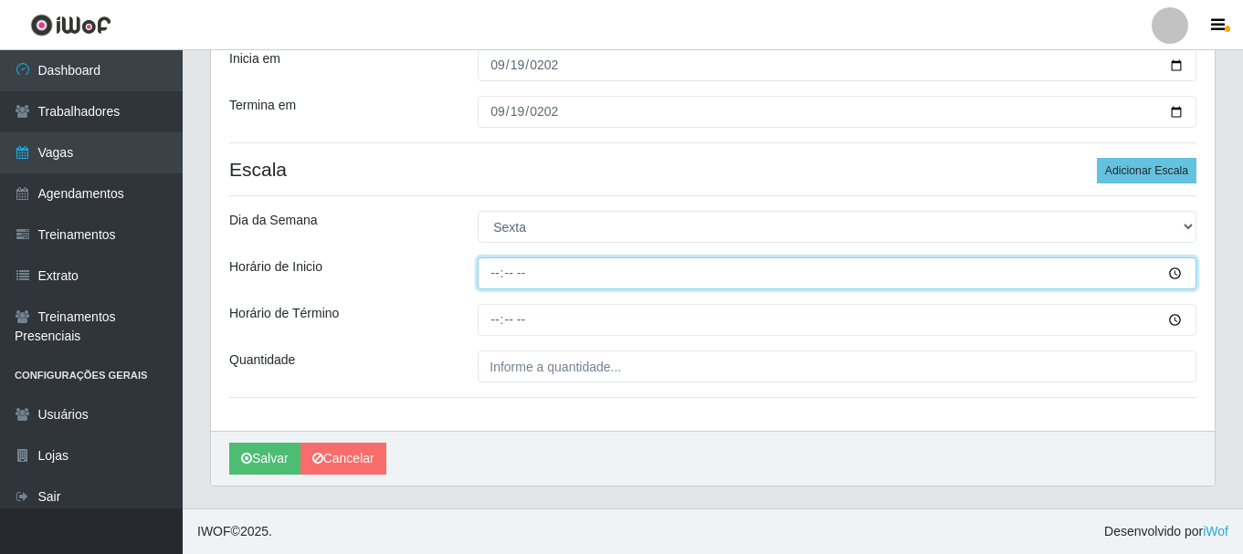
click at [488, 280] on input "Horário de Inicio" at bounding box center [837, 274] width 719 height 32
type input "15:00"
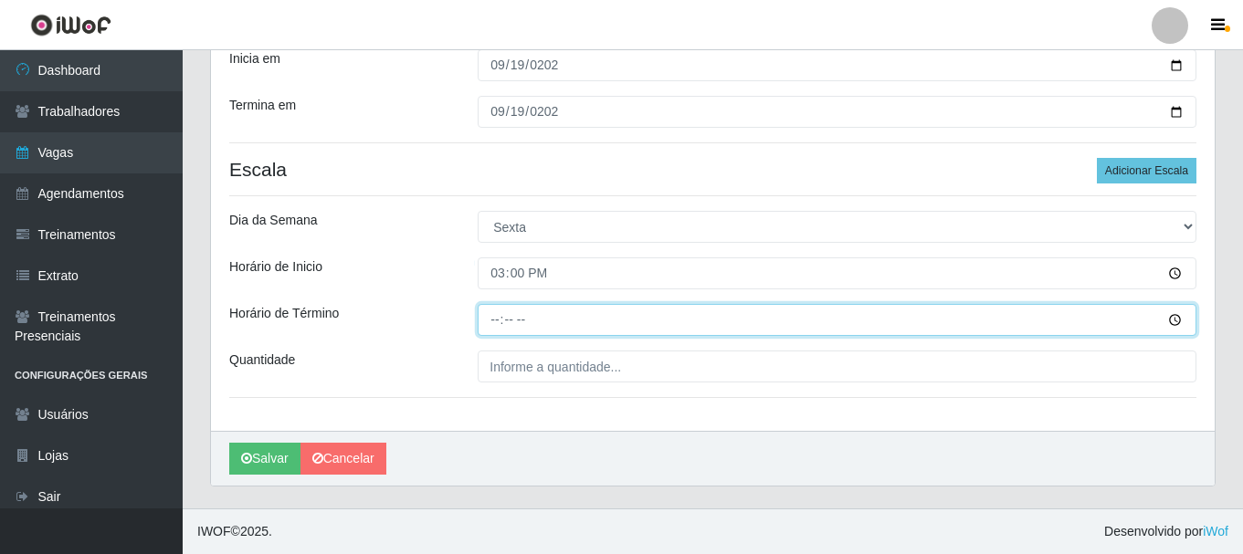
click at [484, 319] on input "Horário de Término" at bounding box center [837, 320] width 719 height 32
type input "21:00"
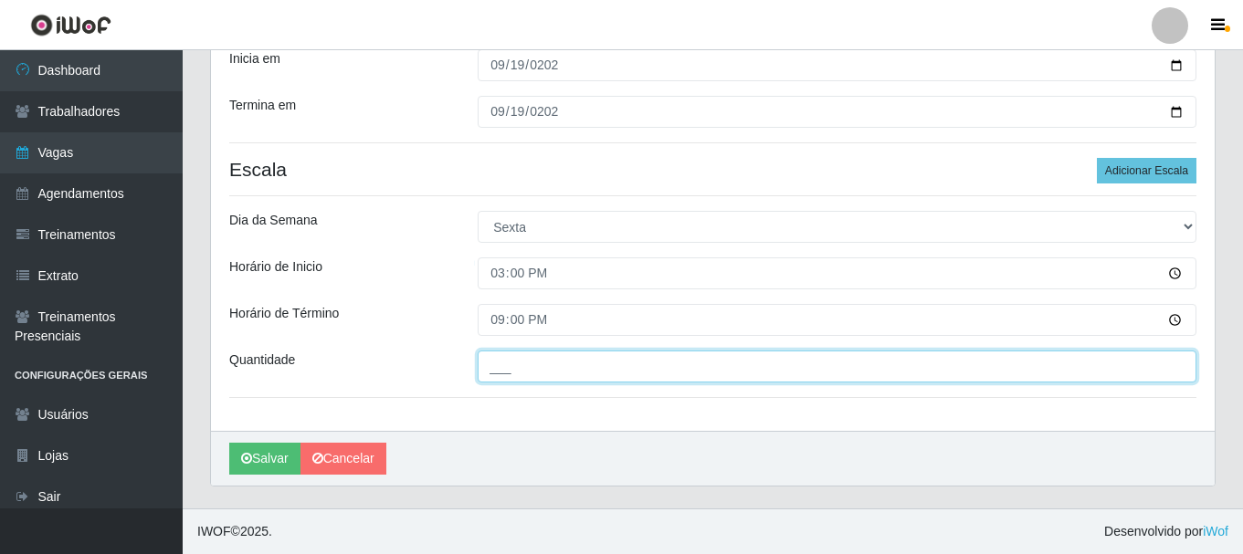
click at [506, 364] on input "___" at bounding box center [837, 367] width 719 height 32
type input "1__"
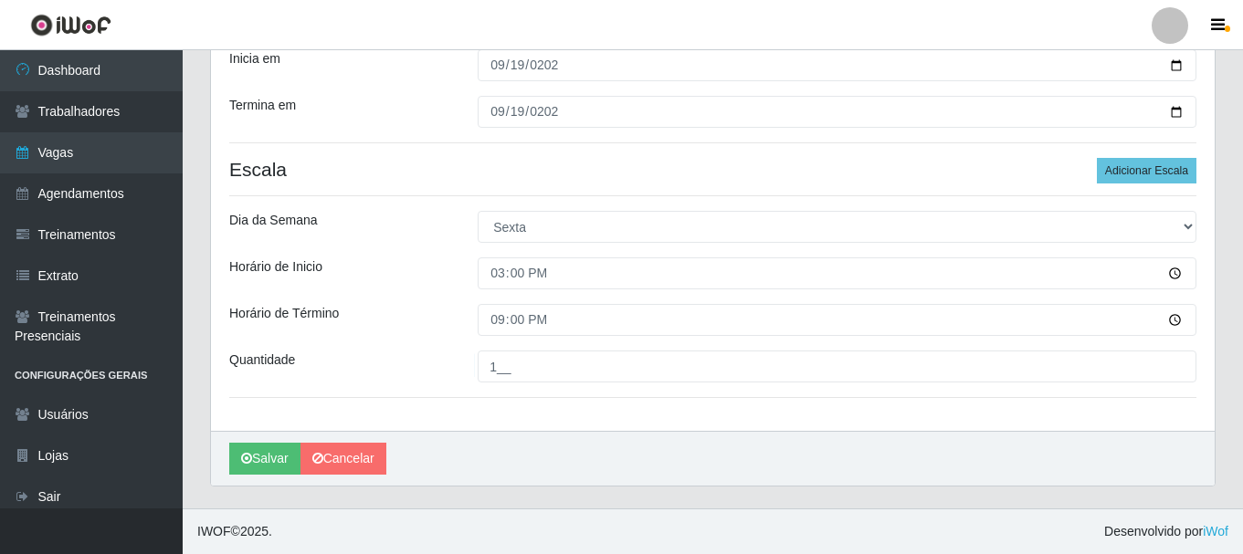
click at [428, 313] on div "Horário de Término" at bounding box center [340, 320] width 248 height 32
click at [269, 472] on button "Salvar" at bounding box center [264, 459] width 71 height 32
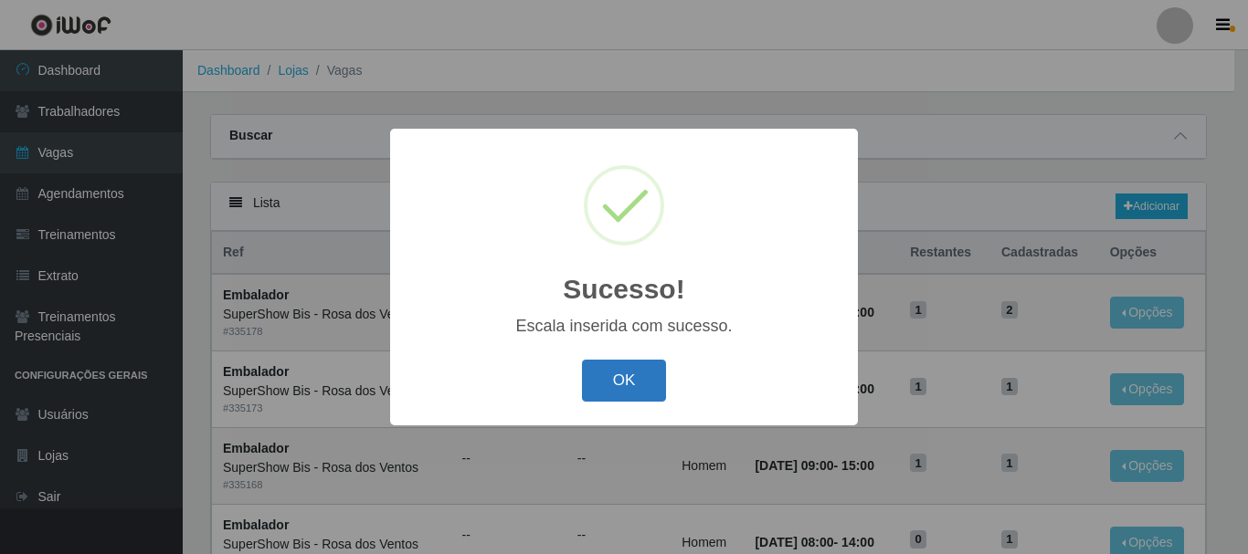
click at [640, 385] on button "OK" at bounding box center [624, 381] width 85 height 43
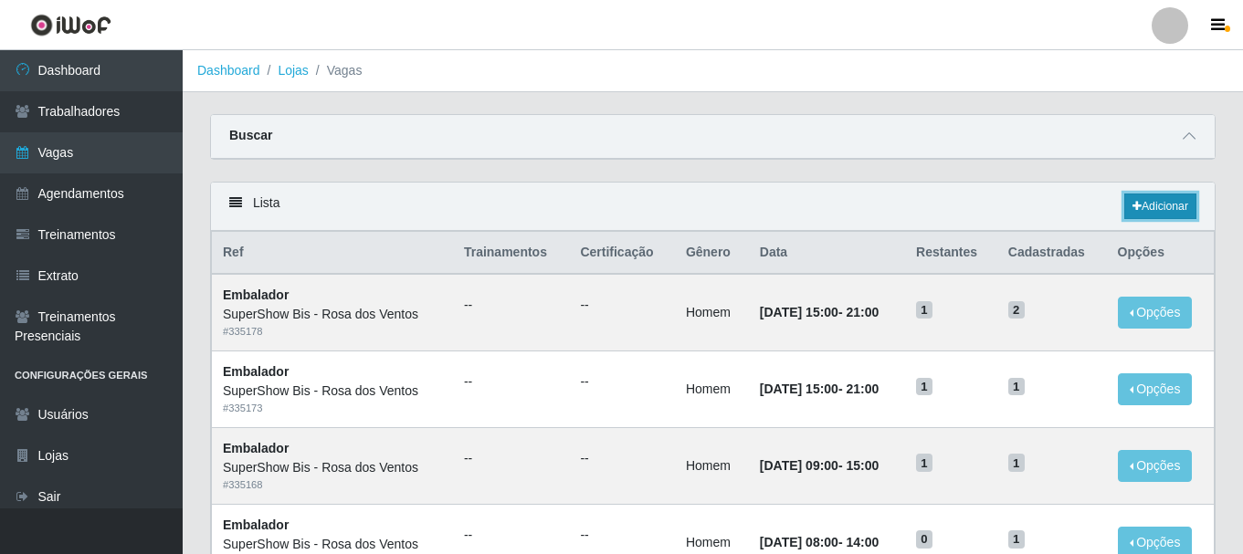
click at [1186, 201] on link "Adicionar" at bounding box center [1160, 207] width 72 height 26
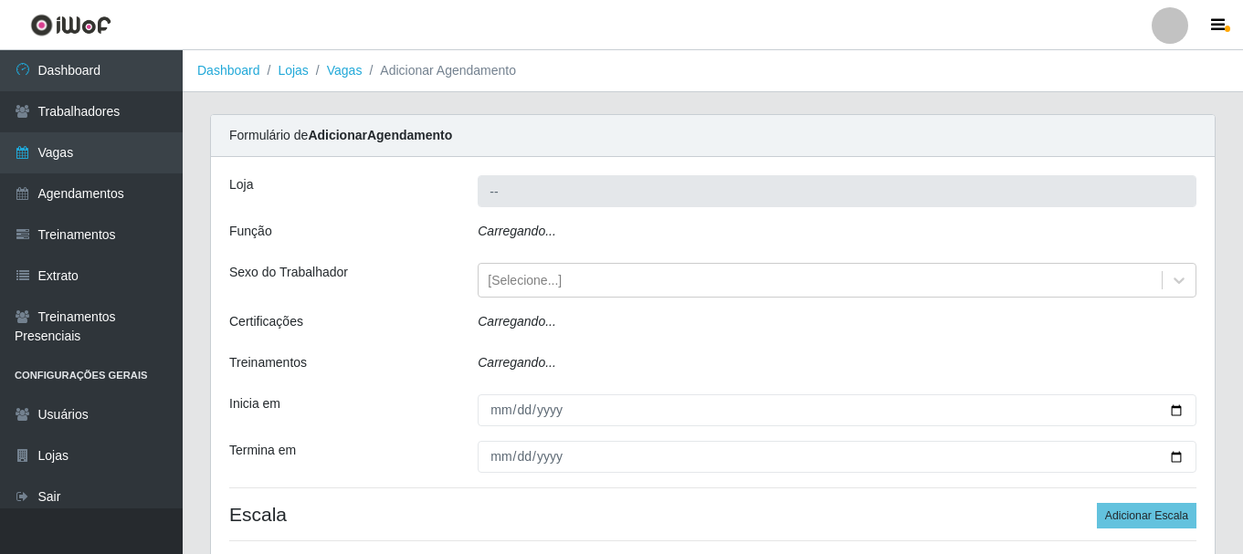
type input "SuperShow Bis - Rosa dos Ventos"
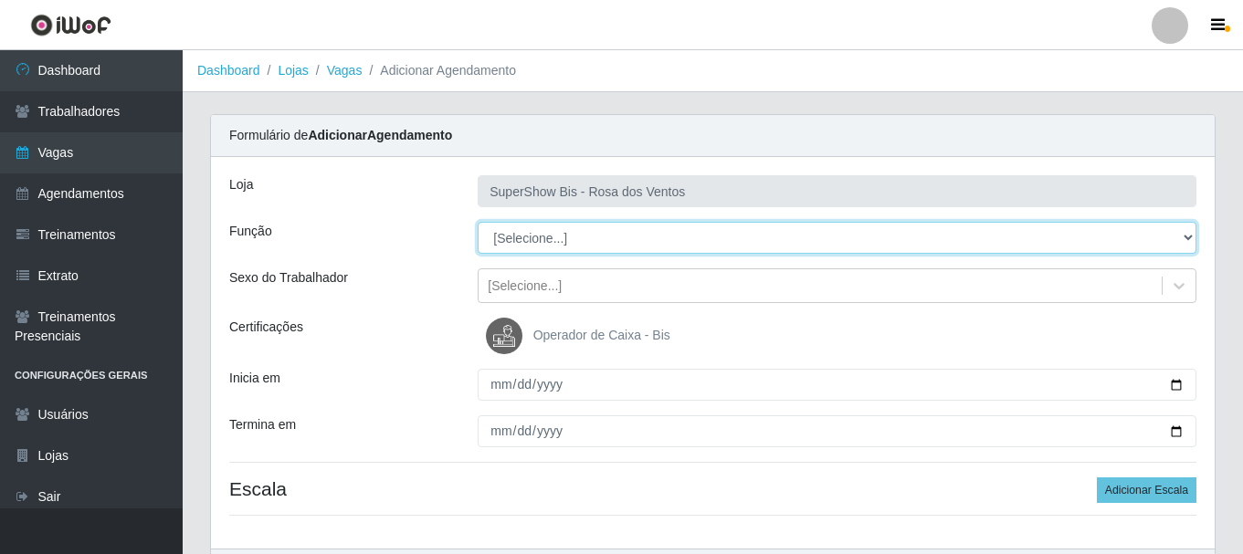
click at [544, 237] on select "[Selecione...] ASG ASG + ASG ++ Auxiliar de Cozinha Balconista de Açougue Balco…" at bounding box center [837, 238] width 719 height 32
select select "1"
click at [478, 222] on select "[Selecione...] ASG ASG + ASG ++ Auxiliar de Cozinha Balconista de Açougue Balco…" at bounding box center [837, 238] width 719 height 32
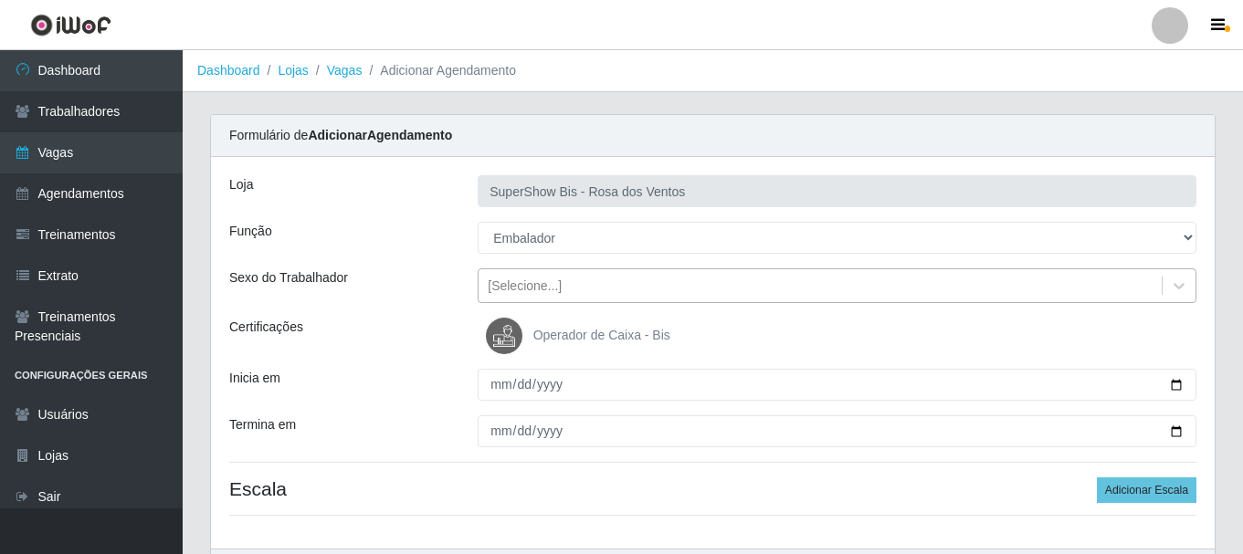
click at [553, 283] on div "[Selecione...]" at bounding box center [525, 286] width 74 height 19
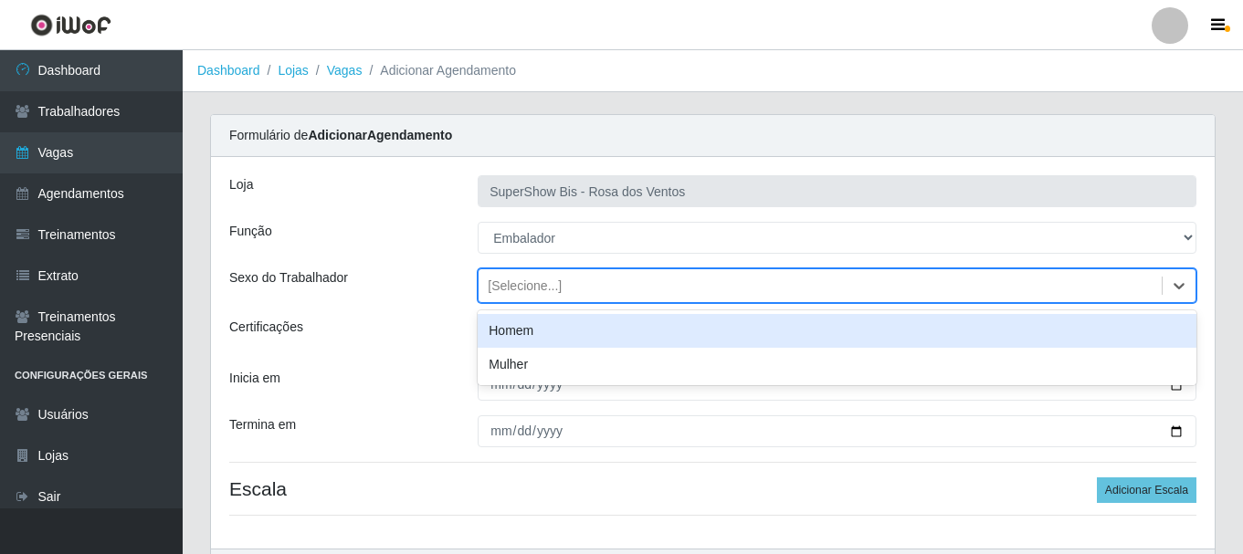
click at [553, 330] on div "Homem" at bounding box center [837, 331] width 719 height 34
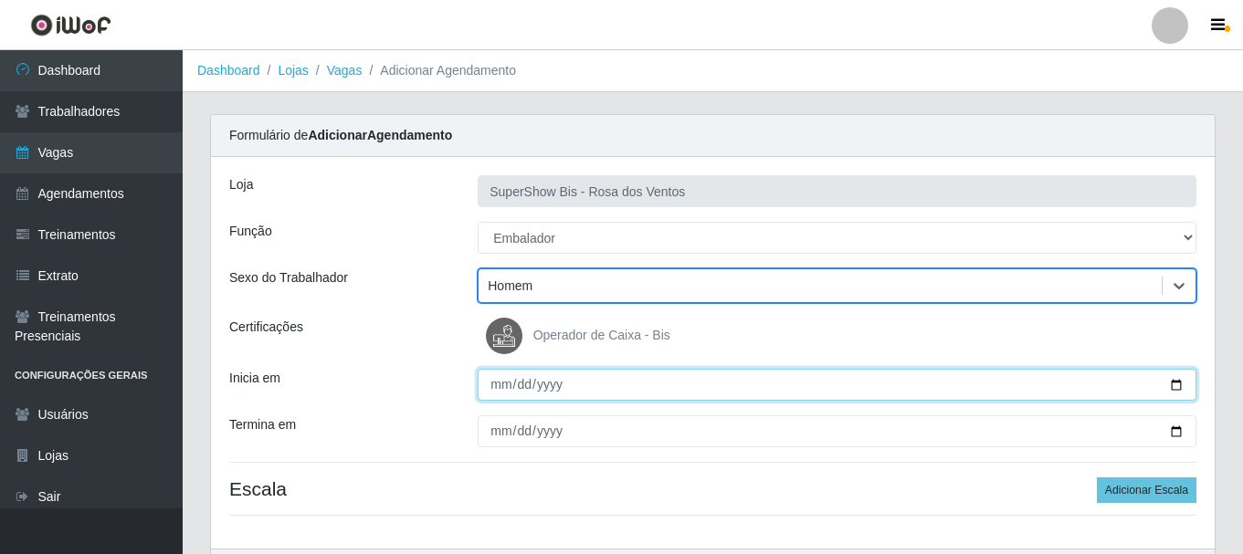
click at [497, 385] on input "Inicia em" at bounding box center [837, 385] width 719 height 32
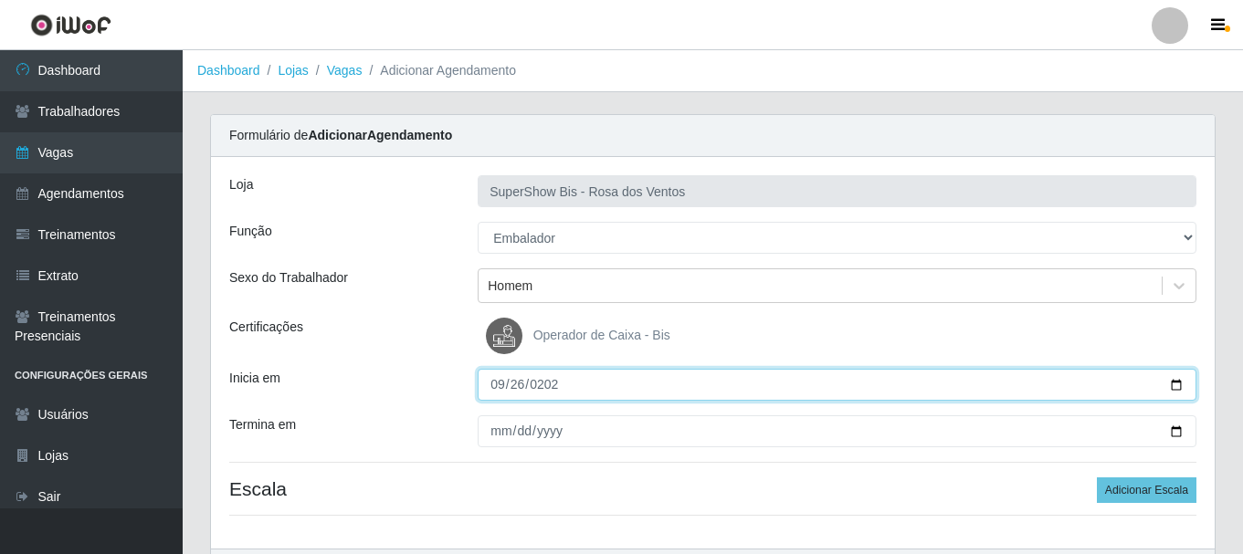
type input "[DATE]"
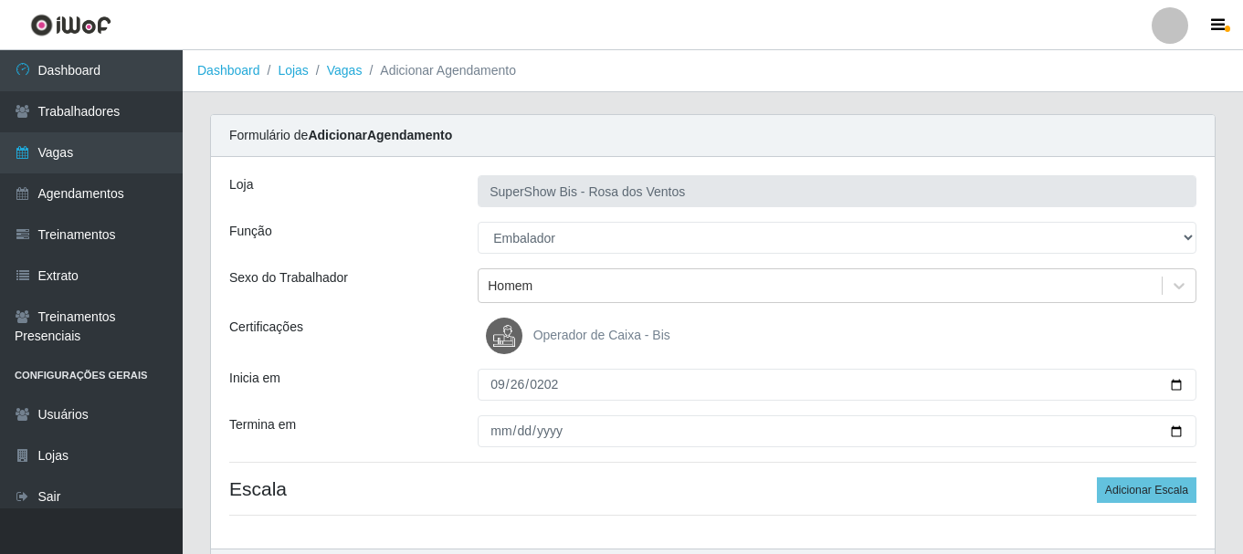
click at [491, 415] on div "Loja SuperShow Bis - Rosa dos Ventos Função [Selecione...] ASG ASG + ASG ++ Aux…" at bounding box center [713, 353] width 1004 height 392
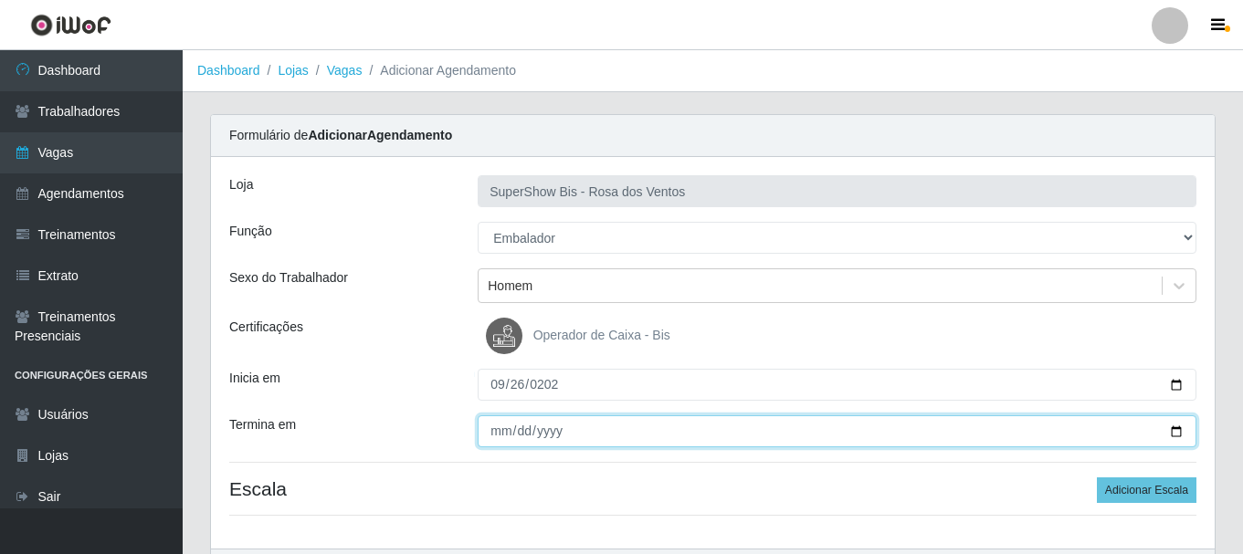
click at [503, 439] on input "Termina em" at bounding box center [837, 432] width 719 height 32
type input "[DATE]"
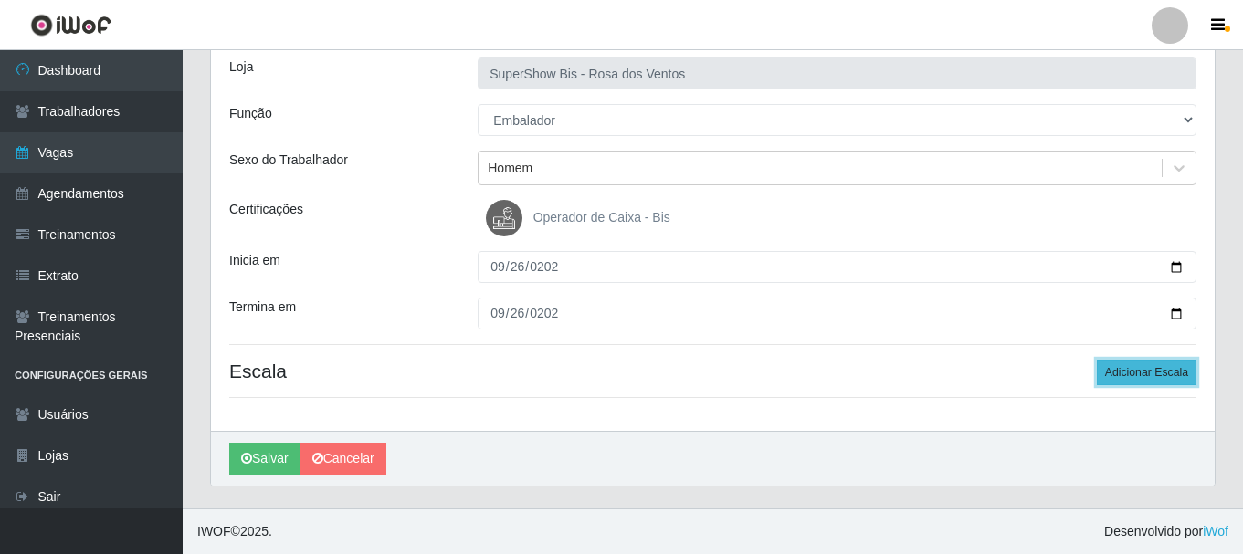
click at [1109, 380] on button "Adicionar Escala" at bounding box center [1147, 373] width 100 height 26
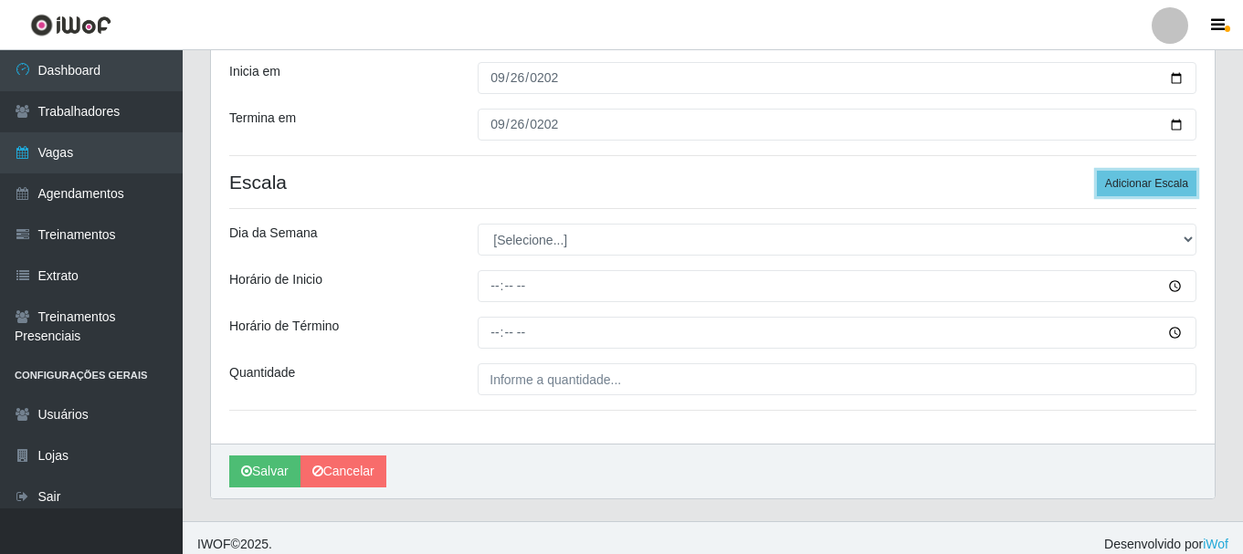
scroll to position [320, 0]
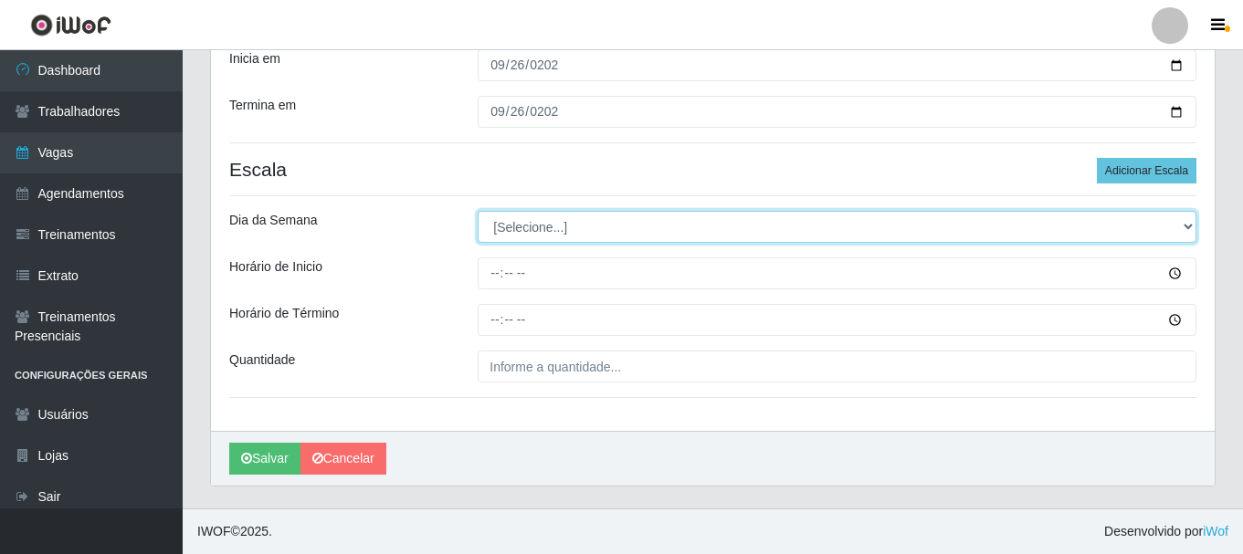
click at [544, 227] on select "[Selecione...] Segunda Terça Quarta Quinta Sexta Sábado Domingo" at bounding box center [837, 227] width 719 height 32
select select "5"
click at [478, 211] on select "[Selecione...] Segunda Terça Quarta Quinta Sexta Sábado Domingo" at bounding box center [837, 227] width 719 height 32
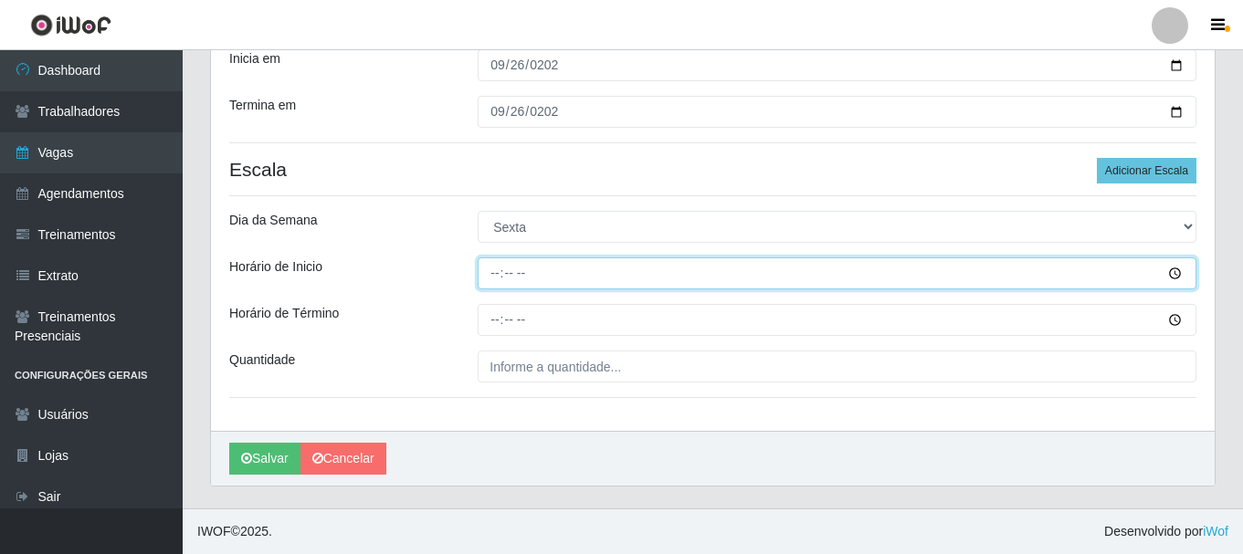
click at [497, 287] on input "Horário de Inicio" at bounding box center [837, 274] width 719 height 32
click at [495, 276] on input "23:09" at bounding box center [837, 274] width 719 height 32
type input "15:00"
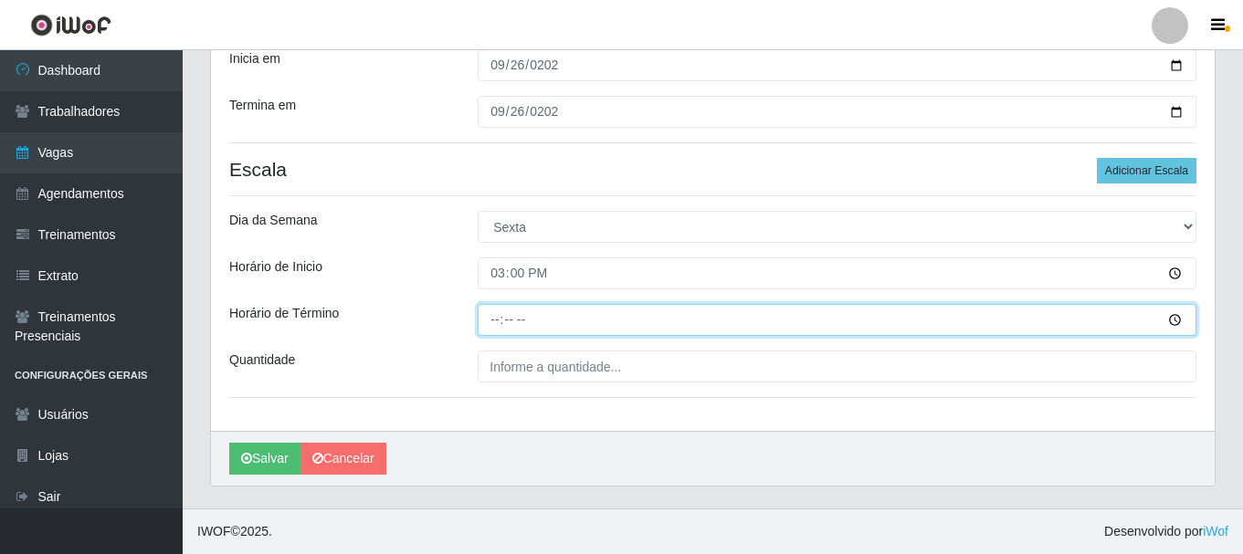
click at [497, 313] on input "Horário de Término" at bounding box center [837, 320] width 719 height 32
type input "21:00"
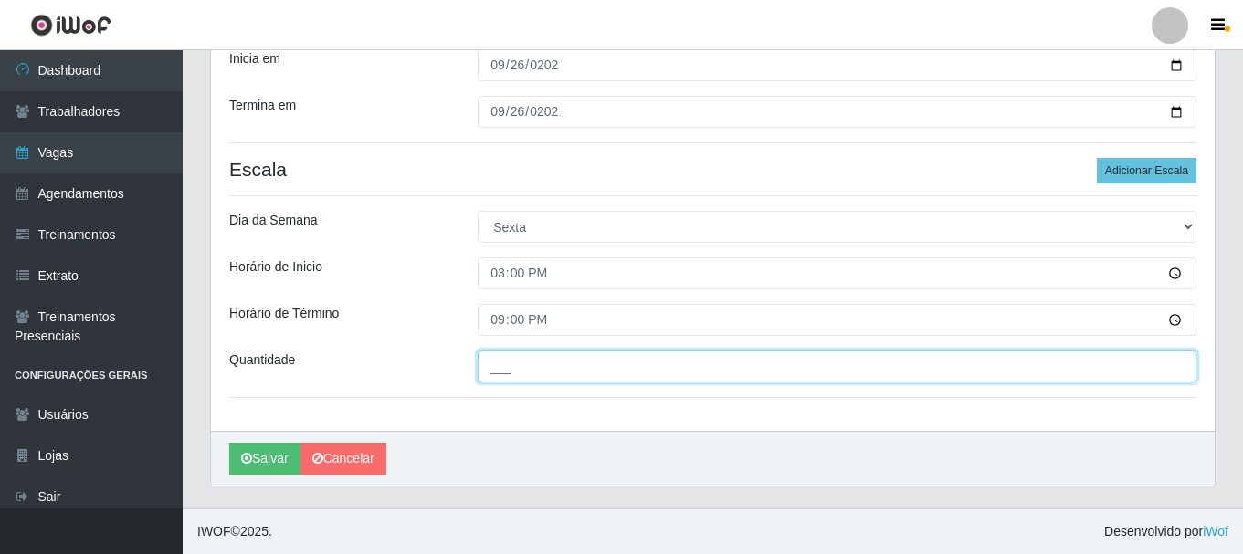
click at [523, 372] on input "___" at bounding box center [837, 367] width 719 height 32
type input "1__"
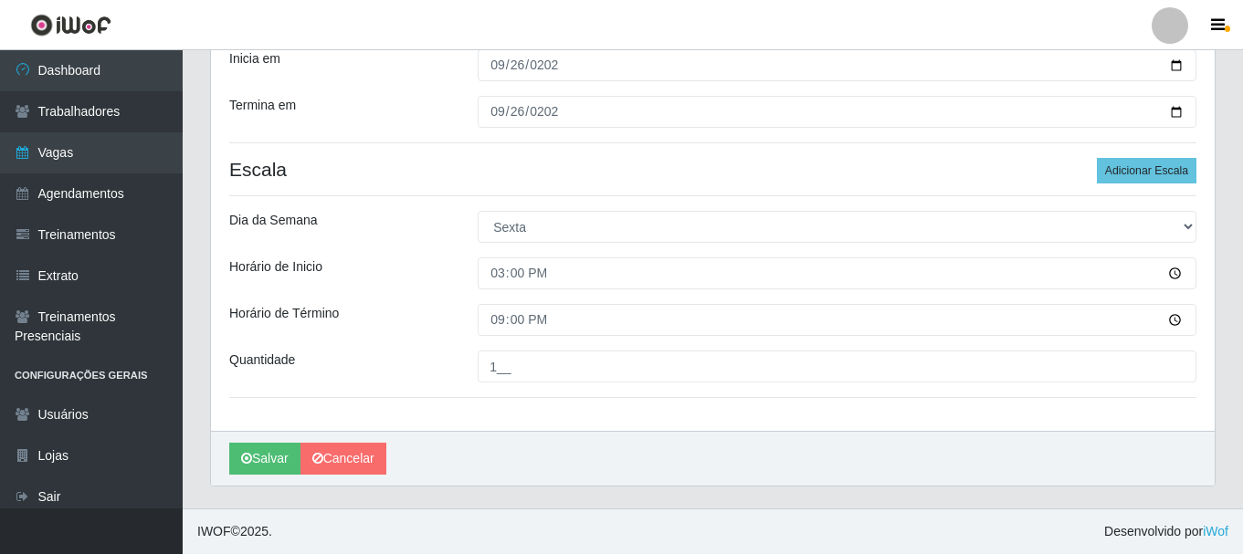
drag, startPoint x: 426, startPoint y: 318, endPoint x: 249, endPoint y: 371, distance: 184.1
click at [421, 318] on div "Horário de Término" at bounding box center [340, 320] width 248 height 32
click at [238, 461] on button "Salvar" at bounding box center [264, 459] width 71 height 32
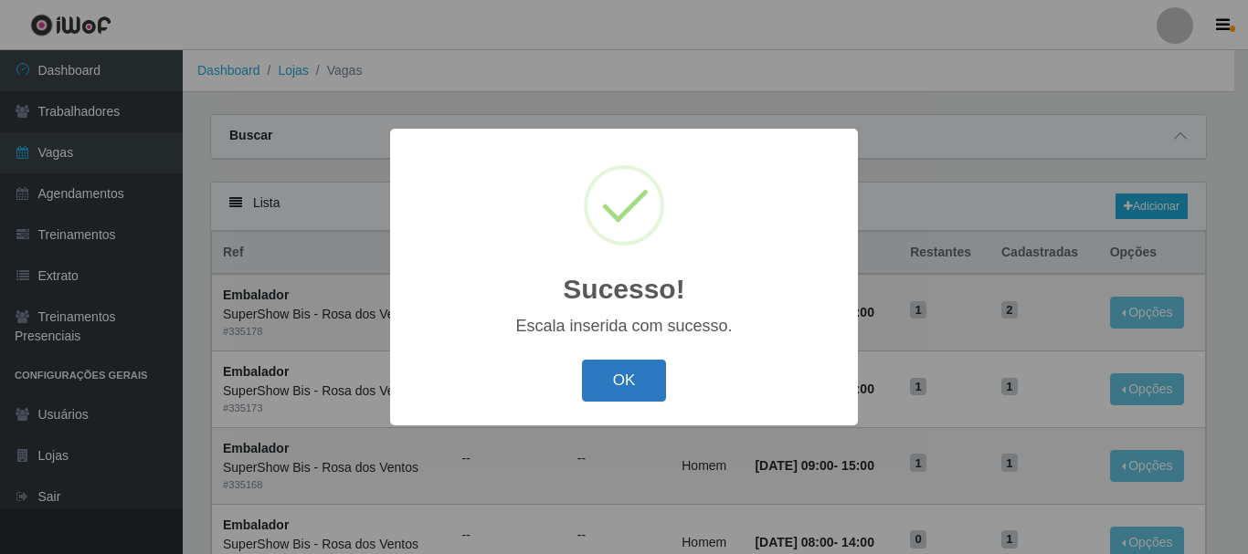
click at [649, 369] on button "OK" at bounding box center [624, 381] width 85 height 43
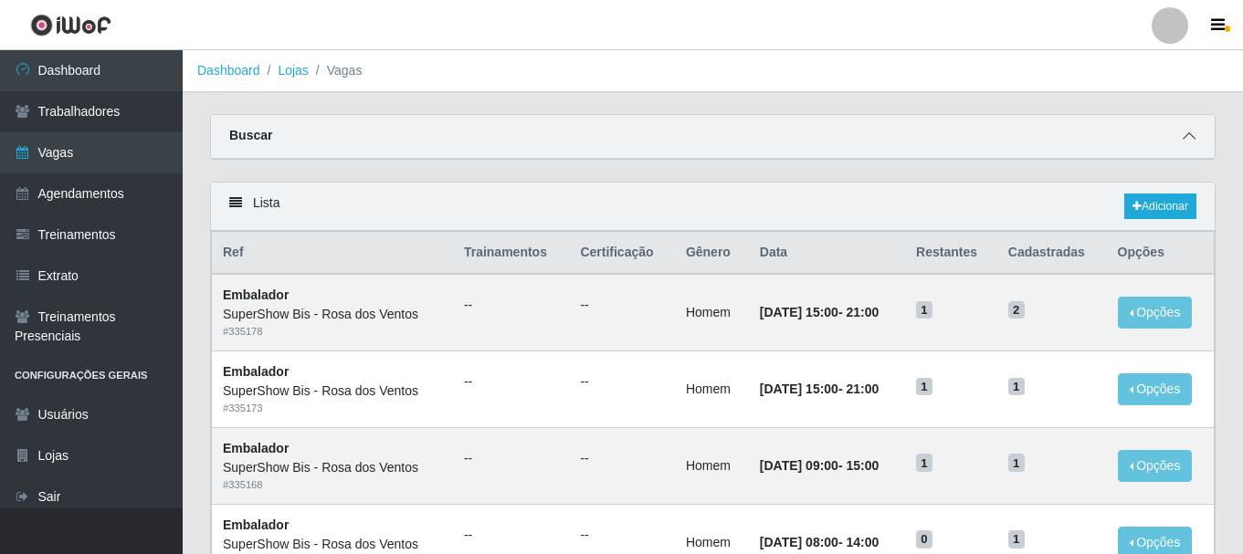
click at [1182, 133] on span at bounding box center [1189, 136] width 22 height 21
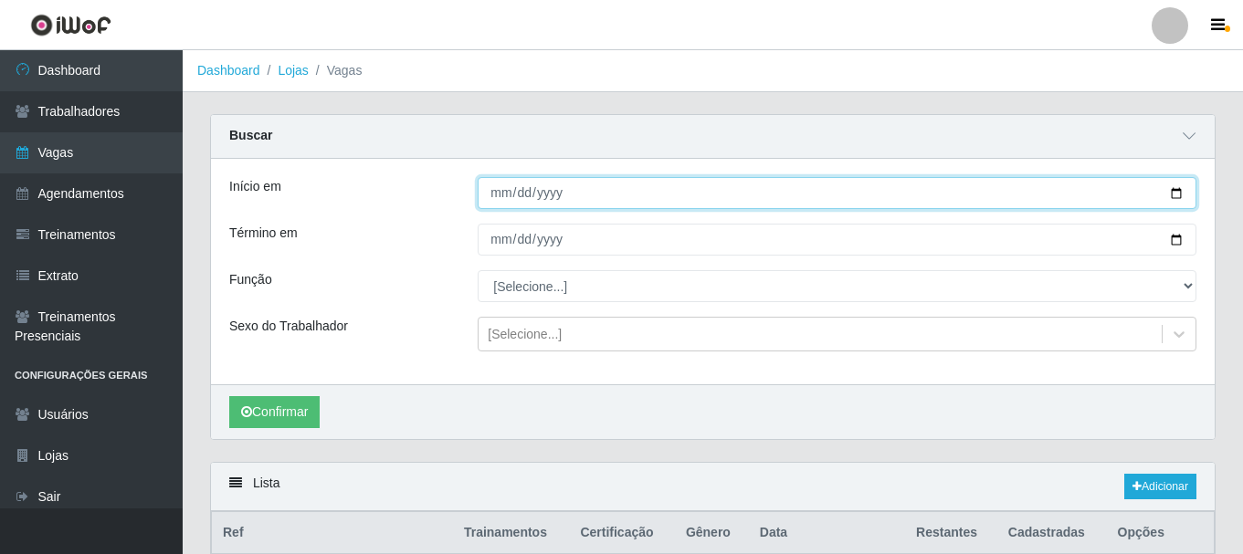
click at [503, 196] on input "[DATE]" at bounding box center [837, 193] width 719 height 32
type input "[DATE]"
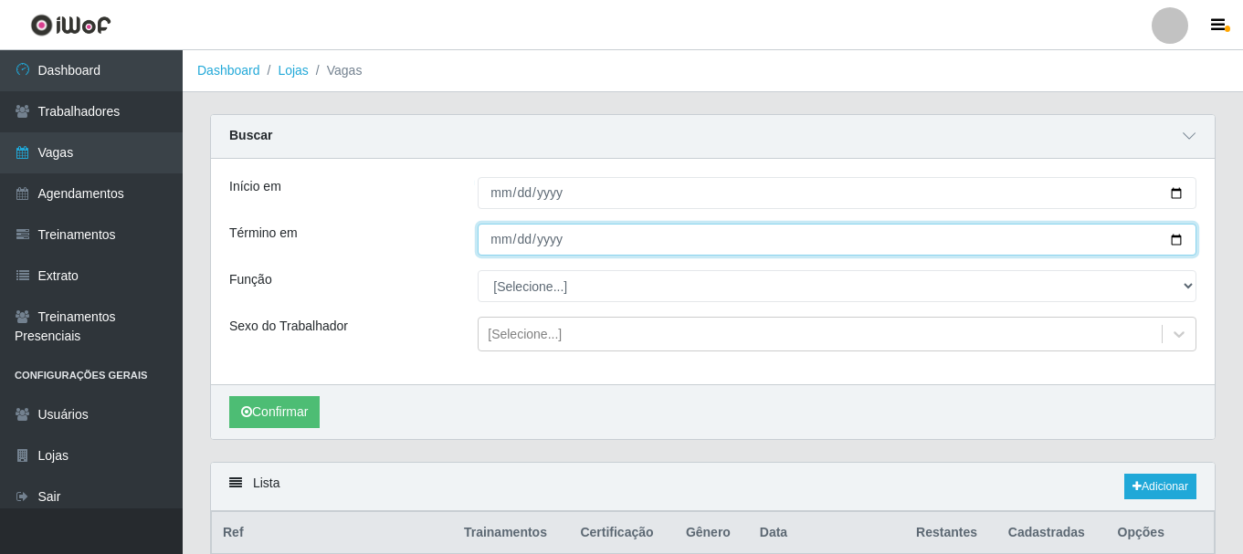
click at [490, 243] on input "[DATE]" at bounding box center [837, 240] width 719 height 32
type input "[DATE]"
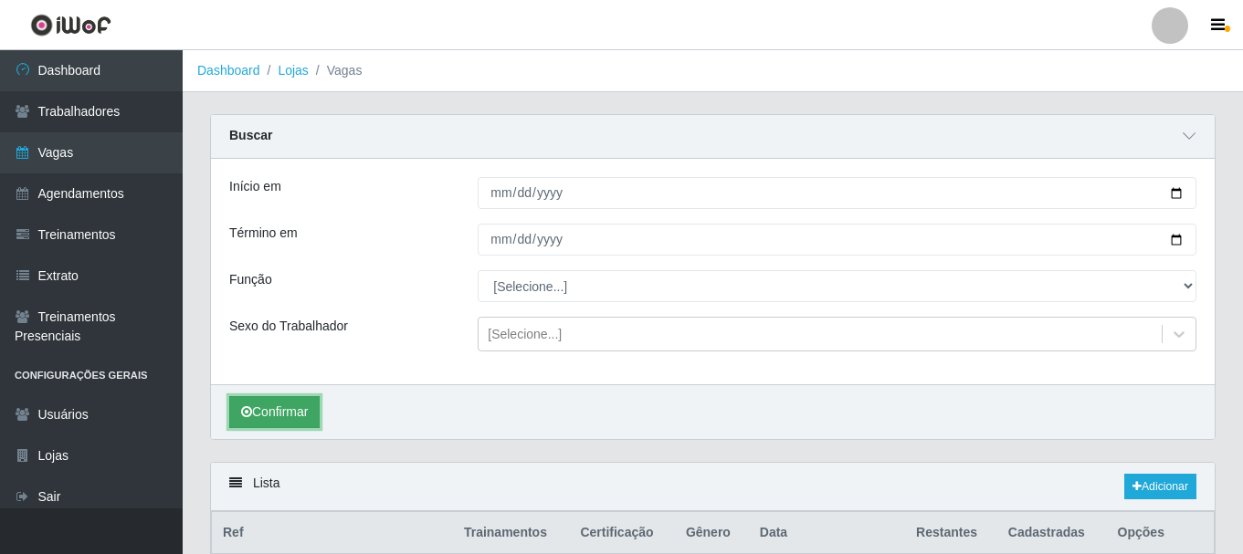
click at [267, 426] on button "Confirmar" at bounding box center [274, 412] width 90 height 32
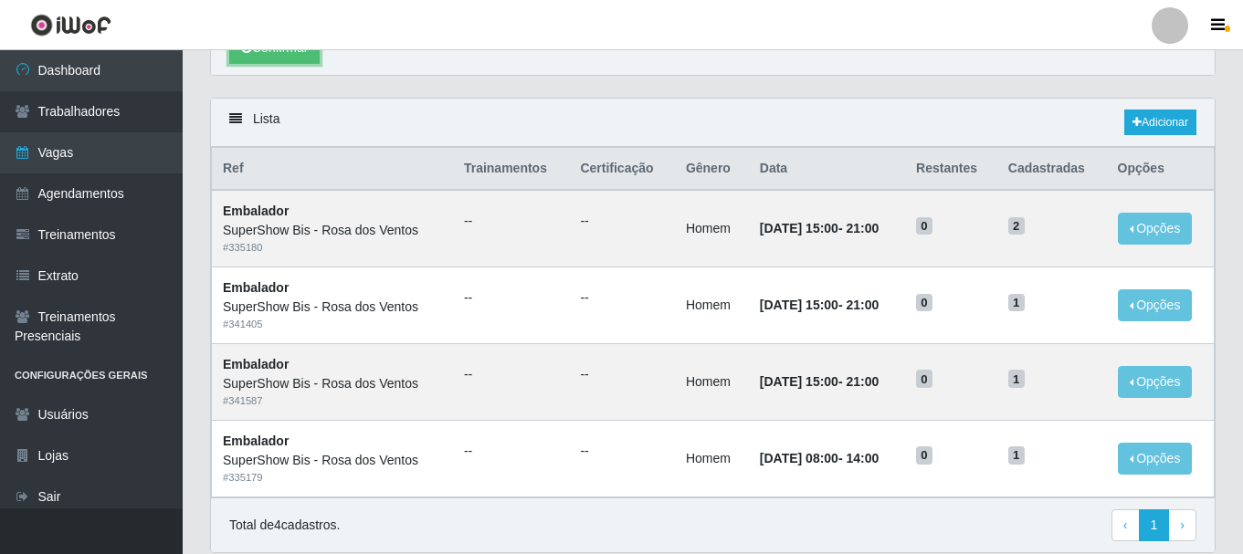
scroll to position [365, 0]
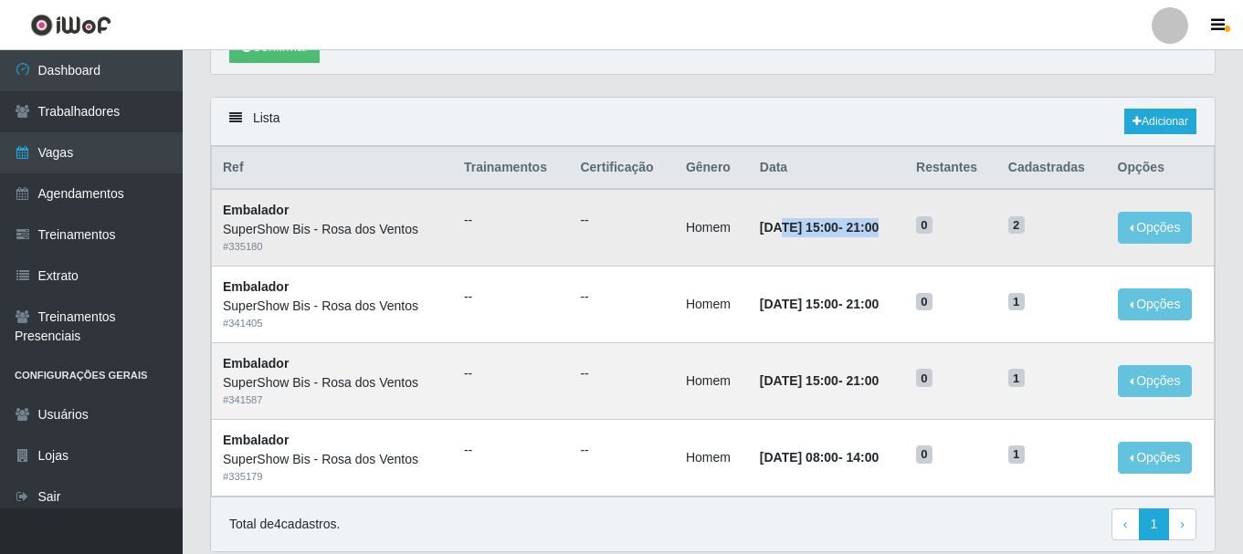
drag, startPoint x: 758, startPoint y: 222, endPoint x: 899, endPoint y: 223, distance: 140.7
click at [897, 223] on td "[DATE] 15:00 - 21:00" at bounding box center [827, 227] width 156 height 77
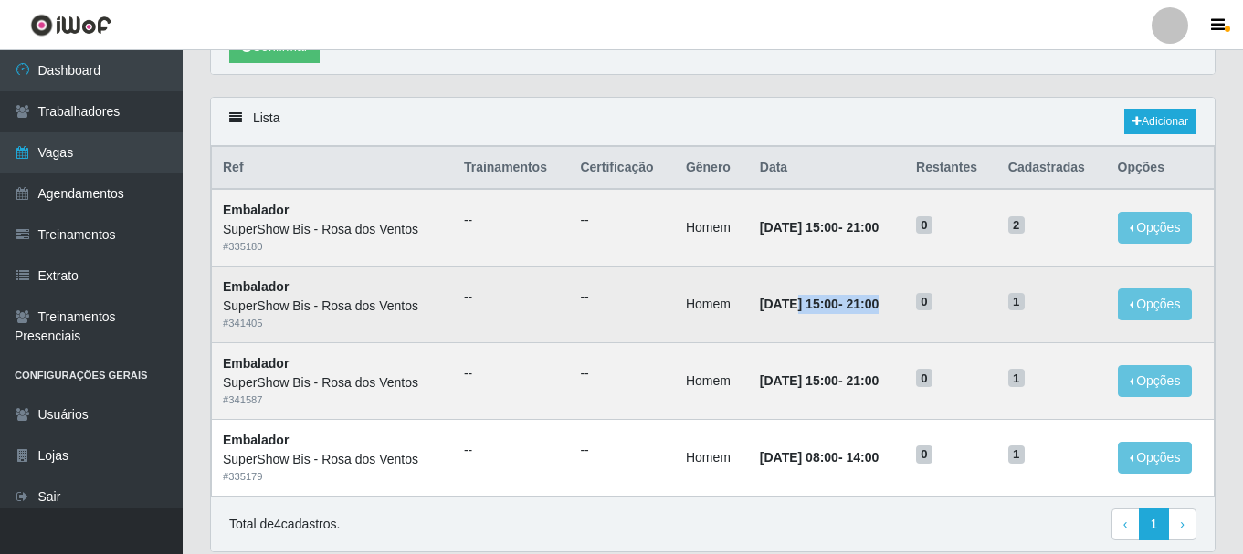
drag, startPoint x: 773, startPoint y: 285, endPoint x: 929, endPoint y: 286, distance: 156.2
click at [929, 286] on tr "Embalador SuperShow Bis - Rosa dos Ventos # 341405 -- -- Homem [DATE] 15:00 - 2…" at bounding box center [713, 305] width 1003 height 77
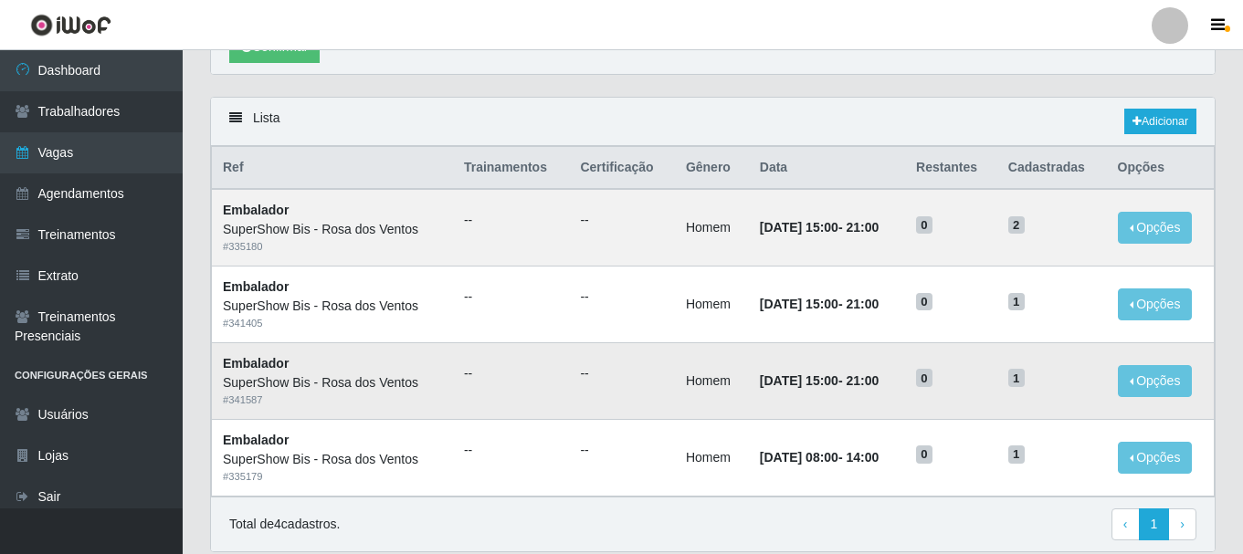
click at [905, 379] on td "[DATE] 15:00 - 21:00" at bounding box center [827, 381] width 156 height 77
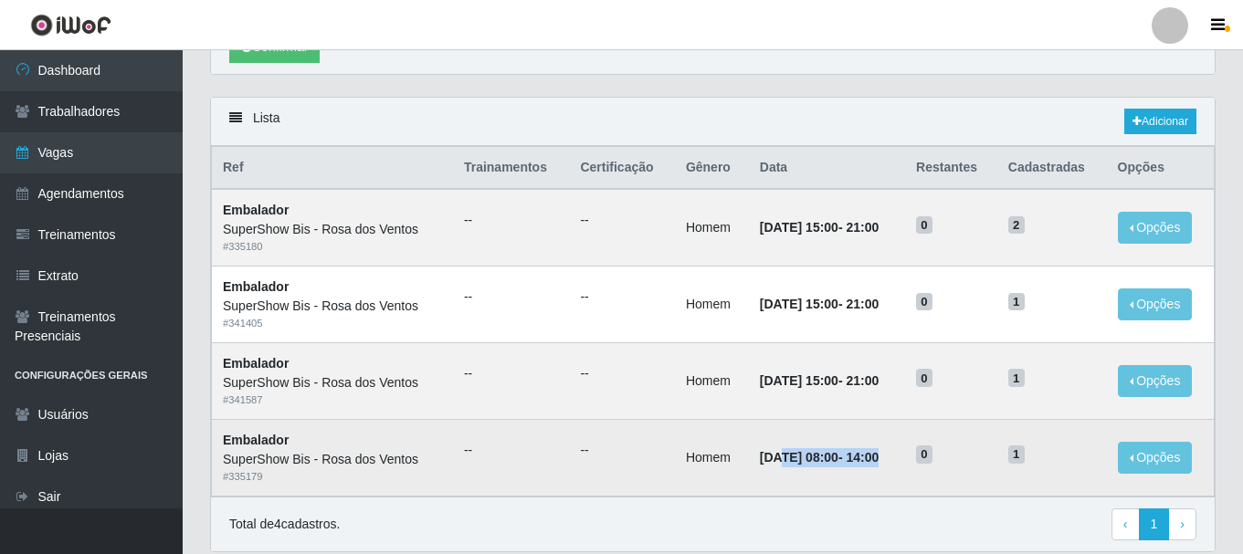
drag, startPoint x: 756, startPoint y: 459, endPoint x: 889, endPoint y: 456, distance: 132.5
click at [879, 459] on strong "[DATE] 08:00 - 14:00" at bounding box center [819, 457] width 119 height 15
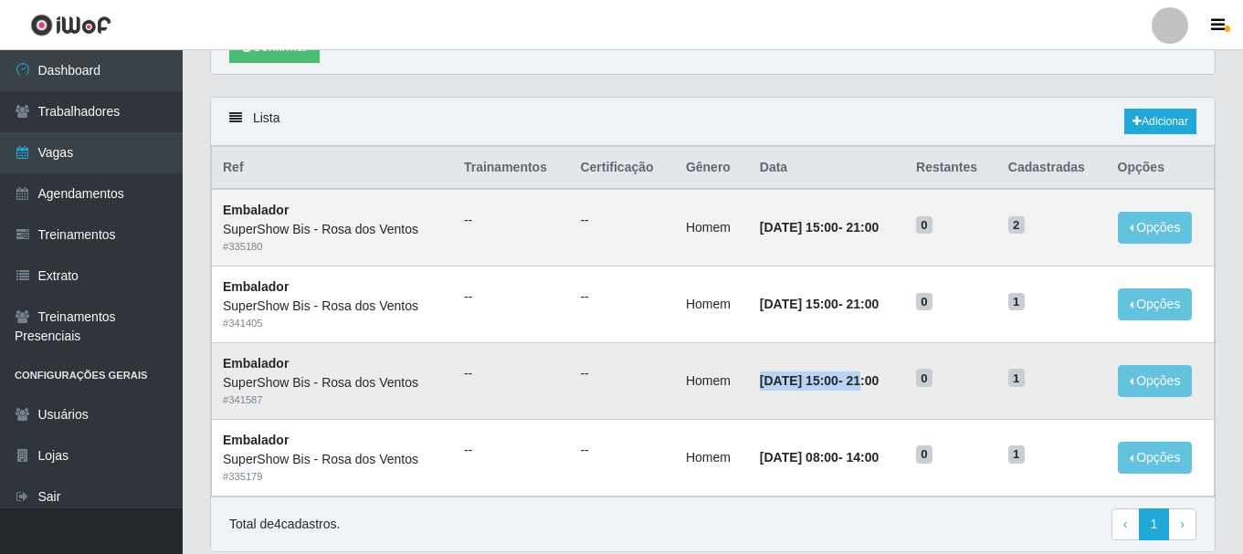
drag, startPoint x: 734, startPoint y: 380, endPoint x: 875, endPoint y: 385, distance: 141.7
click at [875, 385] on td "[DATE] 15:00 - 21:00" at bounding box center [827, 381] width 156 height 77
click at [987, 378] on h5 "0" at bounding box center [951, 377] width 70 height 19
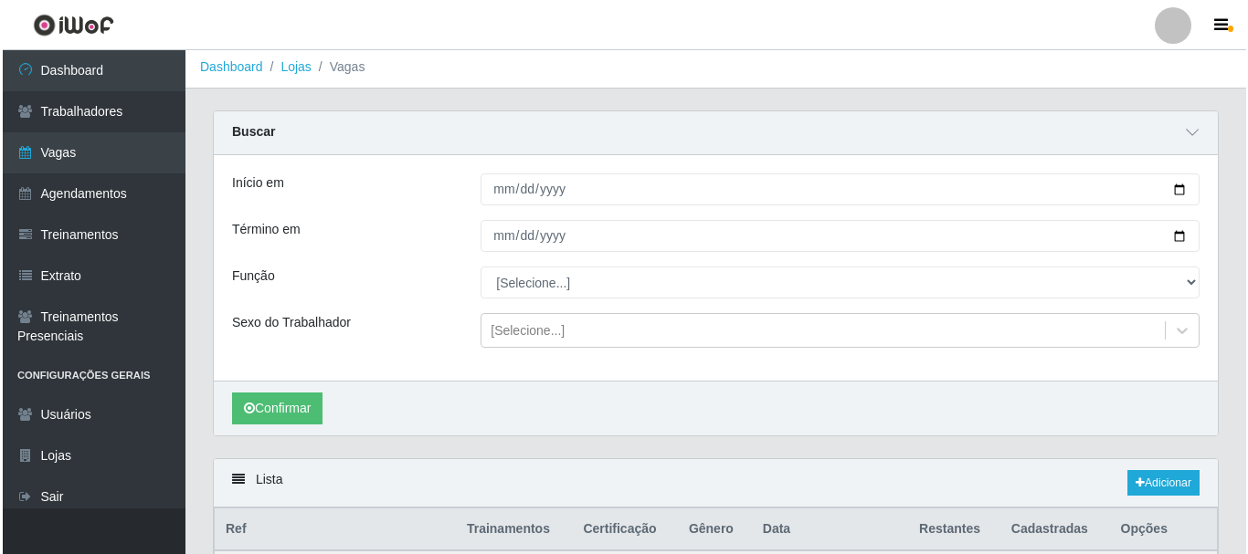
scroll to position [0, 0]
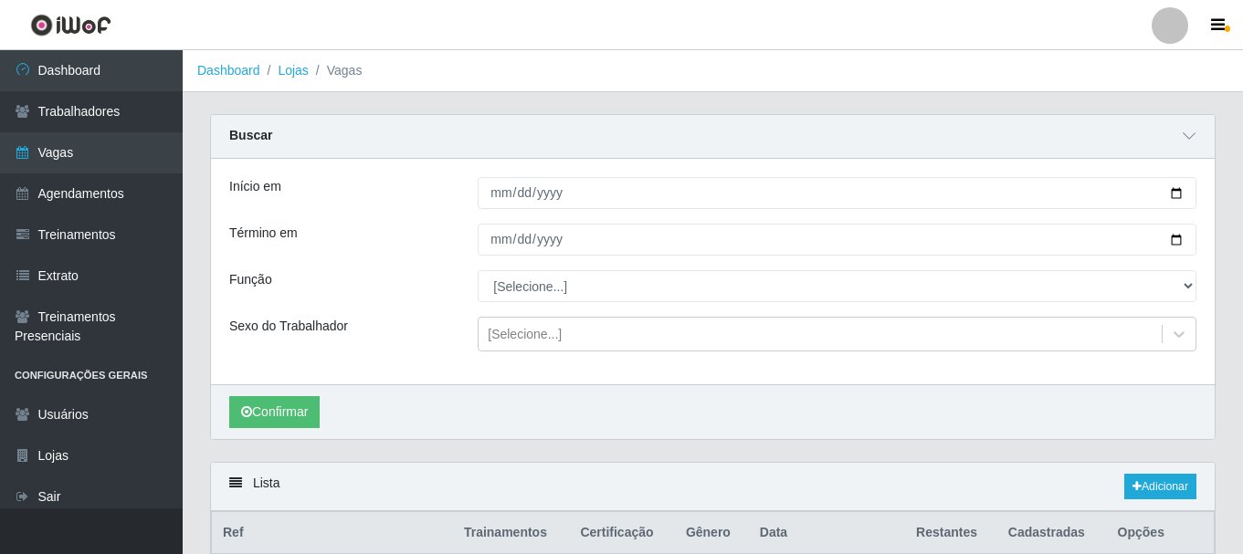
click at [572, 420] on div "Confirmar" at bounding box center [713, 412] width 1004 height 55
click at [828, 149] on div "Buscar" at bounding box center [713, 137] width 1004 height 44
click at [1164, 21] on div at bounding box center [1170, 25] width 37 height 37
click at [1161, 132] on button "Sair" at bounding box center [1134, 141] width 164 height 37
